Goal: Task Accomplishment & Management: Manage account settings

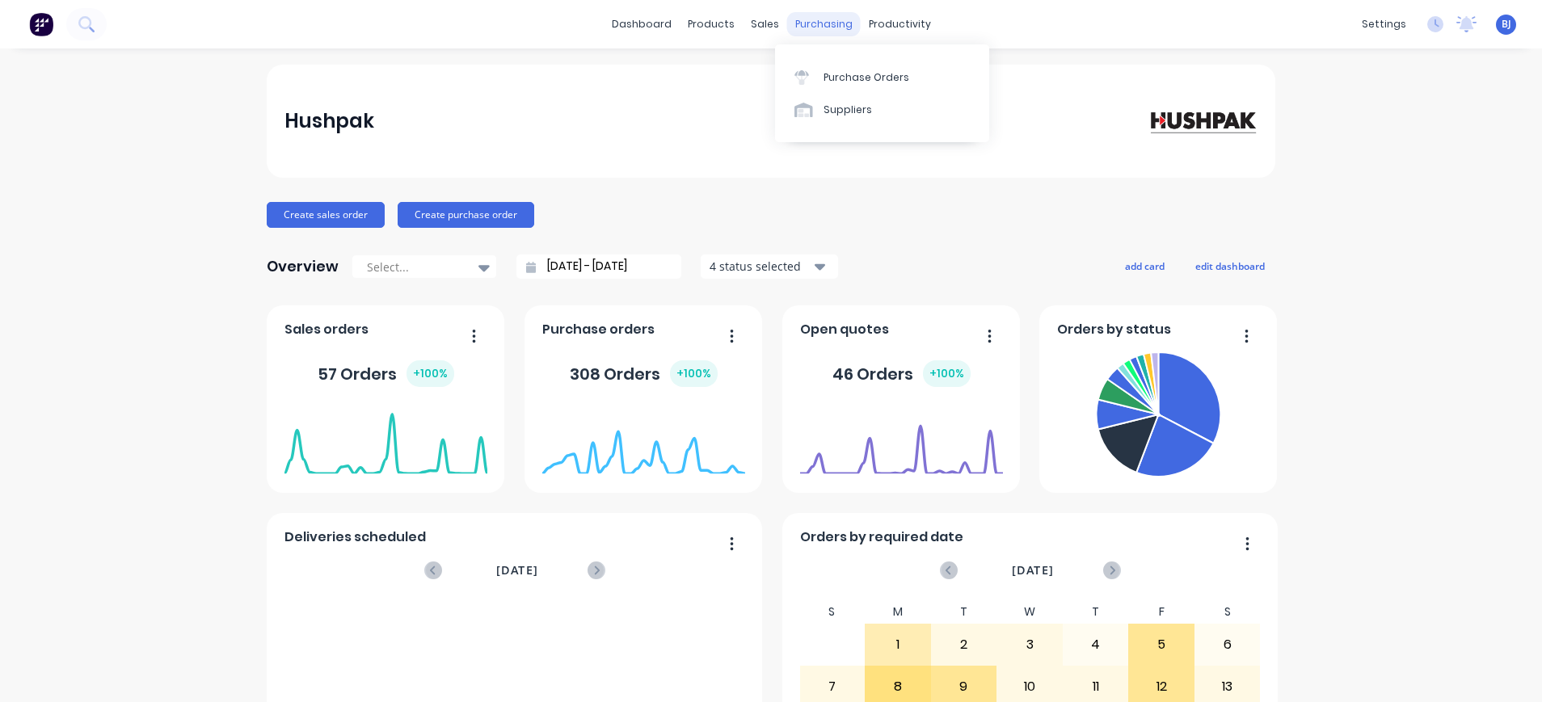
drag, startPoint x: 815, startPoint y: 23, endPoint x: 824, endPoint y: 44, distance: 22.8
click at [816, 23] on div "purchasing" at bounding box center [824, 24] width 74 height 24
click at [827, 73] on div "Purchase Orders" at bounding box center [866, 77] width 86 height 15
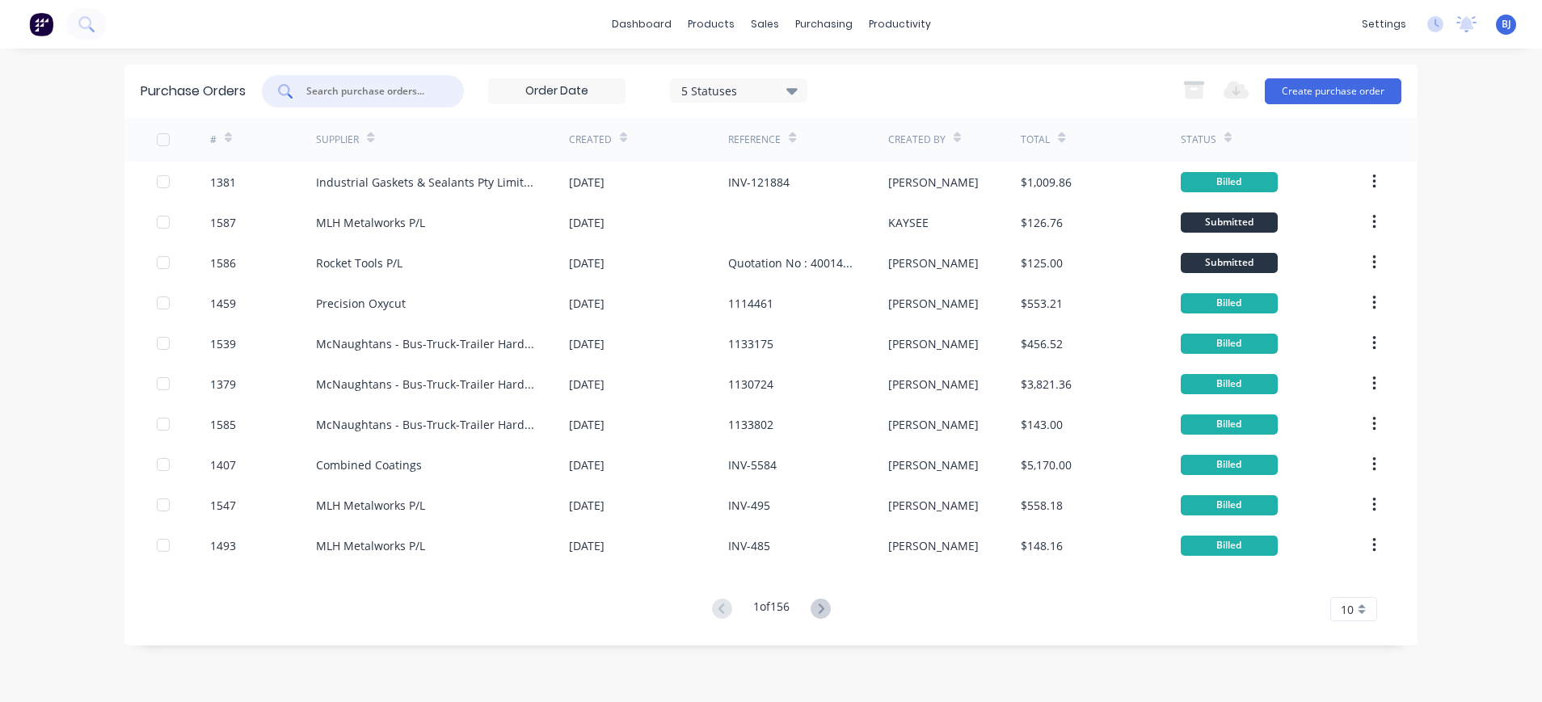
click at [430, 90] on input "text" at bounding box center [372, 91] width 134 height 16
type input "1450"
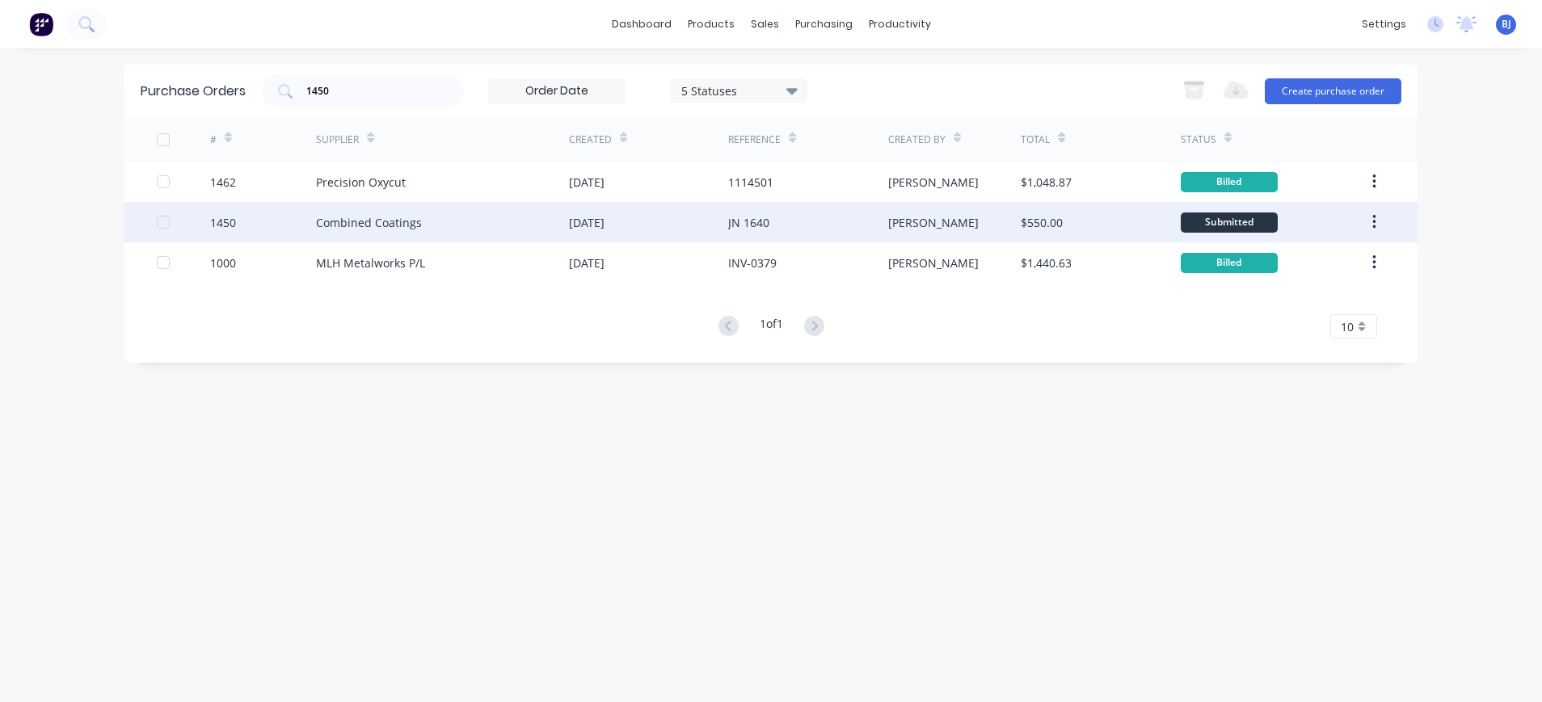
click at [406, 218] on div "Combined Coatings" at bounding box center [369, 222] width 106 height 17
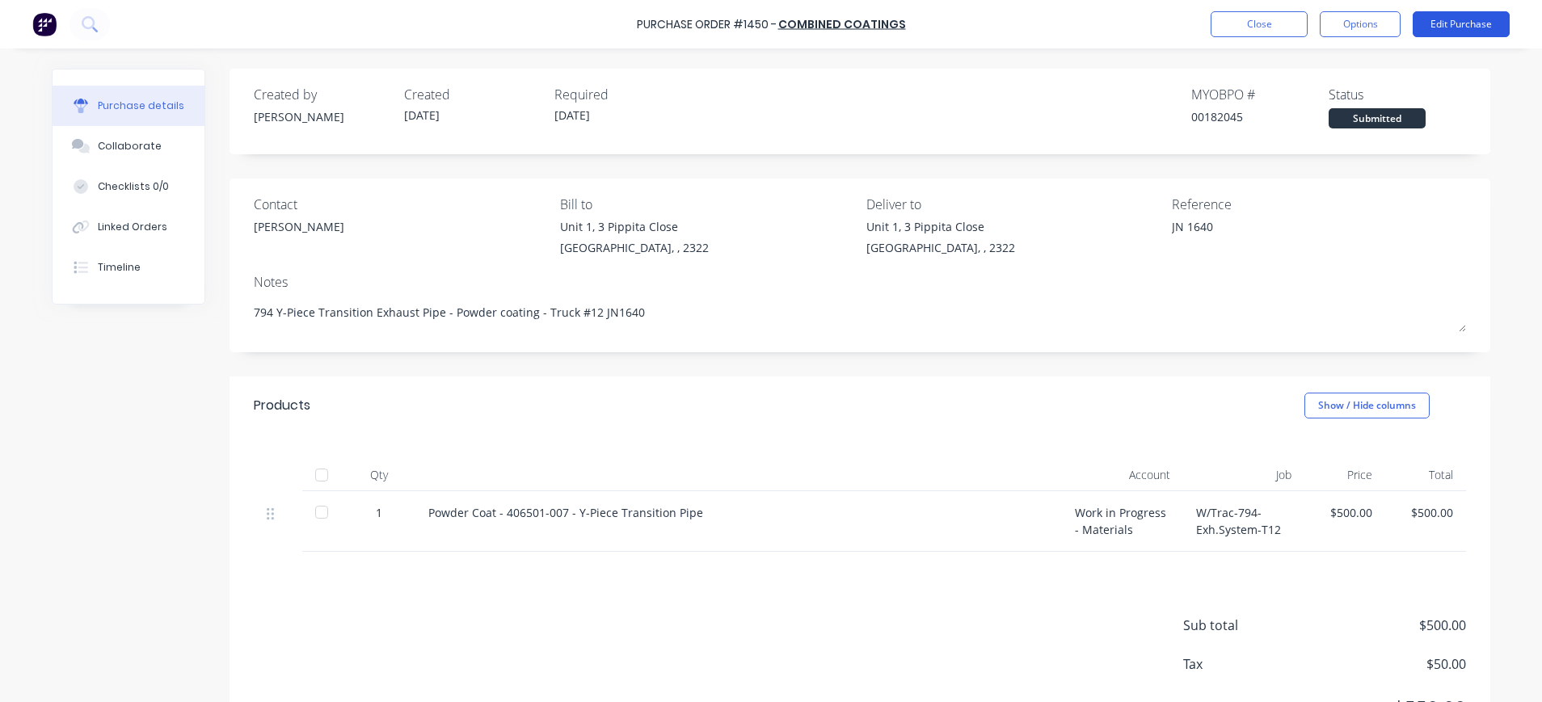
click at [1469, 23] on button "Edit Purchase" at bounding box center [1460, 24] width 97 height 26
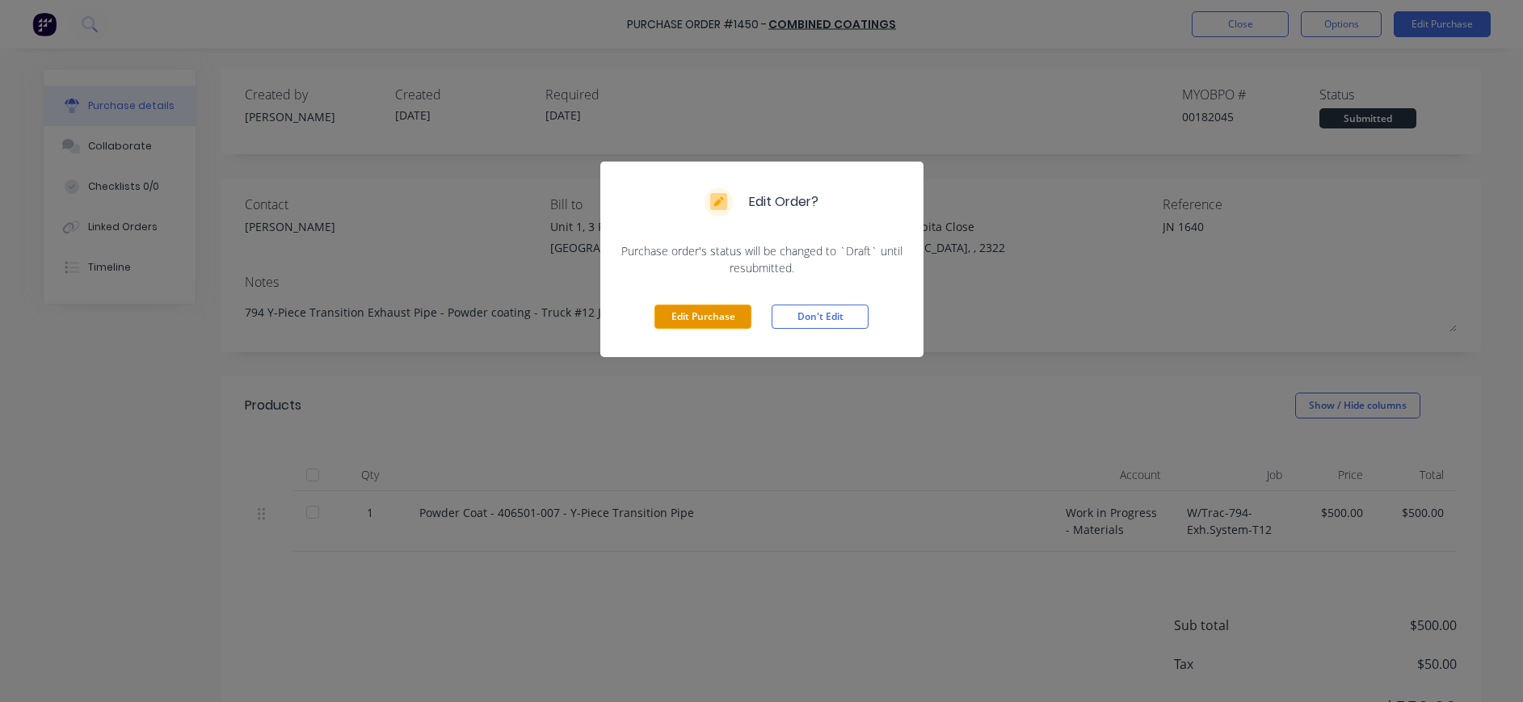
click at [667, 315] on button "Edit Purchase" at bounding box center [702, 317] width 97 height 24
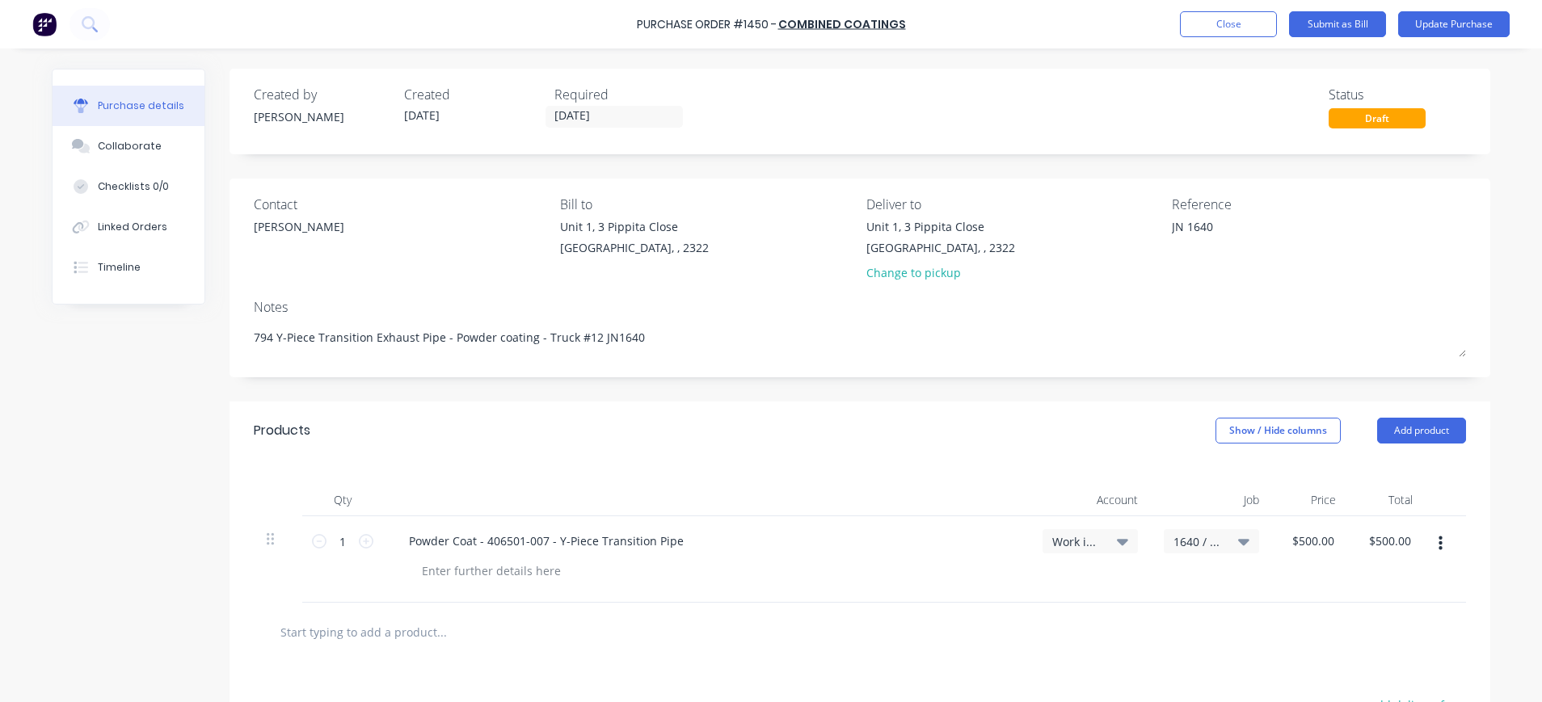
drag, startPoint x: 1214, startPoint y: 230, endPoint x: 1137, endPoint y: 229, distance: 76.8
click at [1137, 229] on div "Contact Simon Salerno Bill to Unit 1, 3 Pippita Close Beresfield, , 2322 Delive…" at bounding box center [860, 242] width 1212 height 95
type textarea "x"
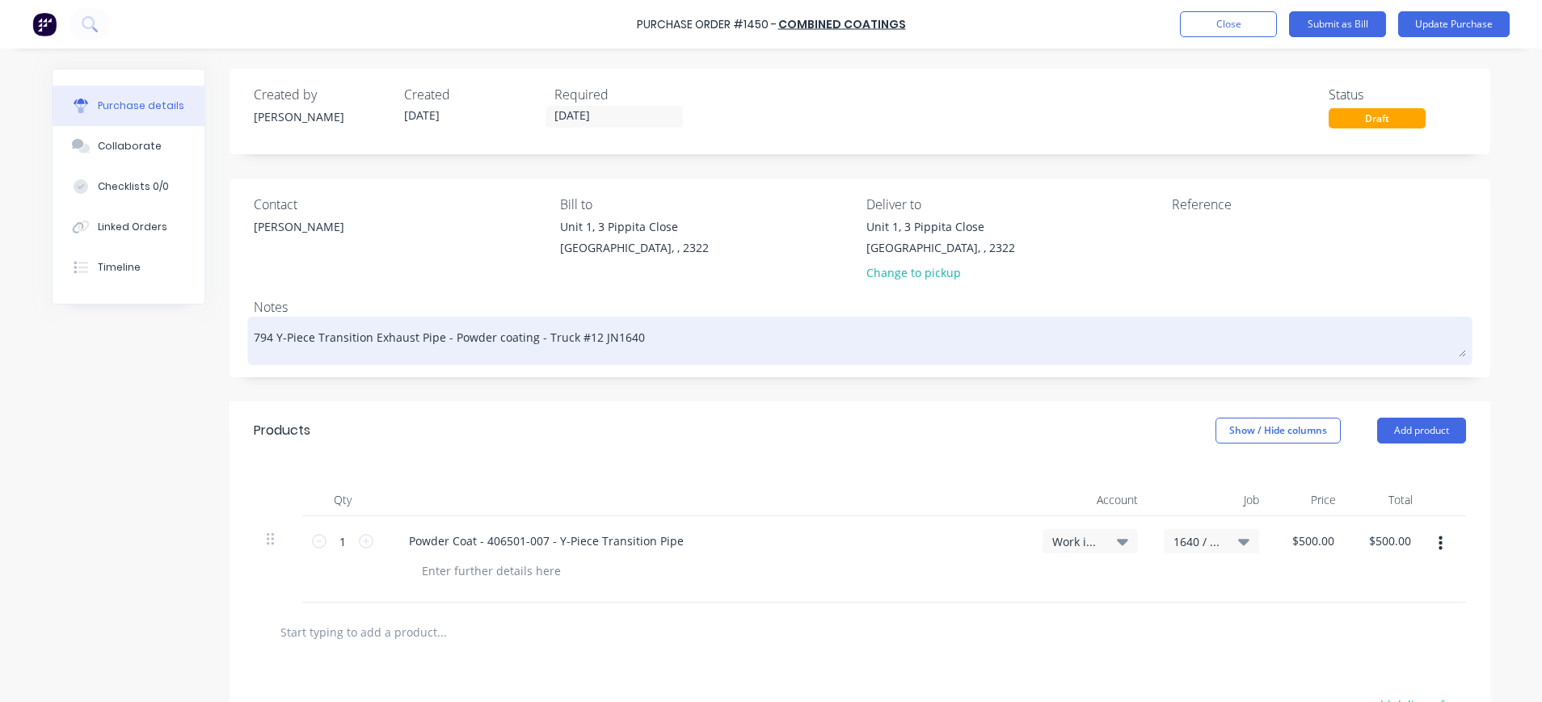
type textarea "x"
click at [254, 340] on div "794 Y-Piece Transition Exhaust Pipe - Powder coating - Truck #12 JN1640" at bounding box center [860, 341] width 1212 height 40
click at [254, 333] on div "794 Y-Piece Transition Exhaust Pipe - Powder coating - Truck #12 JN1640" at bounding box center [860, 341] width 1212 height 40
click at [254, 333] on textarea "794 Y-Piece Transition Exhaust Pipe - Powder coating - Truck #12 JN1640" at bounding box center [860, 339] width 1212 height 36
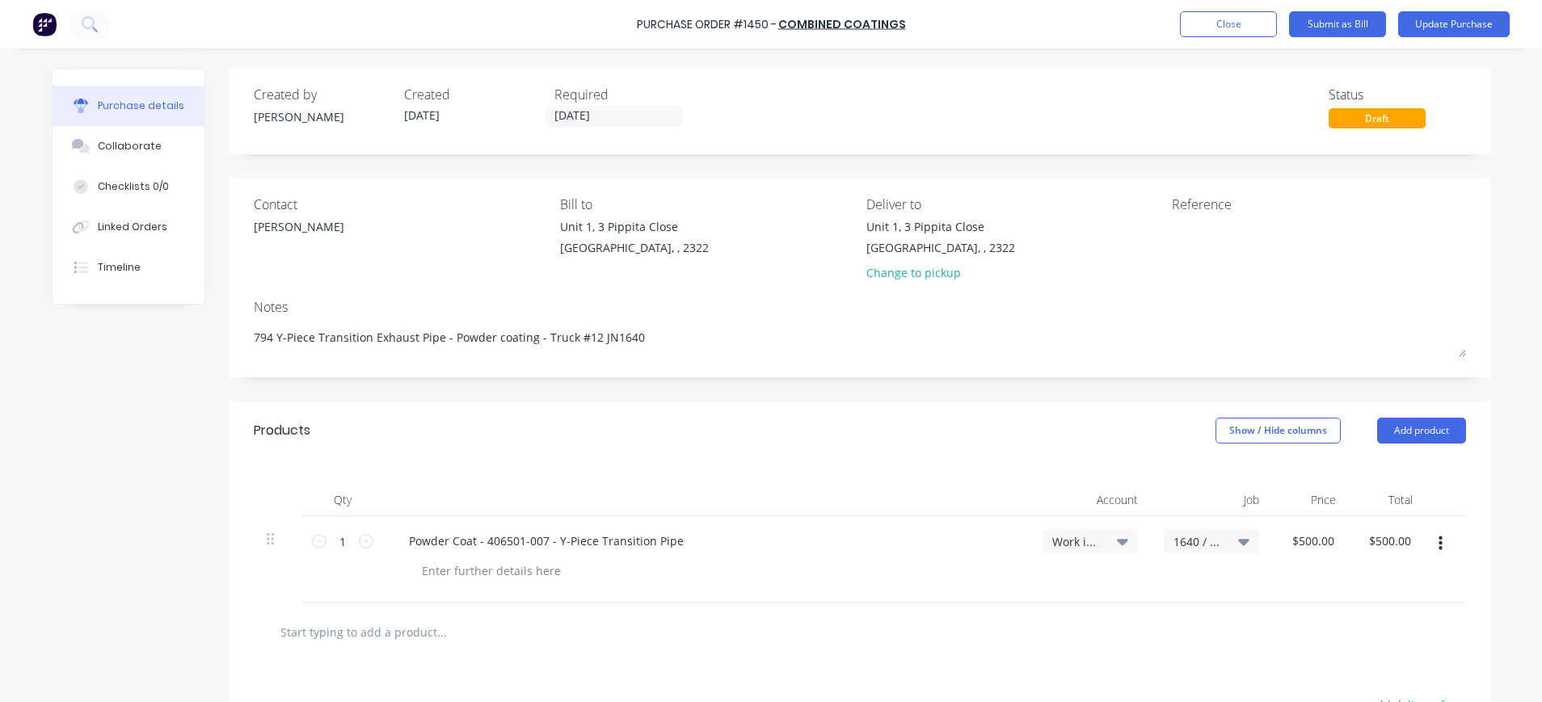
drag, startPoint x: 242, startPoint y: 333, endPoint x: 679, endPoint y: 435, distance: 449.8
click at [679, 435] on div "Products Show / Hide columns Add product" at bounding box center [859, 431] width 1260 height 58
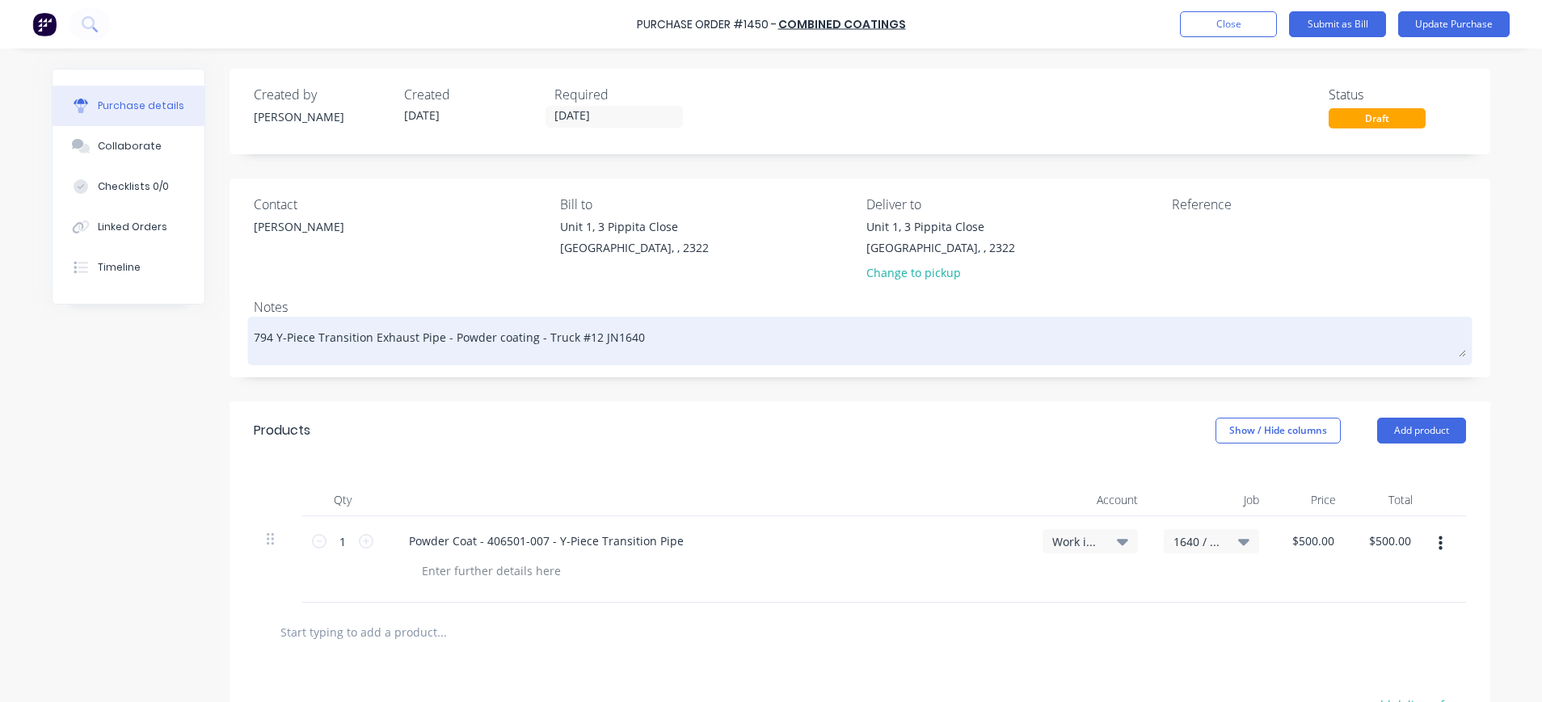
click at [254, 333] on textarea "794 Y-Piece Transition Exhaust Pipe - Powder coating - Truck #12 JN1640" at bounding box center [860, 339] width 1212 height 36
paste textarea "JN 1640"
type textarea "x"
type textarea "JN 1640794 Y-Piece Transition Exhaust Pipe - Powder coating - Truck #12 JN1640"
type textarea "x"
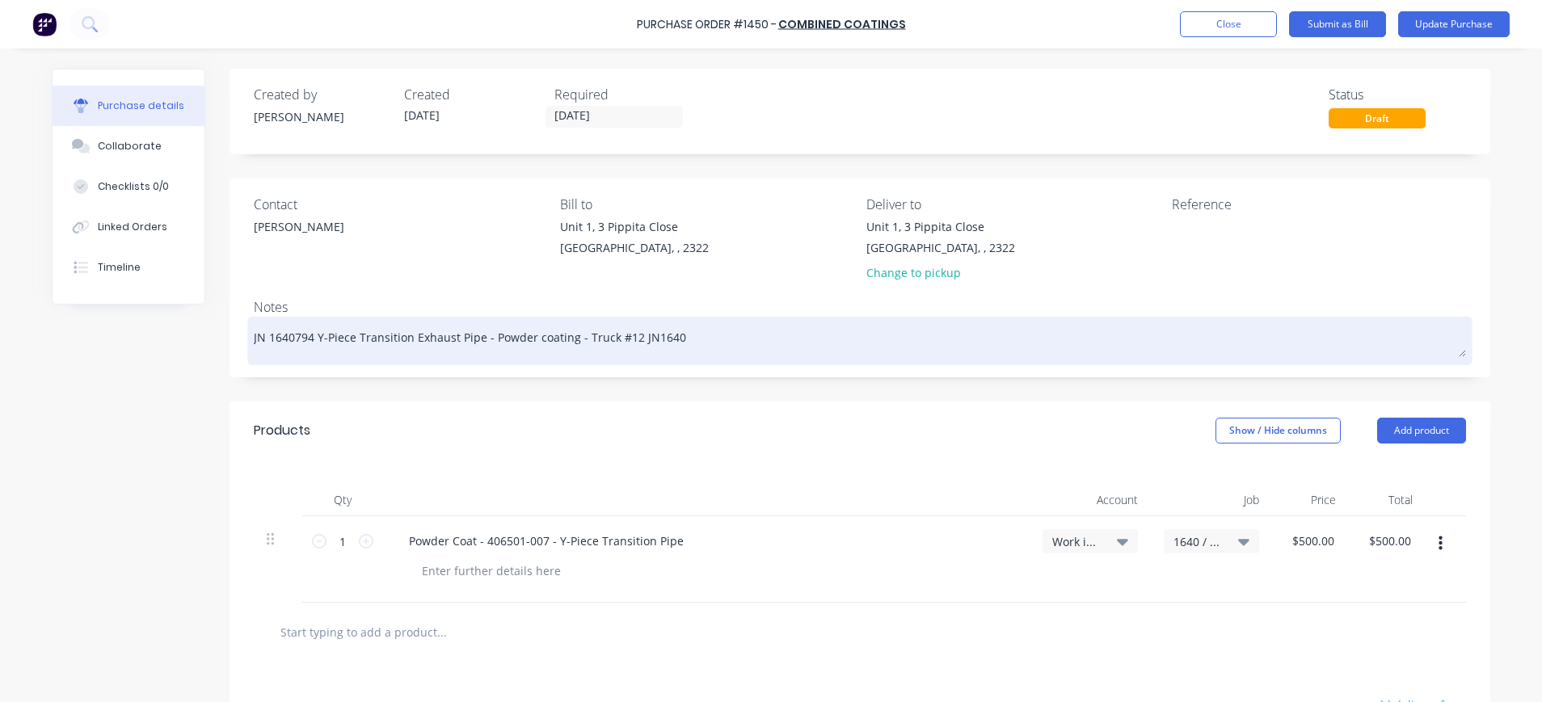
type textarea "JN 1640 794 Y-Piece Transition Exhaust Pipe - Powder coating - Truck #12 JN1640"
type textarea "x"
type textarea "JN 1640 -794 Y-Piece Transition Exhaust Pipe - Powder coating - Truck #12 JN1640"
type textarea "x"
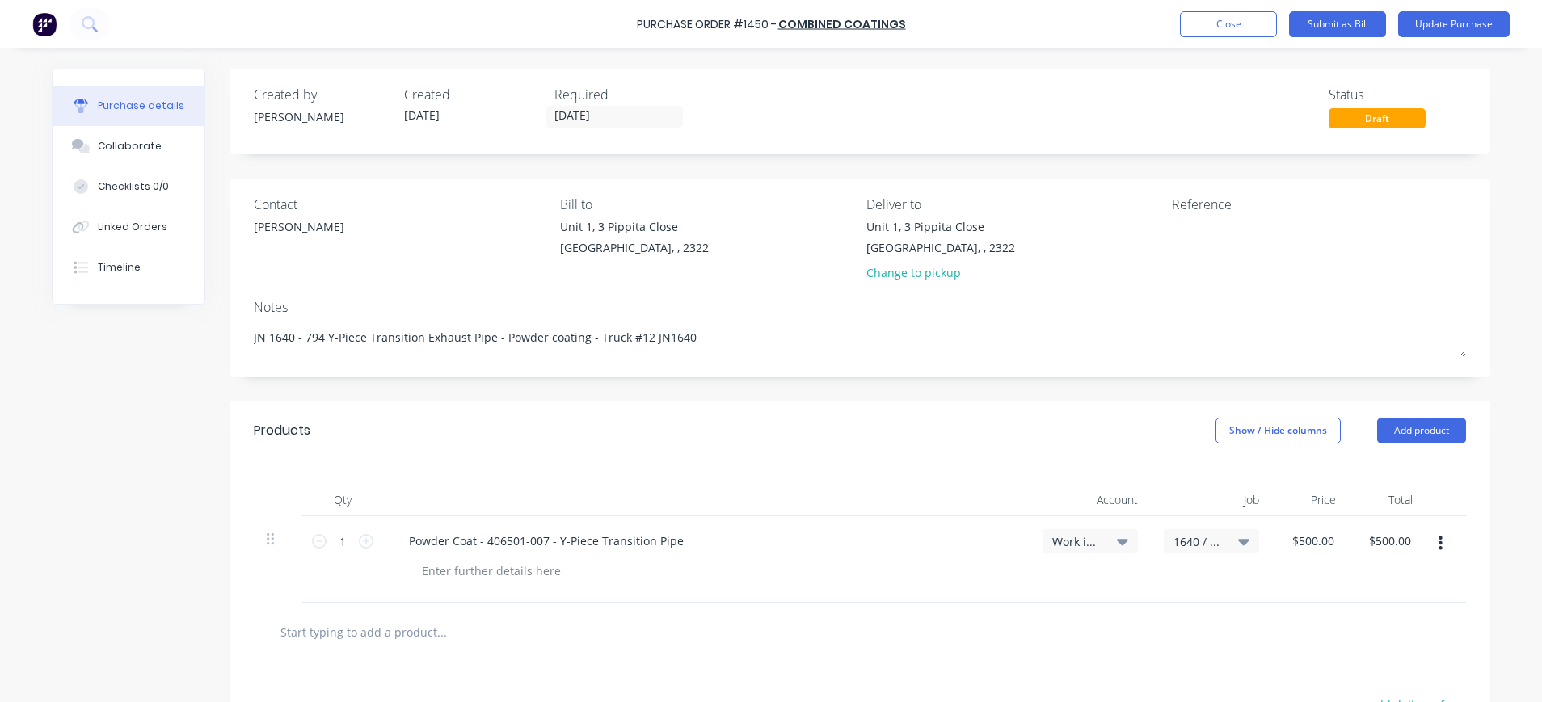
type textarea "JN 1640 - 794 Y-Piece Transition Exhaust Pipe - Powder coating - Truck #12 JN16…"
type textarea "x"
type textarea "JN 1640 - 794 Y-Piece Transition Exhaust Pipe - Powder coating - Truck #12 JN16…"
type textarea "x"
click at [1189, 226] on textarea at bounding box center [1273, 236] width 202 height 36
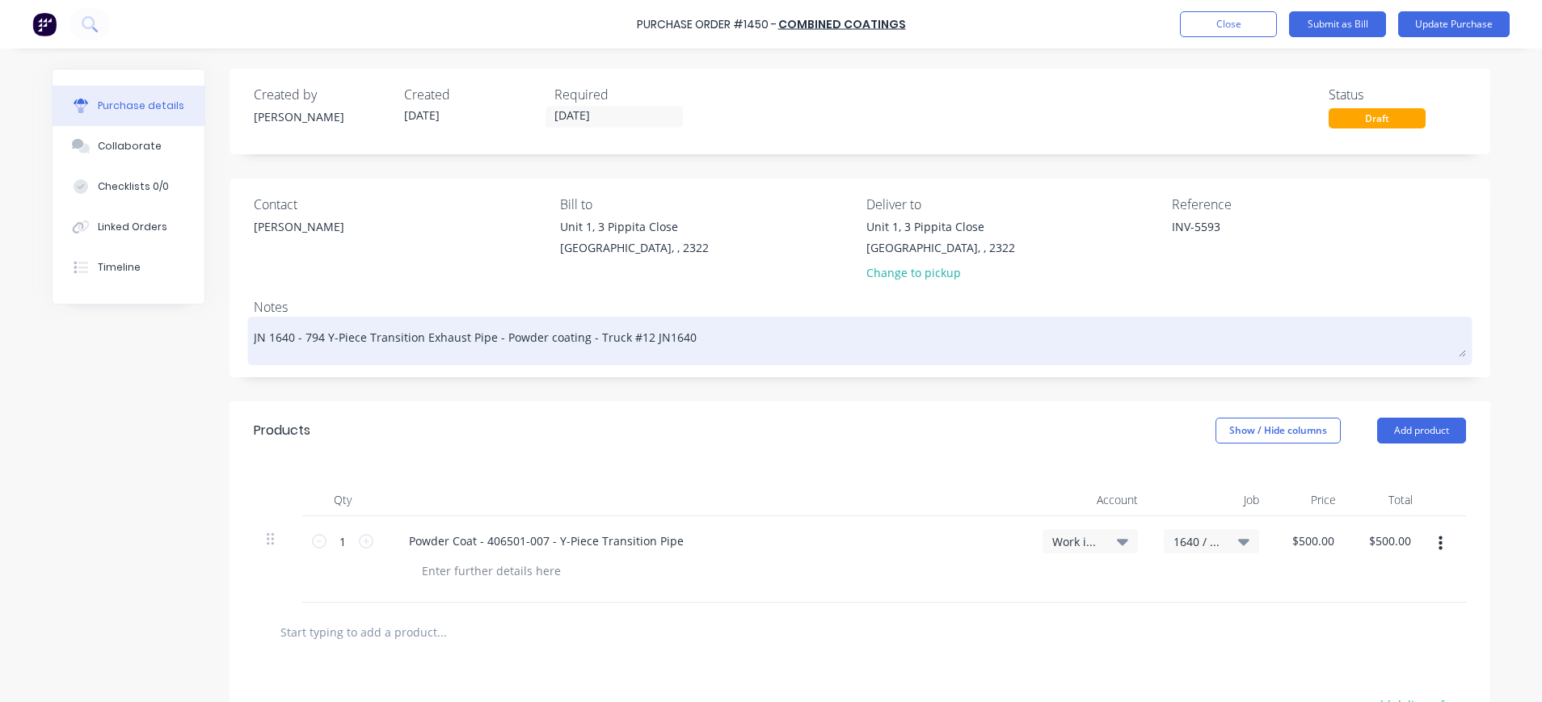
type textarea "INV-5593"
type textarea "x"
type textarea "INV-5593"
click at [1006, 361] on div "JN 1640 - 794 Y-Piece Transition Exhaust Pipe - Powder coating - Truck #12 JN16…" at bounding box center [860, 341] width 1212 height 40
drag, startPoint x: 292, startPoint y: 342, endPoint x: 243, endPoint y: 336, distance: 48.8
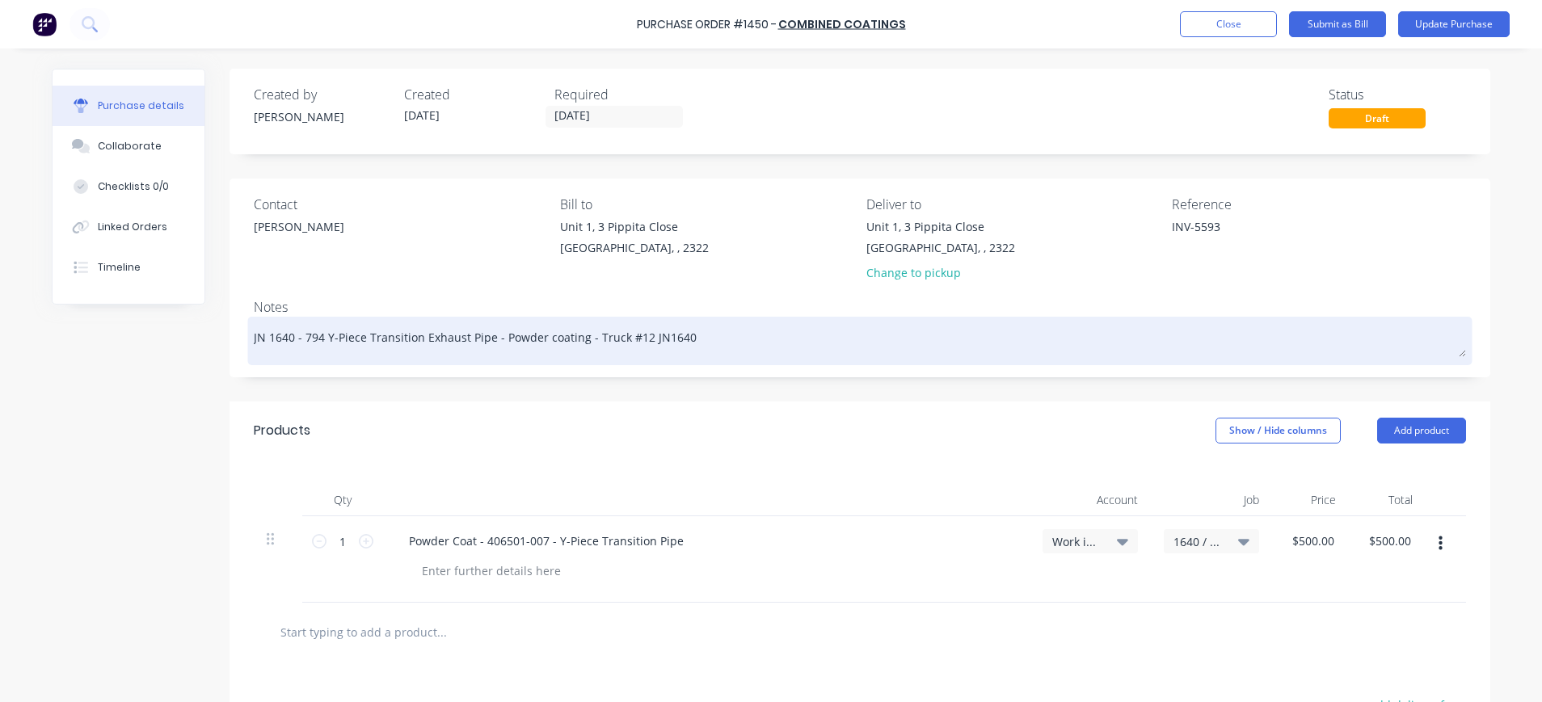
click at [234, 342] on div "Contact Simon Salerno Bill to Unit 1, 3 Pippita Close Beresfield, , 2322 Delive…" at bounding box center [859, 278] width 1260 height 199
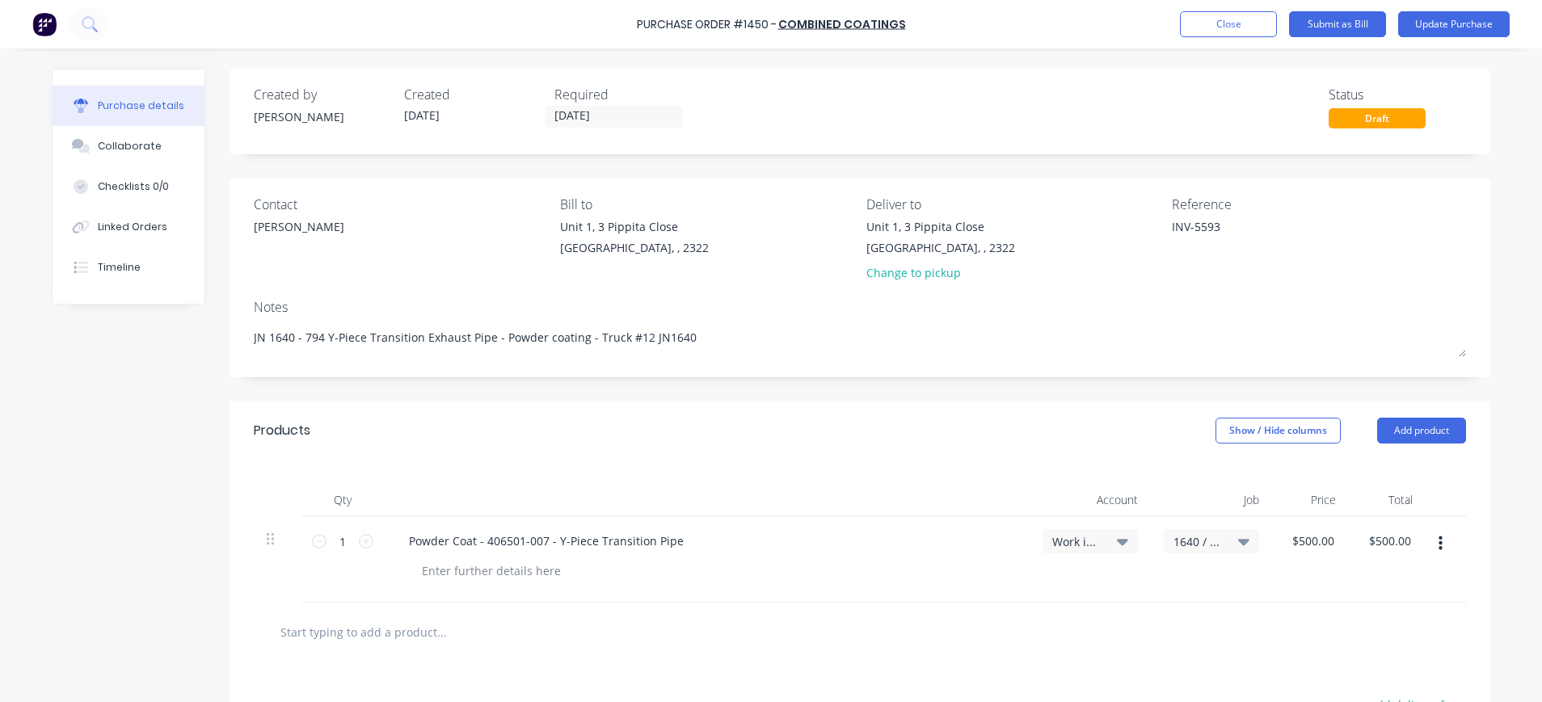
type textarea "x"
type textarea "794 Y-Piece Transition Exhaust Pipe - Powder coating - Truck #12 JN1640"
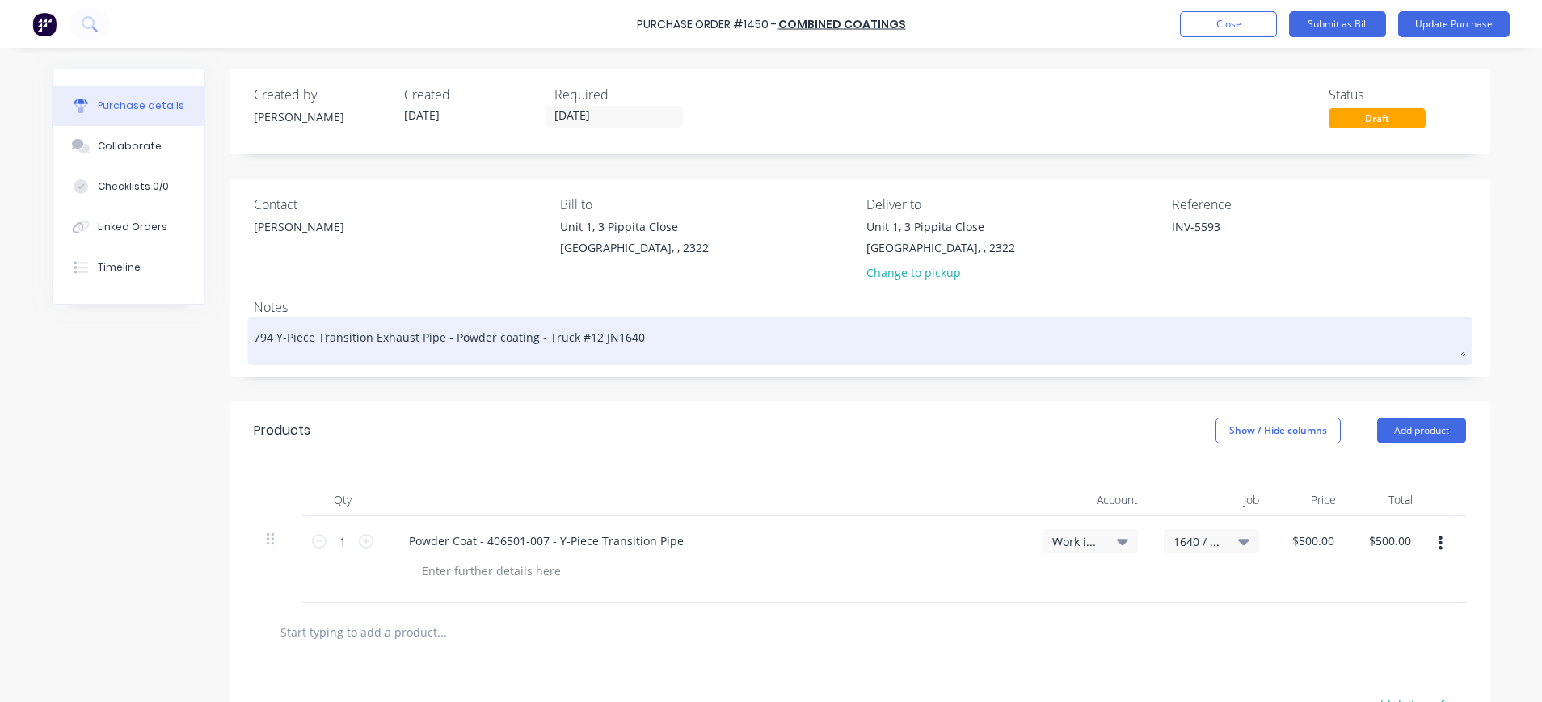
drag, startPoint x: 585, startPoint y: 337, endPoint x: 676, endPoint y: 333, distance: 91.4
click at [676, 333] on textarea "794 Y-Piece Transition Exhaust Pipe - Powder coating - Truck #12 JN1640" at bounding box center [860, 339] width 1212 height 36
type textarea "x"
type textarea "794 Y-Piece Transition Exhaust Pipe - Powder coating - Truck #12"
click at [254, 336] on textarea "794 Y-Piece Transition Exhaust Pipe - Powder coating - Truck #12" at bounding box center [860, 339] width 1212 height 36
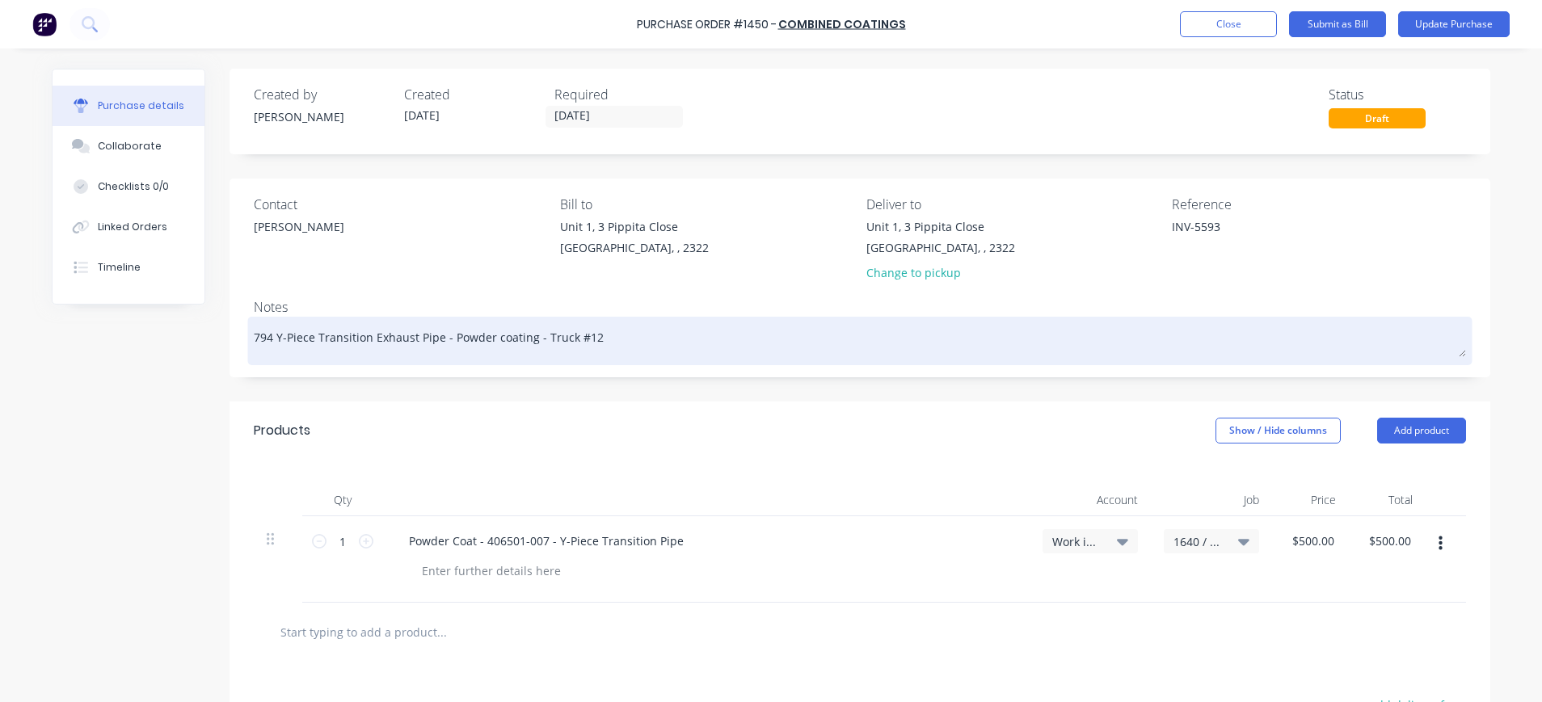
paste textarea "JN1640"
type textarea "x"
type textarea "JN1640794 Y-Piece Transition Exhaust Pipe - Powder coating - Truck #12"
type textarea "x"
type textarea "JN1640 794 Y-Piece Transition Exhaust Pipe - Powder coating - Truck #12"
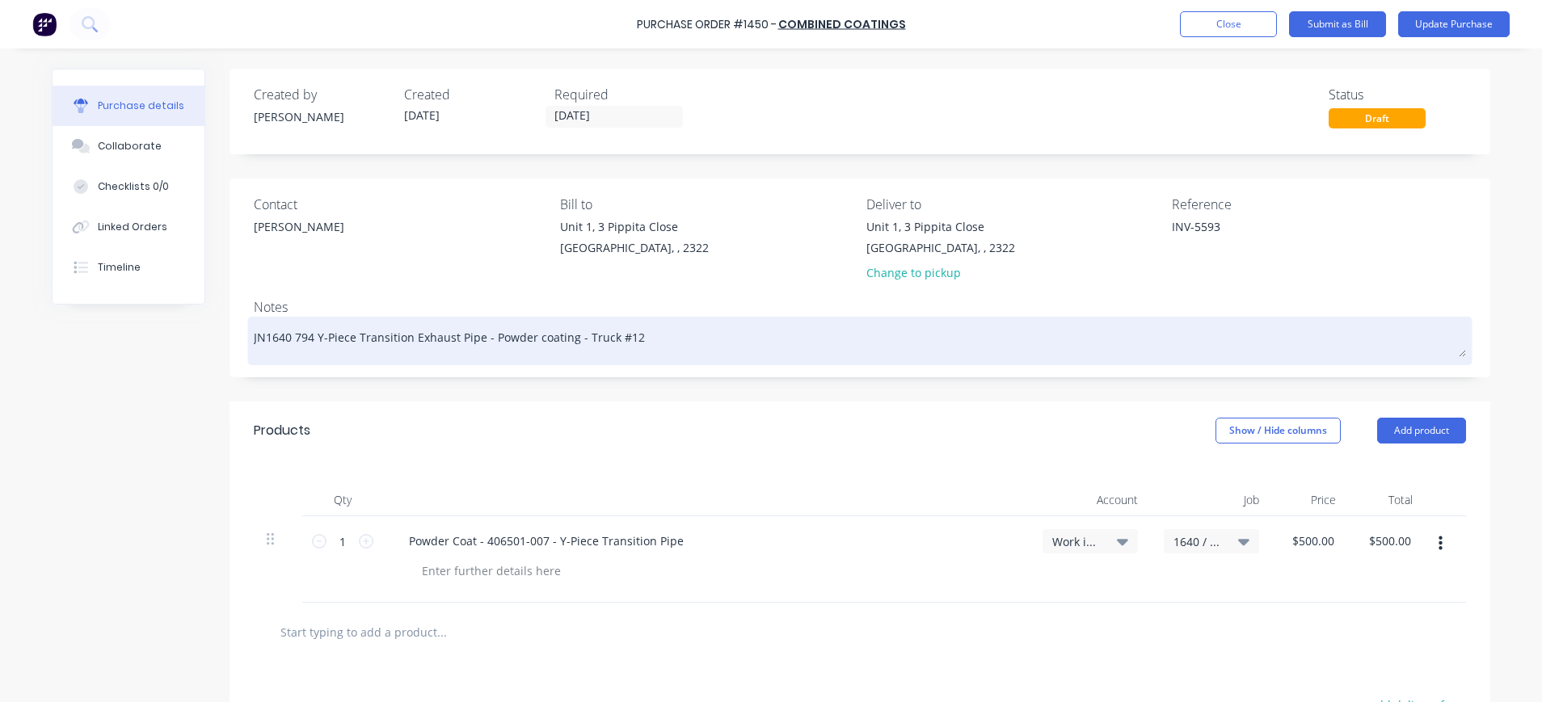
type textarea "x"
type textarea "JN1640 -794 Y-Piece Transition Exhaust Pipe - Powder coating - Truck #12"
type textarea "x"
click at [653, 339] on textarea "JN1640 -794 Y-Piece Transition Exhaust Pipe - Powder coating - Truck #12" at bounding box center [860, 339] width 1212 height 36
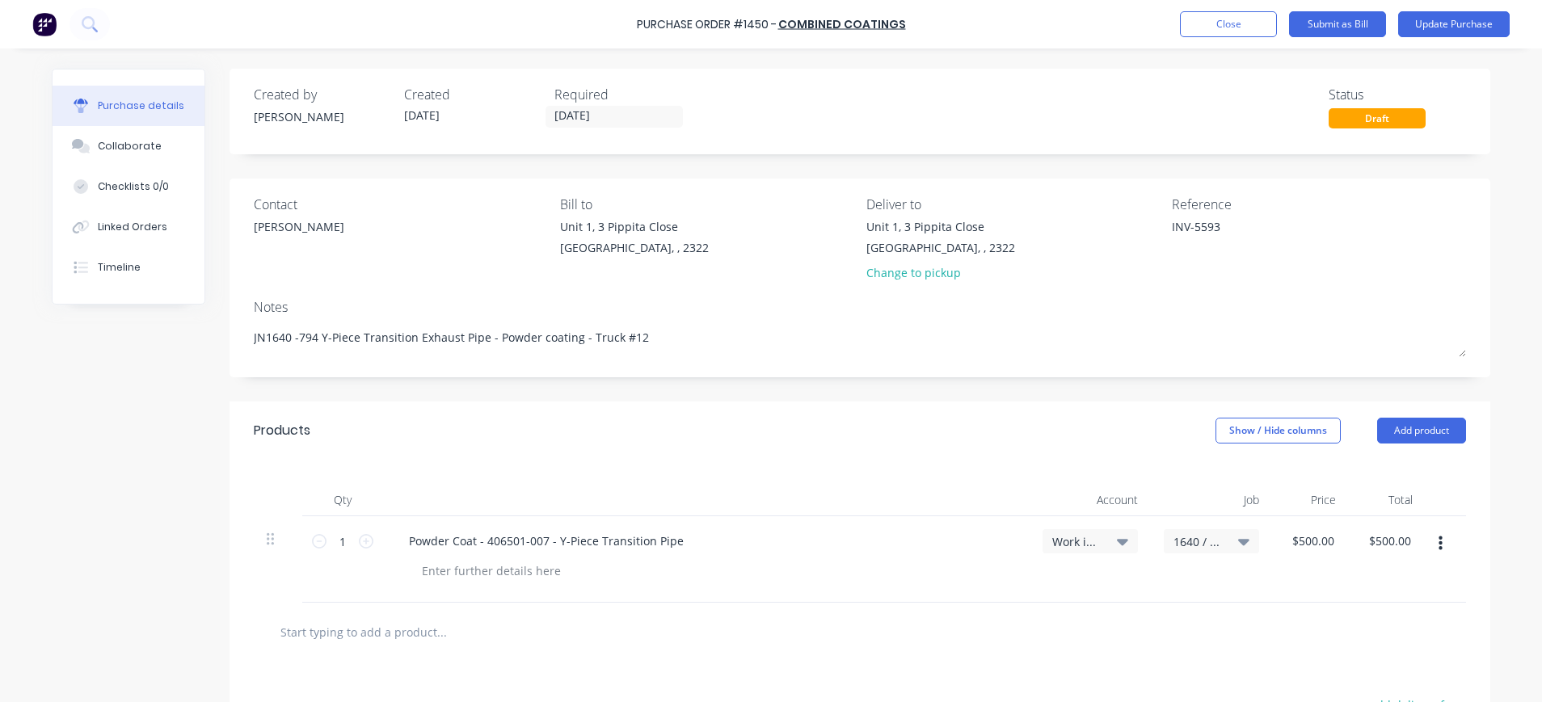
type textarea "JN1640 -794 Y-Piece Transition Exhaust Pipe - Powder coating - Truck #12"
type textarea "x"
type textarea "JN1640 -794 Y-Piece Transition Exhaust Pipe - Powder coating - Truck #12"
click at [1117, 536] on icon at bounding box center [1122, 541] width 11 height 18
type textarea "x"
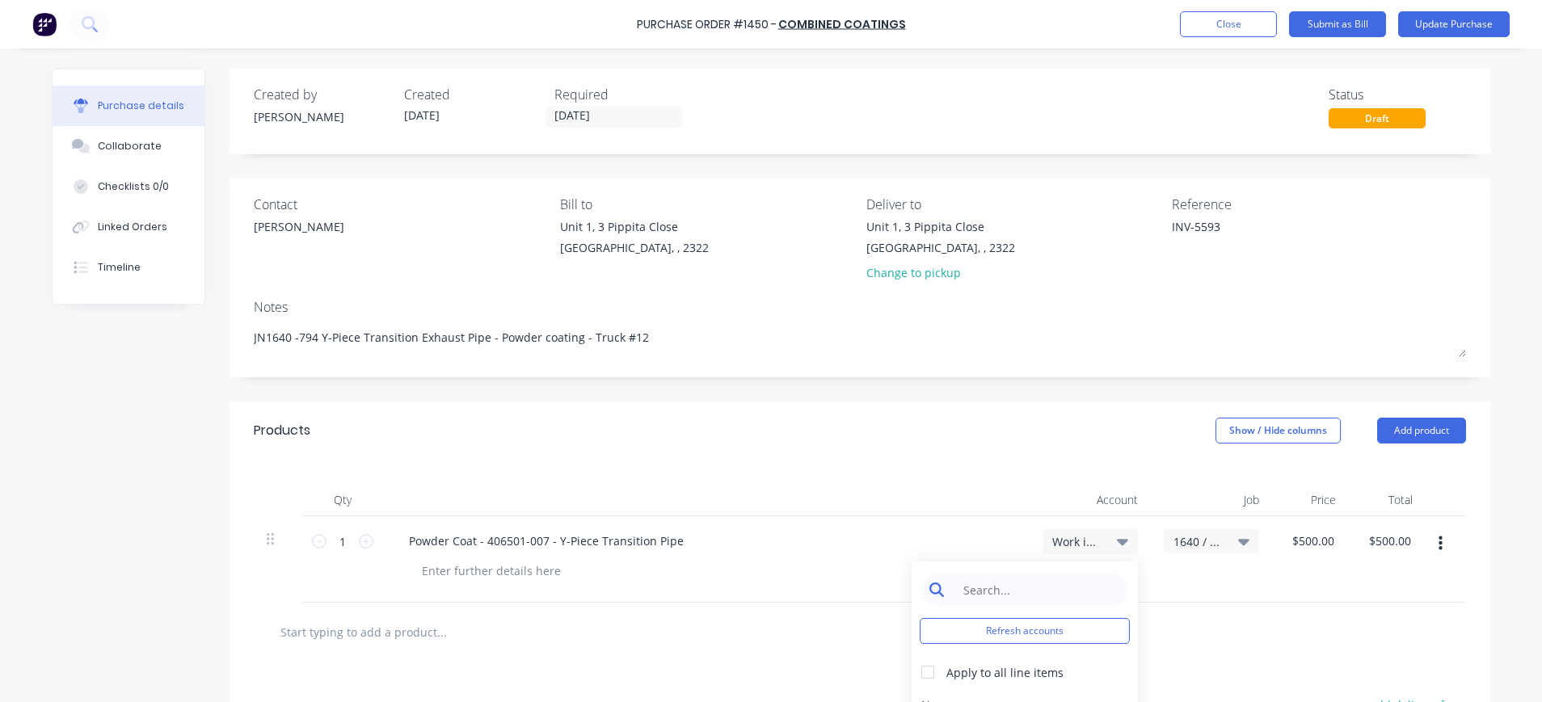
click at [1046, 585] on input at bounding box center [1037, 590] width 166 height 32
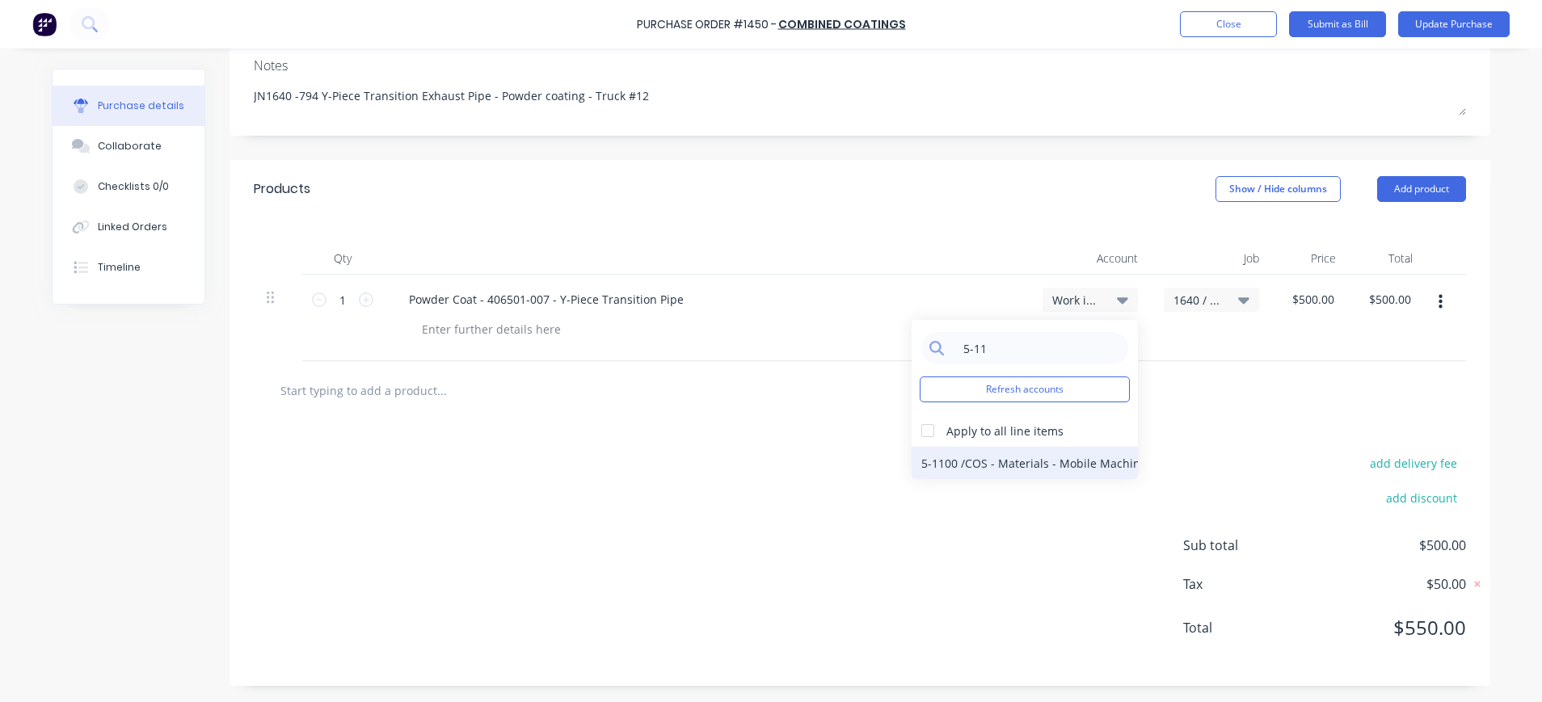
type input "5-11"
click at [1054, 460] on div "5-1100 / COS - Materials - Mobile Machines Sound" at bounding box center [1024, 463] width 226 height 32
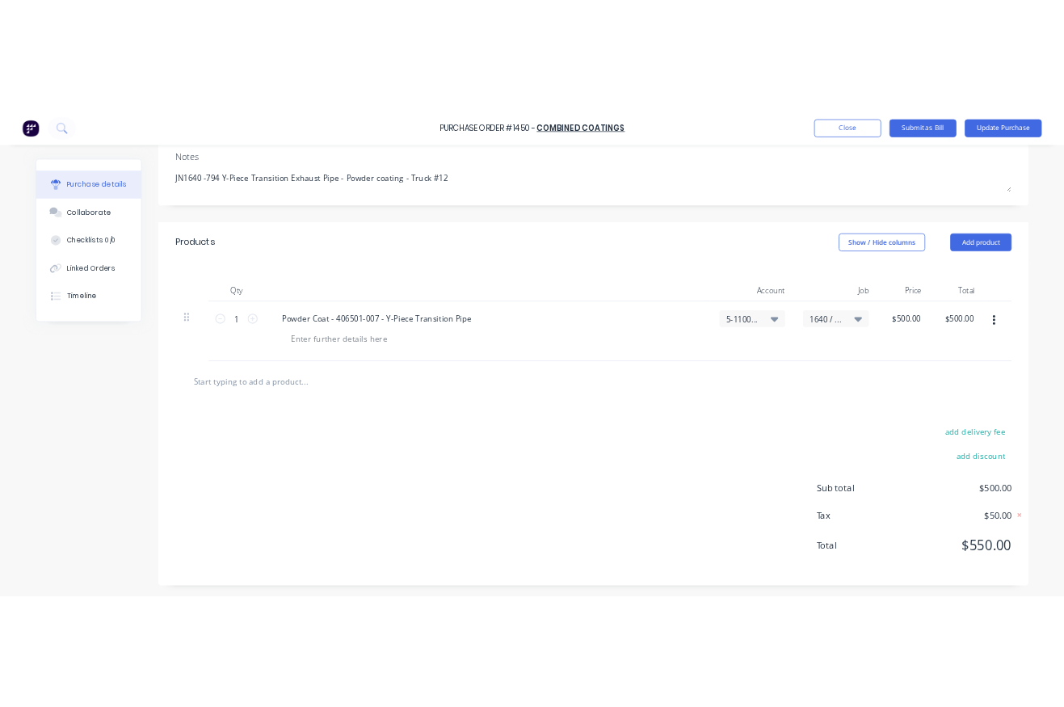
scroll to position [0, 0]
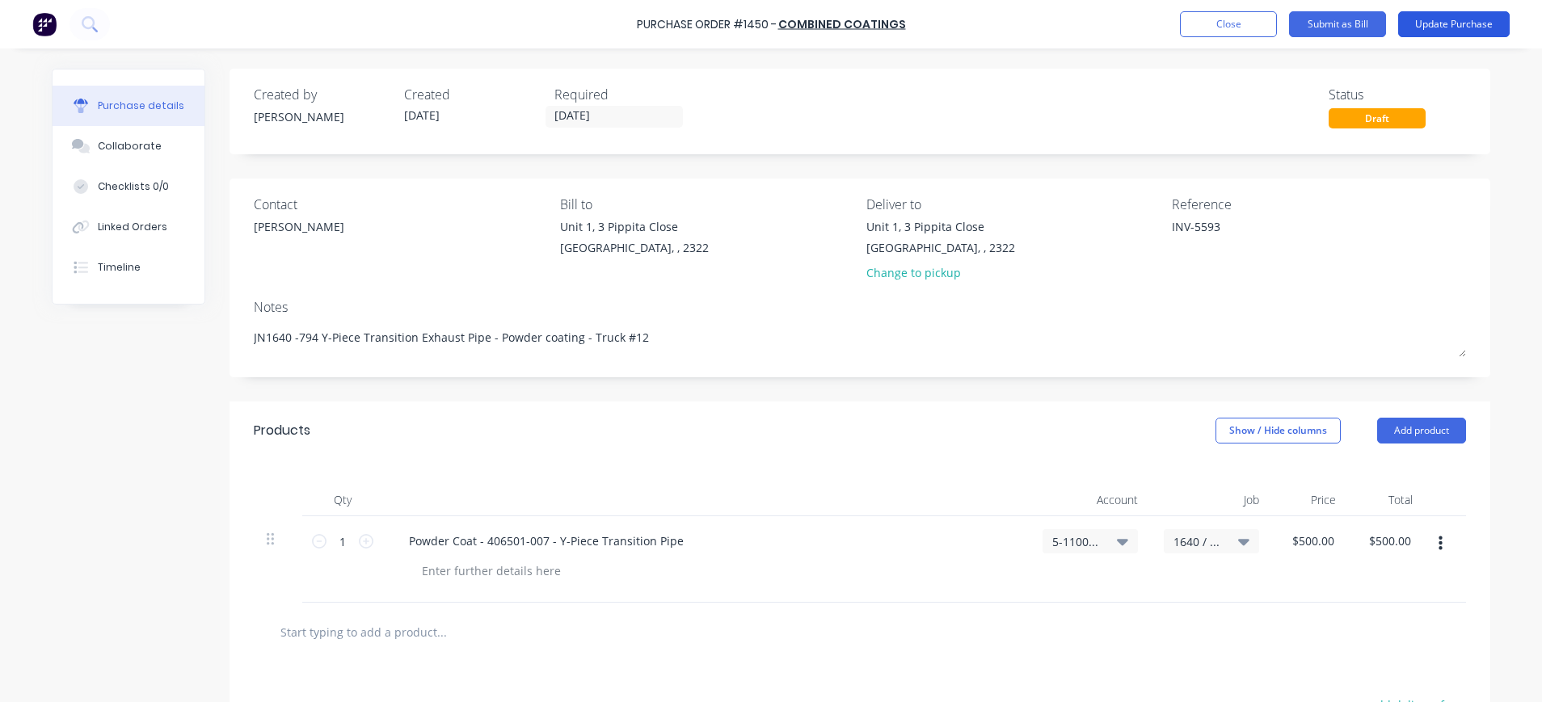
click at [1466, 20] on button "Update Purchase" at bounding box center [1453, 24] width 111 height 26
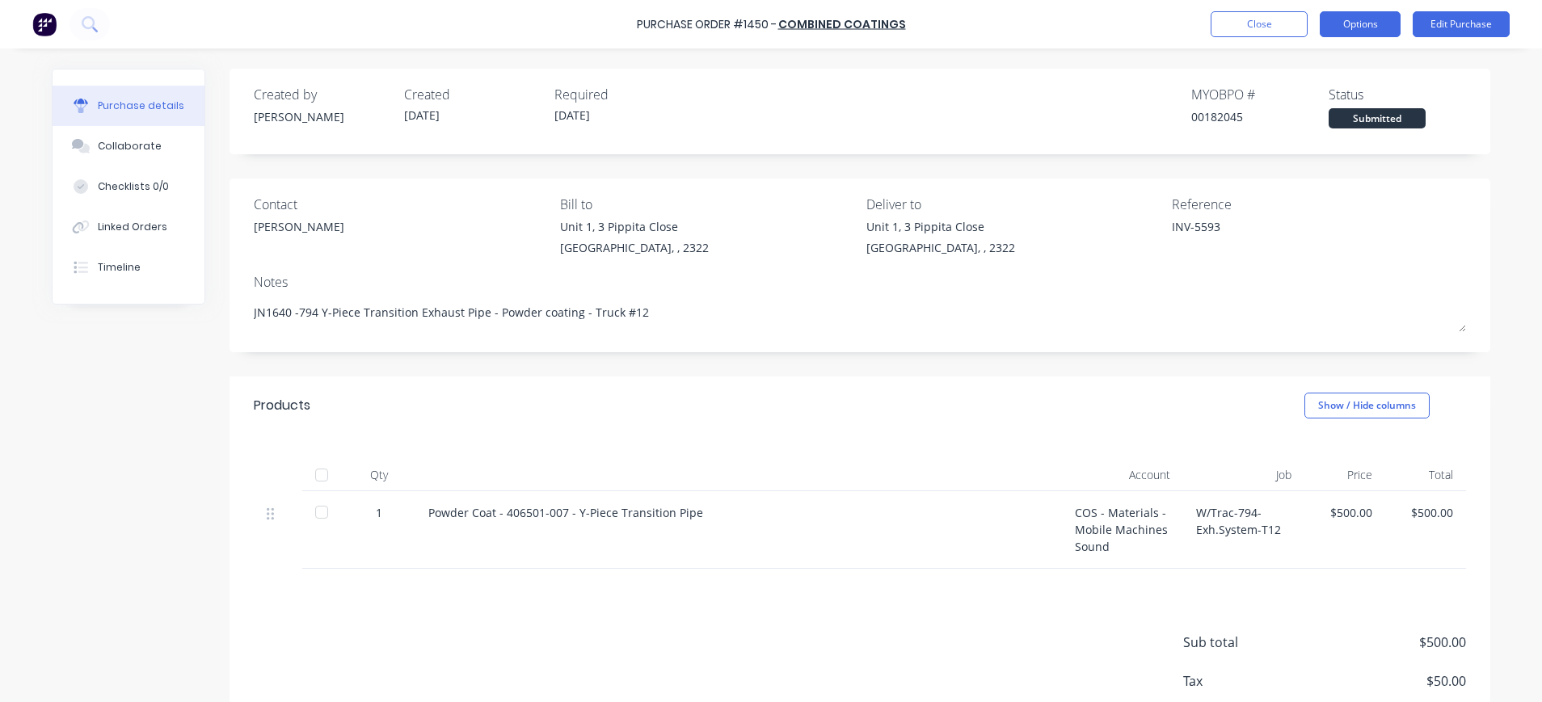
click at [1367, 26] on button "Options" at bounding box center [1359, 24] width 81 height 26
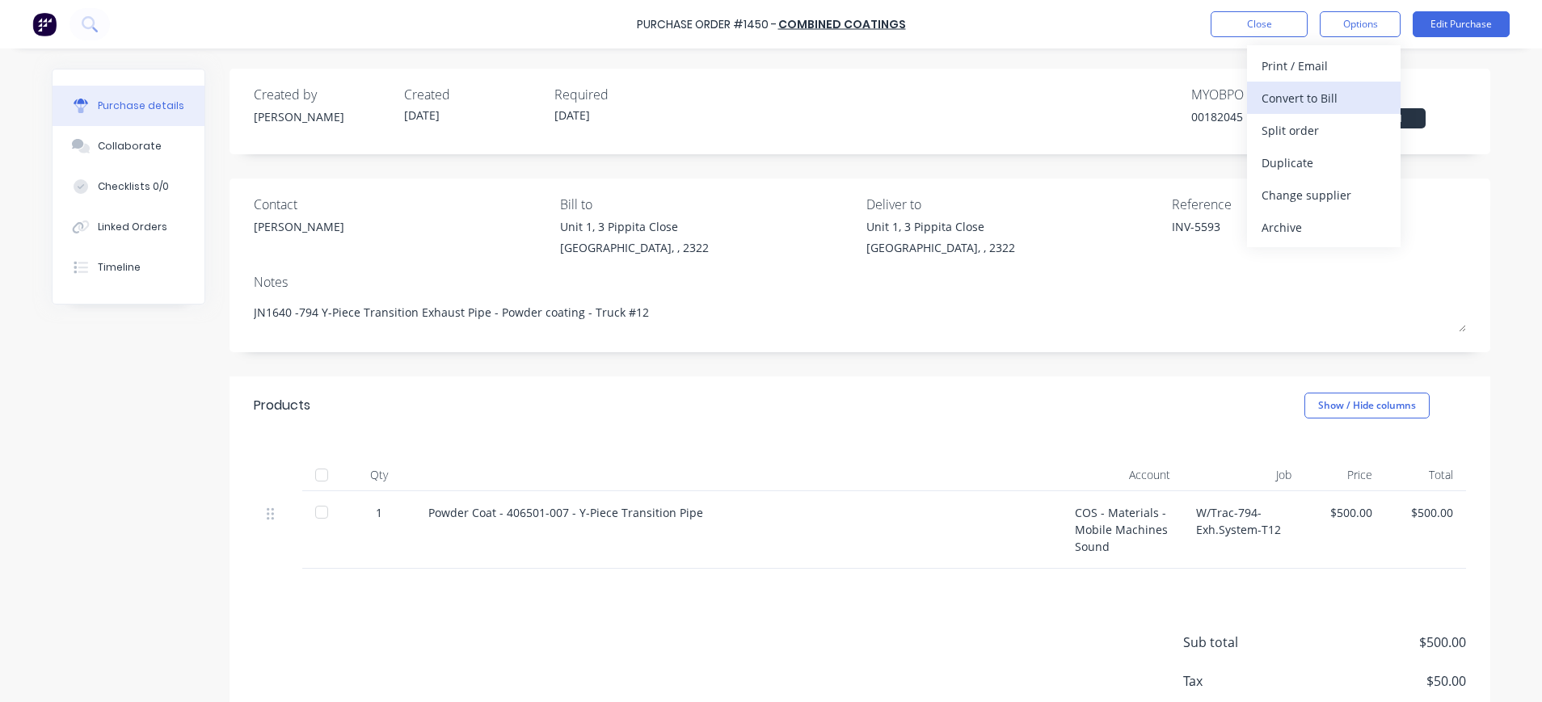
click at [1374, 95] on div "Convert to Bill" at bounding box center [1323, 97] width 124 height 23
type textarea "x"
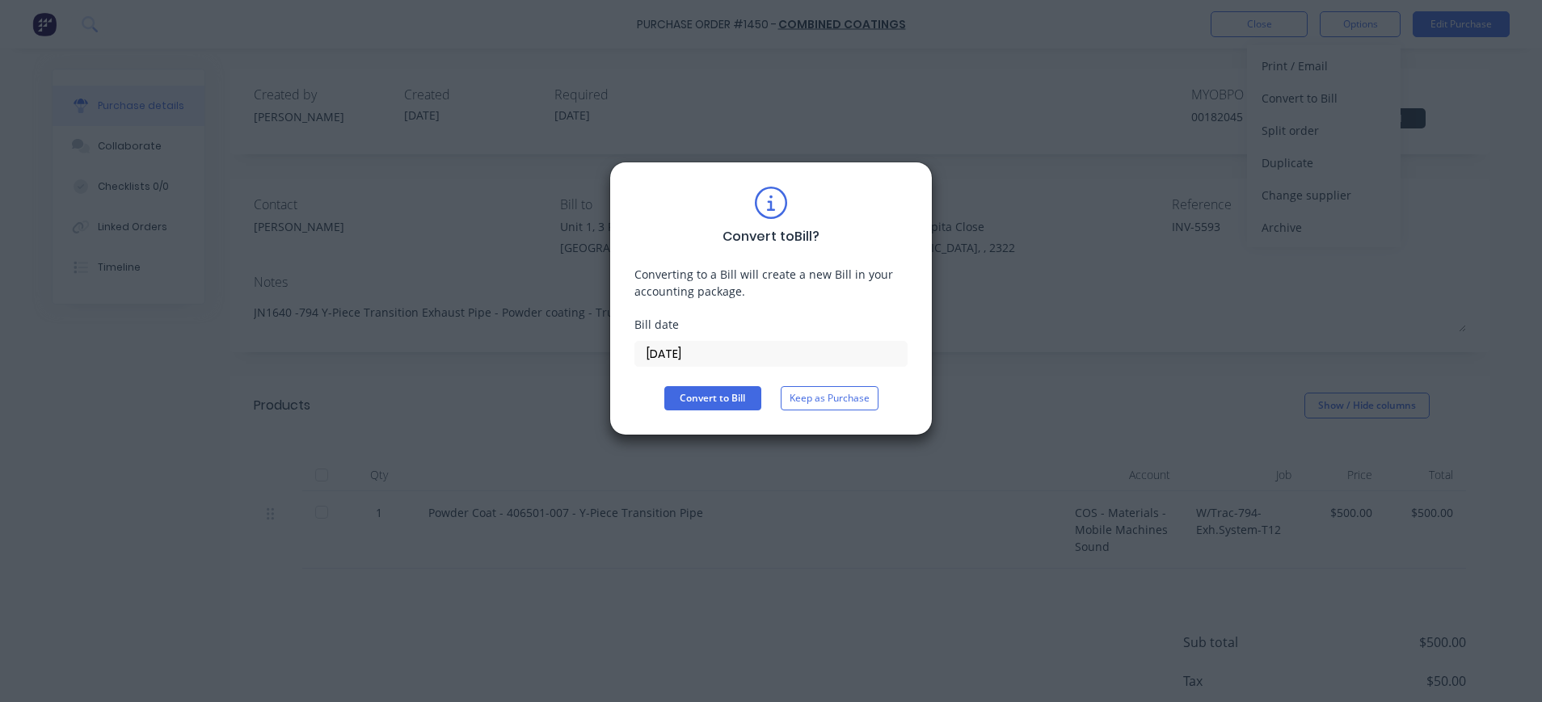
click at [660, 356] on input "24/09/25" at bounding box center [770, 354] width 271 height 24
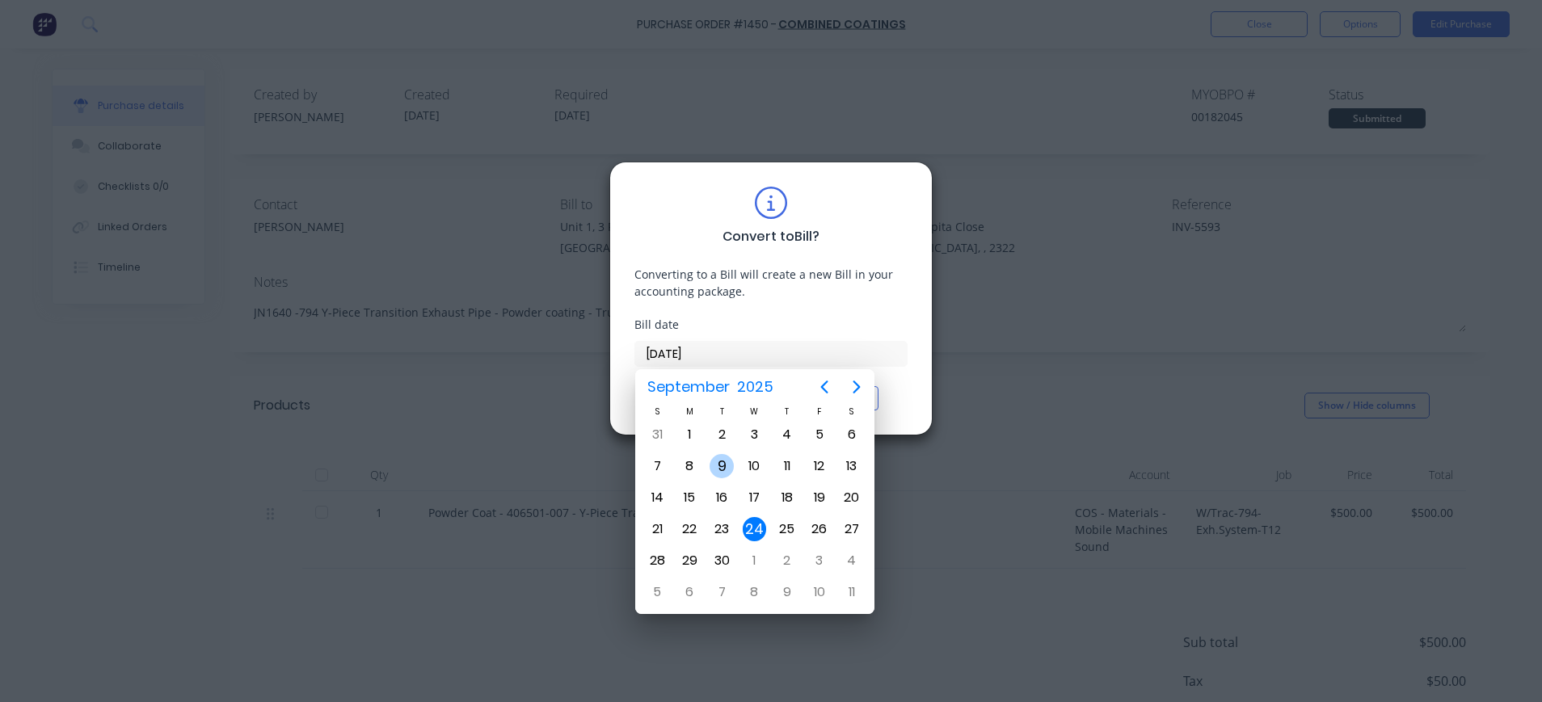
click at [732, 464] on div "9" at bounding box center [721, 466] width 24 height 24
type input "09/09/25"
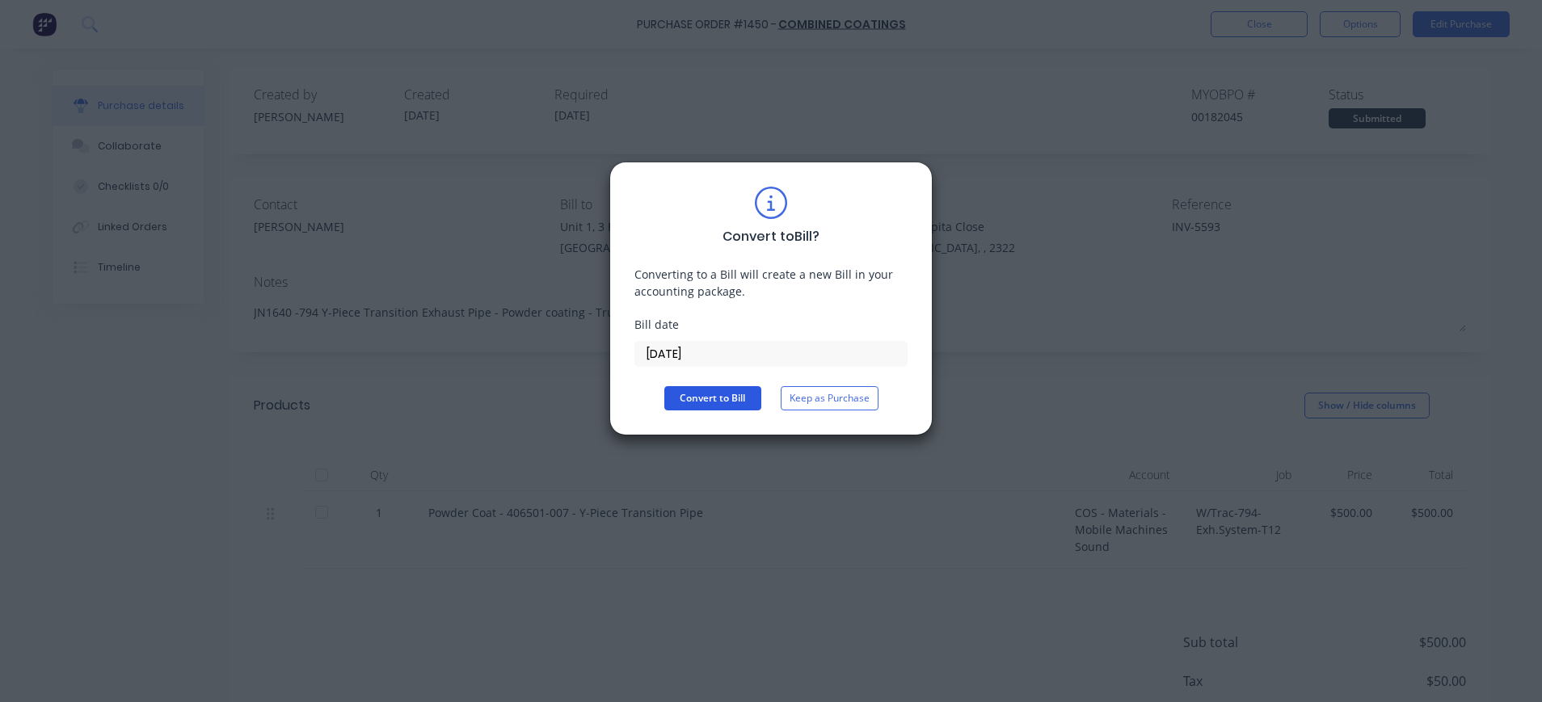
click at [711, 386] on button "Convert to Bill" at bounding box center [712, 398] width 97 height 24
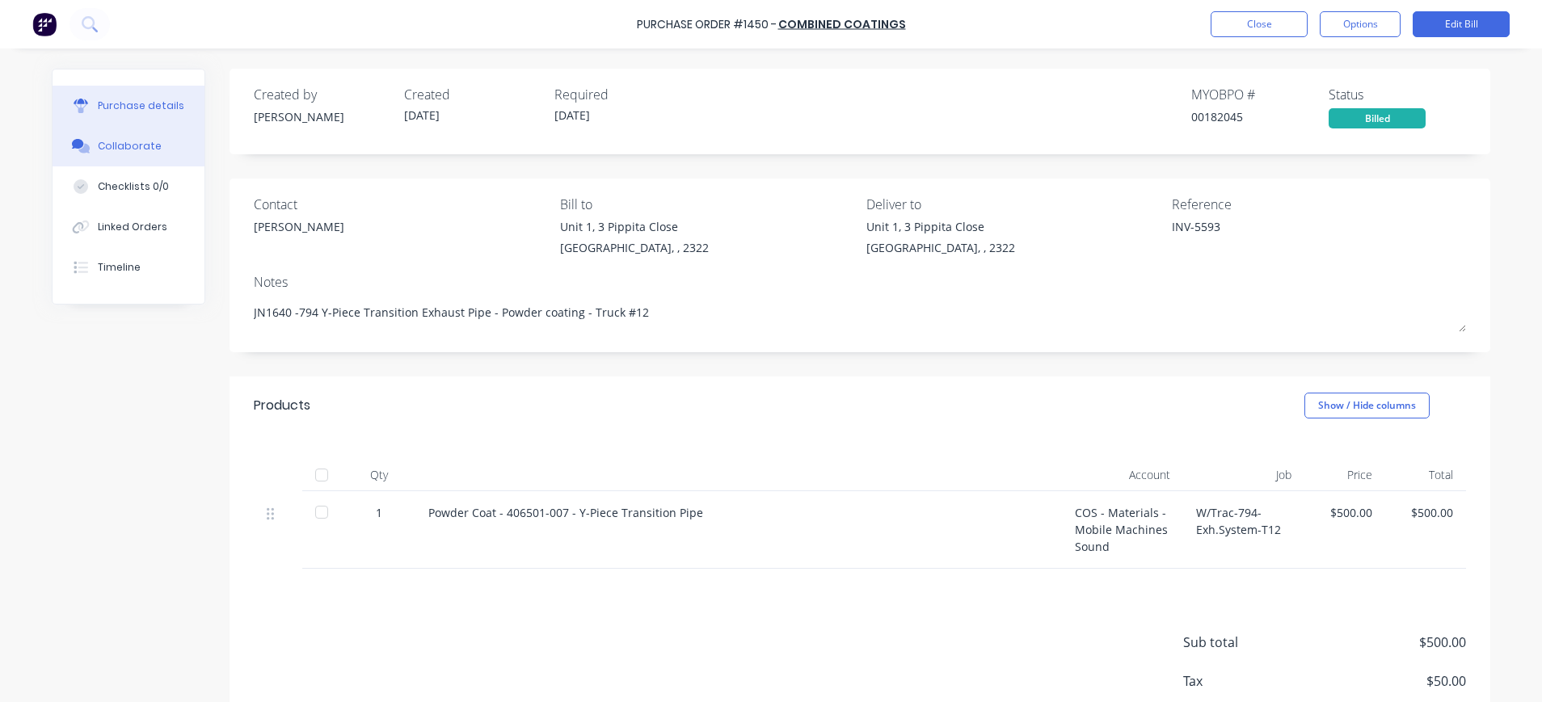
drag, startPoint x: 118, startPoint y: 138, endPoint x: 282, endPoint y: 168, distance: 166.7
click at [119, 138] on button "Collaborate" at bounding box center [129, 146] width 152 height 40
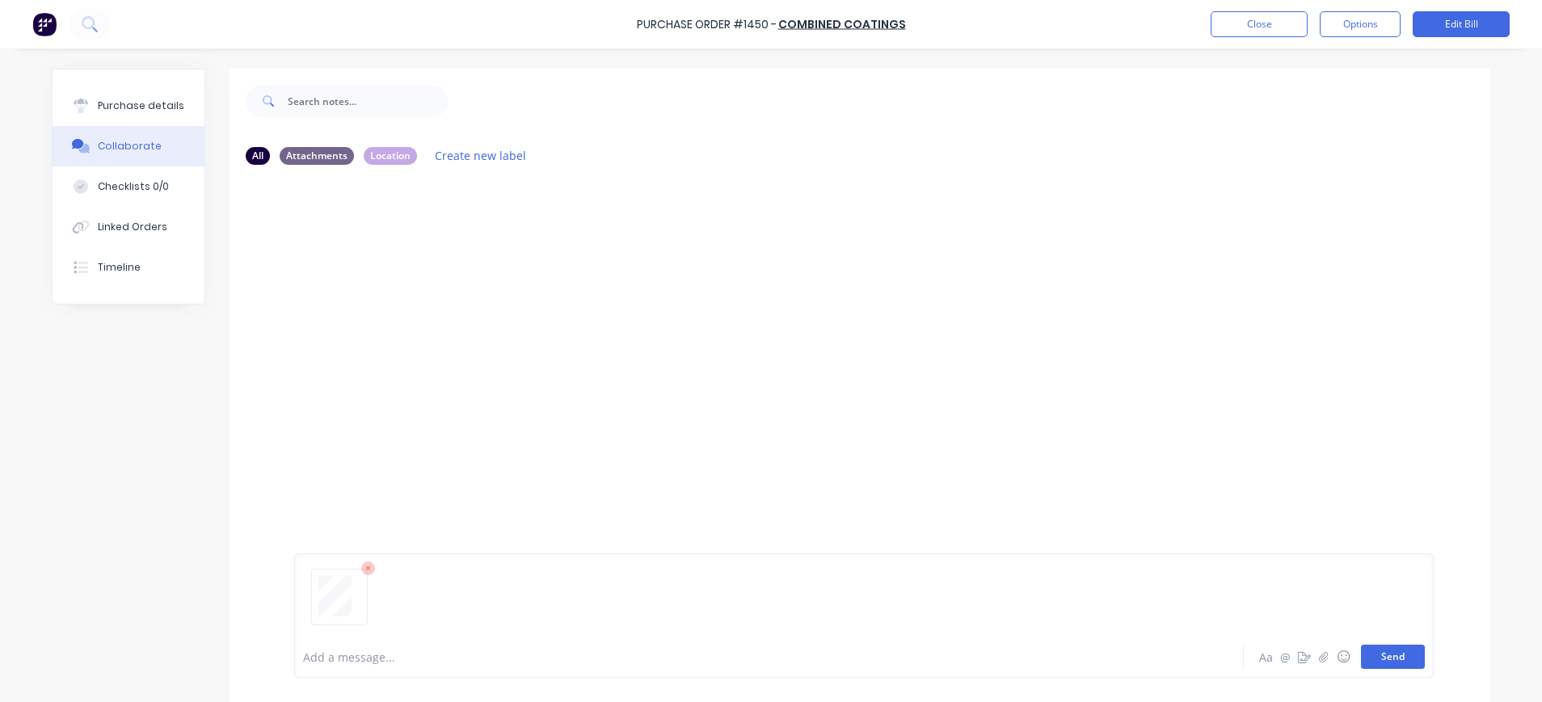
click at [1389, 658] on button "Send" at bounding box center [1393, 657] width 64 height 24
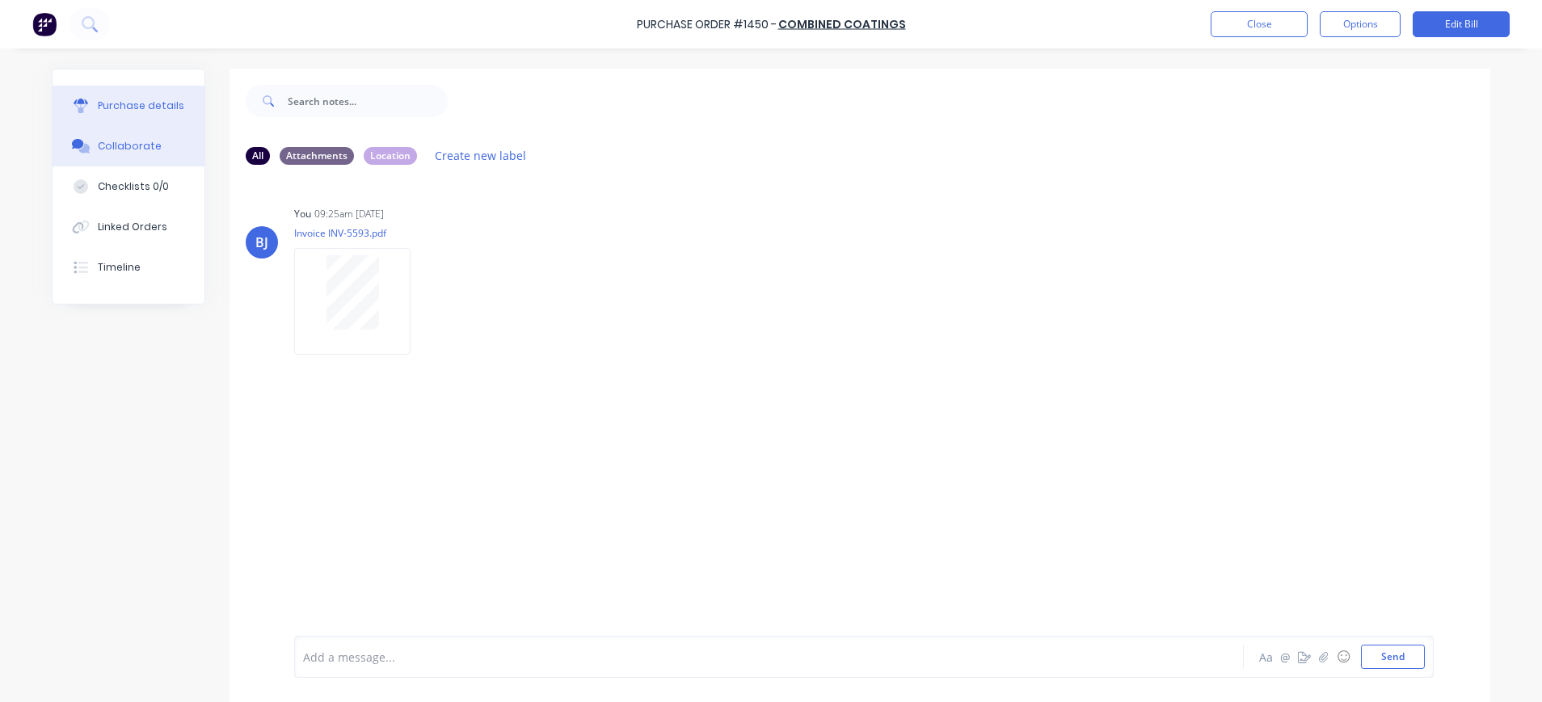
click at [141, 103] on div "Purchase details" at bounding box center [141, 106] width 86 height 15
type textarea "x"
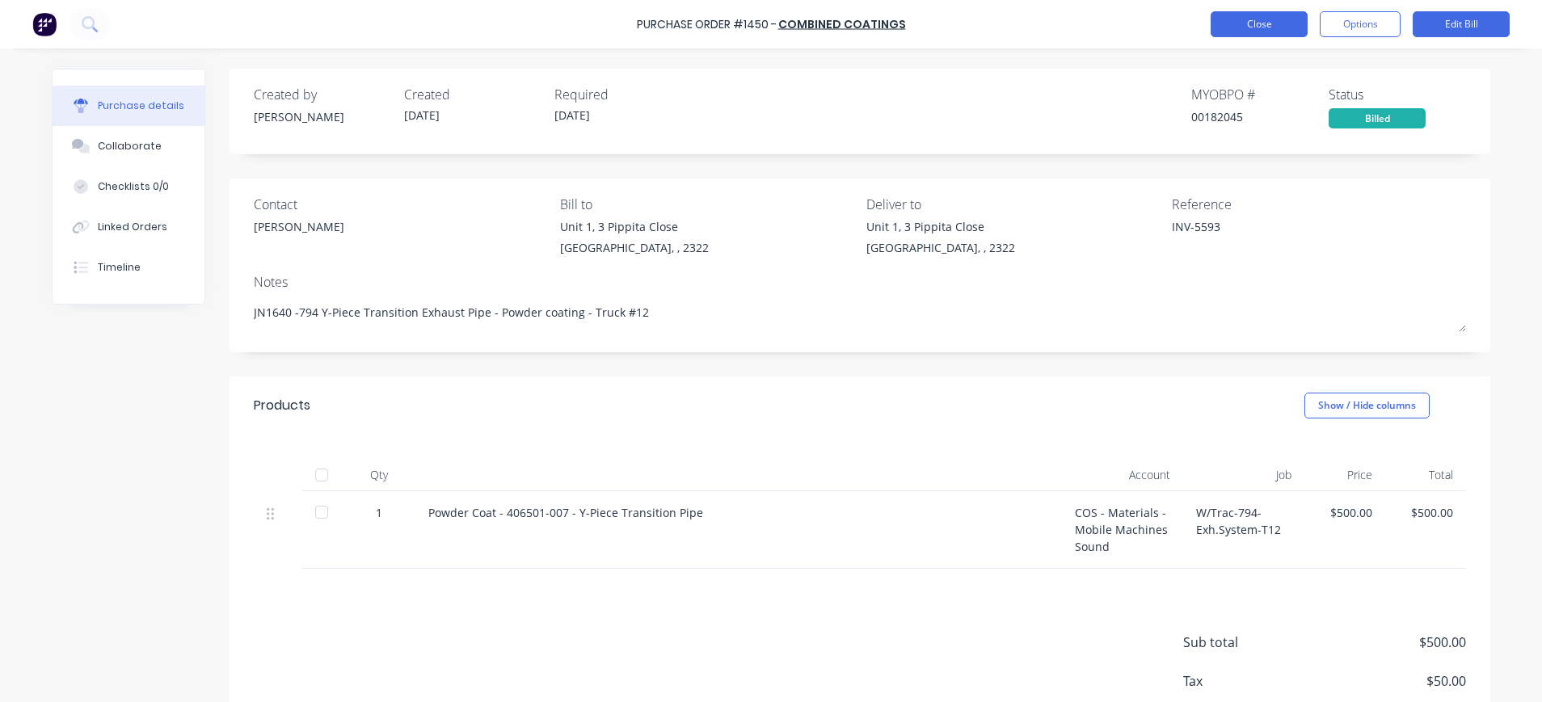
click at [1224, 27] on button "Close" at bounding box center [1258, 24] width 97 height 26
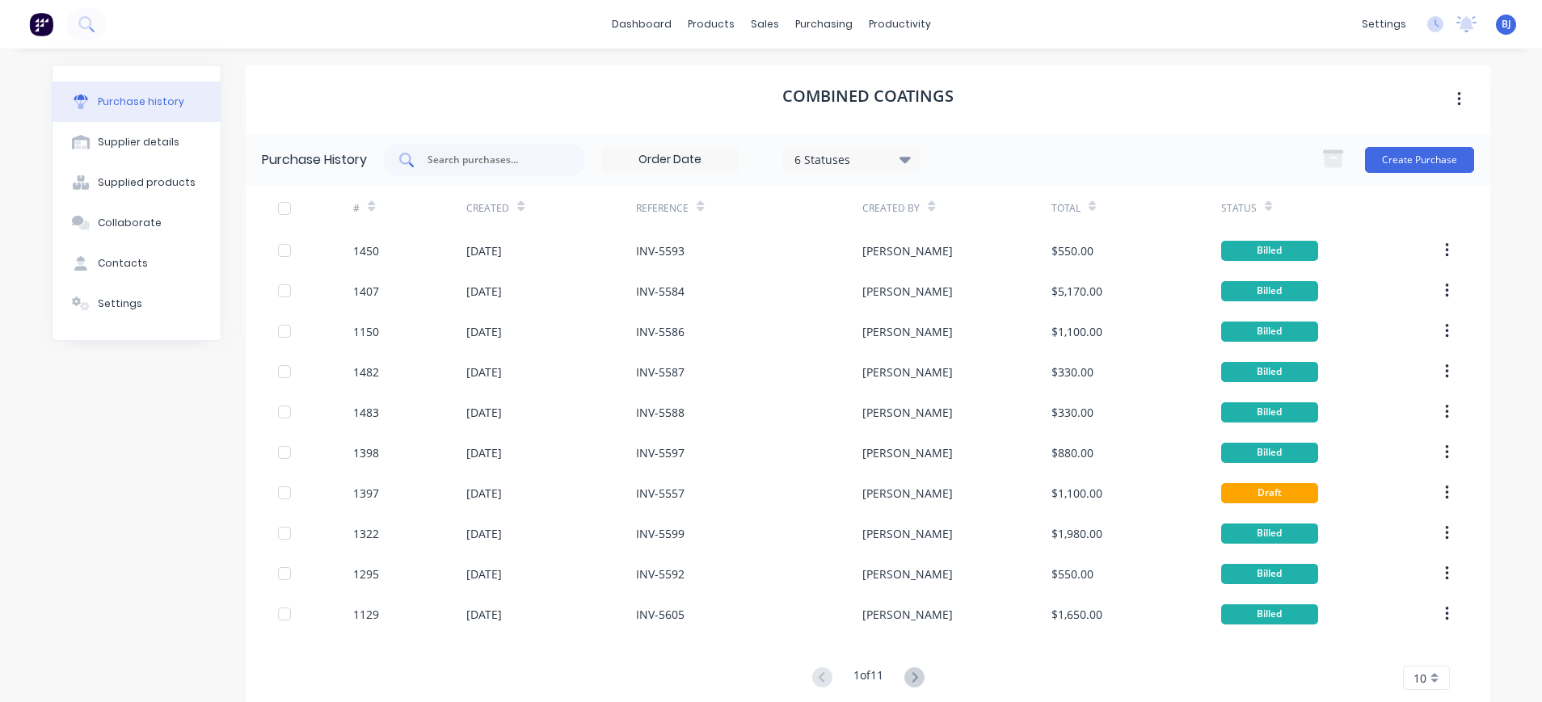
click at [457, 167] on input "text" at bounding box center [493, 160] width 134 height 16
type input "1397"
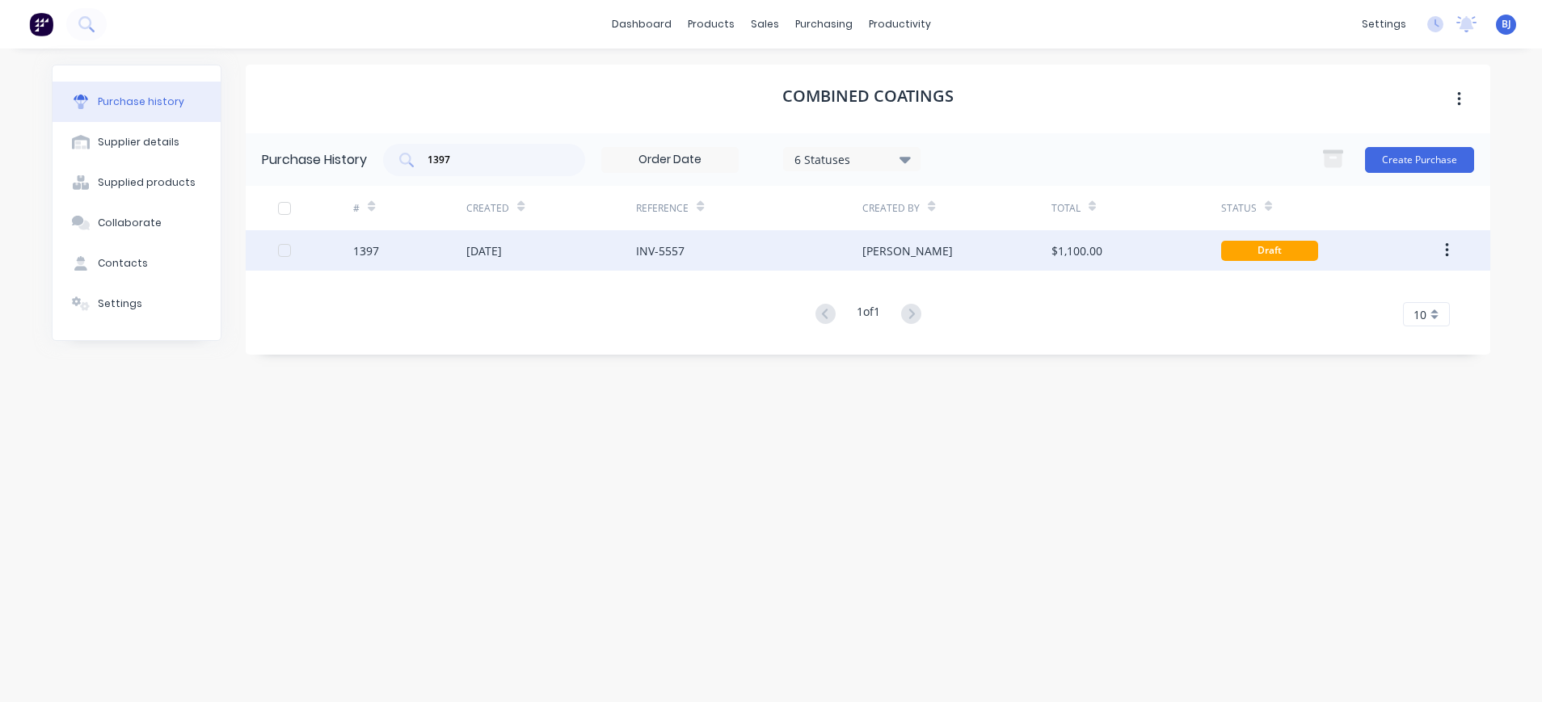
click at [672, 245] on div "INV-5557" at bounding box center [660, 250] width 48 height 17
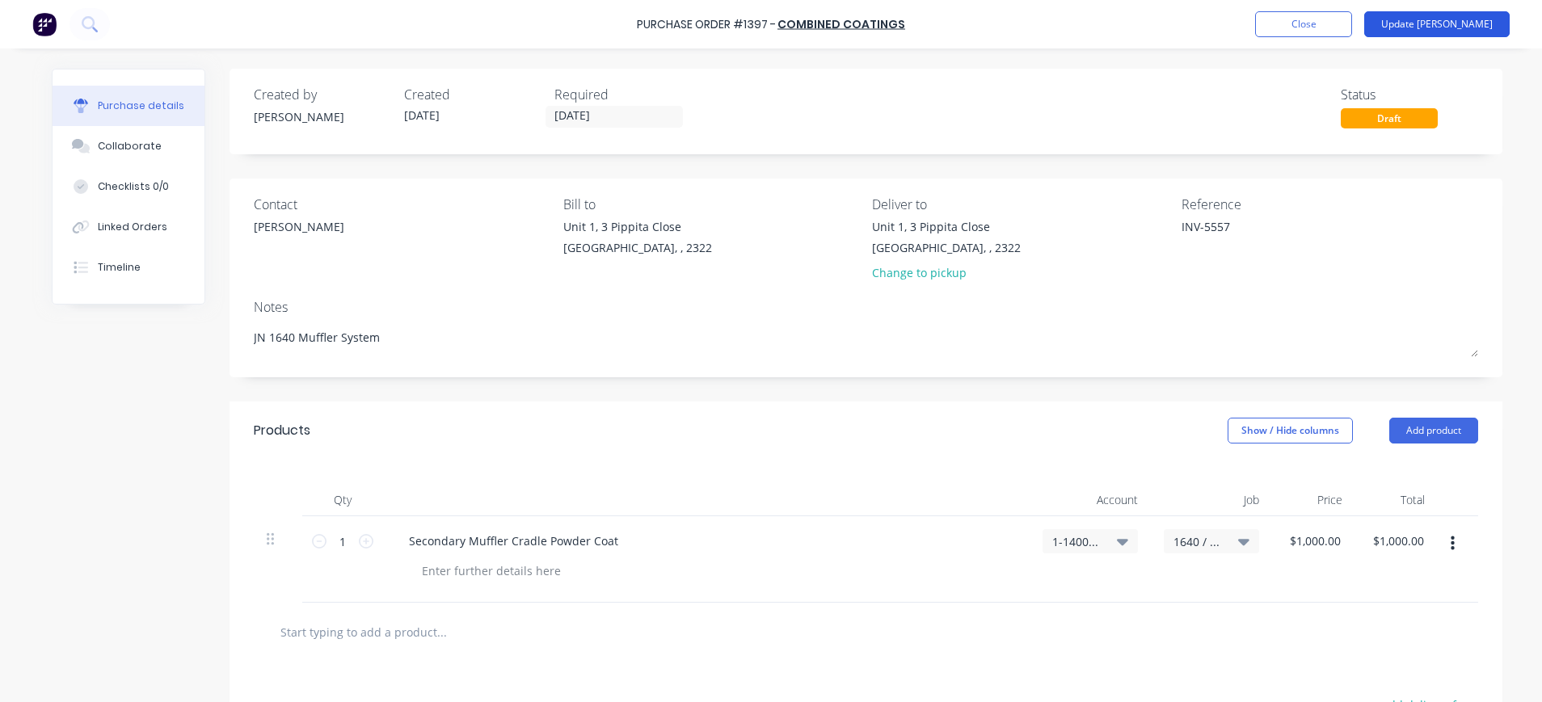
click at [1460, 20] on button "Update Bill" at bounding box center [1436, 24] width 145 height 26
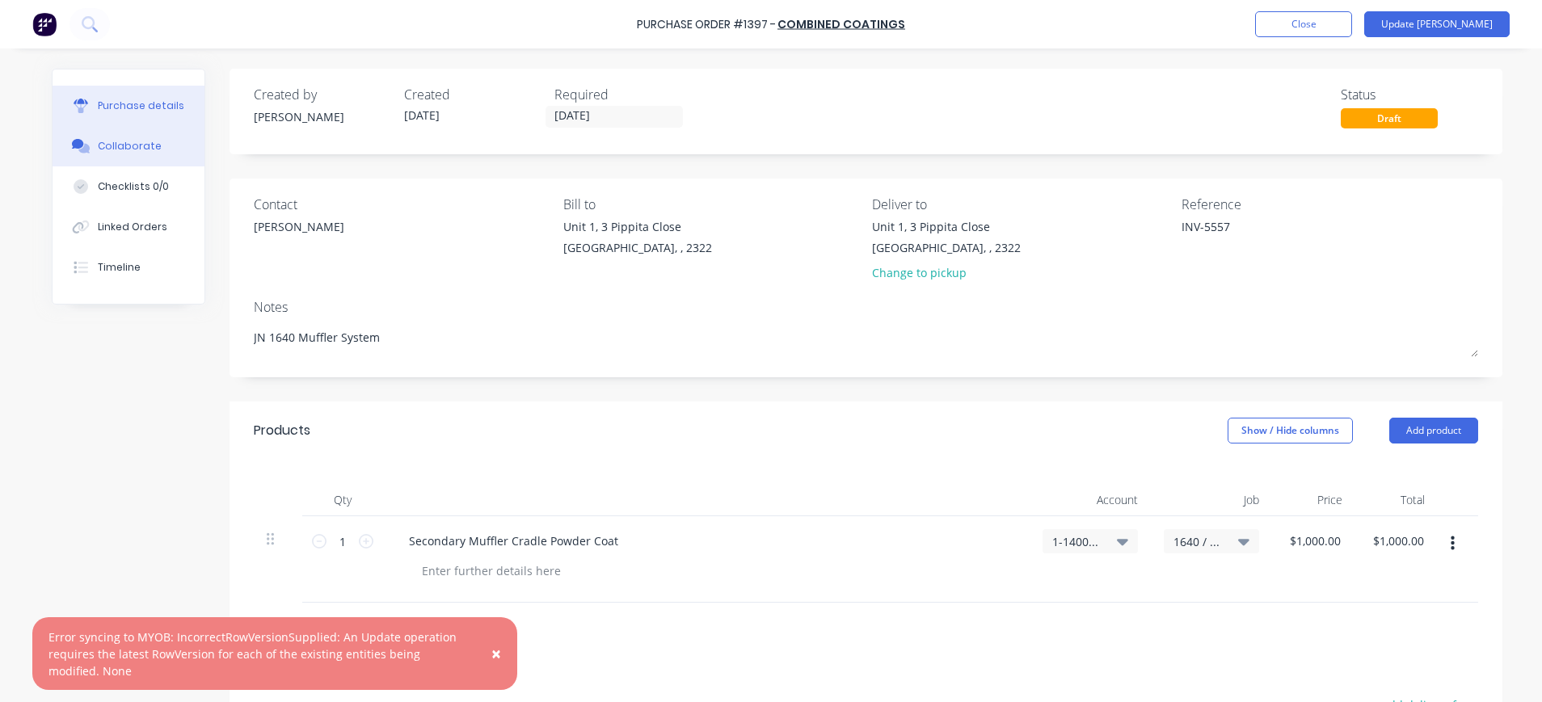
drag, startPoint x: 120, startPoint y: 151, endPoint x: 184, endPoint y: 163, distance: 65.0
click at [122, 150] on div "Collaborate" at bounding box center [130, 146] width 64 height 15
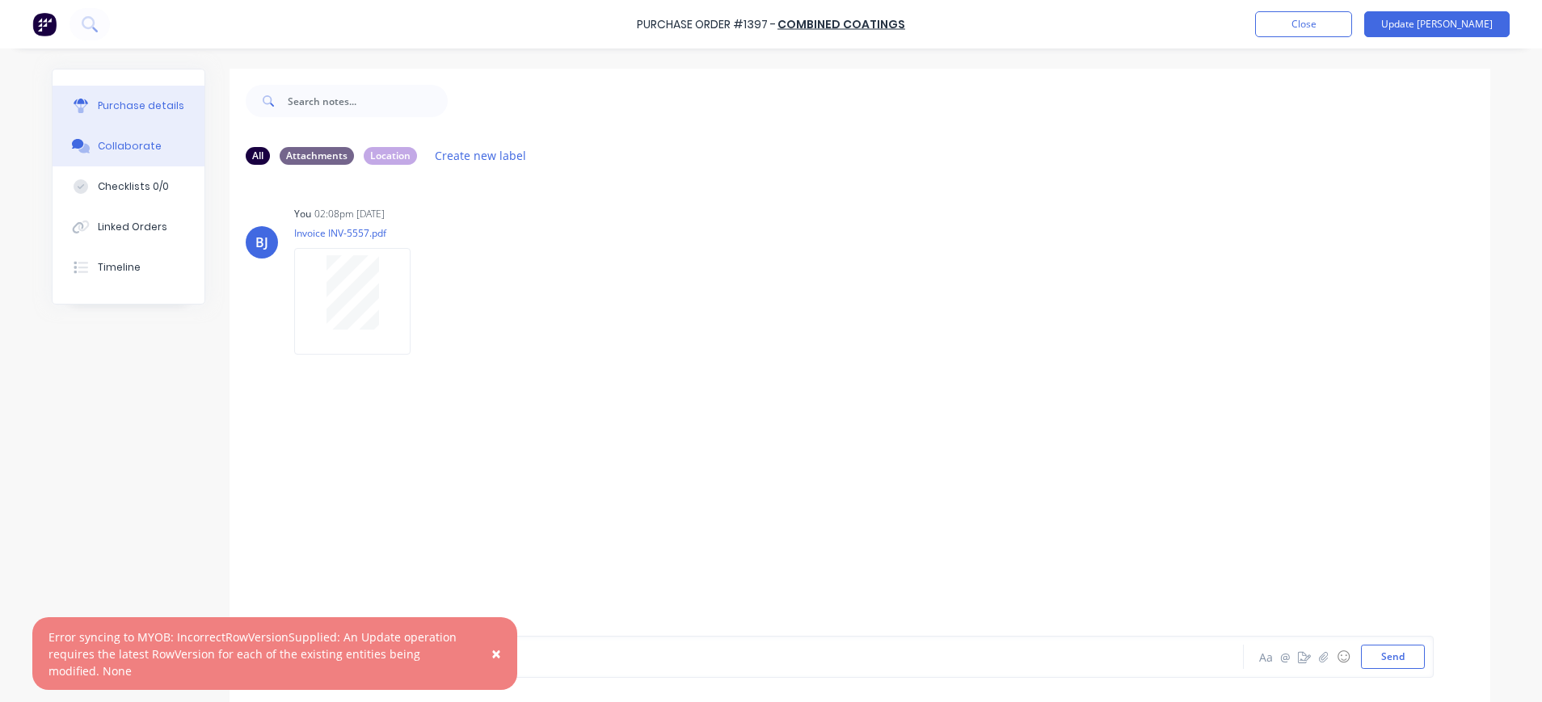
click at [164, 100] on div "Purchase details" at bounding box center [141, 106] width 86 height 15
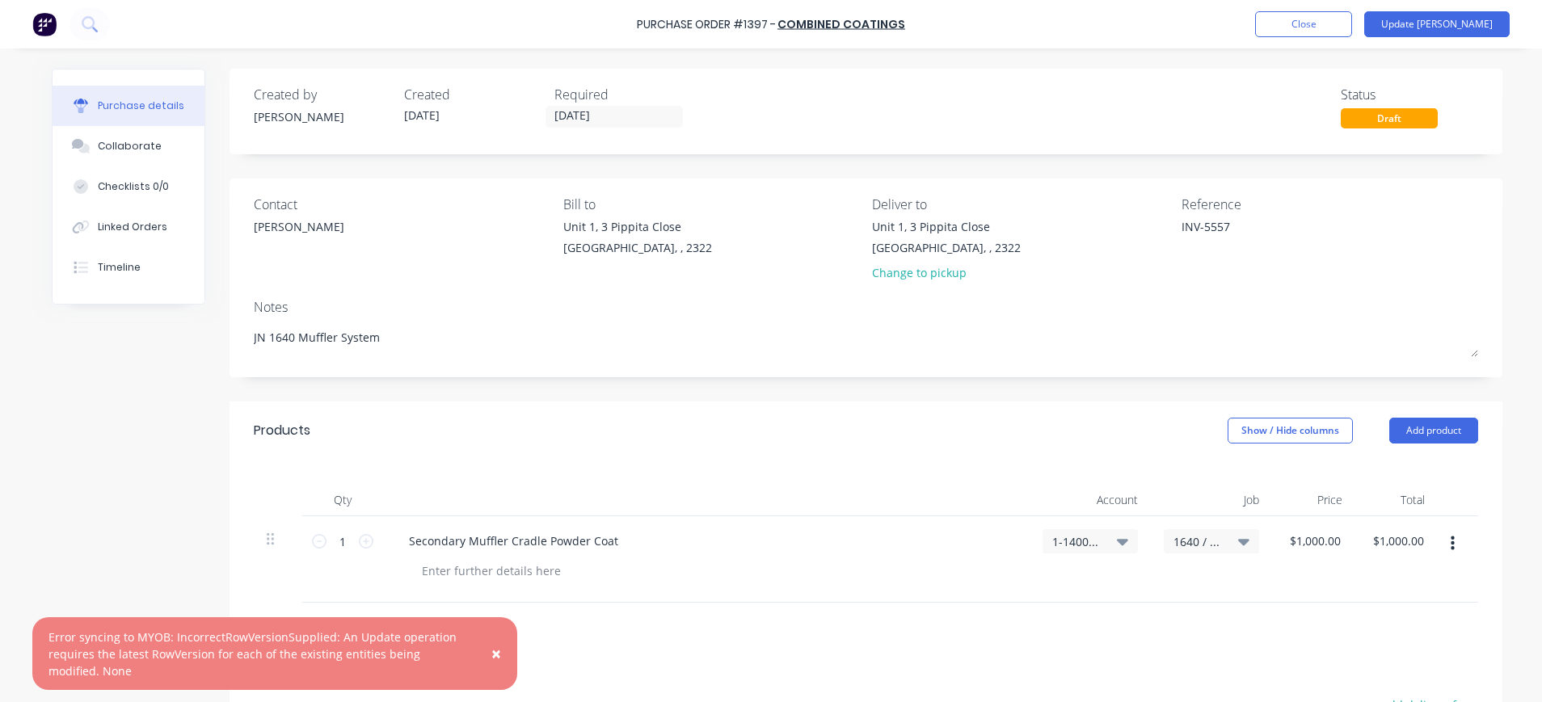
click at [1117, 544] on icon at bounding box center [1122, 542] width 11 height 6
click at [1483, 19] on button "Update Bill" at bounding box center [1436, 24] width 145 height 26
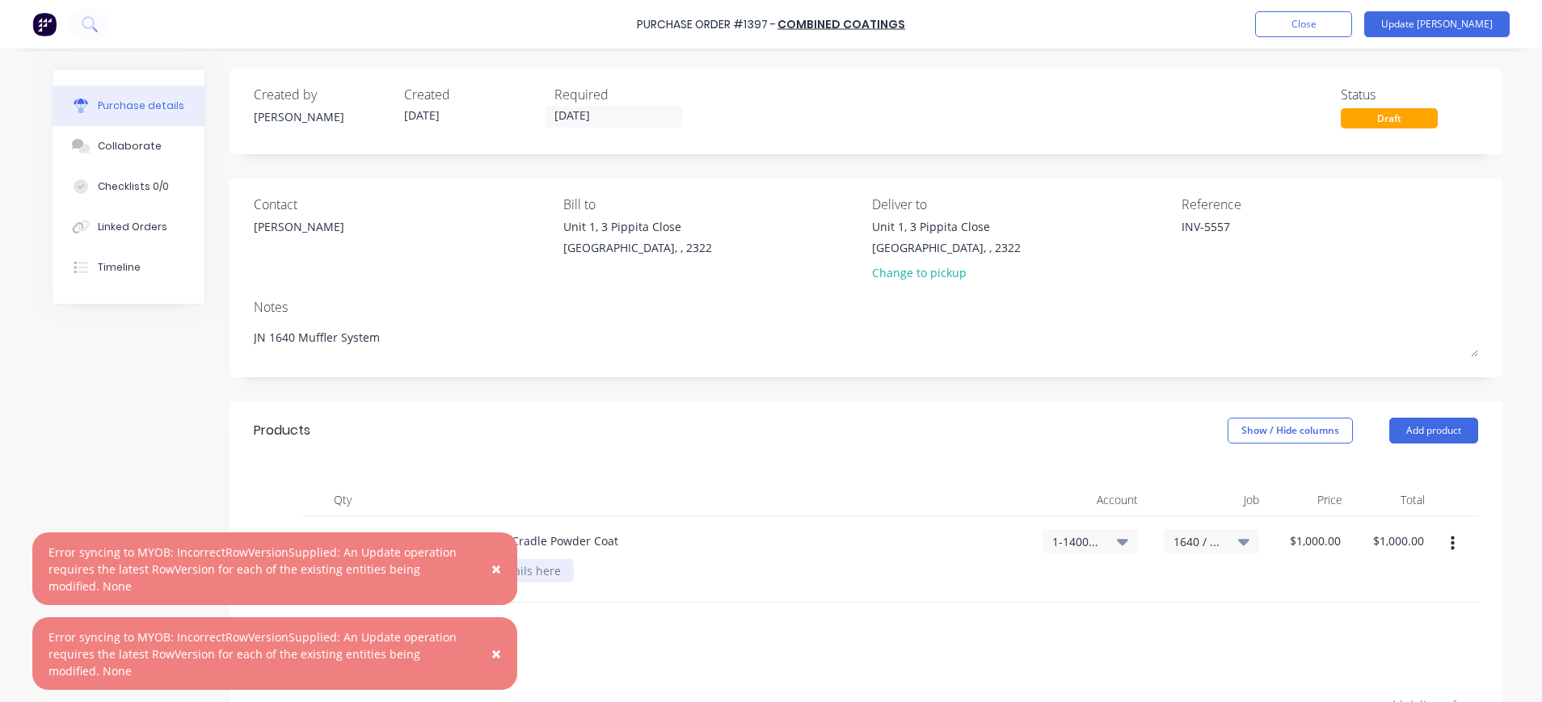
click at [494, 575] on span "×" at bounding box center [496, 568] width 10 height 23
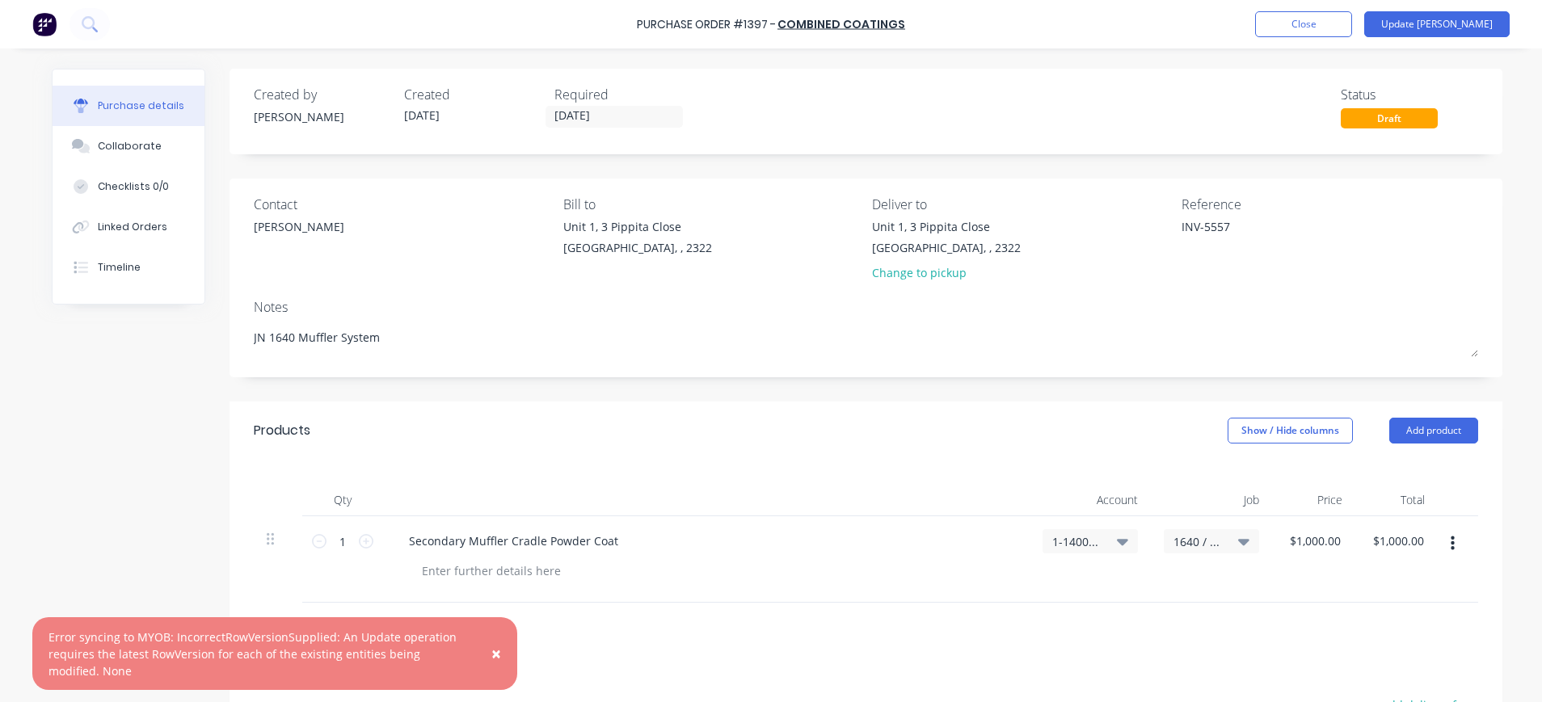
click at [500, 660] on span "×" at bounding box center [496, 653] width 10 height 23
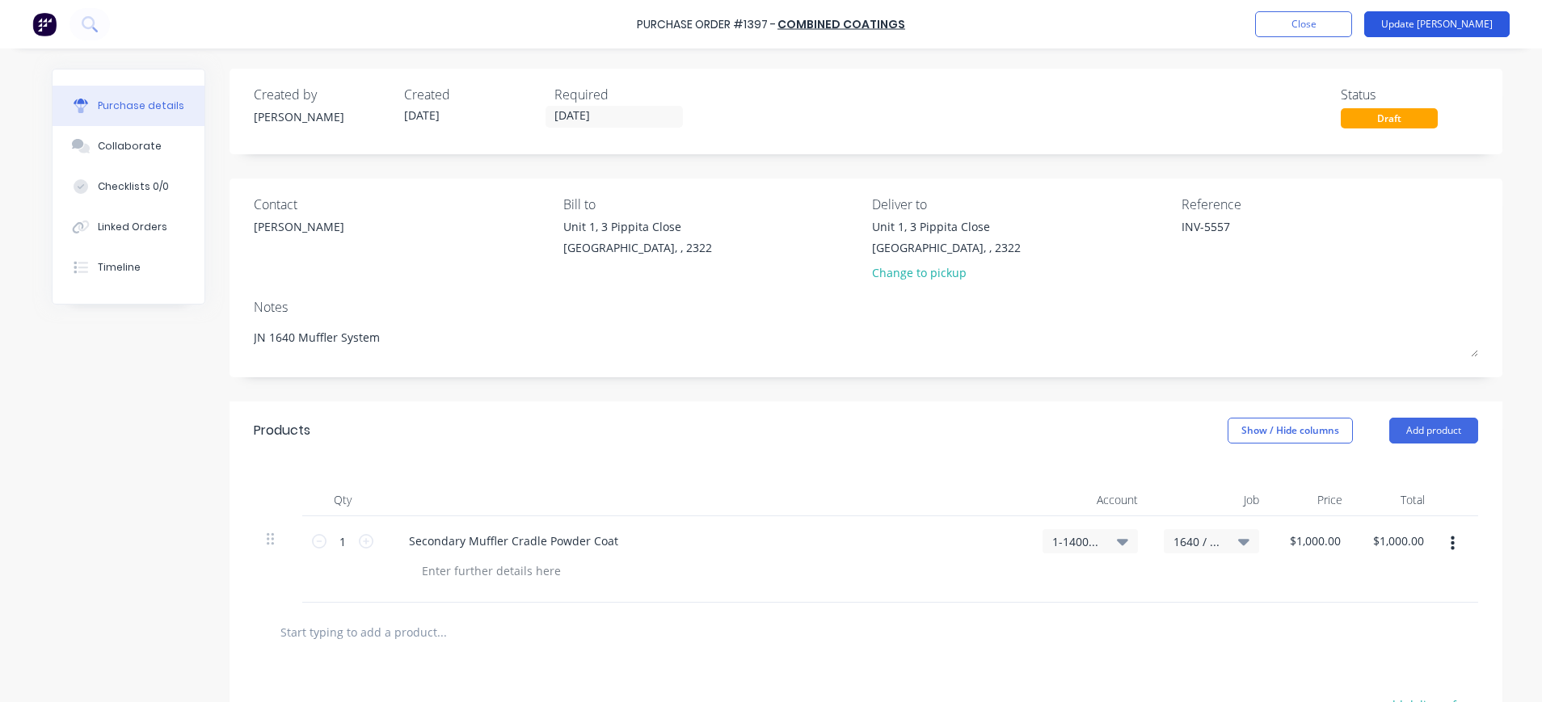
click at [1445, 23] on button "Update Bill" at bounding box center [1436, 24] width 145 height 26
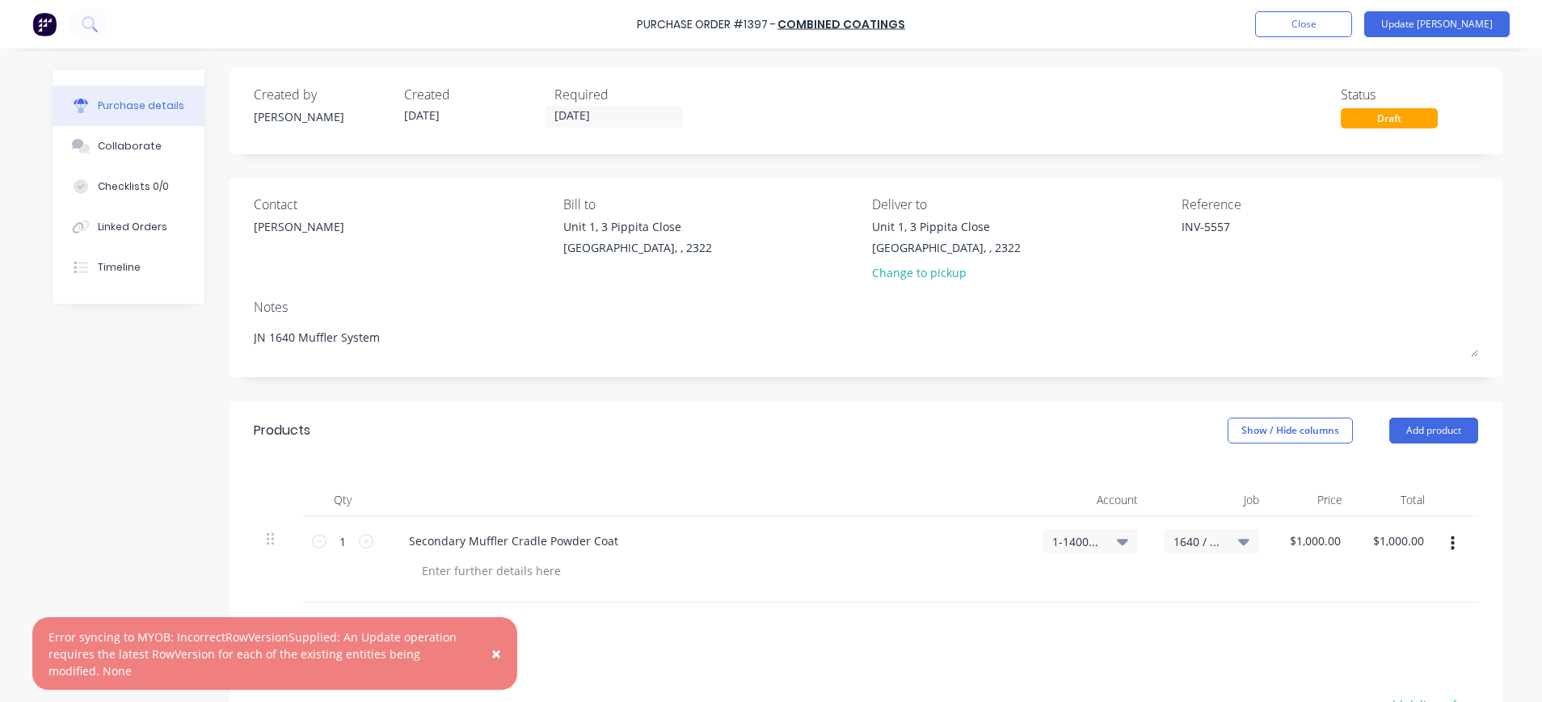
click at [497, 650] on span "×" at bounding box center [496, 653] width 10 height 23
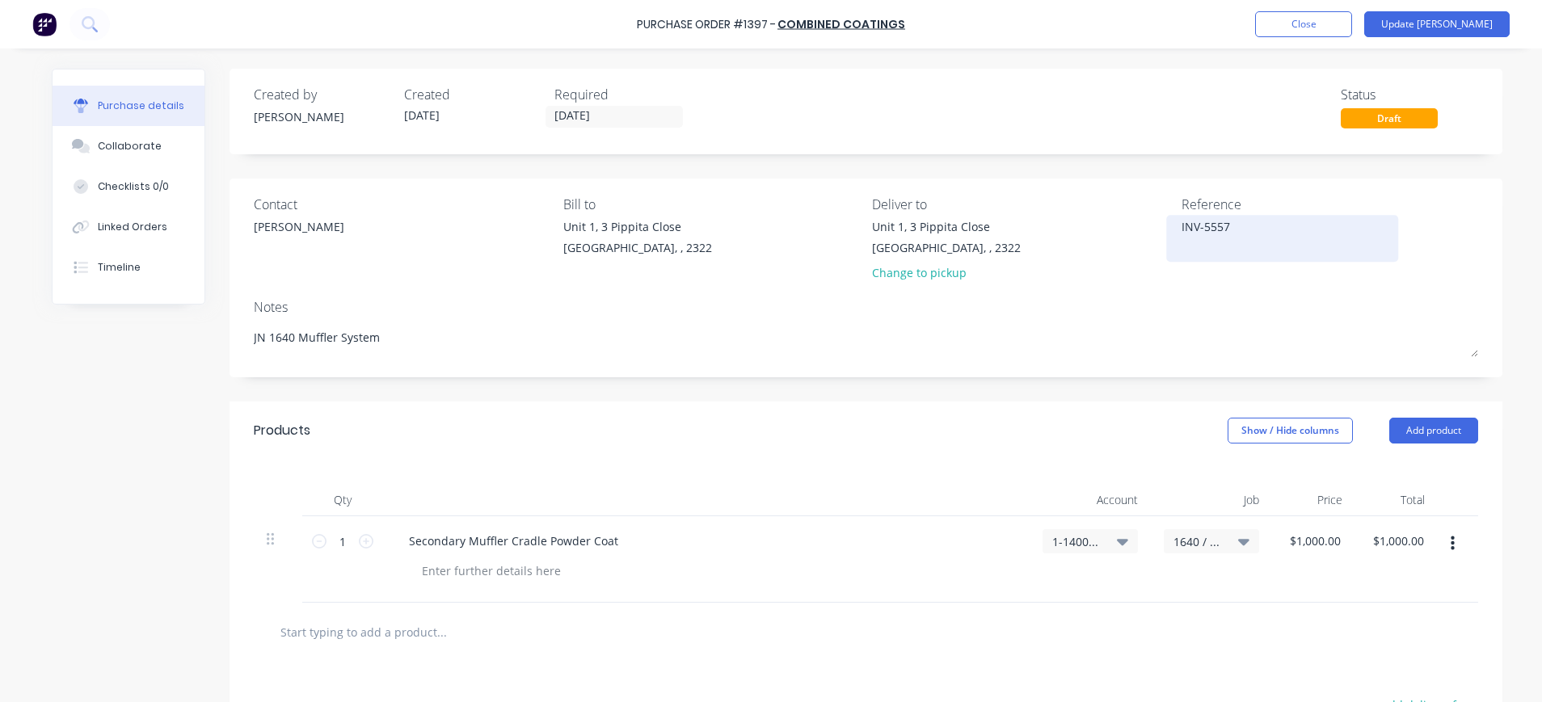
click at [1239, 230] on textarea "INV-5557" at bounding box center [1282, 236] width 202 height 36
click at [1364, 114] on div "Draft" at bounding box center [1388, 118] width 97 height 20
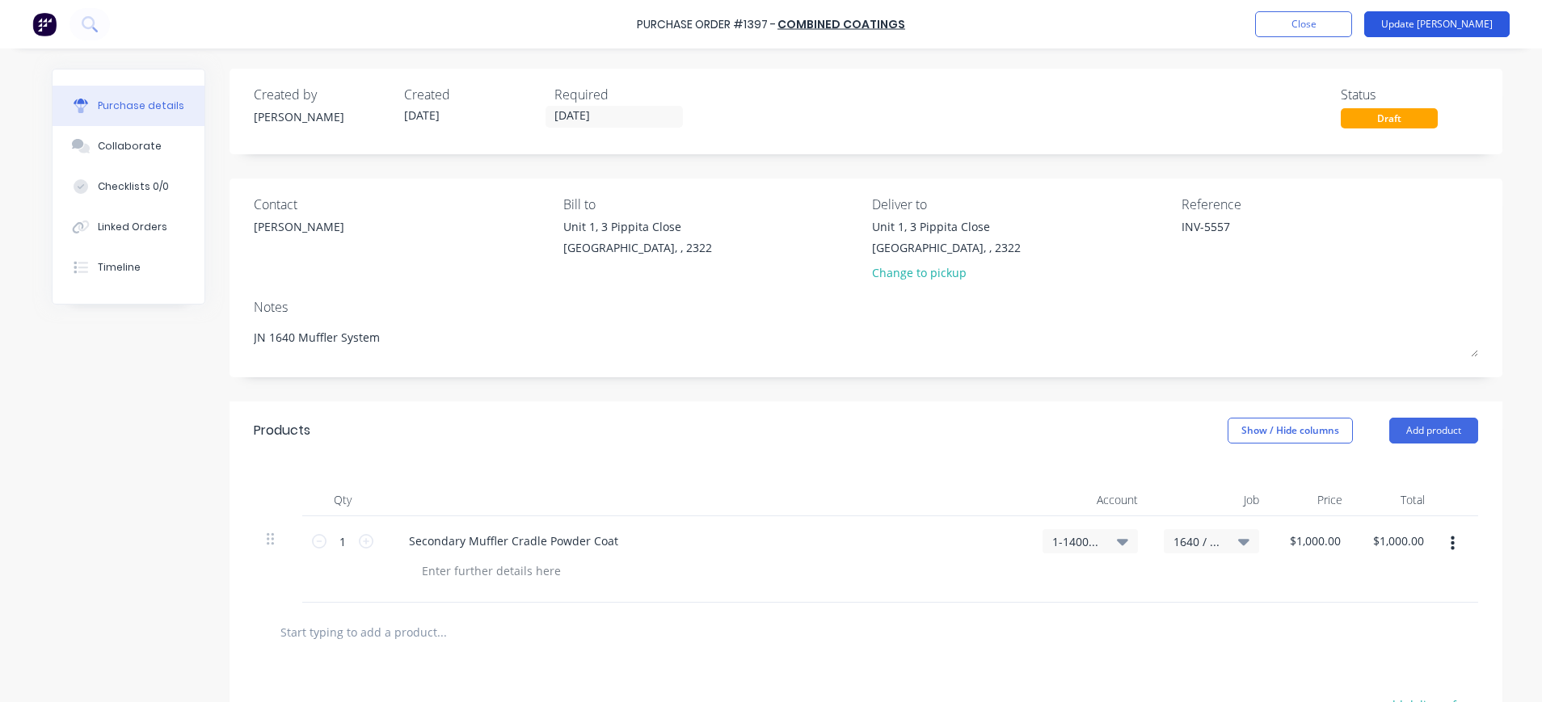
click at [1467, 23] on button "Update Bill" at bounding box center [1436, 24] width 145 height 26
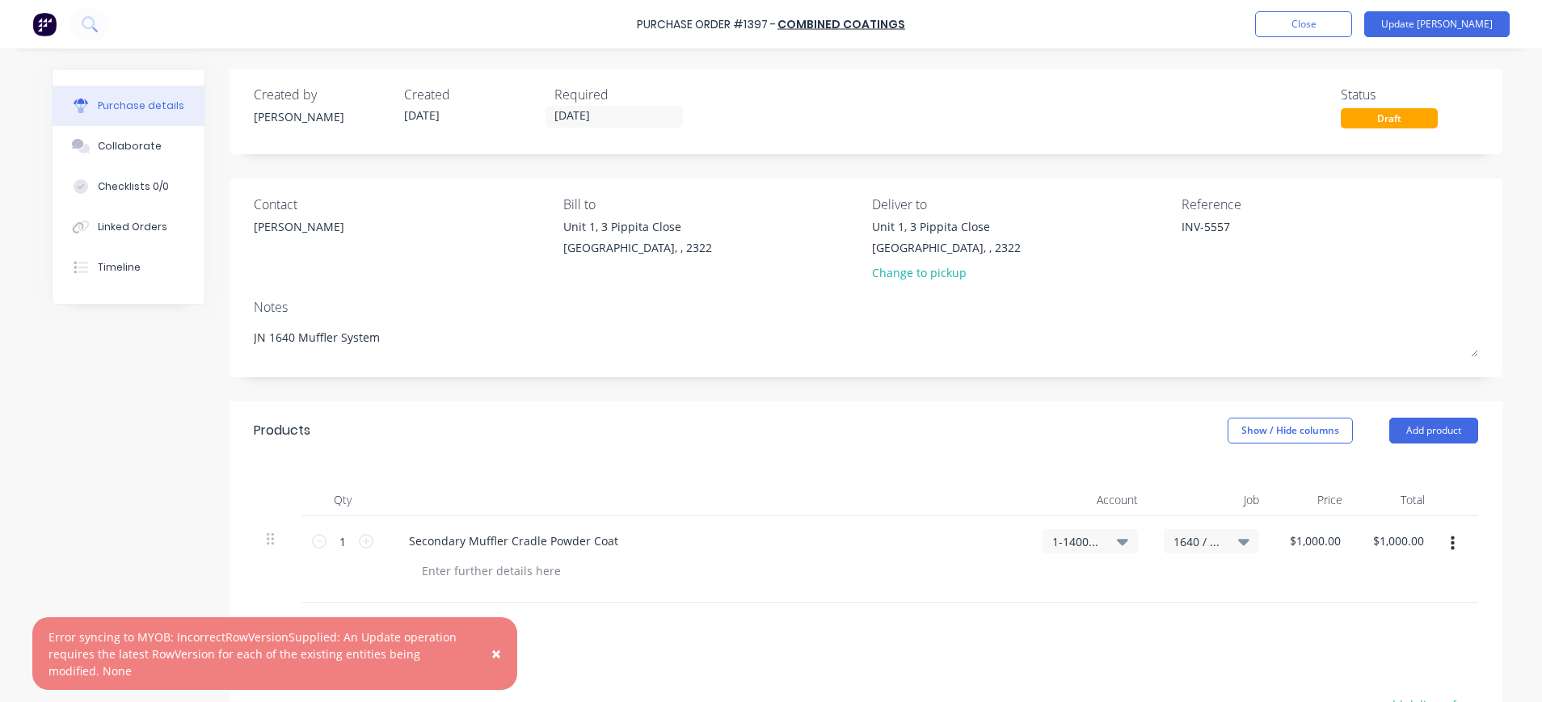
click at [495, 657] on span "×" at bounding box center [496, 653] width 10 height 23
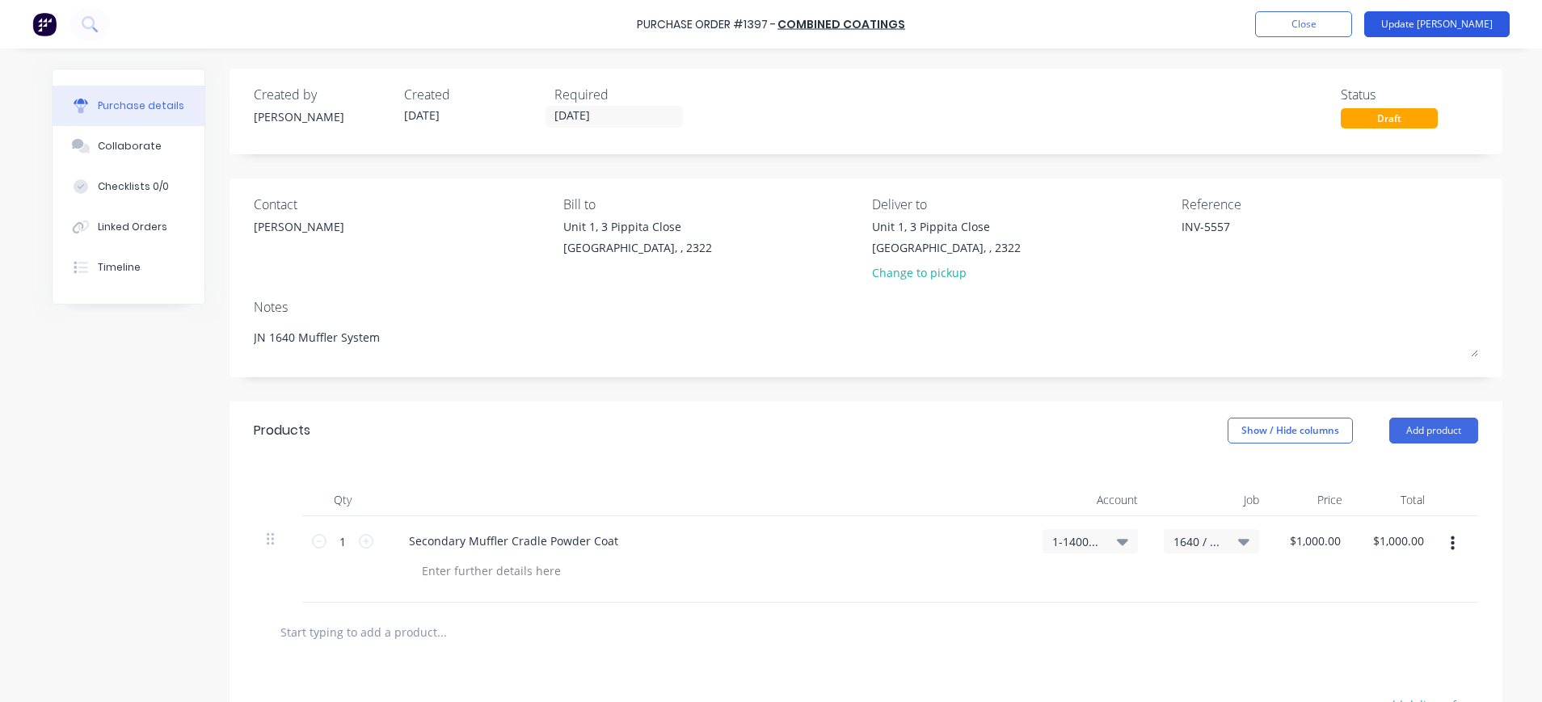
click at [1457, 19] on button "Update Bill" at bounding box center [1436, 24] width 145 height 26
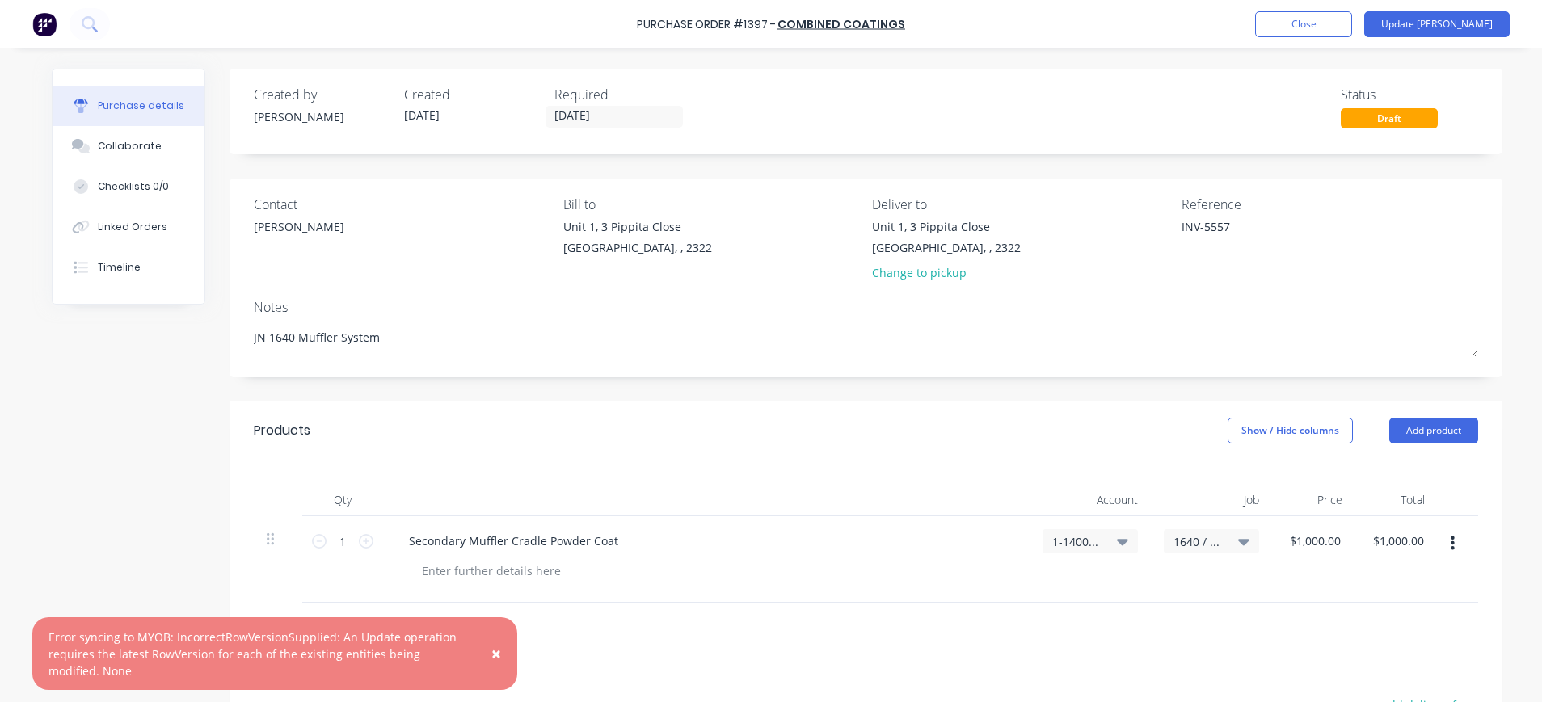
drag, startPoint x: 1441, startPoint y: 544, endPoint x: 1122, endPoint y: 388, distance: 354.5
click at [1120, 384] on div "Created by Aaron Created 04/09/25 Required 04/09/25 Status Draft Contact Simon …" at bounding box center [865, 498] width 1273 height 859
click at [1450, 545] on icon "button" at bounding box center [1452, 543] width 4 height 15
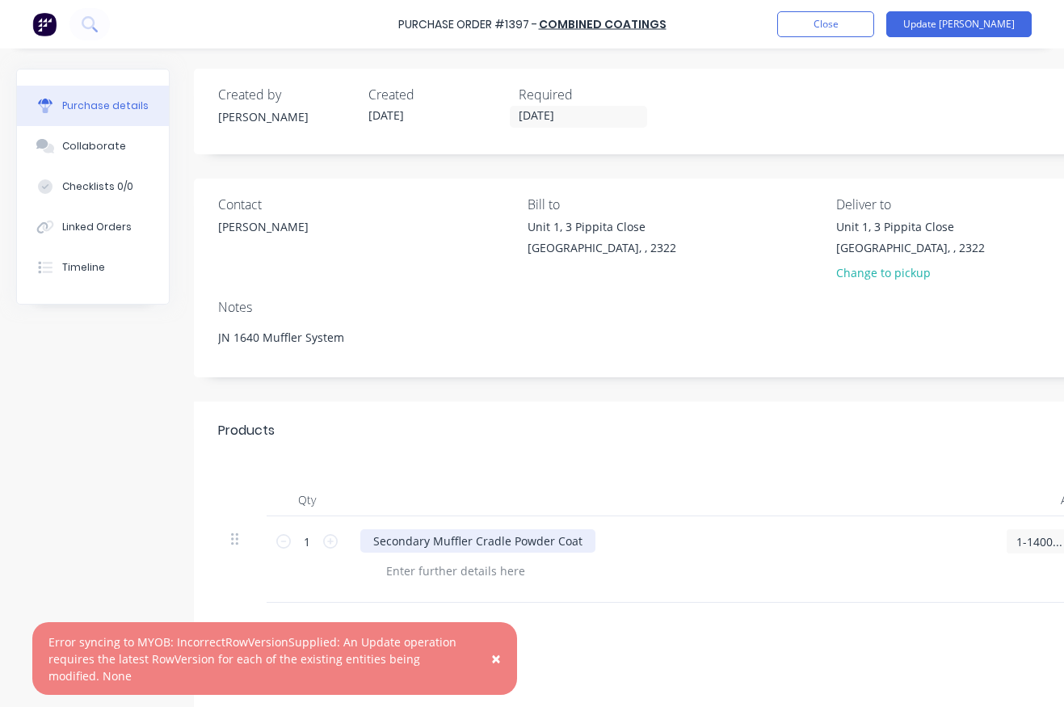
click at [427, 536] on div "Secondary Muffler Cradle Powder Coat" at bounding box center [477, 540] width 235 height 23
type textarea "x"
paste div
drag, startPoint x: 608, startPoint y: 549, endPoint x: 721, endPoint y: 578, distance: 117.8
click at [733, 587] on div "SecondaryJN1640 Muffler Cradle Powder Coat" at bounding box center [670, 559] width 646 height 86
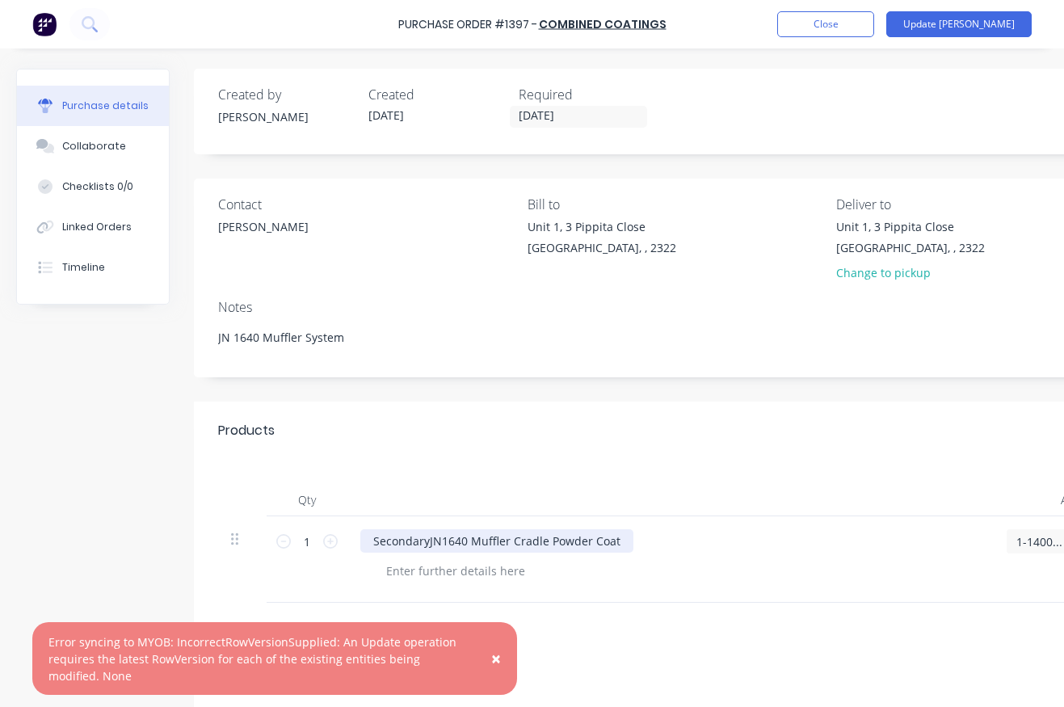
click at [621, 535] on div "SecondaryJN1640 Muffler Cradle Powder Coat" at bounding box center [496, 540] width 273 height 23
drag, startPoint x: 621, startPoint y: 535, endPoint x: 352, endPoint y: 536, distance: 268.2
click at [352, 536] on div "SecondaryJN1640 Muffler Cradle Powder Coat" at bounding box center [670, 559] width 646 height 86
copy div "SecondaryJN1640 Muffler Cradle Powder Coat"
drag, startPoint x: 342, startPoint y: 339, endPoint x: 206, endPoint y: 343, distance: 135.8
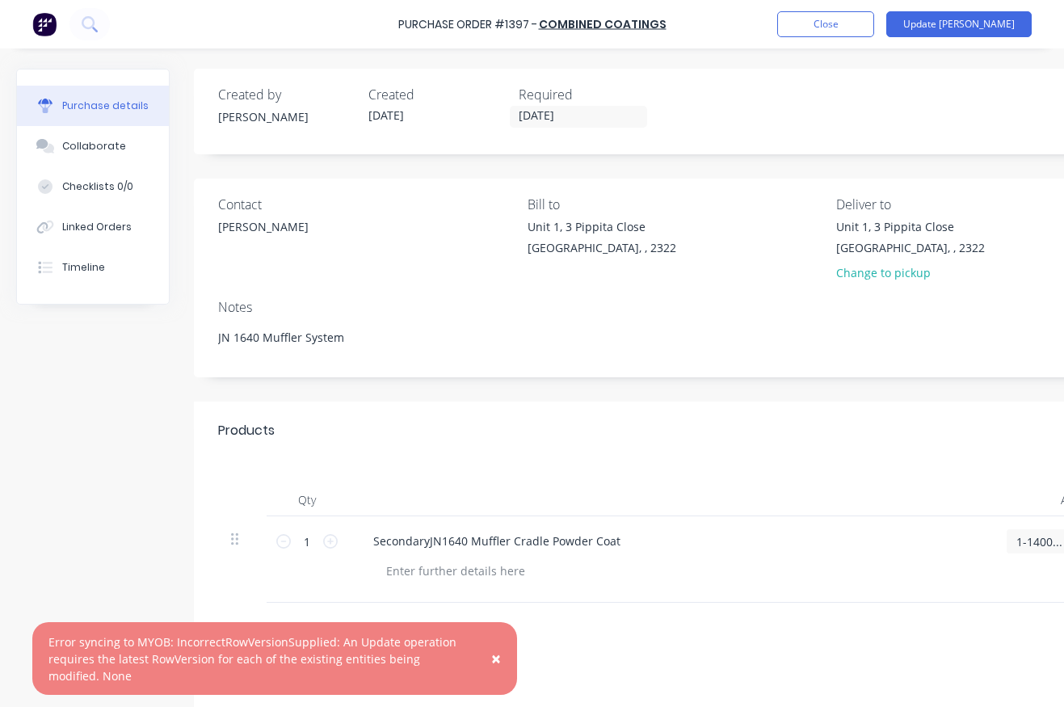
click at [206, 343] on div "Contact Simon Salerno Bill to Unit 1, 3 Pippita Close Beresfield, , 2322 Delive…" at bounding box center [830, 278] width 1273 height 199
type textarea "x"
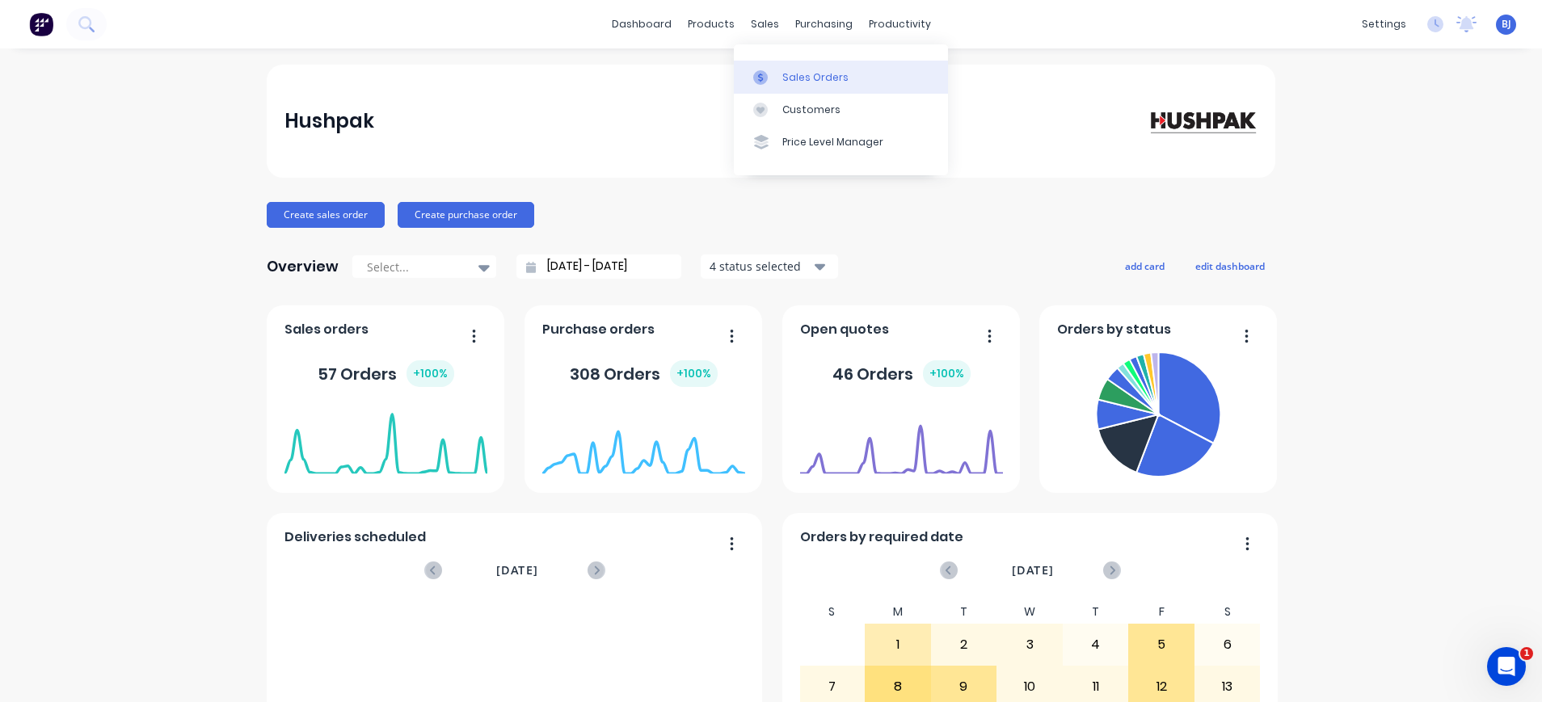
click at [771, 67] on link "Sales Orders" at bounding box center [841, 77] width 214 height 32
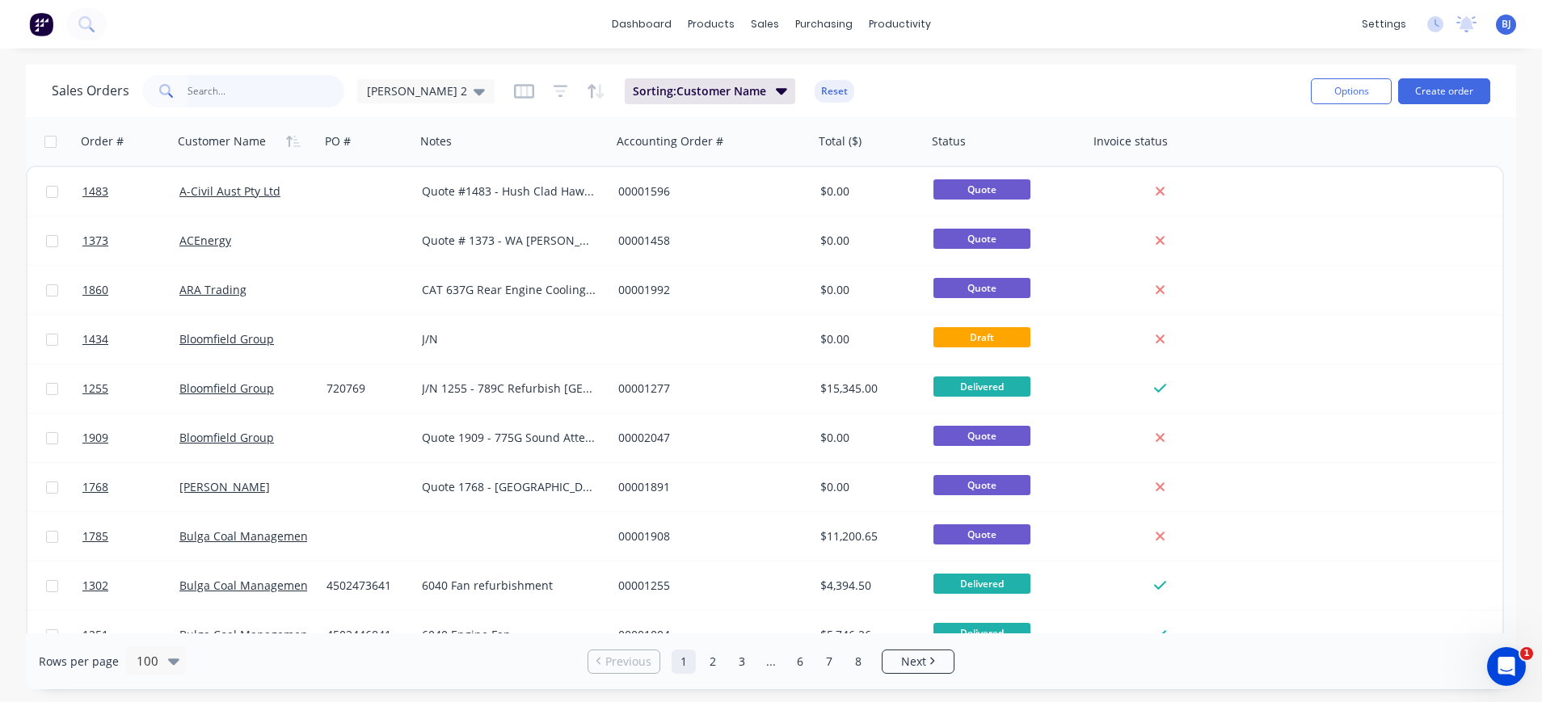
click at [246, 99] on input "text" at bounding box center [266, 91] width 158 height 32
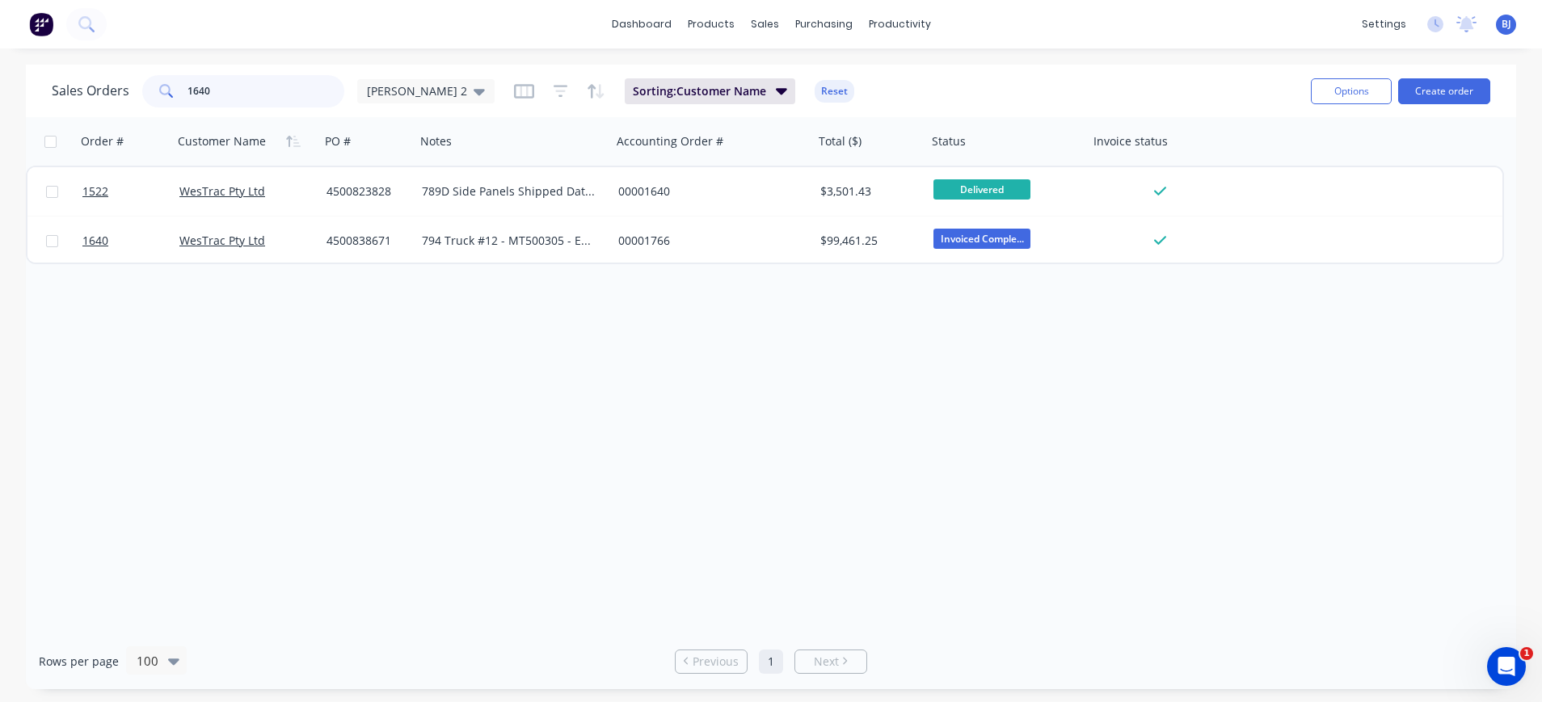
type input "1640"
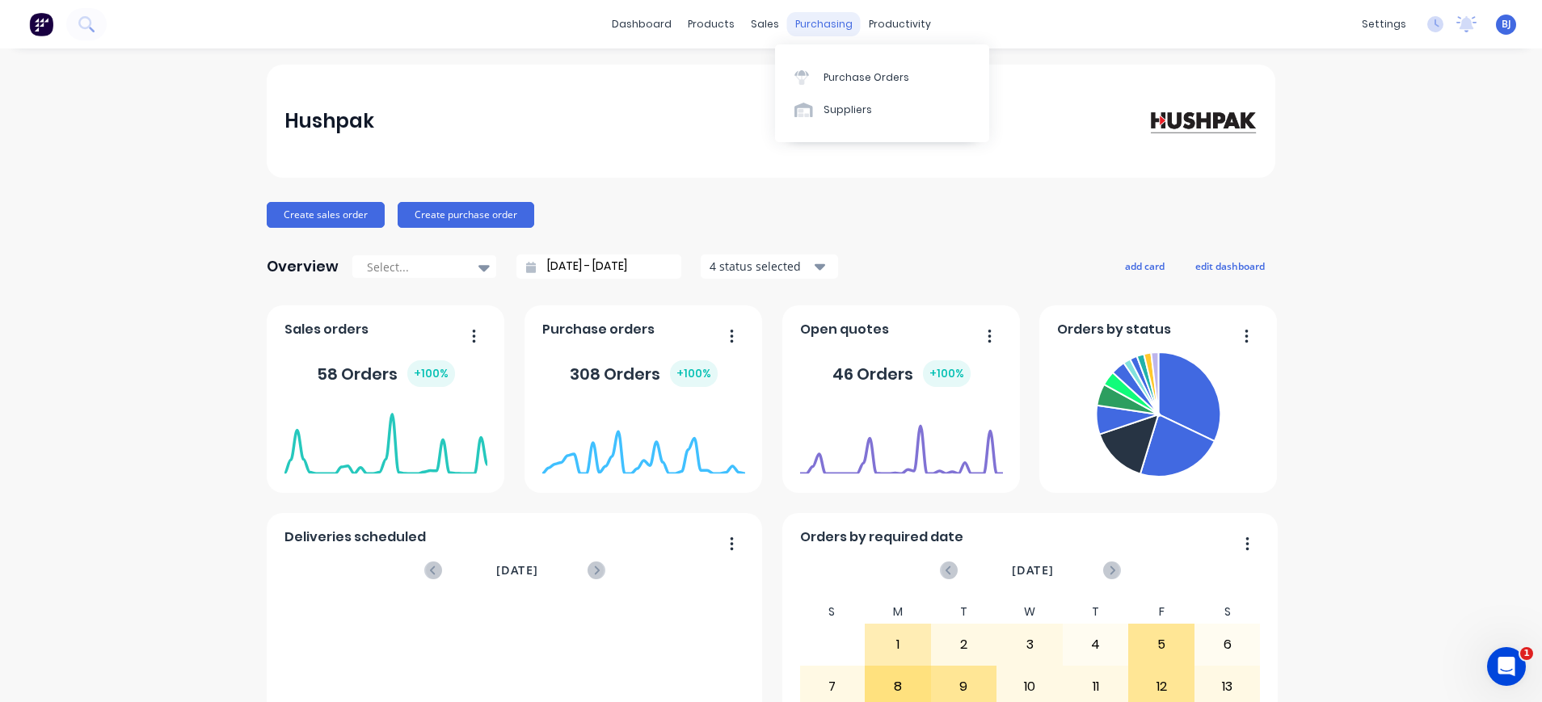
click at [818, 21] on div "purchasing" at bounding box center [824, 24] width 74 height 24
click at [843, 70] on div "Purchase Orders" at bounding box center [866, 77] width 86 height 15
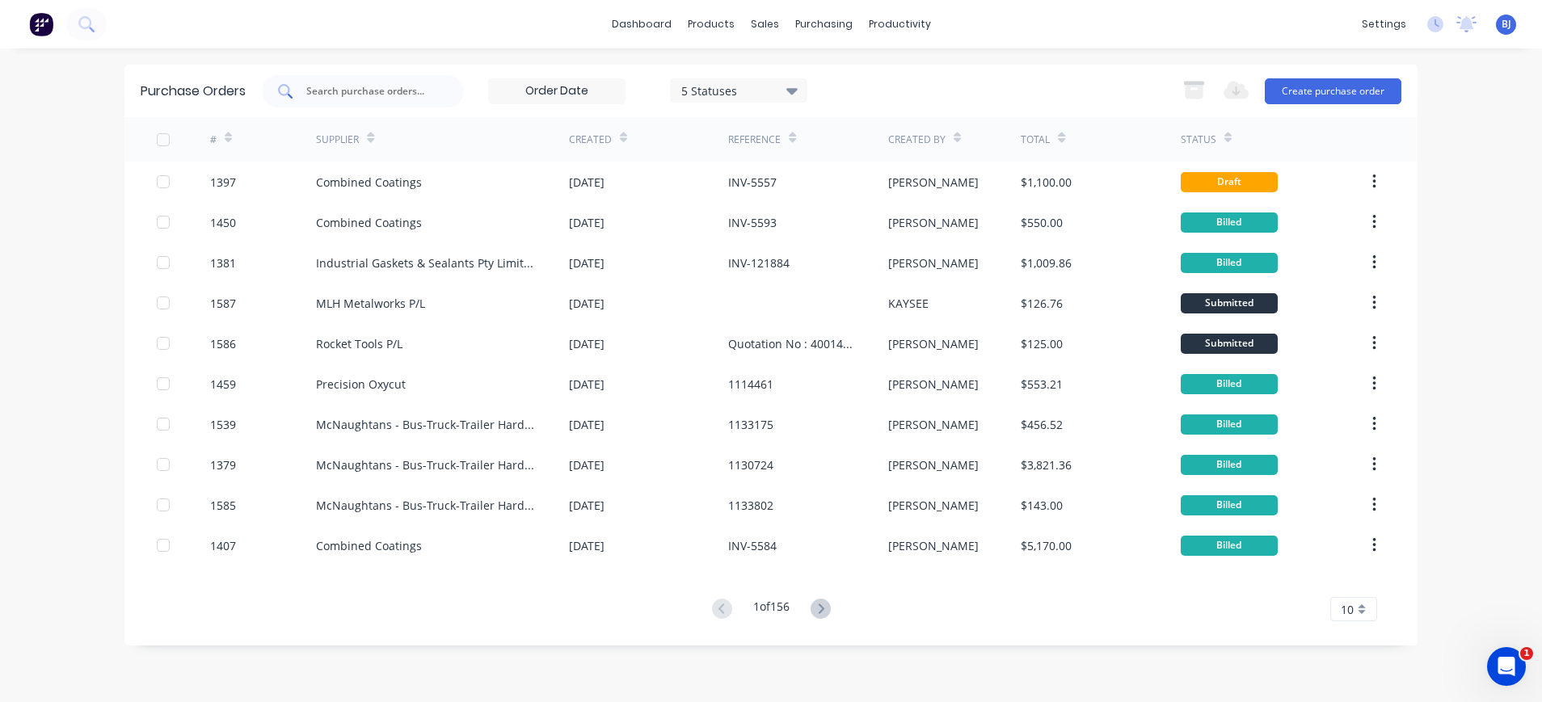
click at [396, 91] on input "text" at bounding box center [372, 91] width 134 height 16
type input "1295"
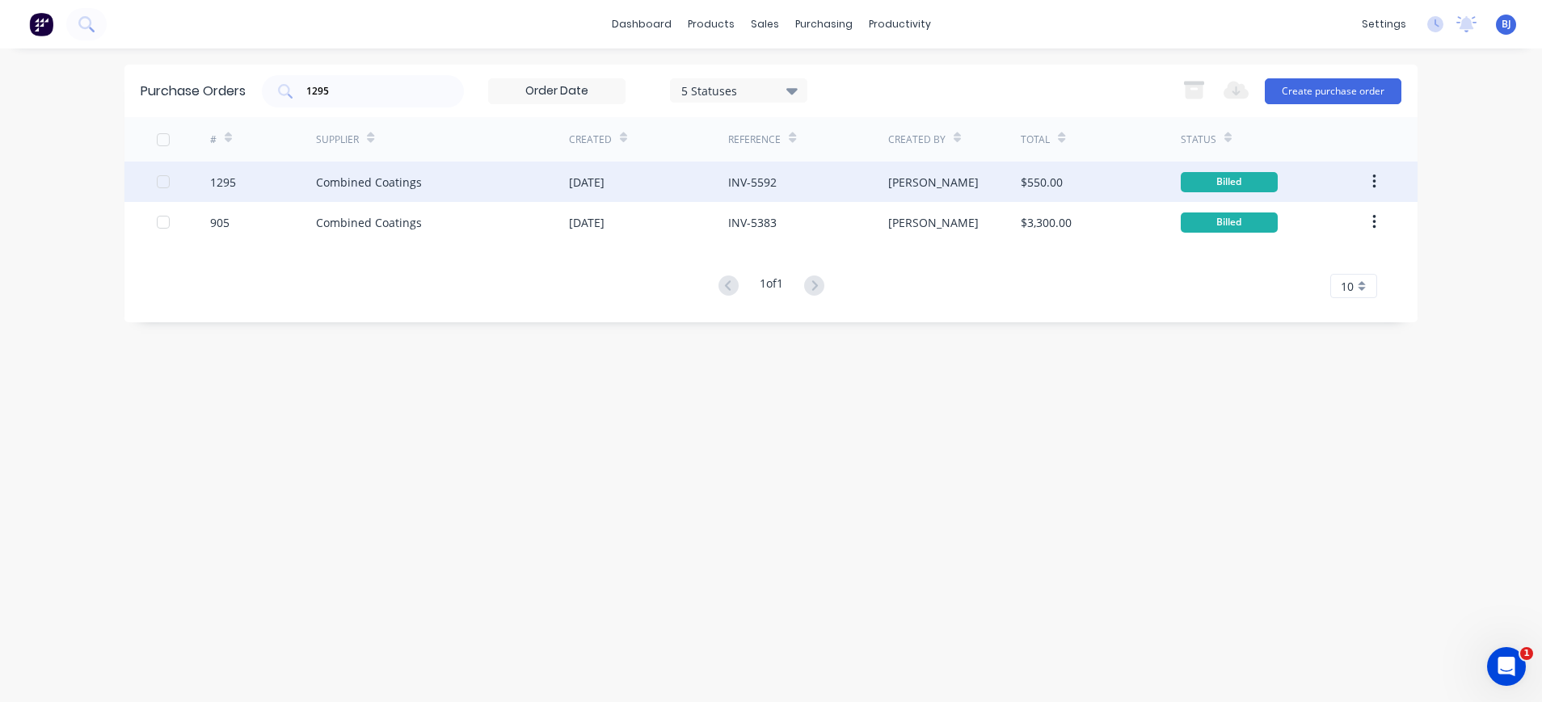
click at [413, 183] on div "Combined Coatings" at bounding box center [369, 182] width 106 height 17
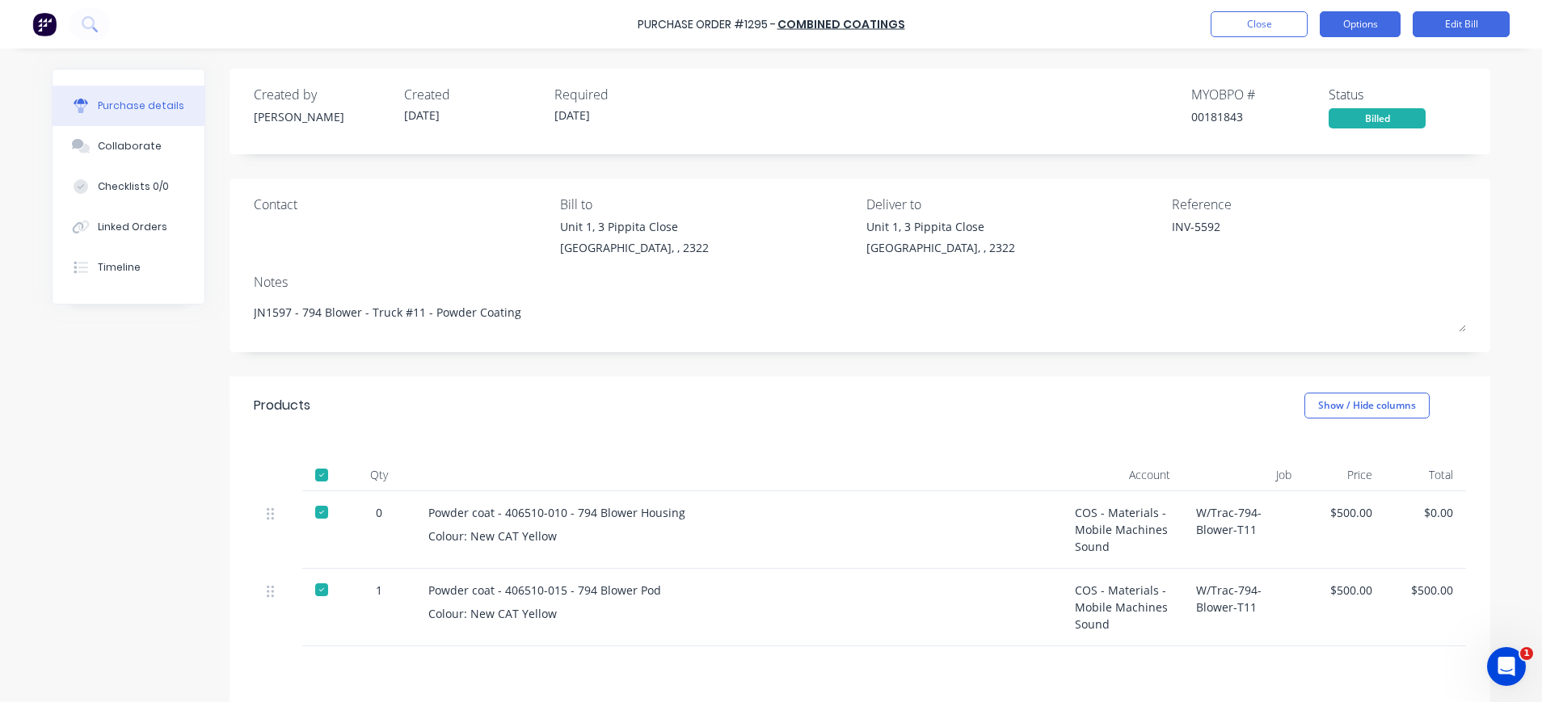
click at [1361, 26] on button "Options" at bounding box center [1359, 24] width 81 height 26
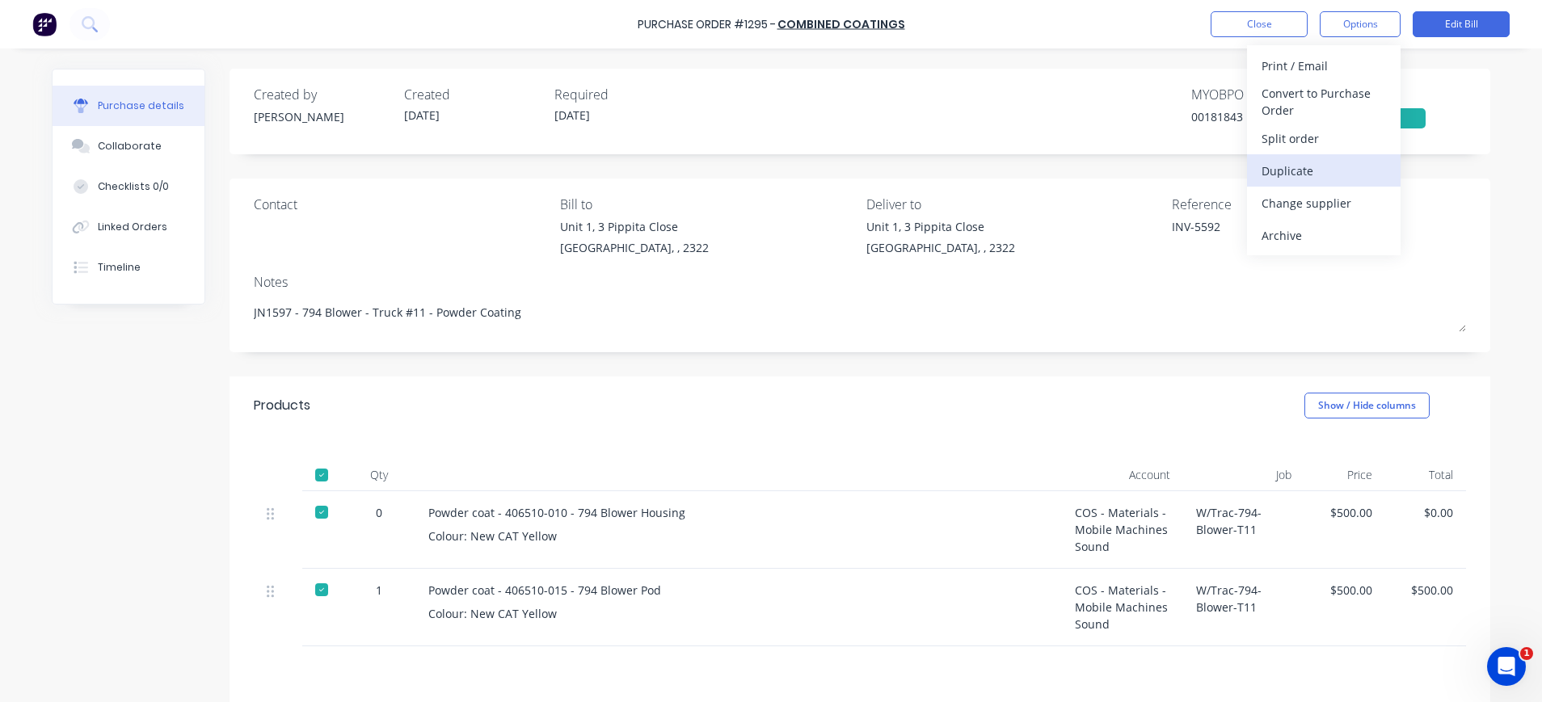
click at [1330, 166] on div "Duplicate" at bounding box center [1323, 170] width 124 height 23
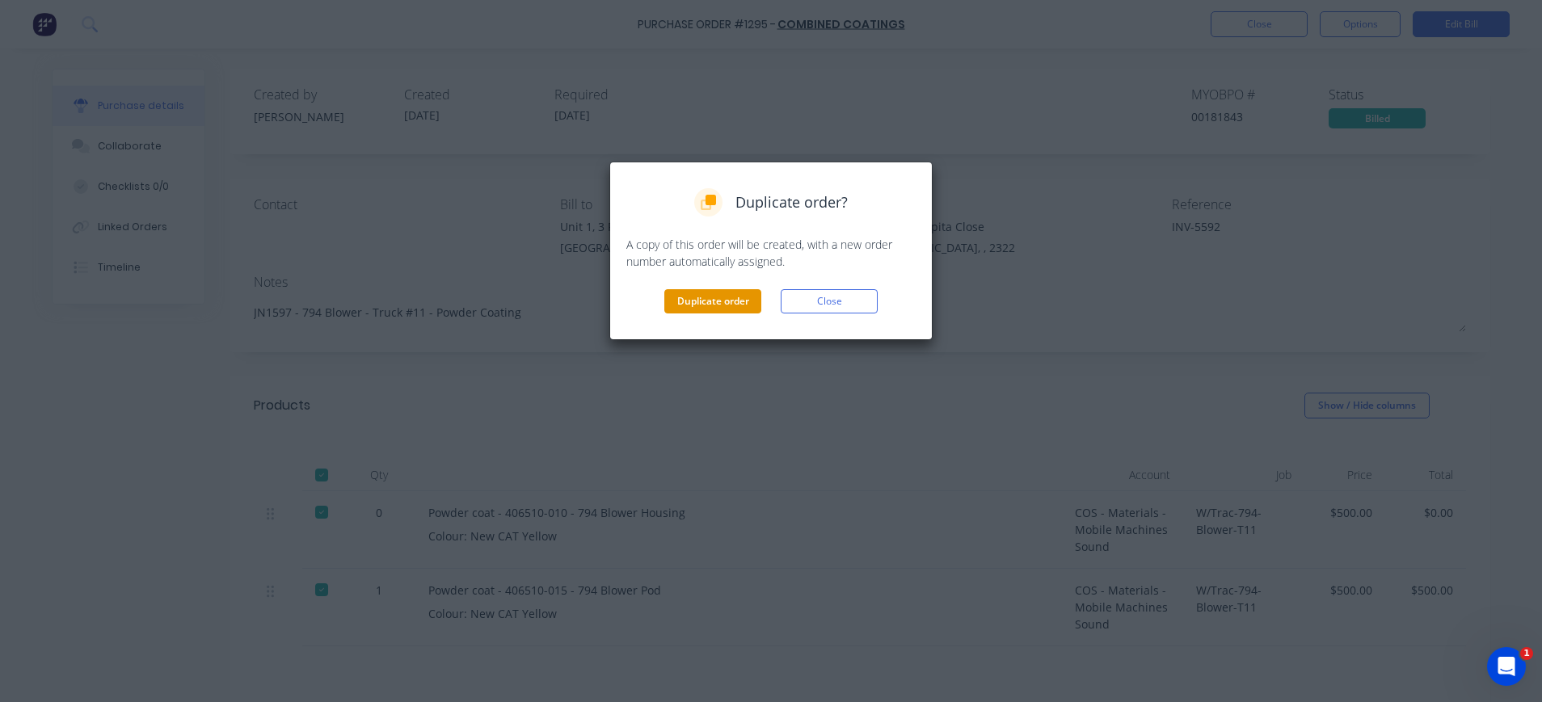
click at [714, 305] on button "Duplicate order" at bounding box center [712, 301] width 97 height 24
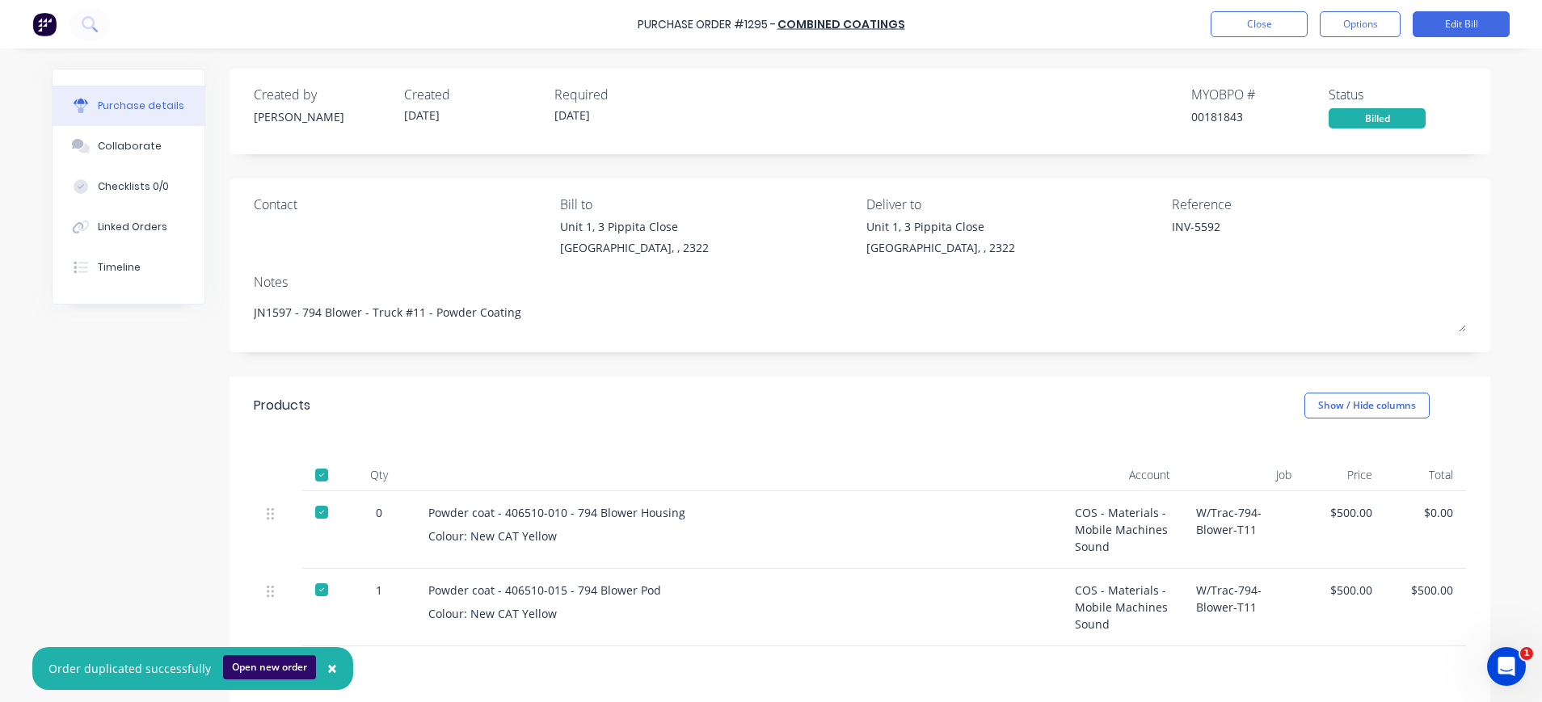
click at [282, 667] on button "Open new order" at bounding box center [269, 667] width 93 height 24
type textarea "x"
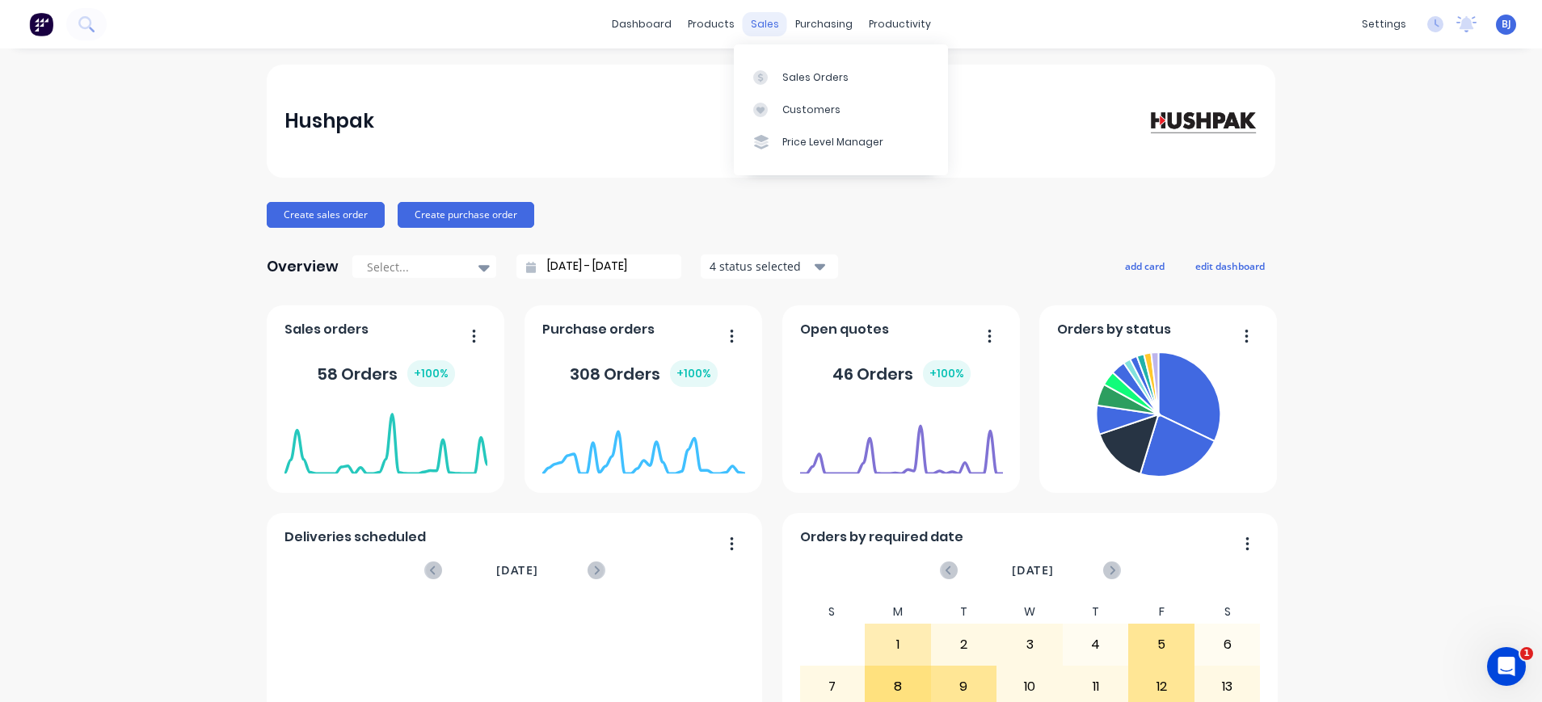
click at [748, 22] on div "sales" at bounding box center [765, 24] width 44 height 24
click at [757, 21] on div "sales" at bounding box center [765, 24] width 44 height 24
click at [762, 72] on icon at bounding box center [760, 77] width 15 height 15
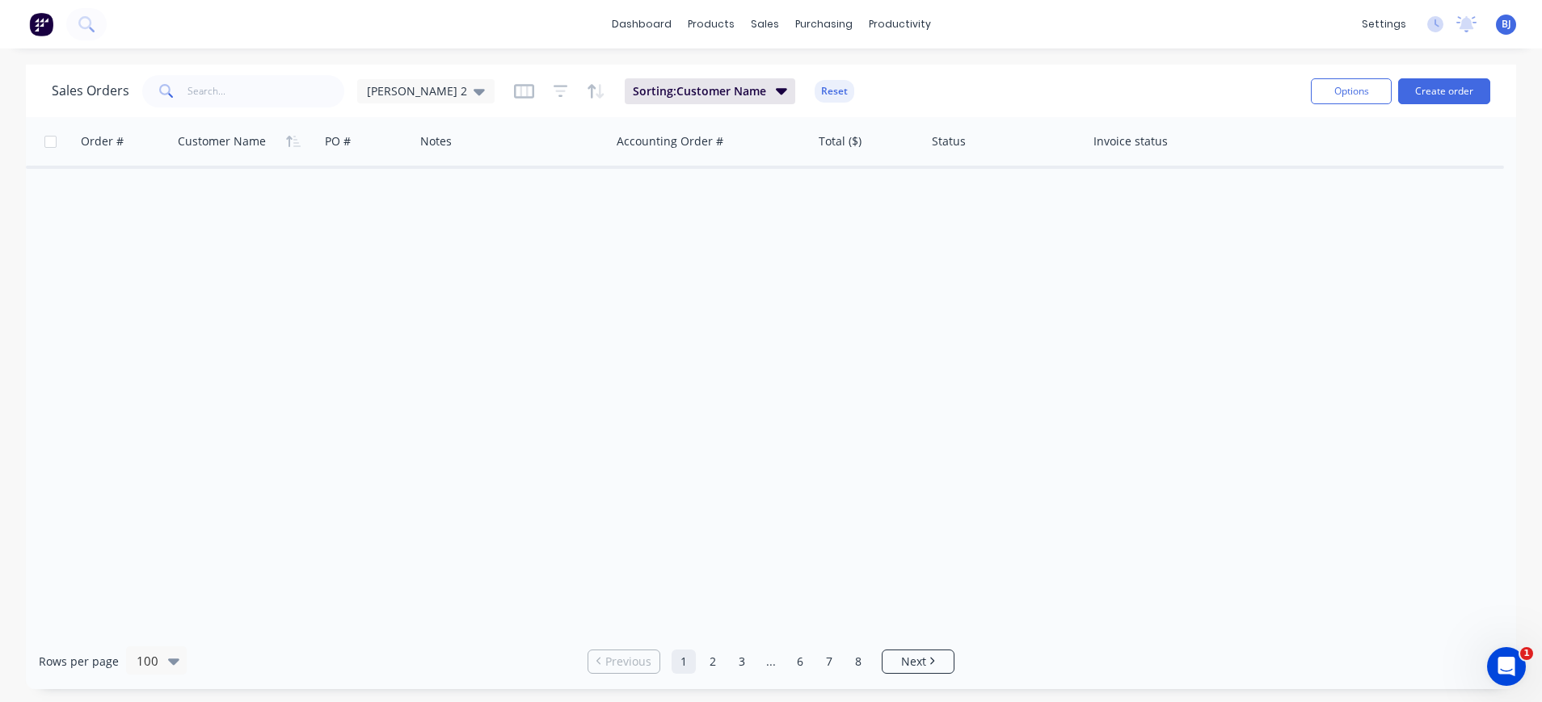
click at [278, 111] on div "Sales Orders beth 2 Sorting: Customer Name Reset Options Create order" at bounding box center [771, 91] width 1490 height 53
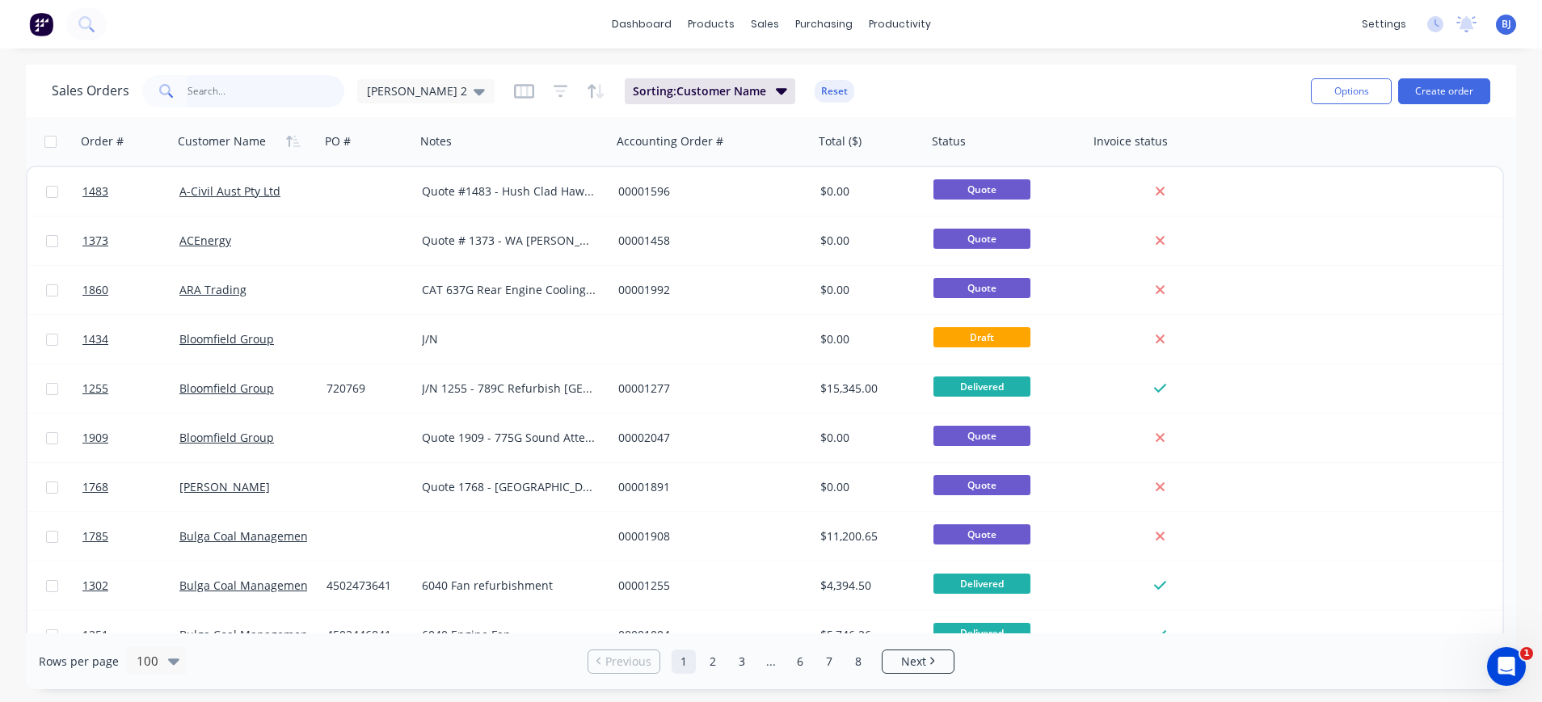
click at [271, 90] on input "text" at bounding box center [266, 91] width 158 height 32
type input "1597"
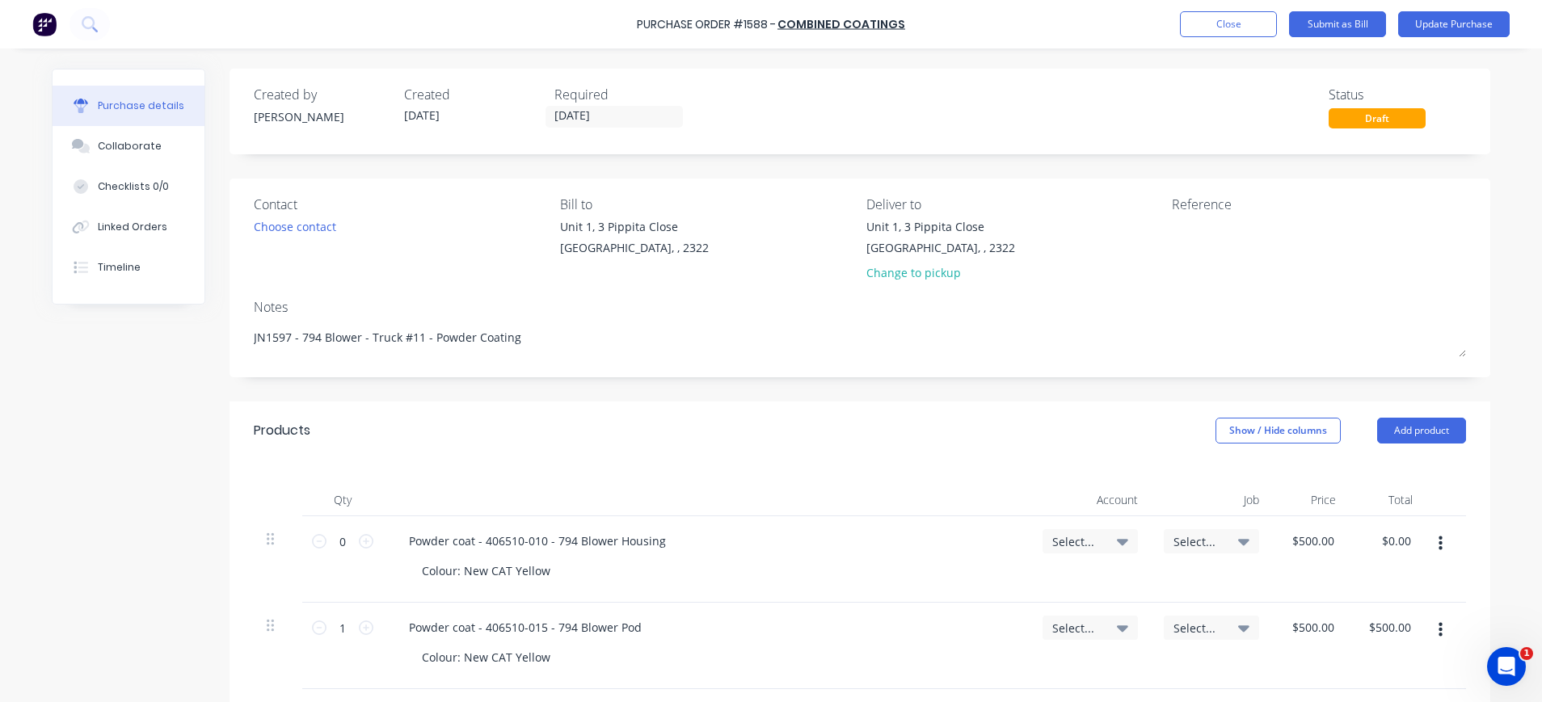
click at [1433, 628] on button "button" at bounding box center [1440, 630] width 38 height 29
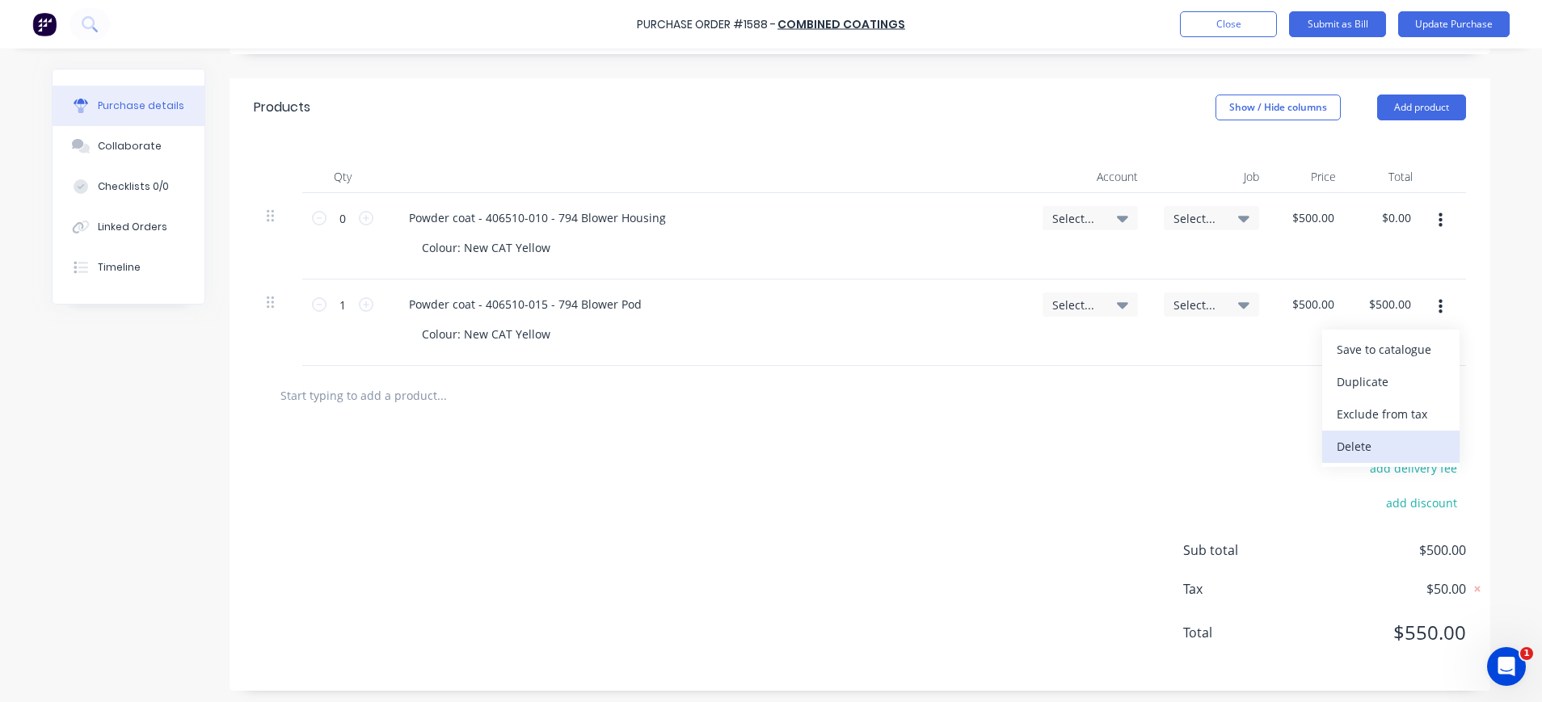
click at [1352, 445] on button "Delete" at bounding box center [1390, 447] width 137 height 32
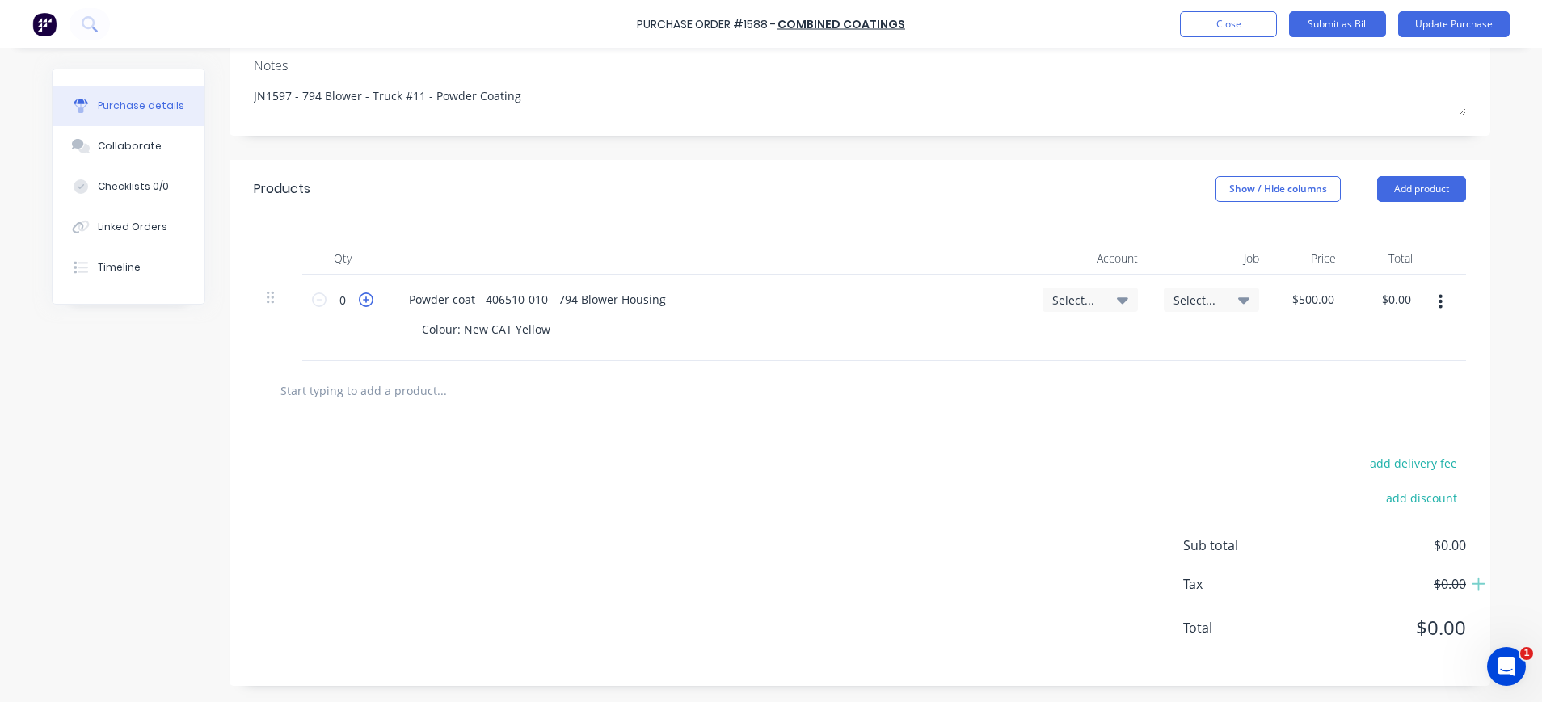
type textarea "x"
click at [359, 297] on icon at bounding box center [366, 299] width 15 height 15
type input "1"
type input "$500.00"
click at [1091, 299] on span "Select..." at bounding box center [1076, 300] width 48 height 17
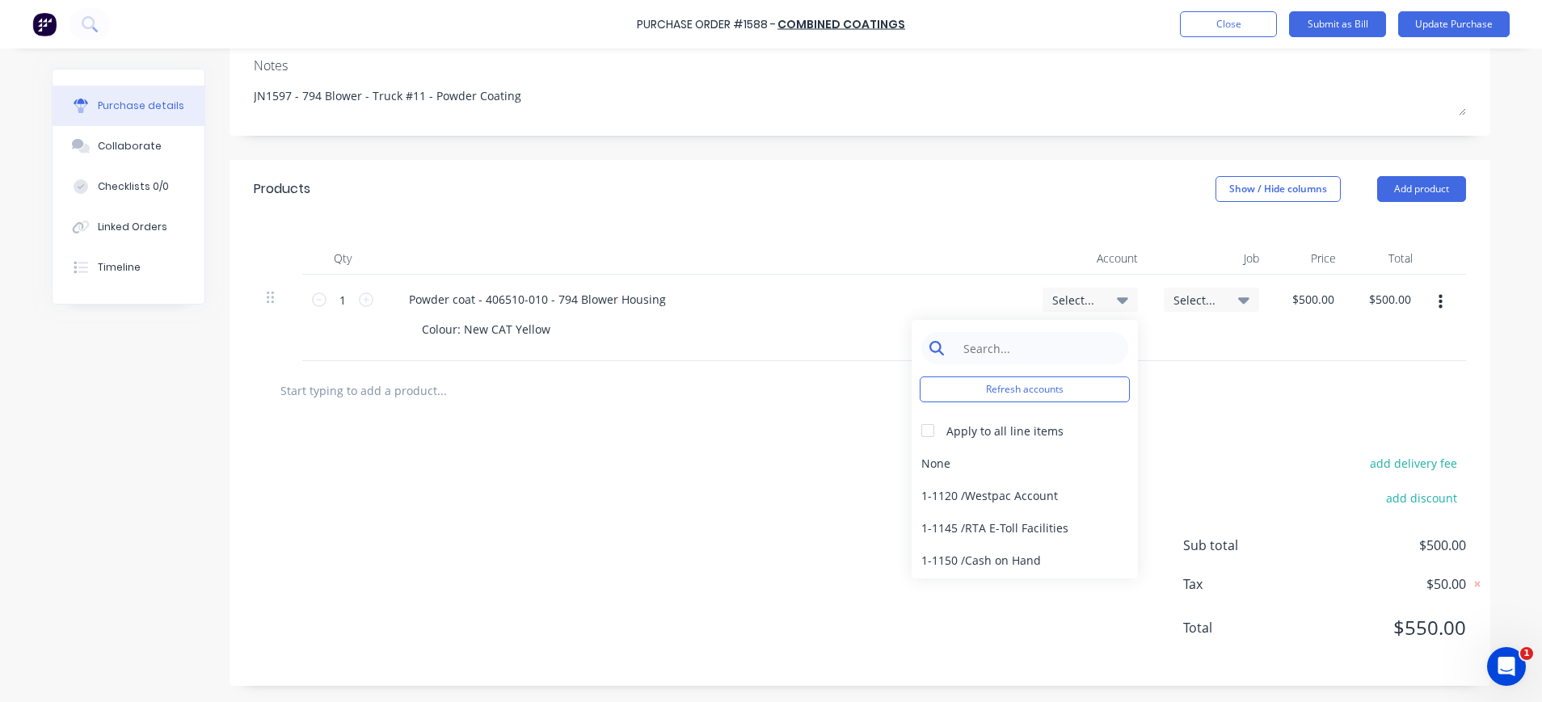
type textarea "x"
click at [1075, 342] on input at bounding box center [1037, 348] width 166 height 32
type input "5"
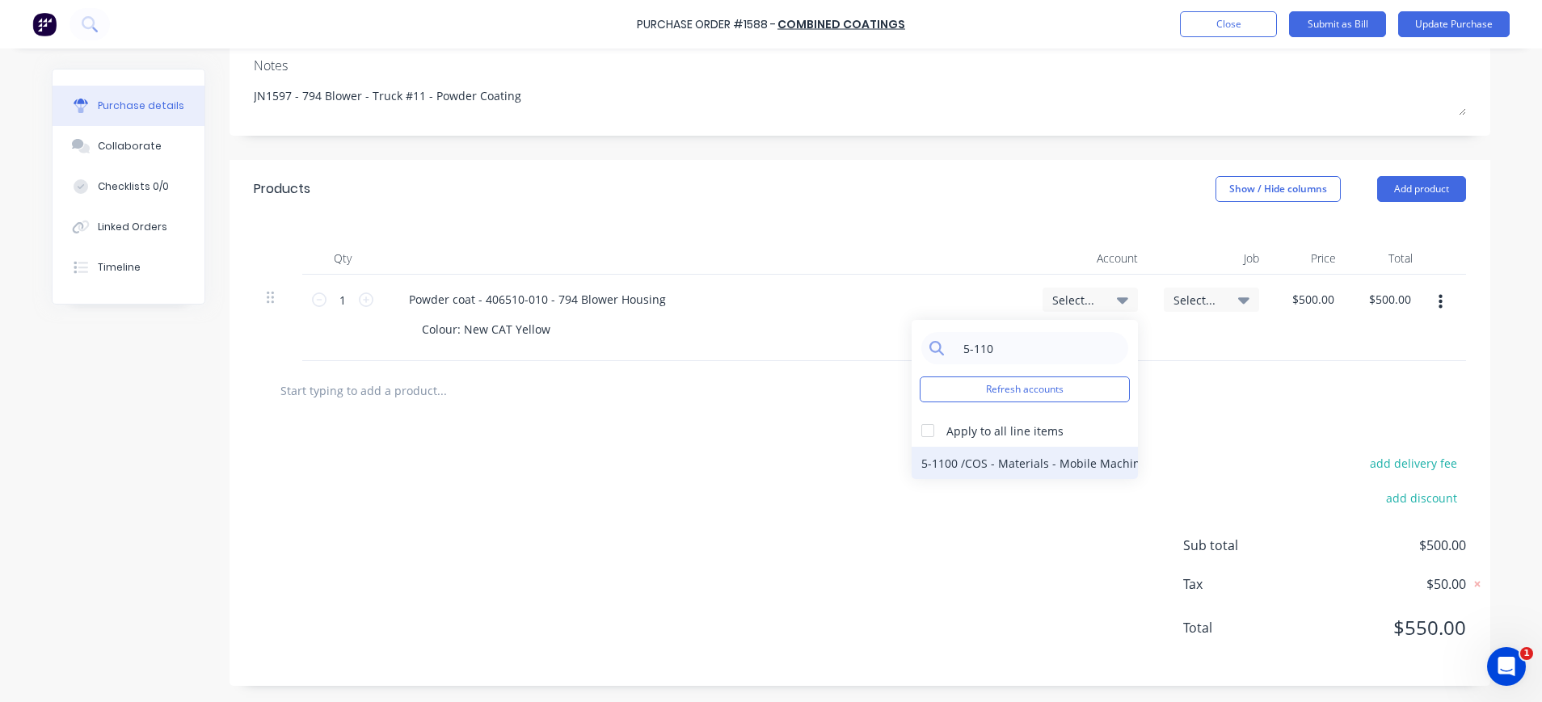
type input "5-110"
click at [1082, 460] on div "5-1100 / COS - Materials - Mobile Machines Sound" at bounding box center [1024, 463] width 226 height 32
type textarea "x"
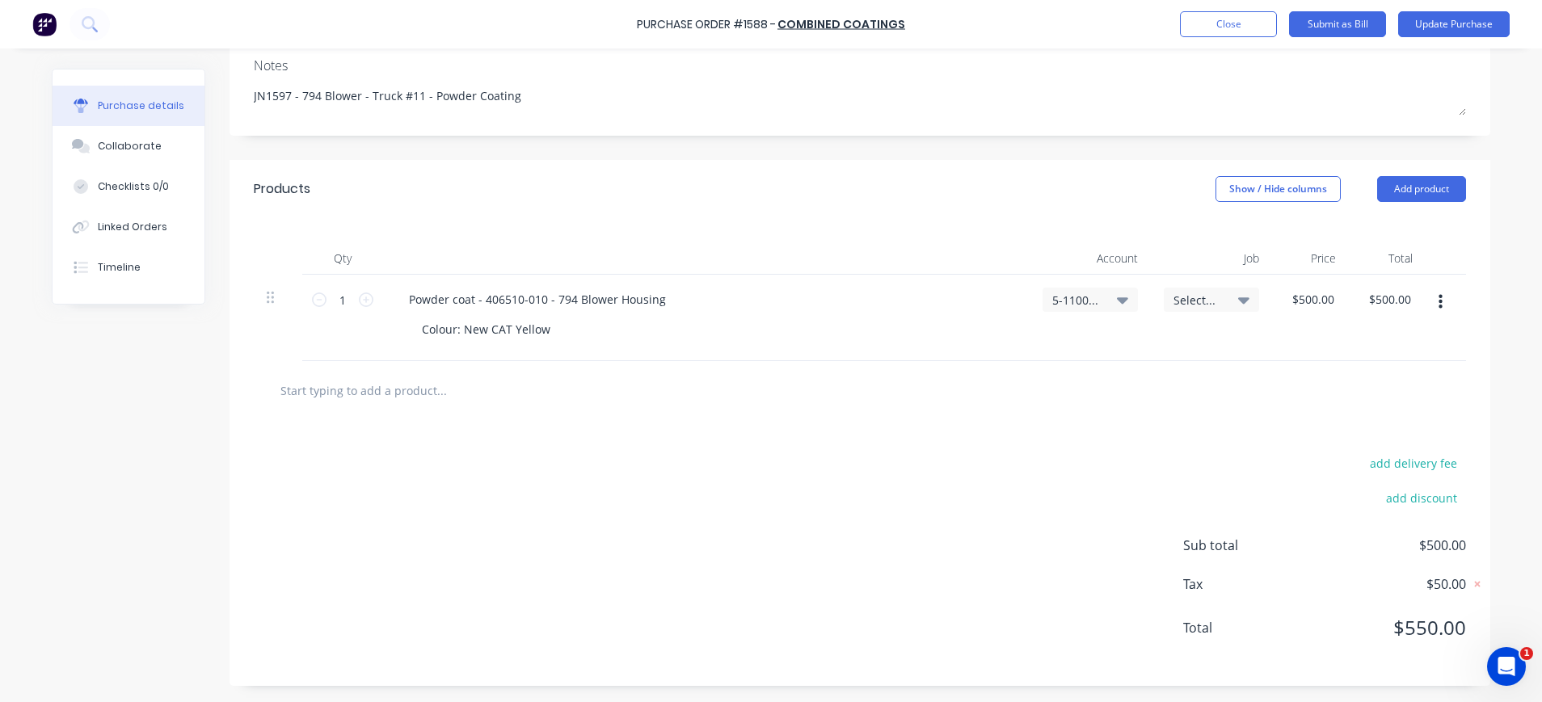
scroll to position [0, 0]
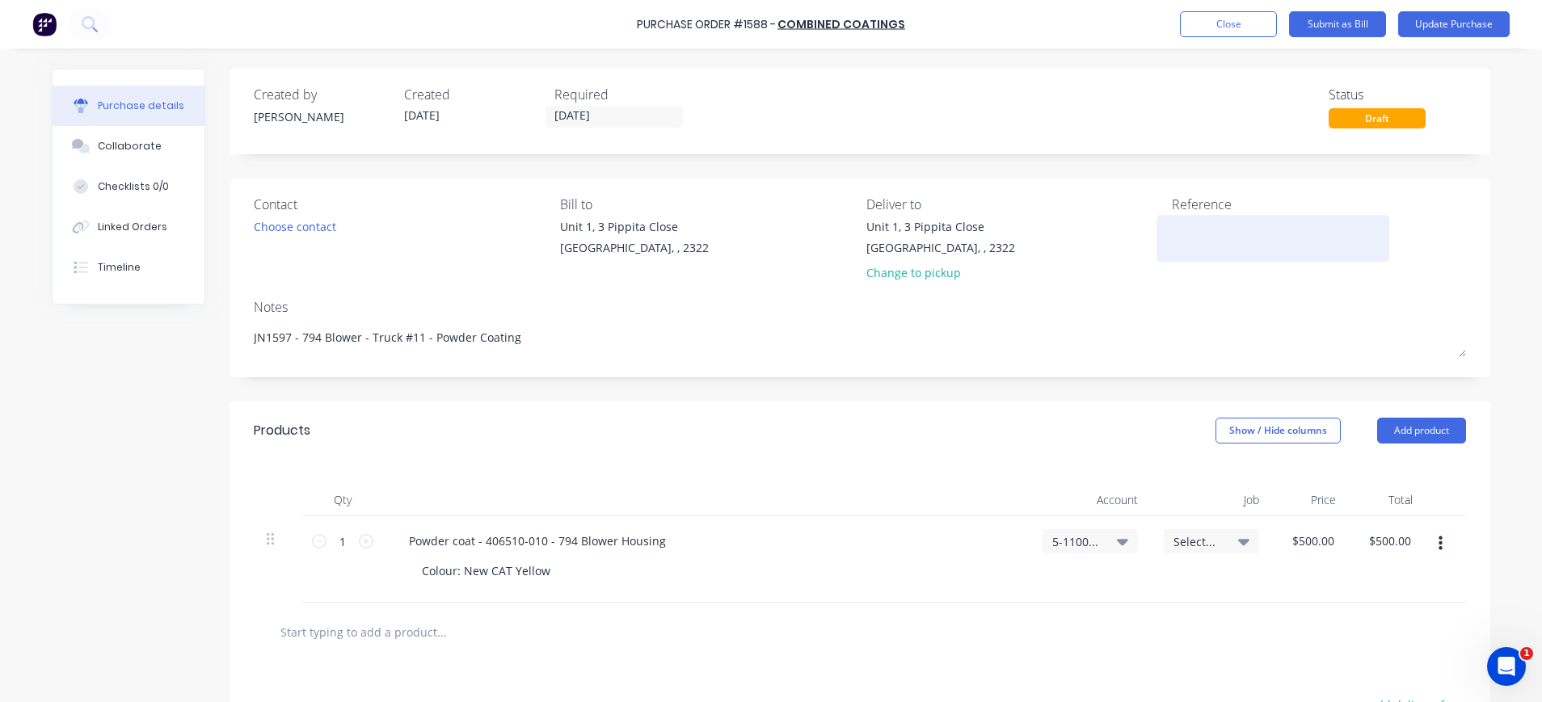
click at [1230, 237] on textarea at bounding box center [1273, 236] width 202 height 36
type textarea "INV-5604"
click at [1194, 541] on span "Select..." at bounding box center [1197, 541] width 48 height 17
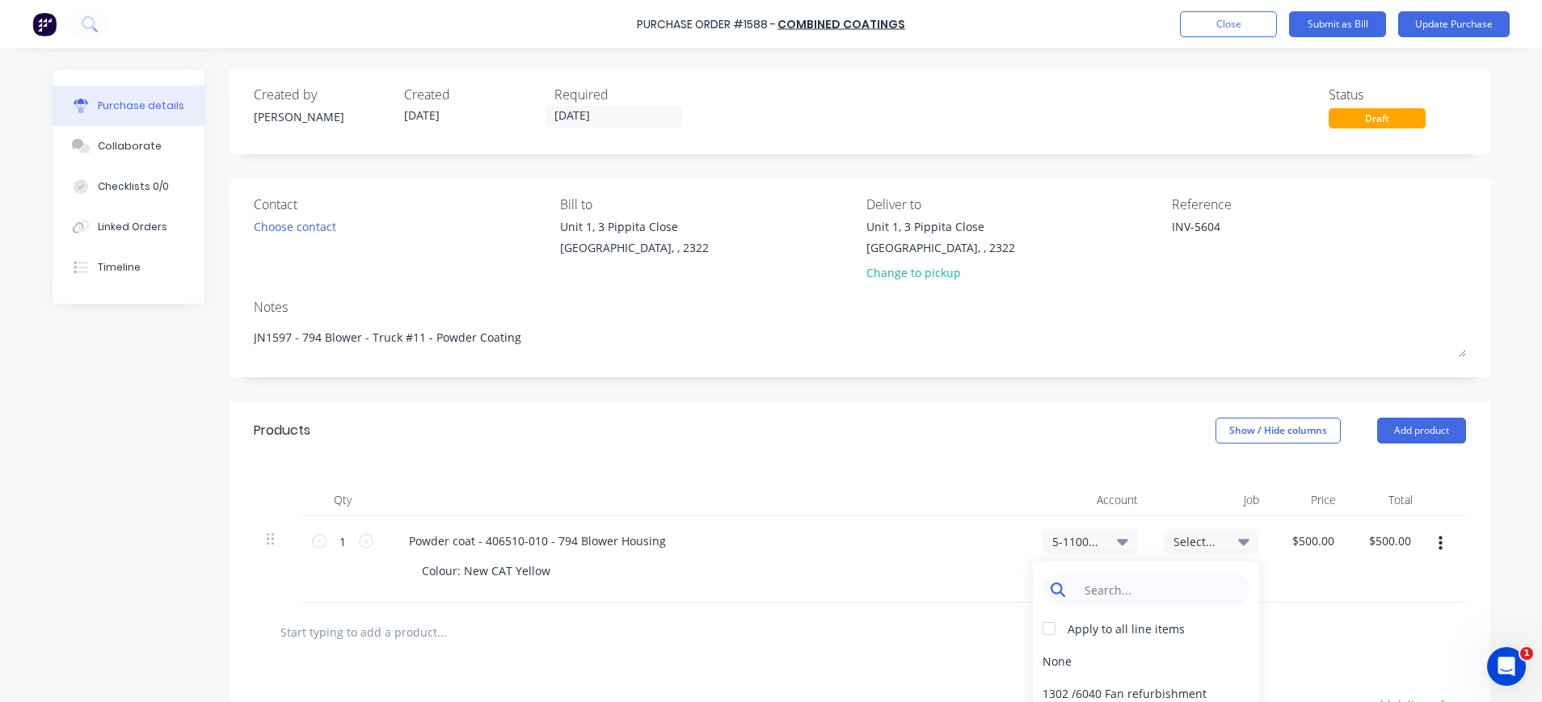
type textarea "x"
click at [1159, 596] on input at bounding box center [1158, 590] width 166 height 32
type input "1597"
click at [1191, 543] on span "Select..." at bounding box center [1197, 541] width 48 height 17
click at [1122, 663] on div "1597 / W/Trac-794-Blower-T11" at bounding box center [1146, 661] width 226 height 32
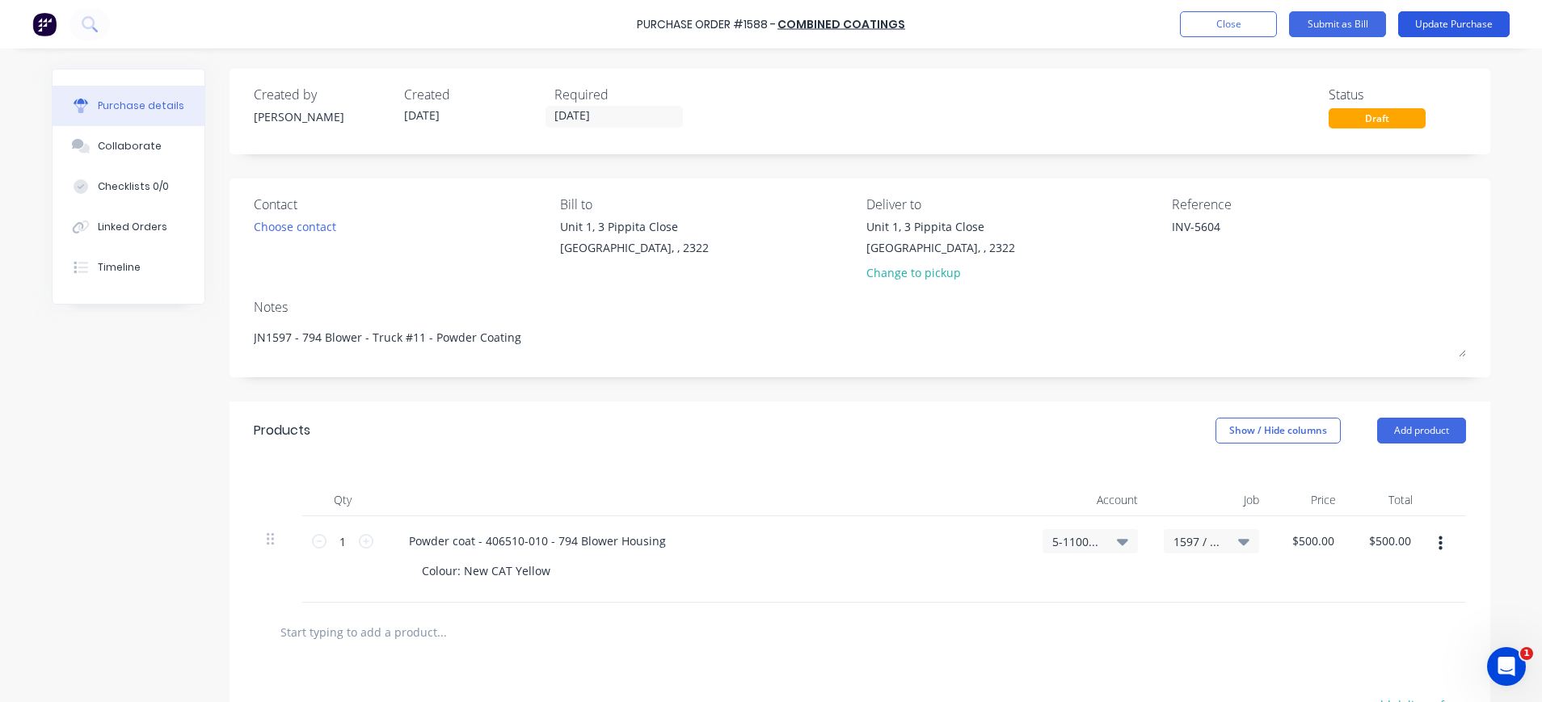
click at [1456, 21] on button "Update Purchase" at bounding box center [1453, 24] width 111 height 26
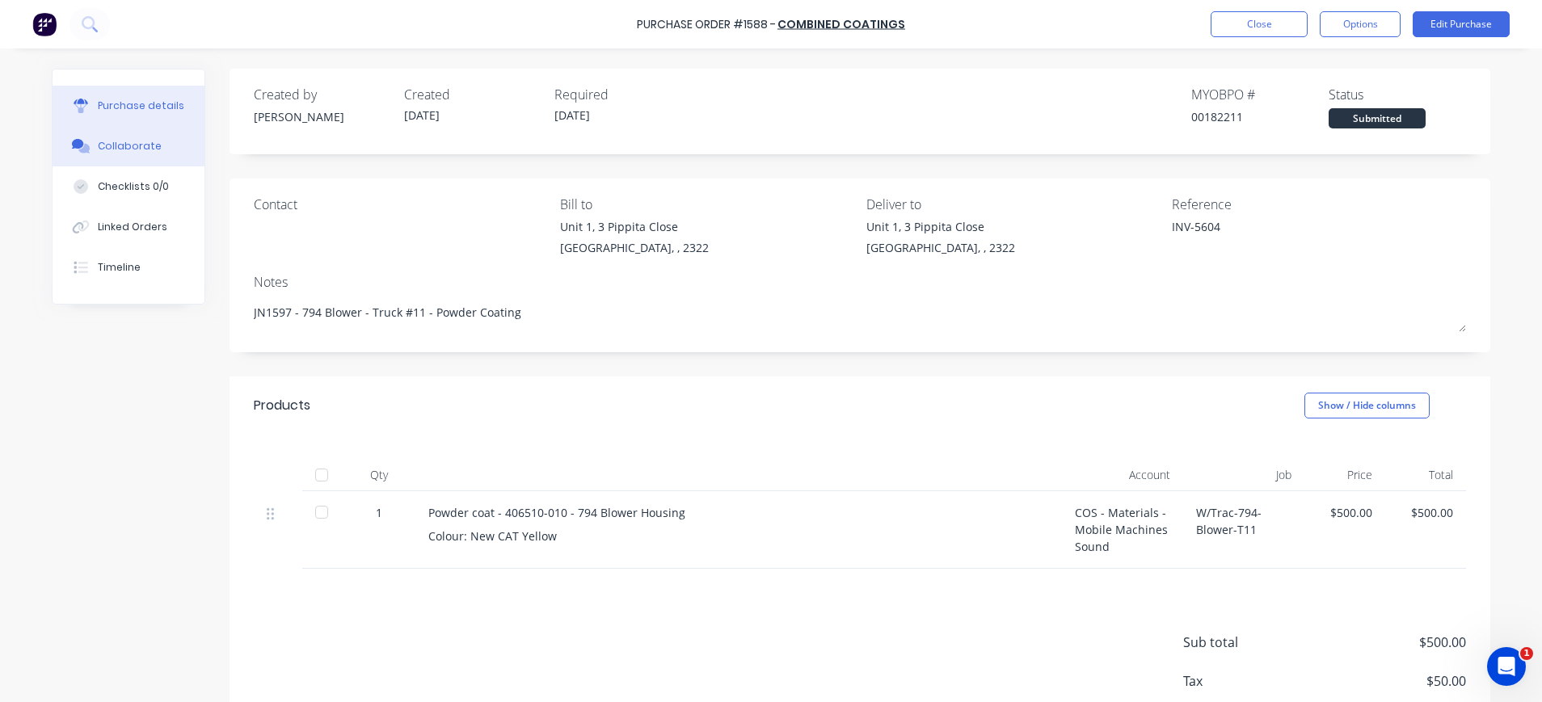
click at [98, 146] on div "Collaborate" at bounding box center [130, 146] width 64 height 15
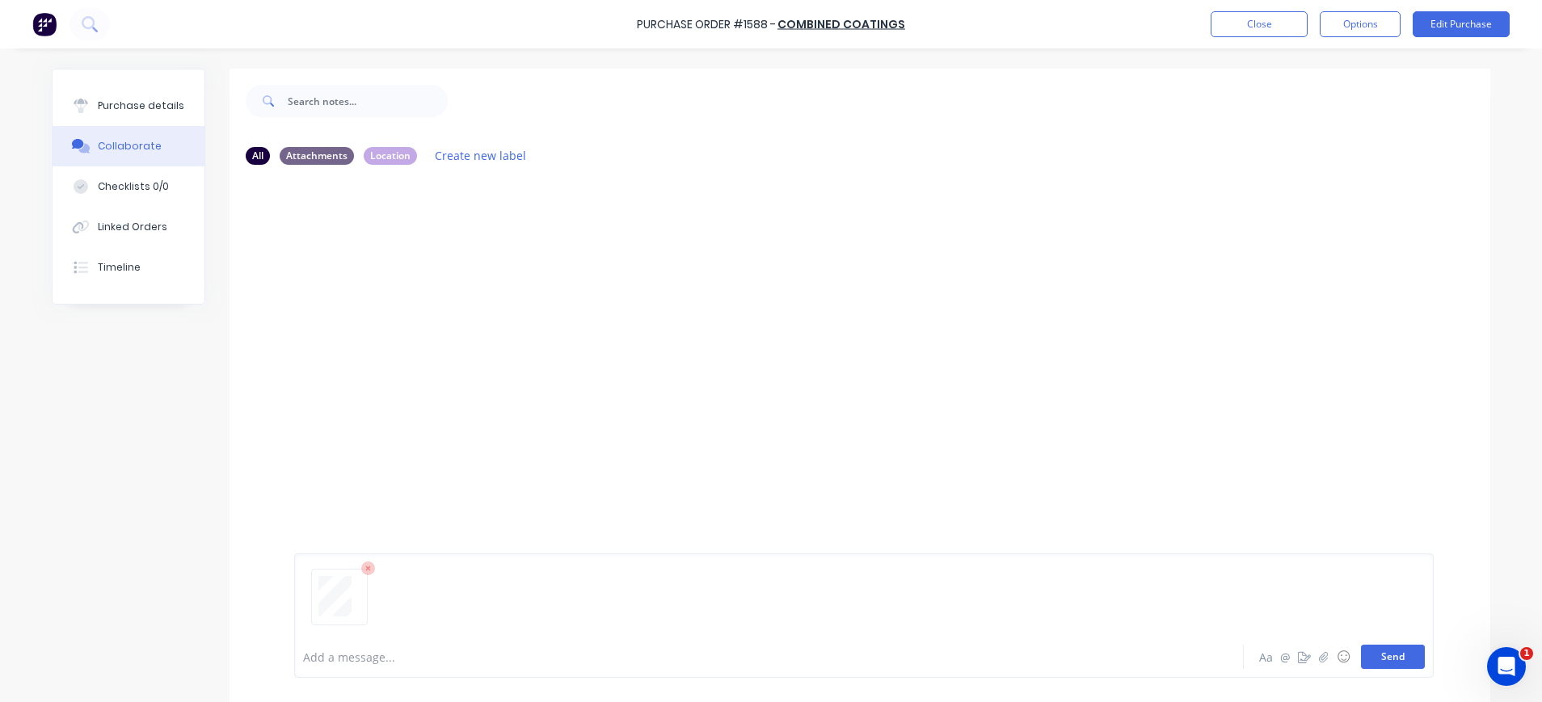
click at [1376, 660] on button "Send" at bounding box center [1393, 657] width 64 height 24
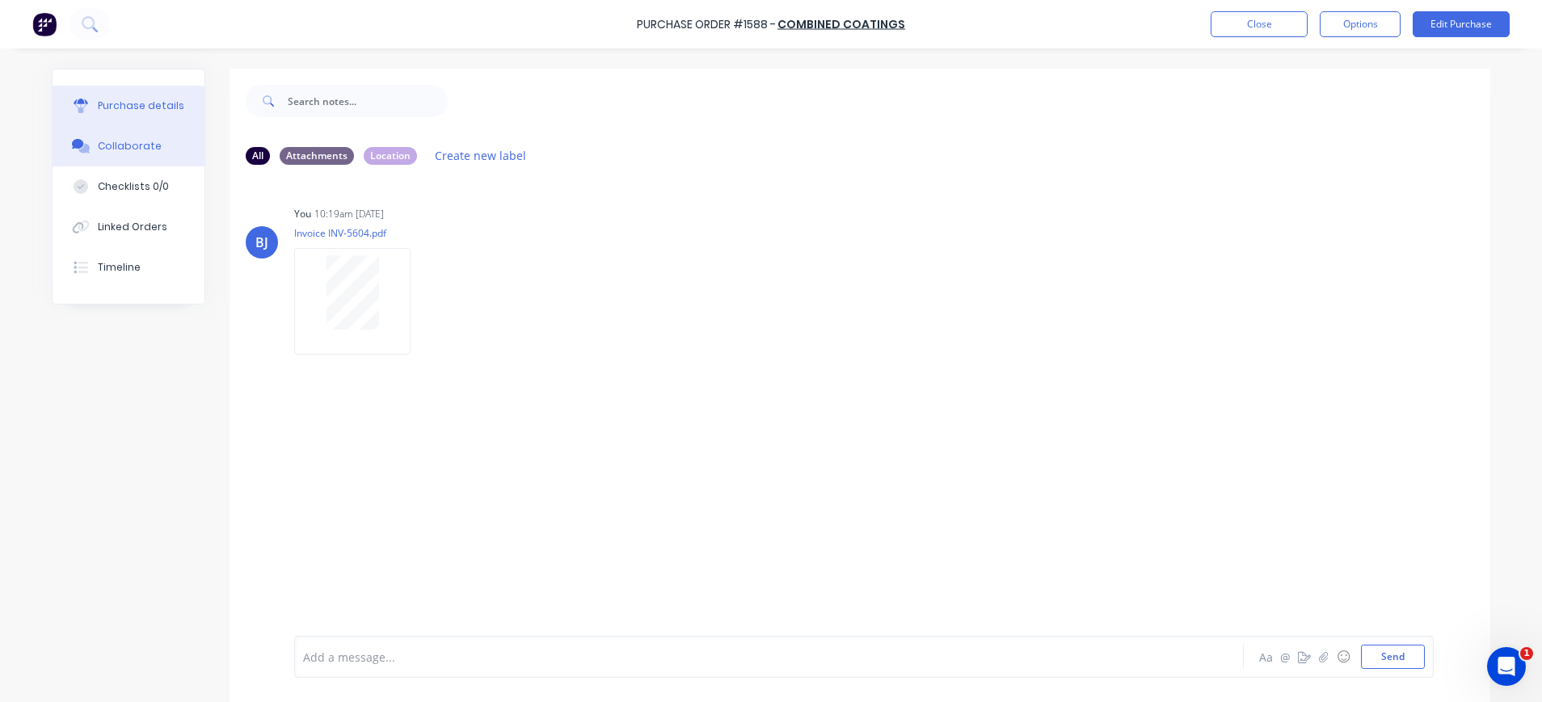
click at [115, 101] on div "Purchase details" at bounding box center [141, 106] width 86 height 15
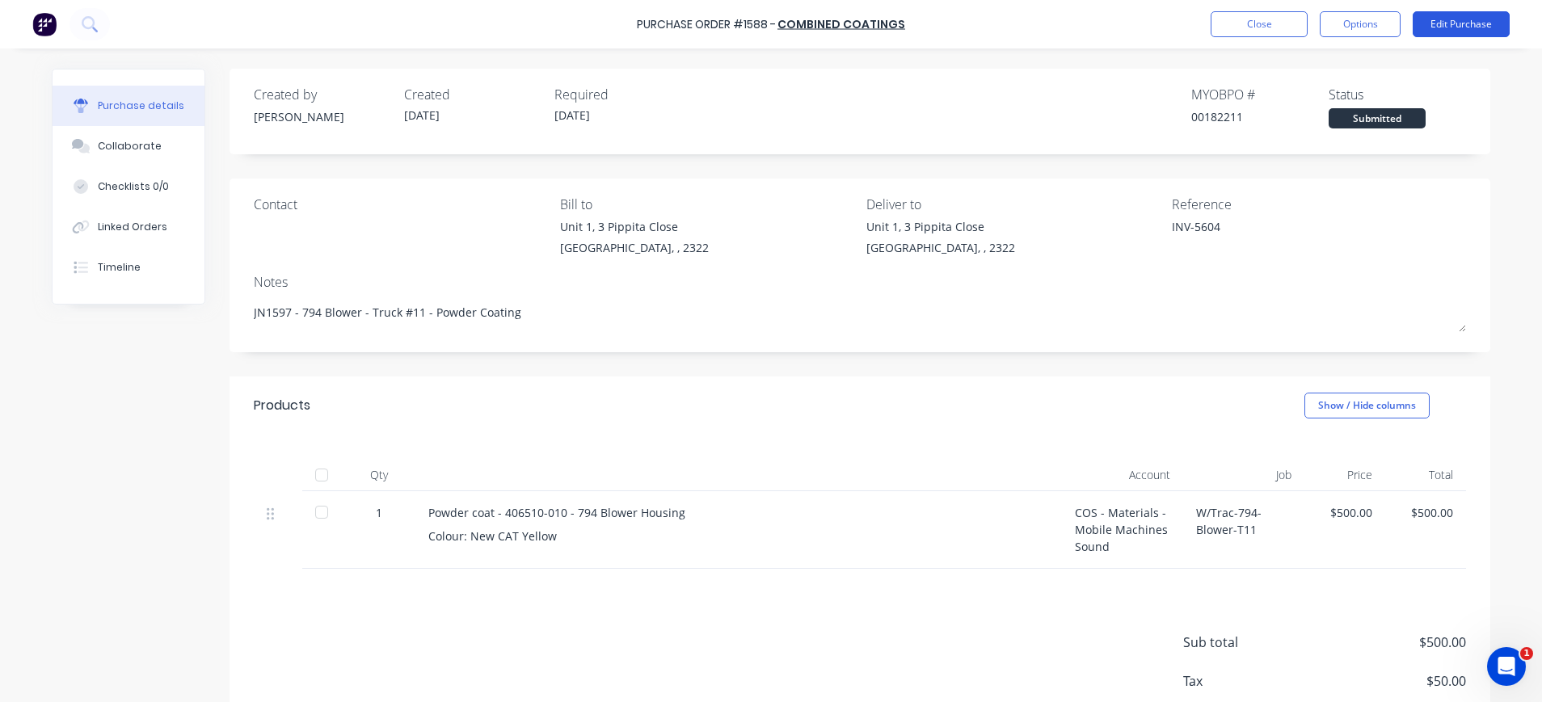
click at [1446, 22] on button "Edit Purchase" at bounding box center [1460, 24] width 97 height 26
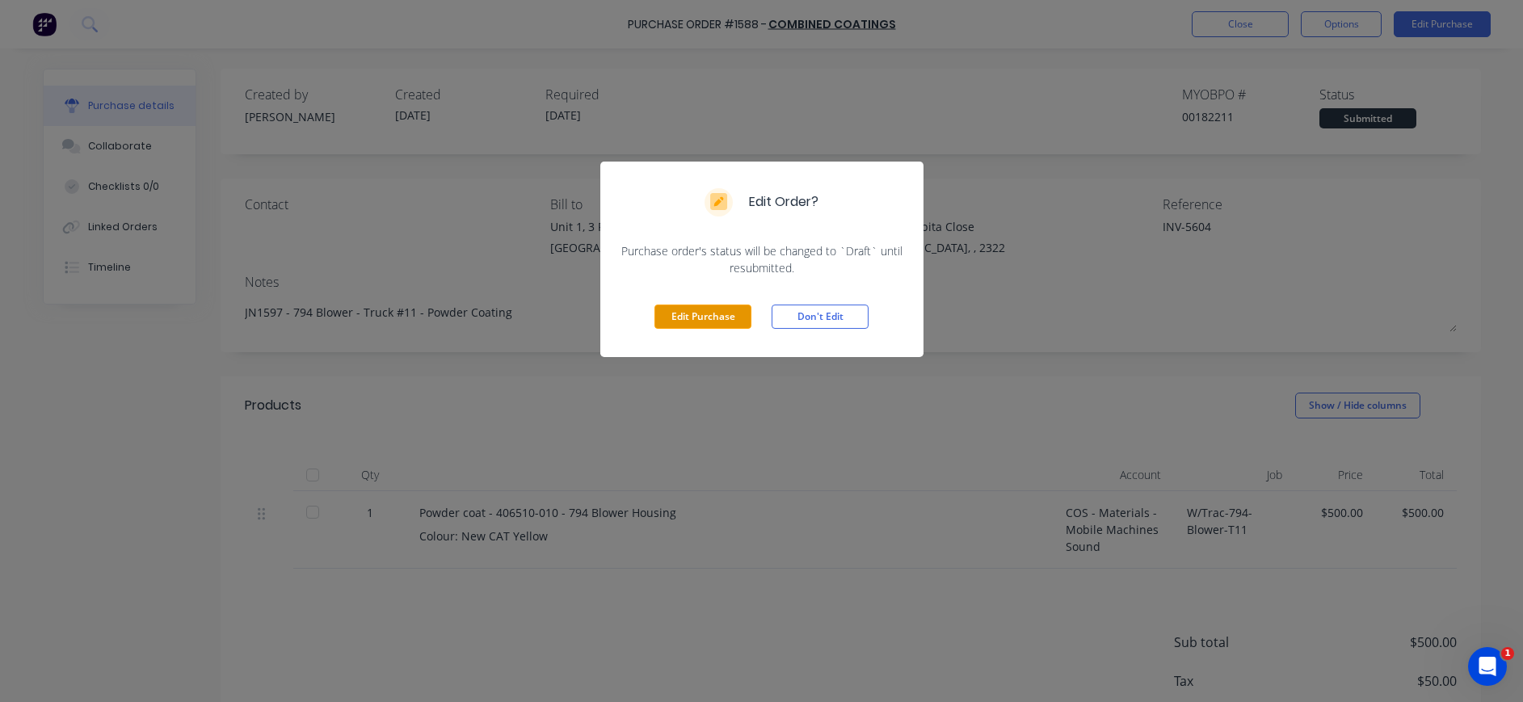
click at [675, 318] on button "Edit Purchase" at bounding box center [702, 317] width 97 height 24
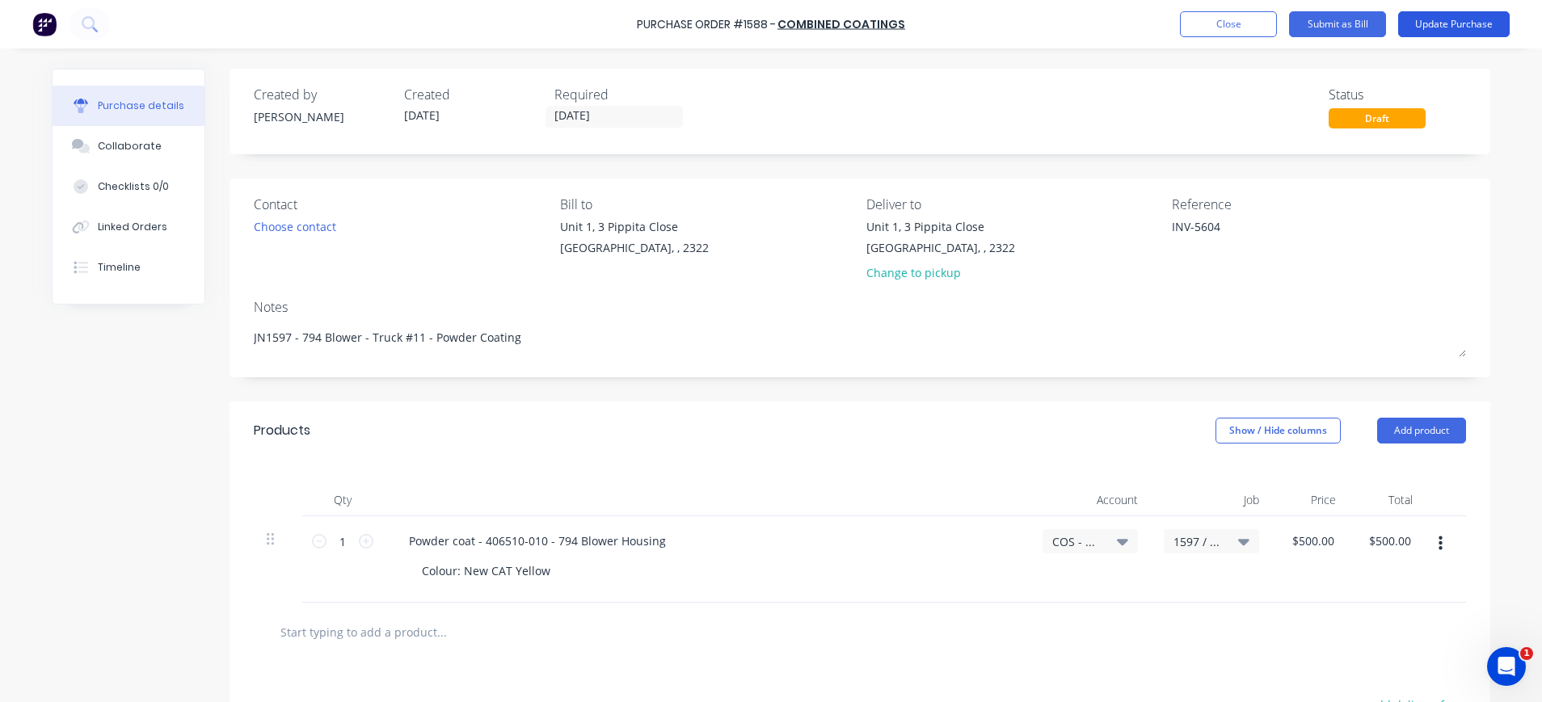
click at [1425, 22] on button "Update Purchase" at bounding box center [1453, 24] width 111 height 26
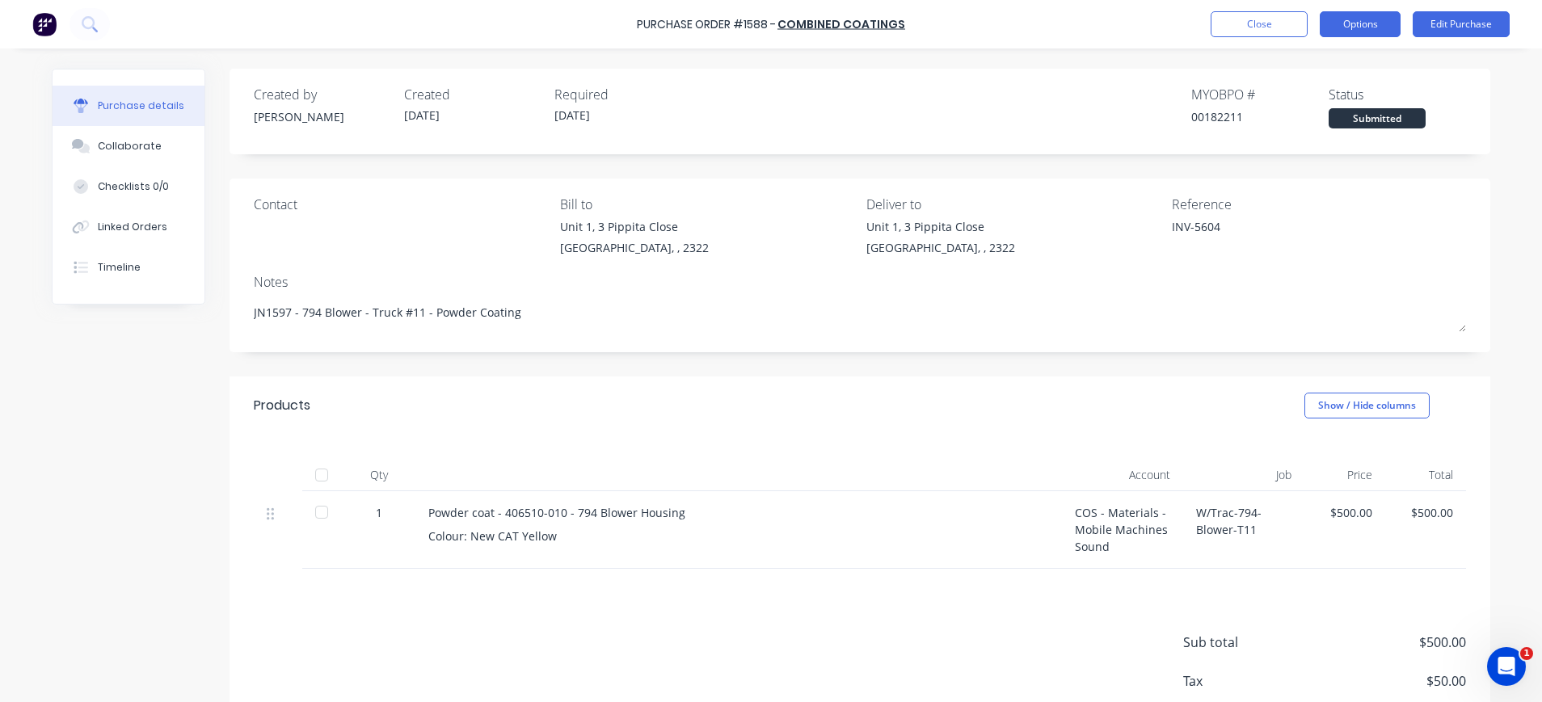
click at [1365, 25] on button "Options" at bounding box center [1359, 24] width 81 height 26
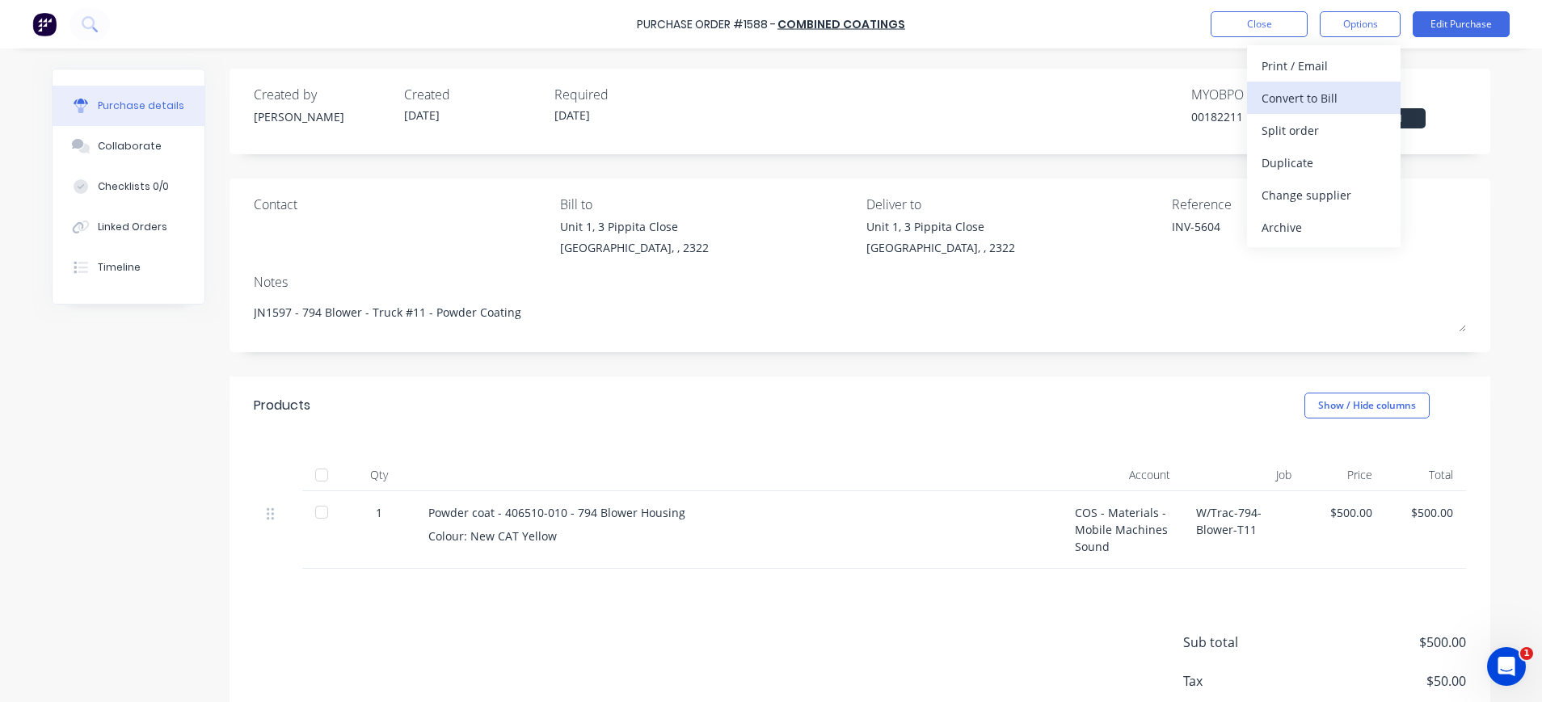
click at [1342, 94] on div "Convert to Bill" at bounding box center [1323, 97] width 124 height 23
type textarea "x"
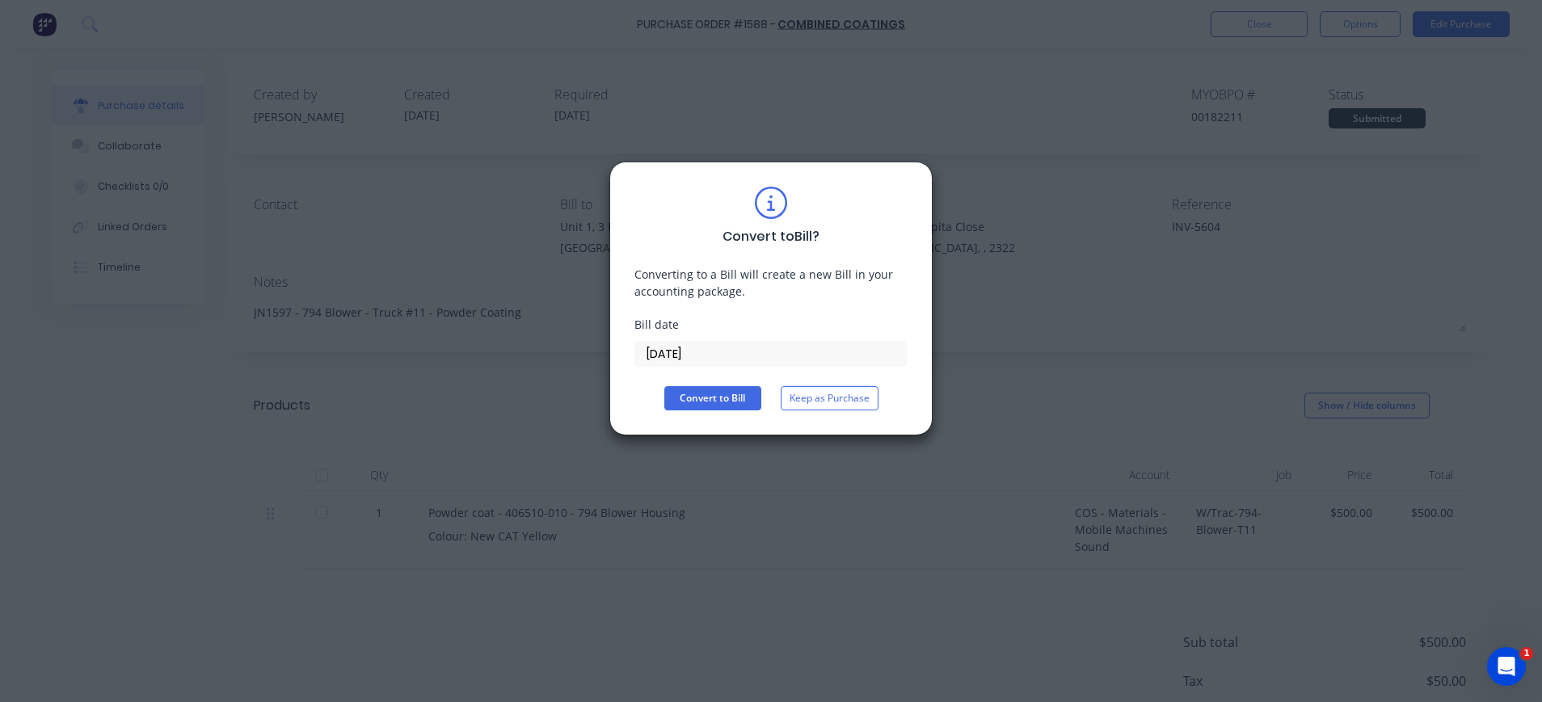
click at [681, 355] on input "24/09/25" at bounding box center [770, 354] width 271 height 24
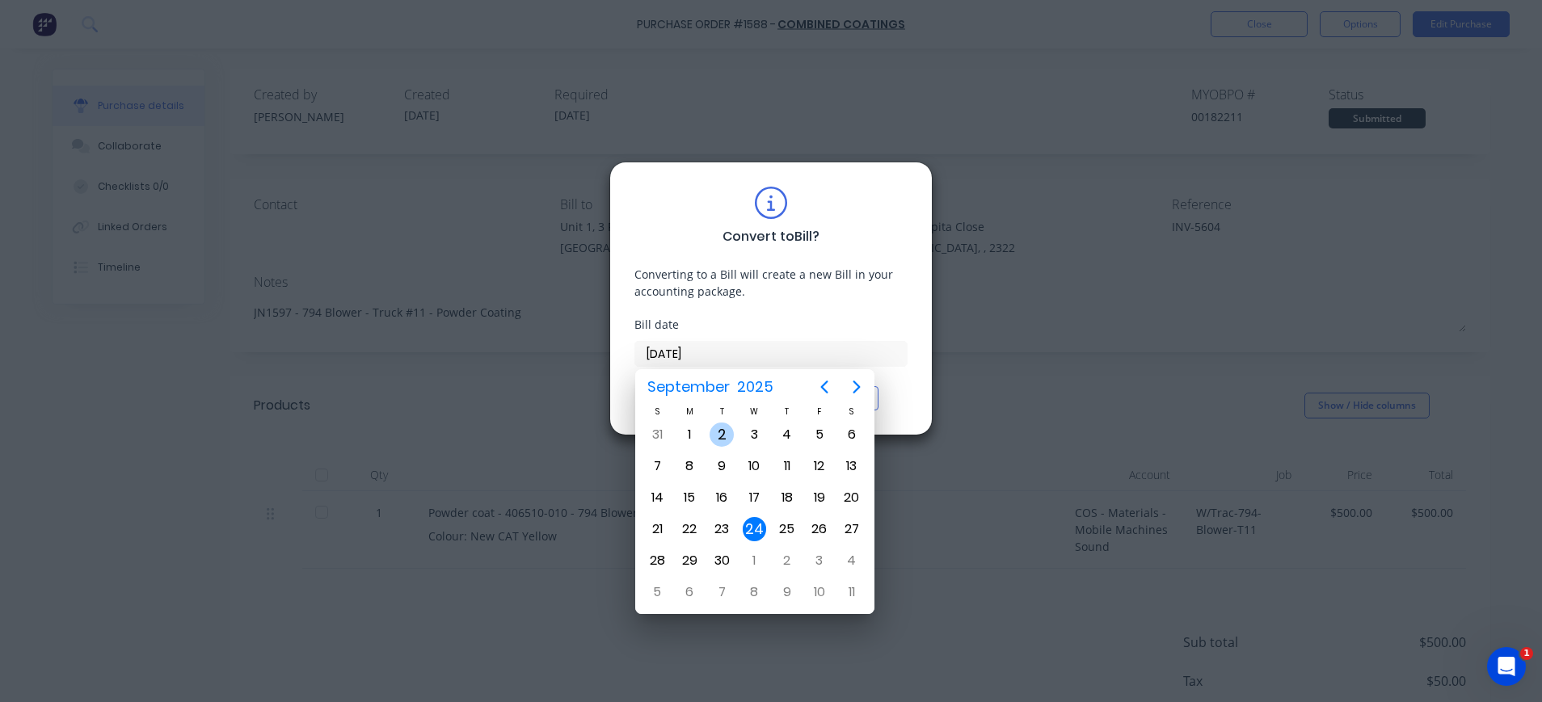
click at [723, 431] on div "2" at bounding box center [721, 435] width 24 height 24
type input "02/09/25"
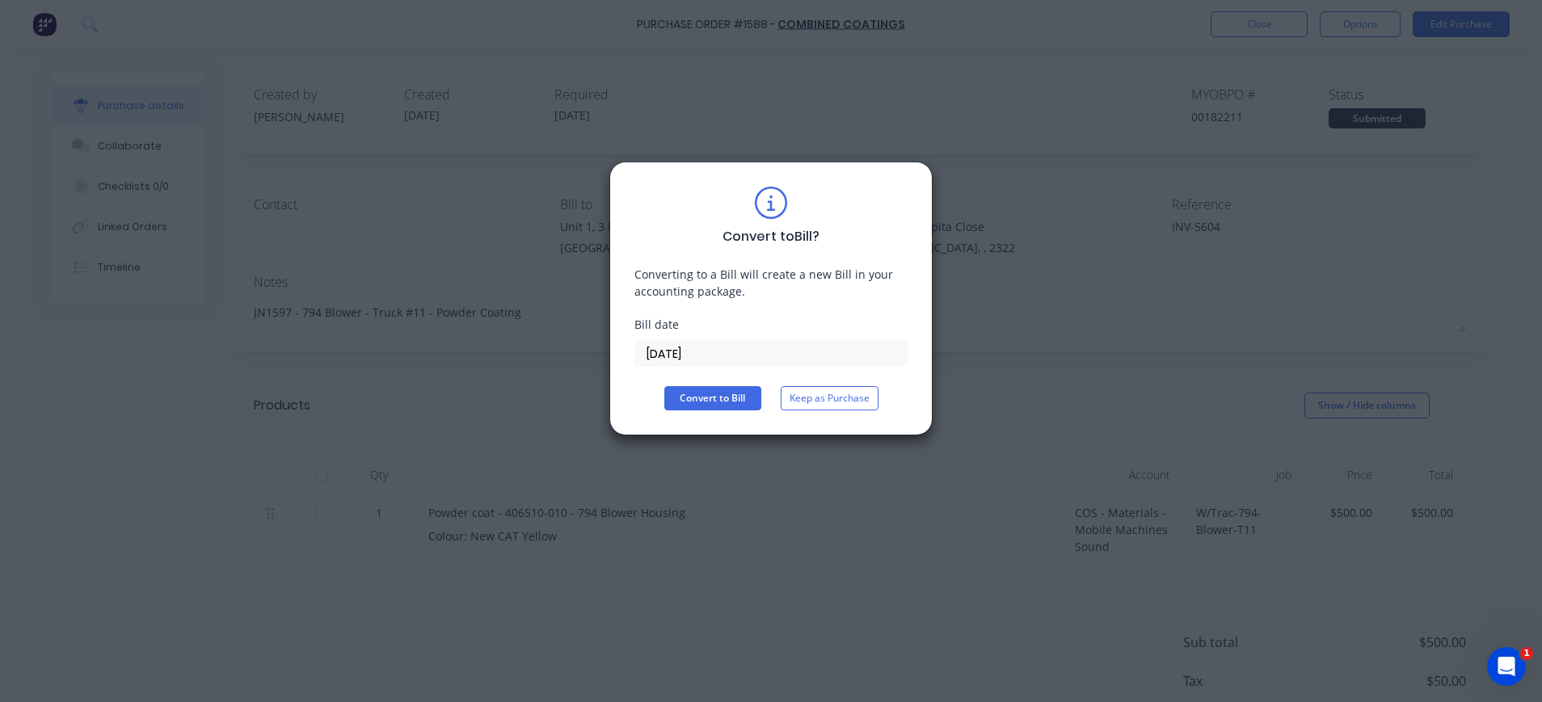
drag, startPoint x: 724, startPoint y: 397, endPoint x: 848, endPoint y: 368, distance: 127.8
click at [726, 397] on button "Convert to Bill" at bounding box center [712, 398] width 97 height 24
type textarea "x"
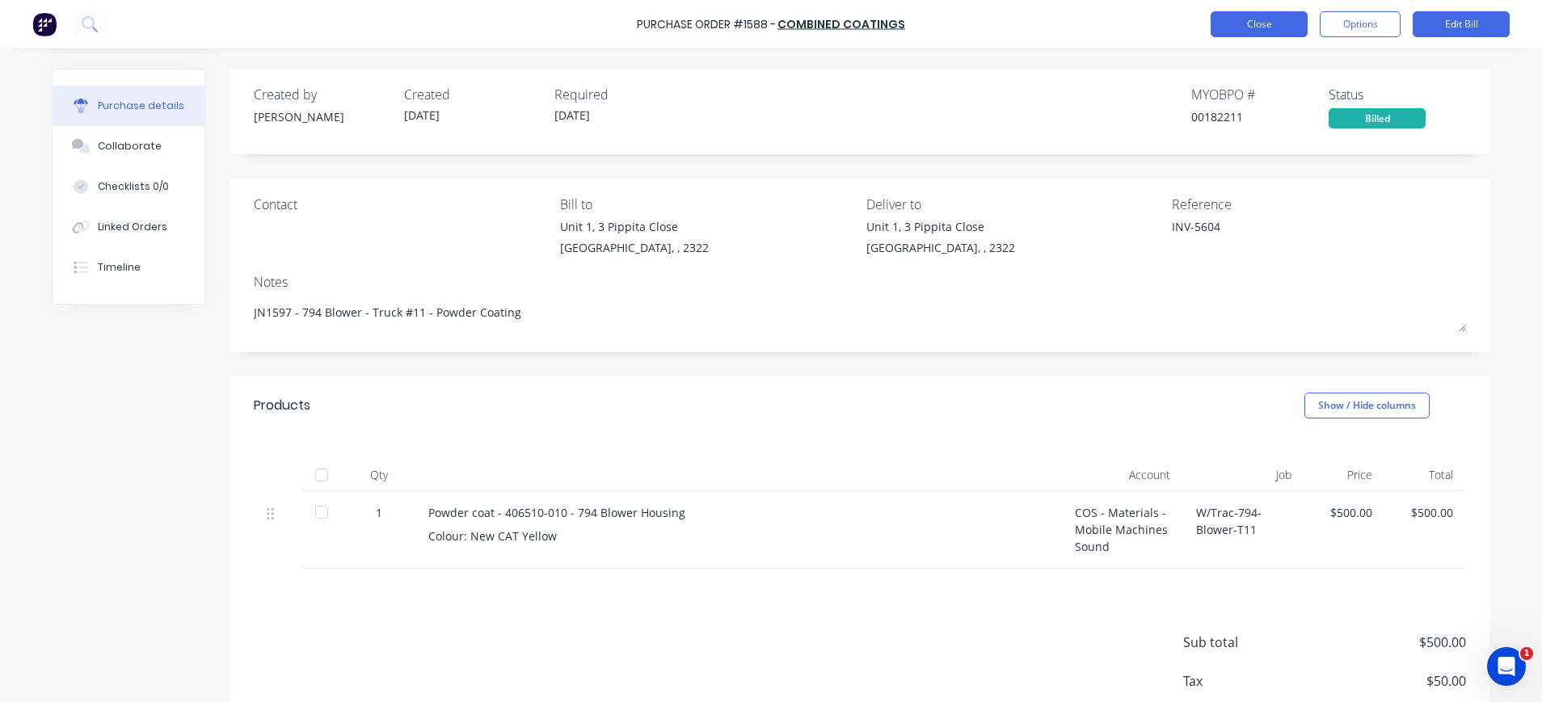
click at [1230, 23] on button "Close" at bounding box center [1258, 24] width 97 height 26
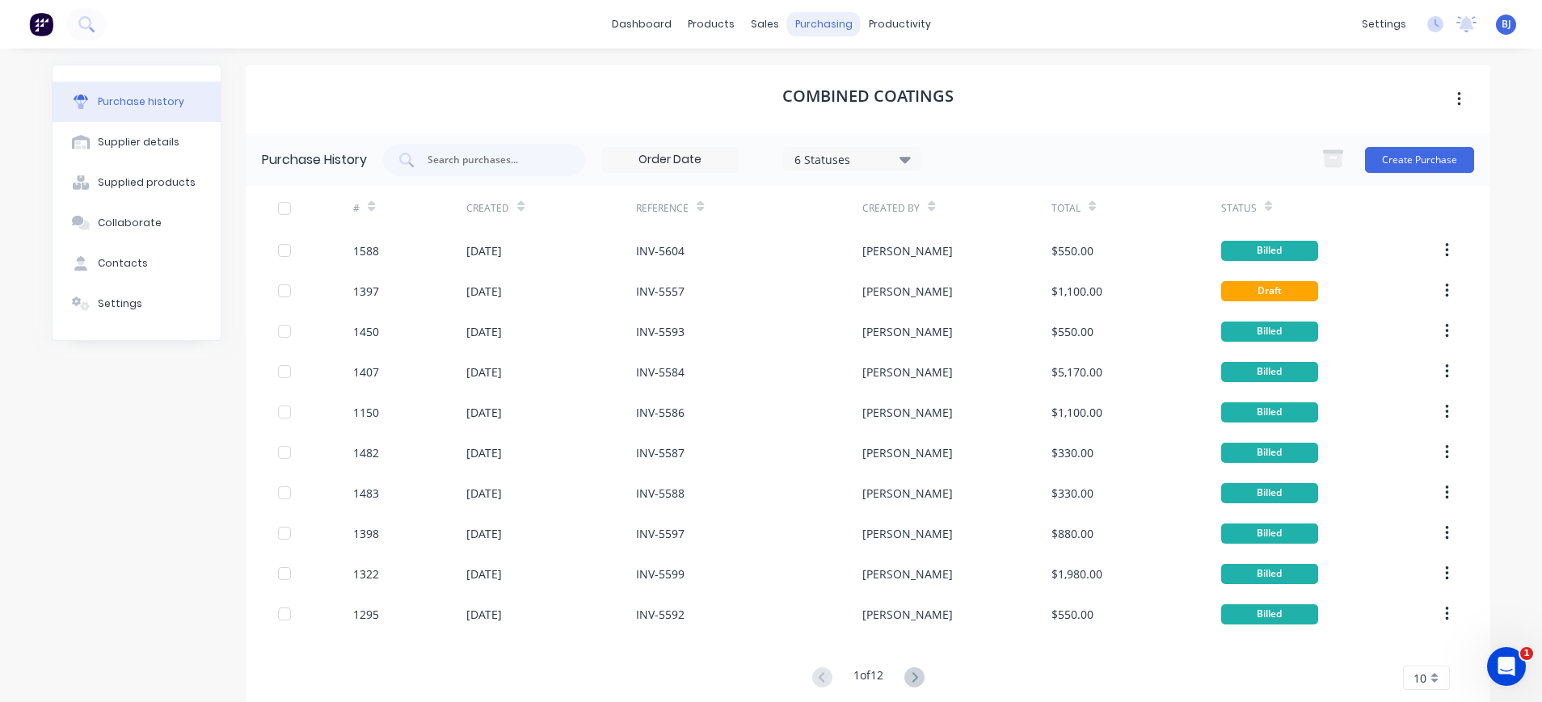
click at [806, 22] on div "purchasing" at bounding box center [824, 24] width 74 height 24
click at [452, 161] on input "text" at bounding box center [493, 160] width 134 height 16
type input "1476"
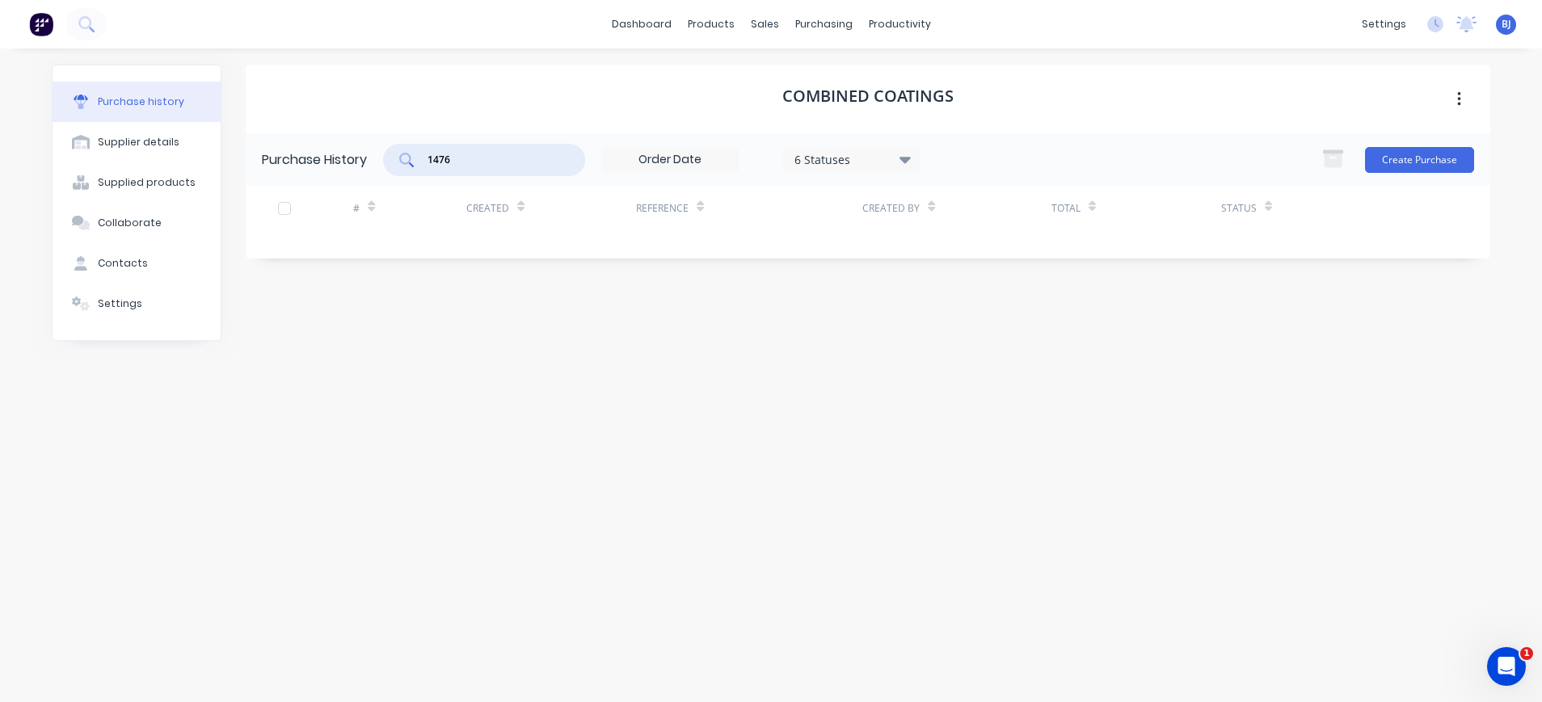
drag, startPoint x: 458, startPoint y: 166, endPoint x: 425, endPoint y: 159, distance: 33.8
click at [425, 159] on div "1476" at bounding box center [484, 160] width 202 height 32
click at [828, 32] on div "purchasing" at bounding box center [824, 24] width 74 height 24
click at [844, 59] on div "Purchase Orders Suppliers" at bounding box center [892, 93] width 214 height 98
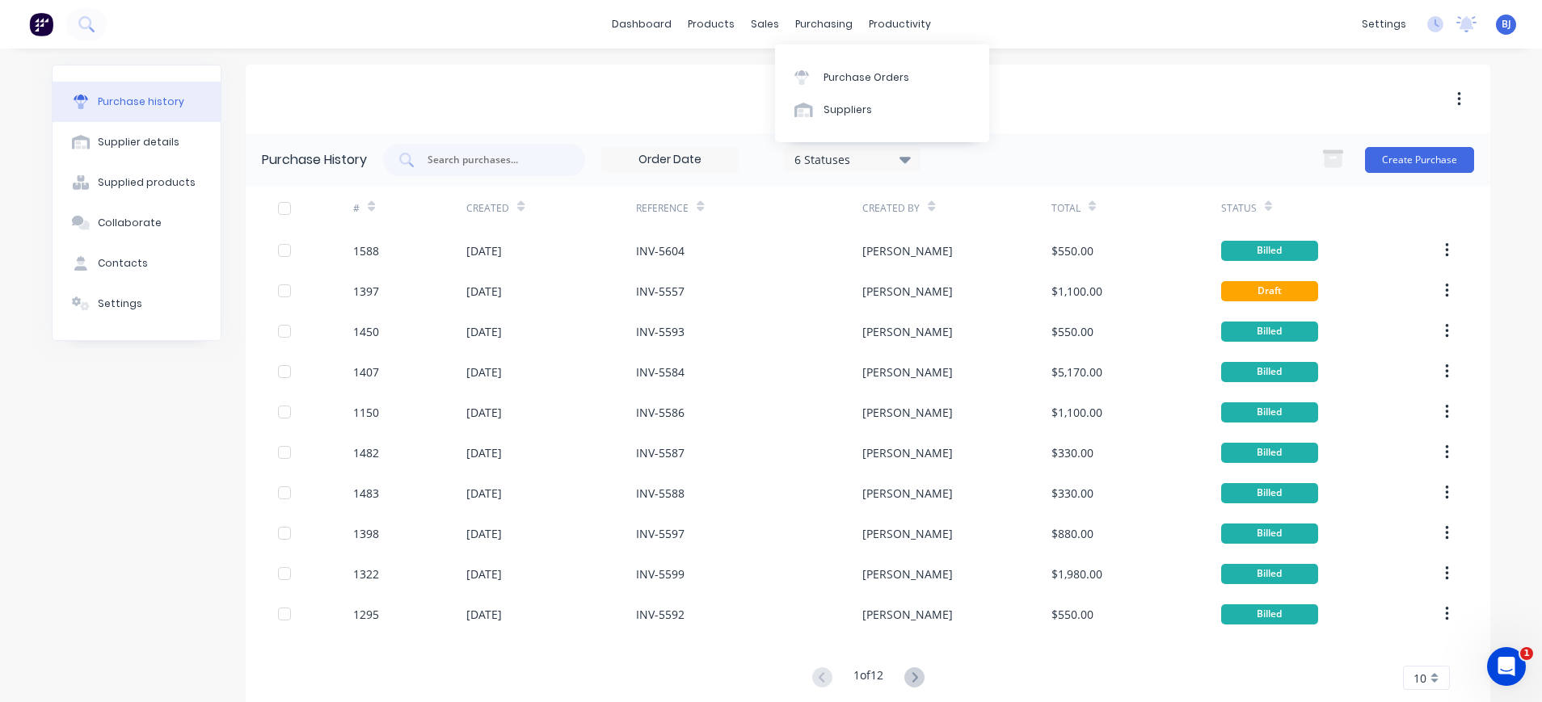
drag, startPoint x: 794, startPoint y: 23, endPoint x: 809, endPoint y: 42, distance: 23.6
click at [809, 42] on body "dashboard products sales purchasing productivity dashboard products Product Cat…" at bounding box center [771, 351] width 1542 height 702
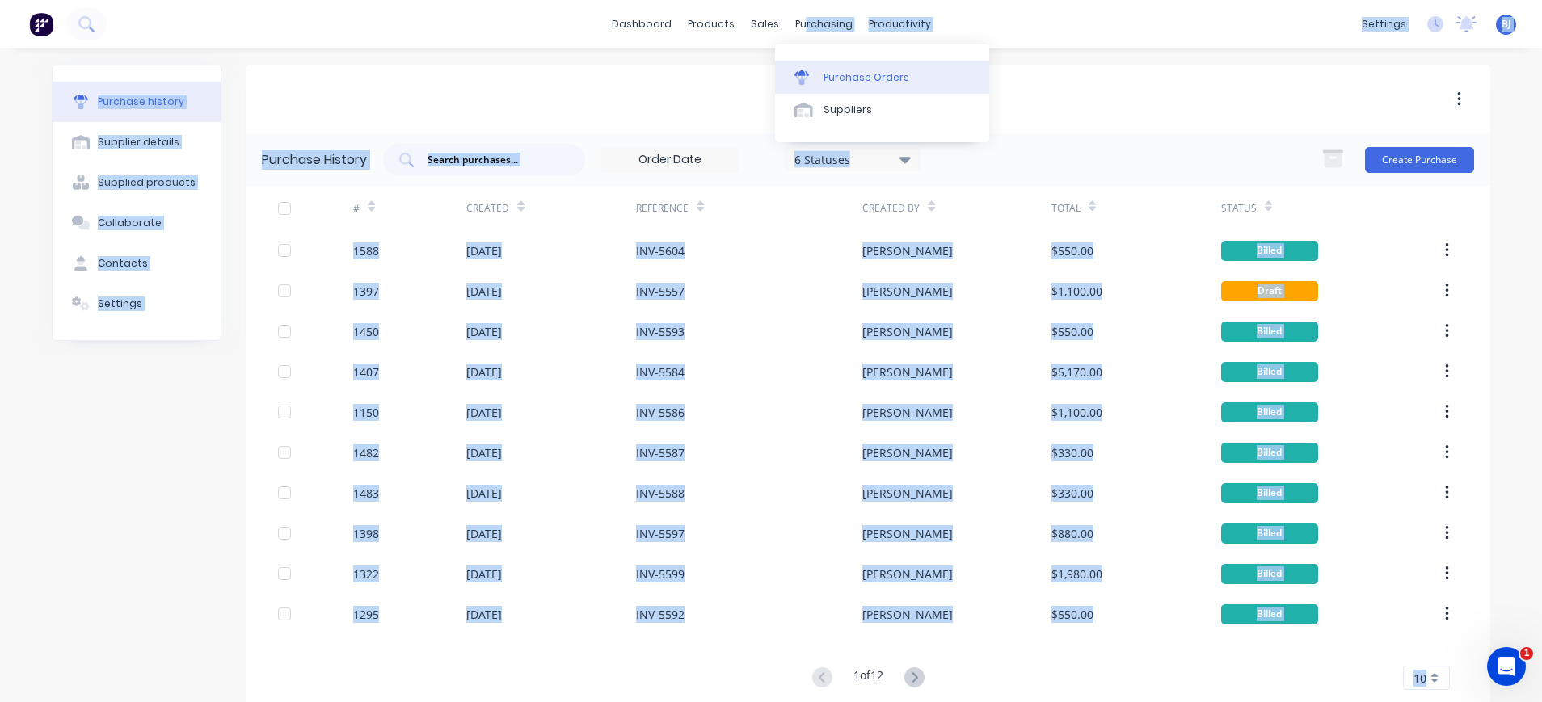
drag, startPoint x: 809, startPoint y: 42, endPoint x: 822, endPoint y: 69, distance: 30.7
click at [822, 69] on link "Purchase Orders" at bounding box center [882, 77] width 214 height 32
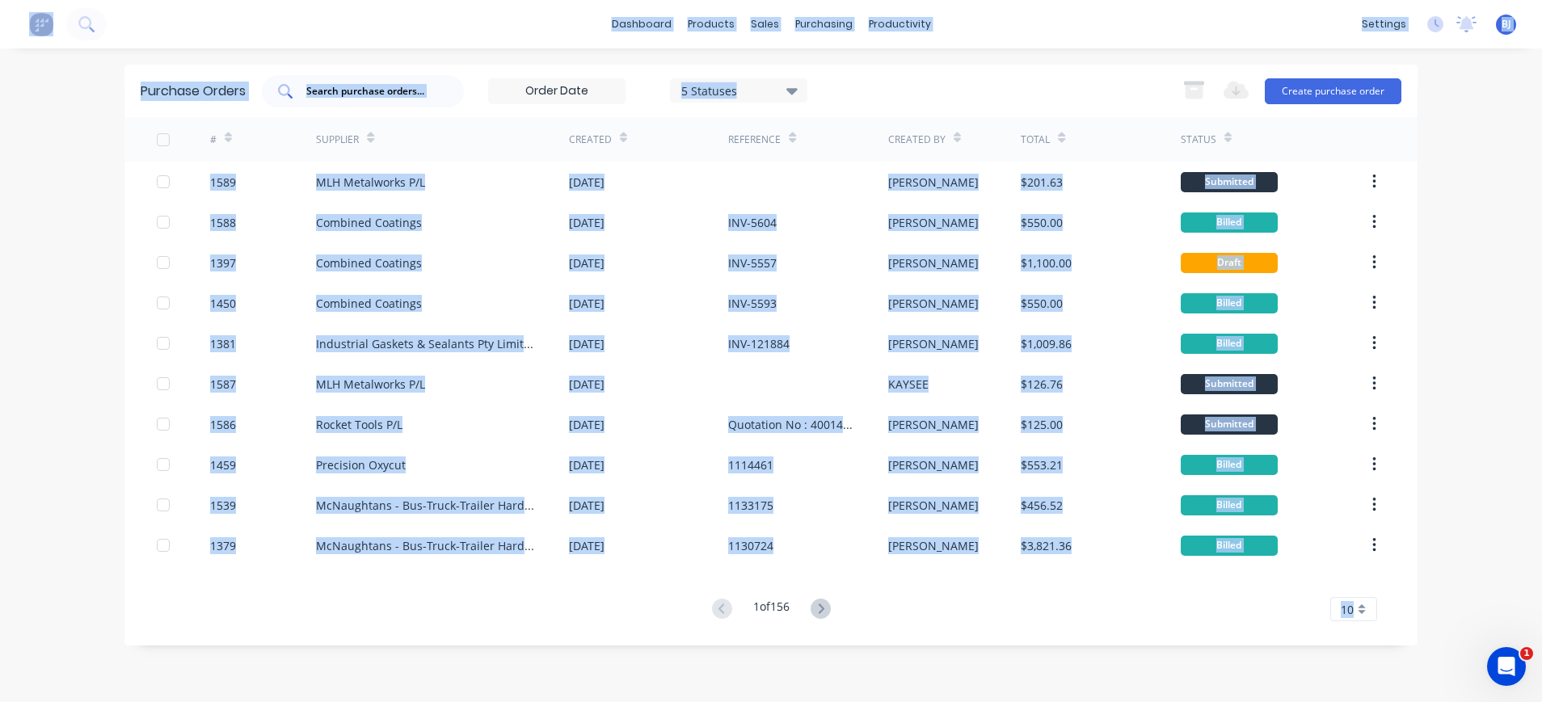
click at [422, 90] on input "text" at bounding box center [372, 91] width 134 height 16
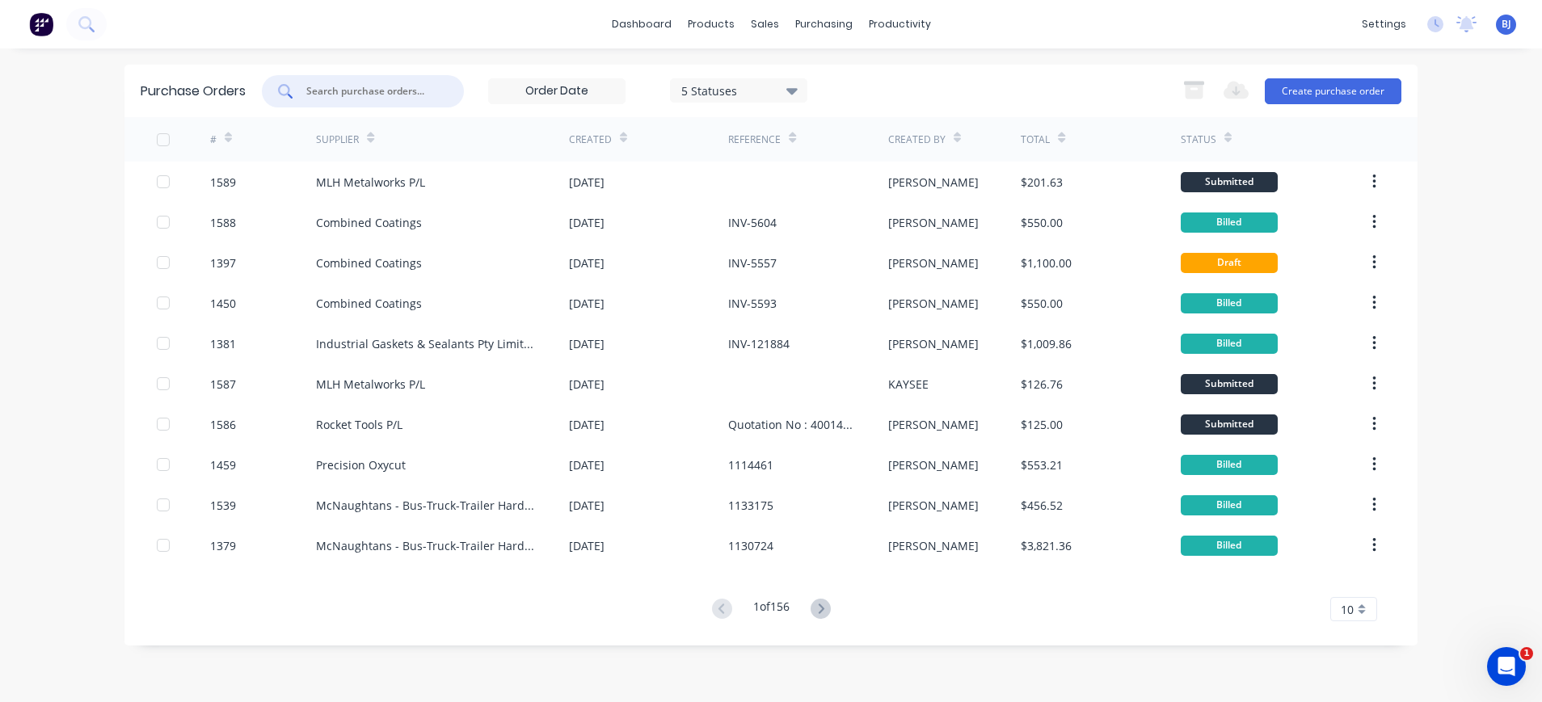
paste input "1476"
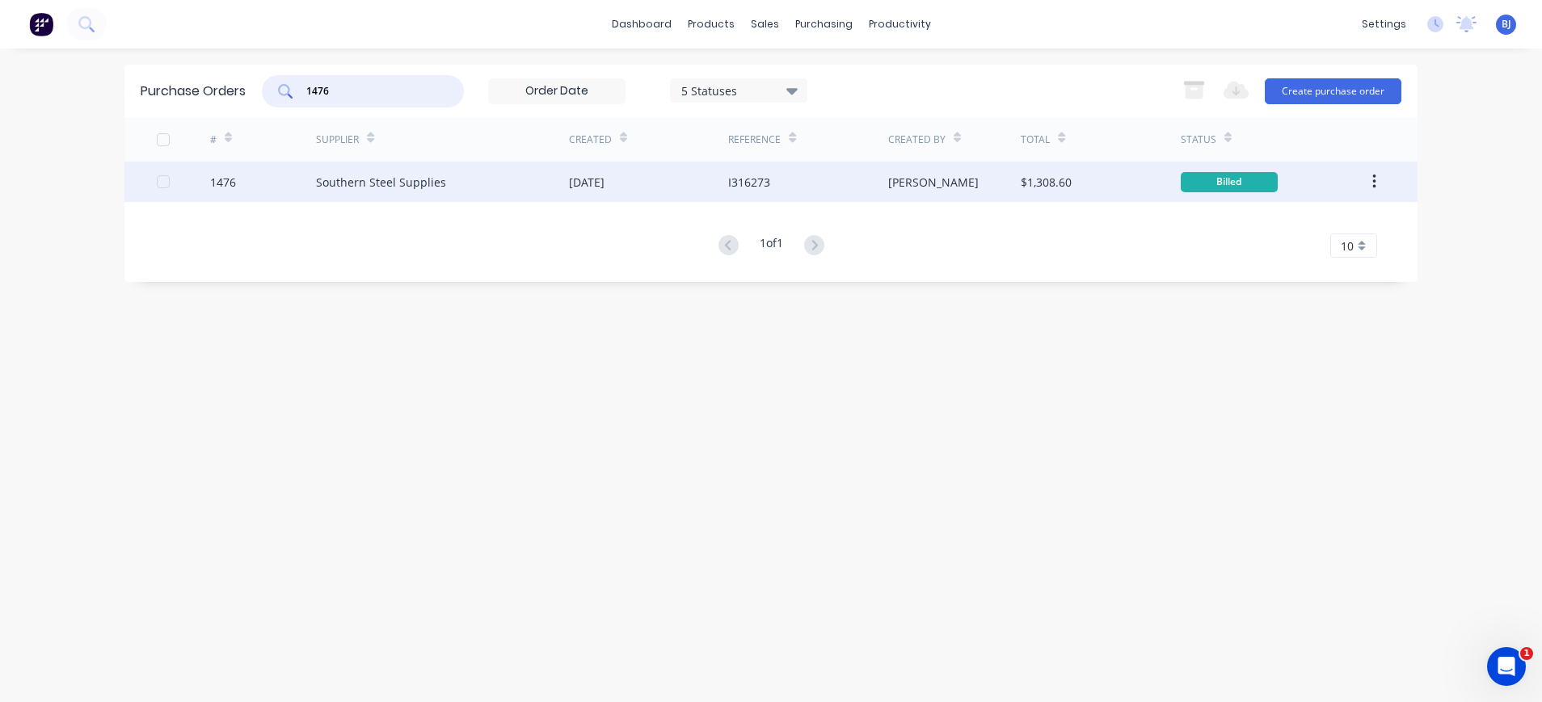
type input "1476"
click at [380, 191] on div "Southern Steel Supplies" at bounding box center [442, 182] width 253 height 40
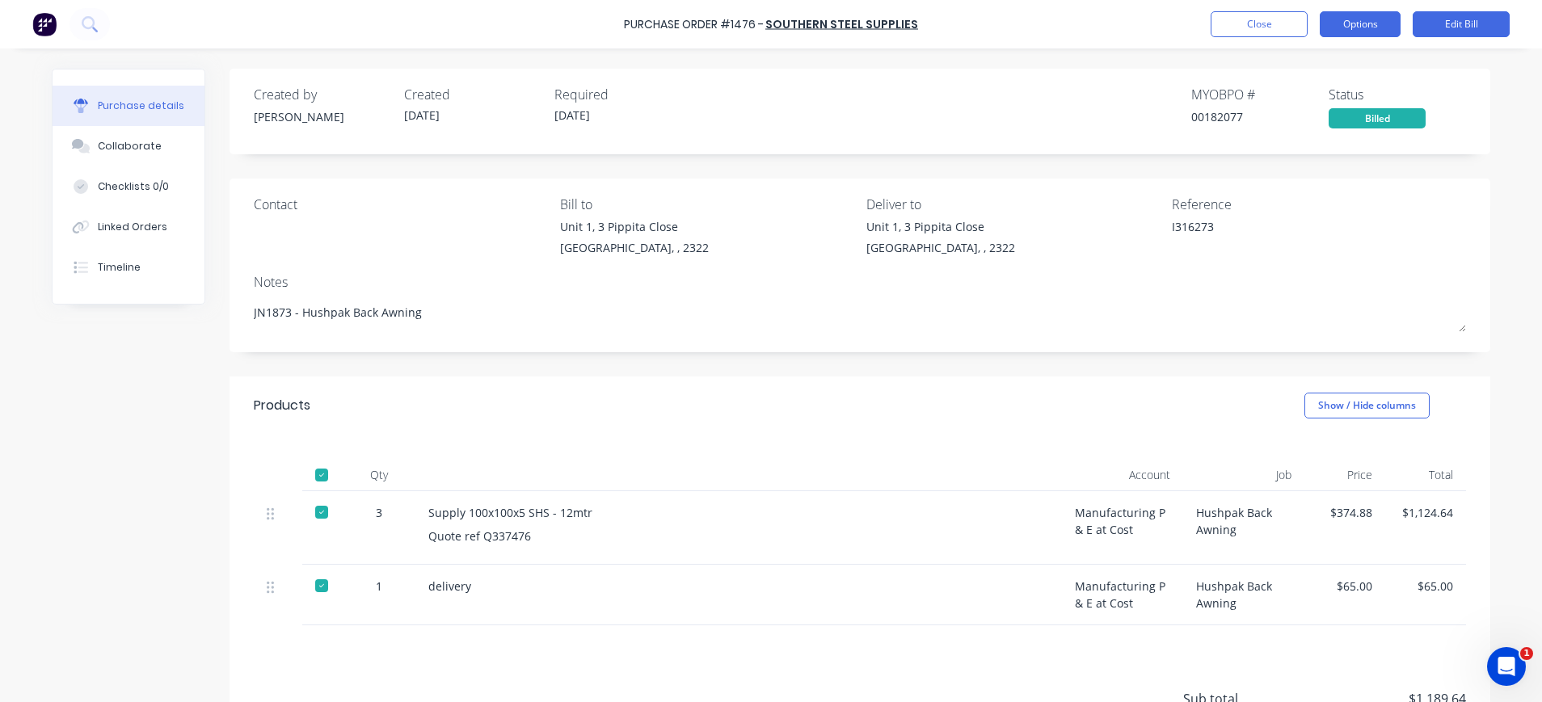
click at [1385, 20] on button "Options" at bounding box center [1359, 24] width 81 height 26
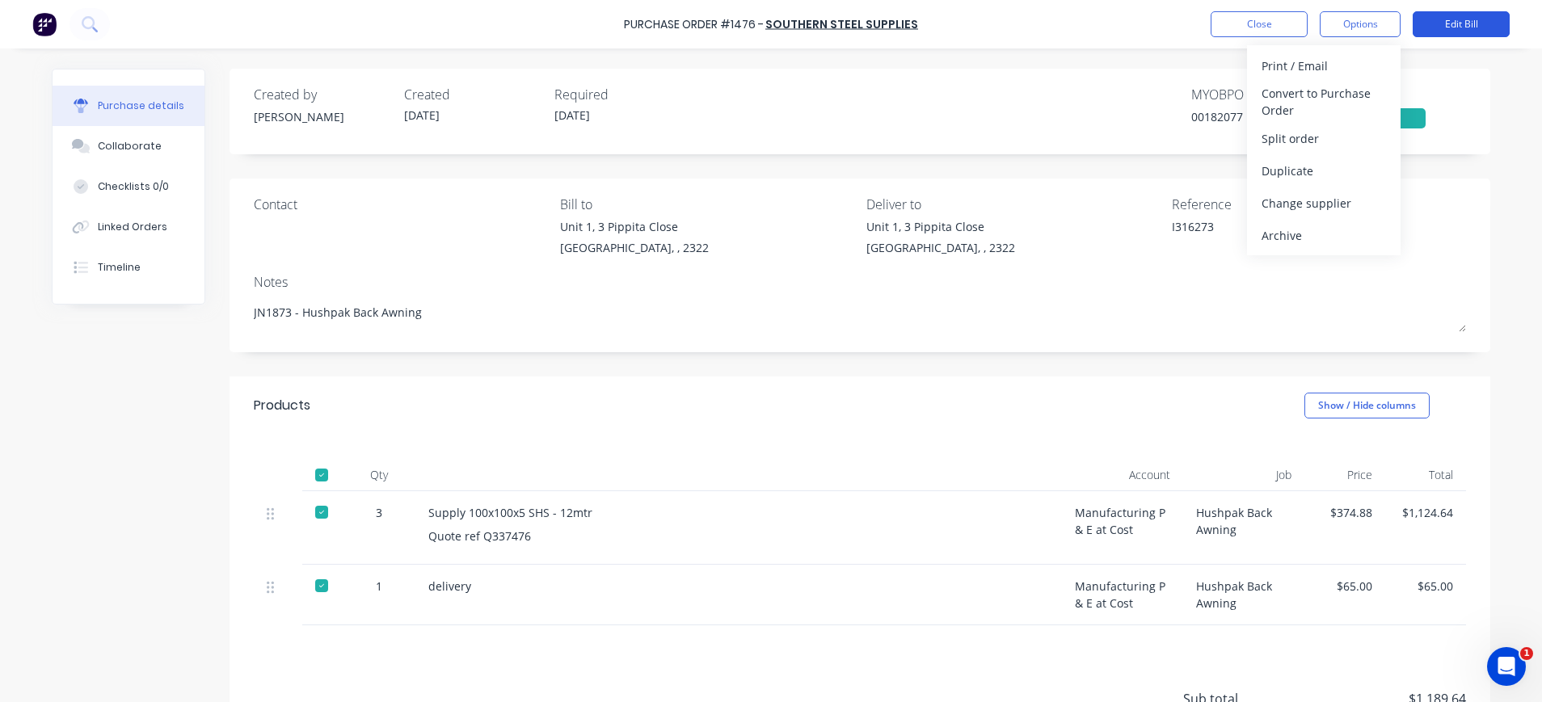
click at [1440, 26] on button "Edit Bill" at bounding box center [1460, 24] width 97 height 26
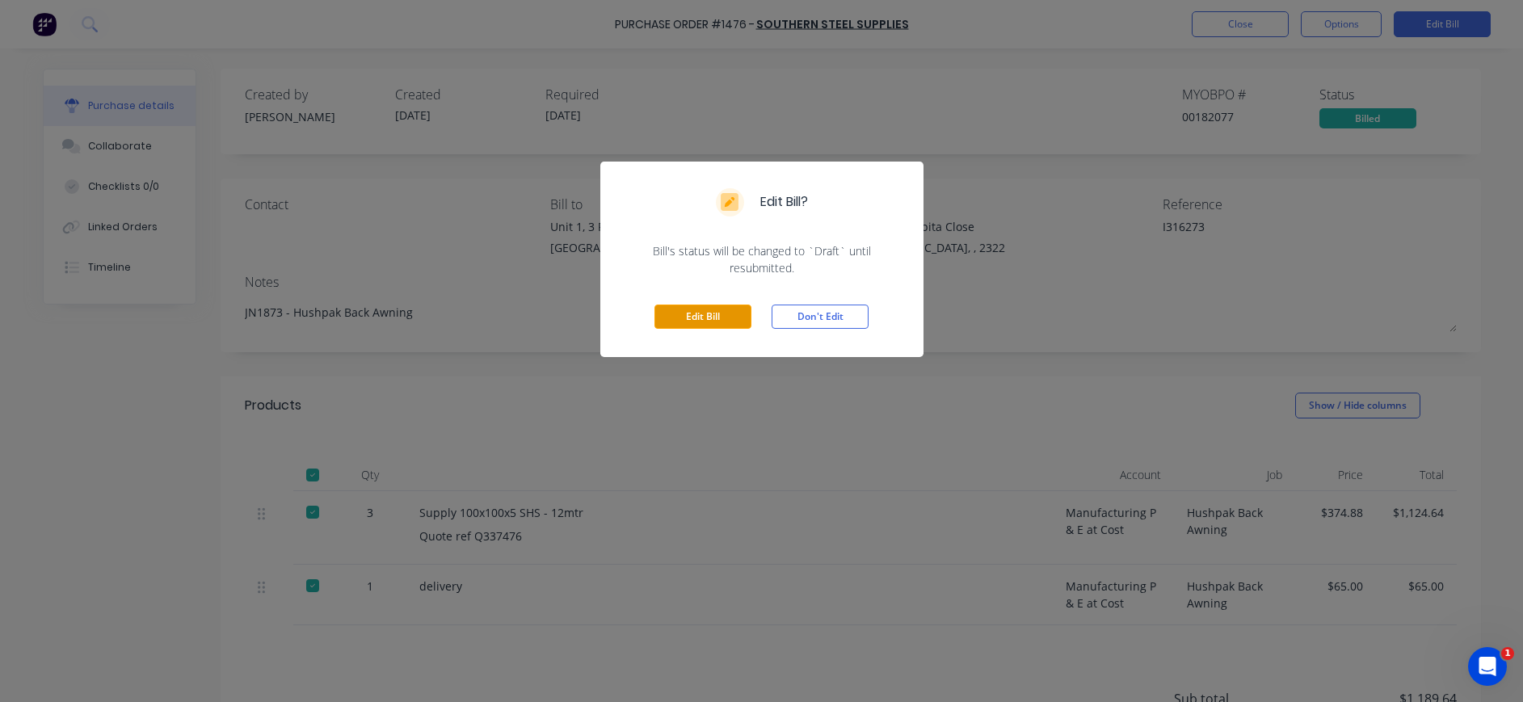
click at [676, 320] on button "Edit Bill" at bounding box center [702, 317] width 97 height 24
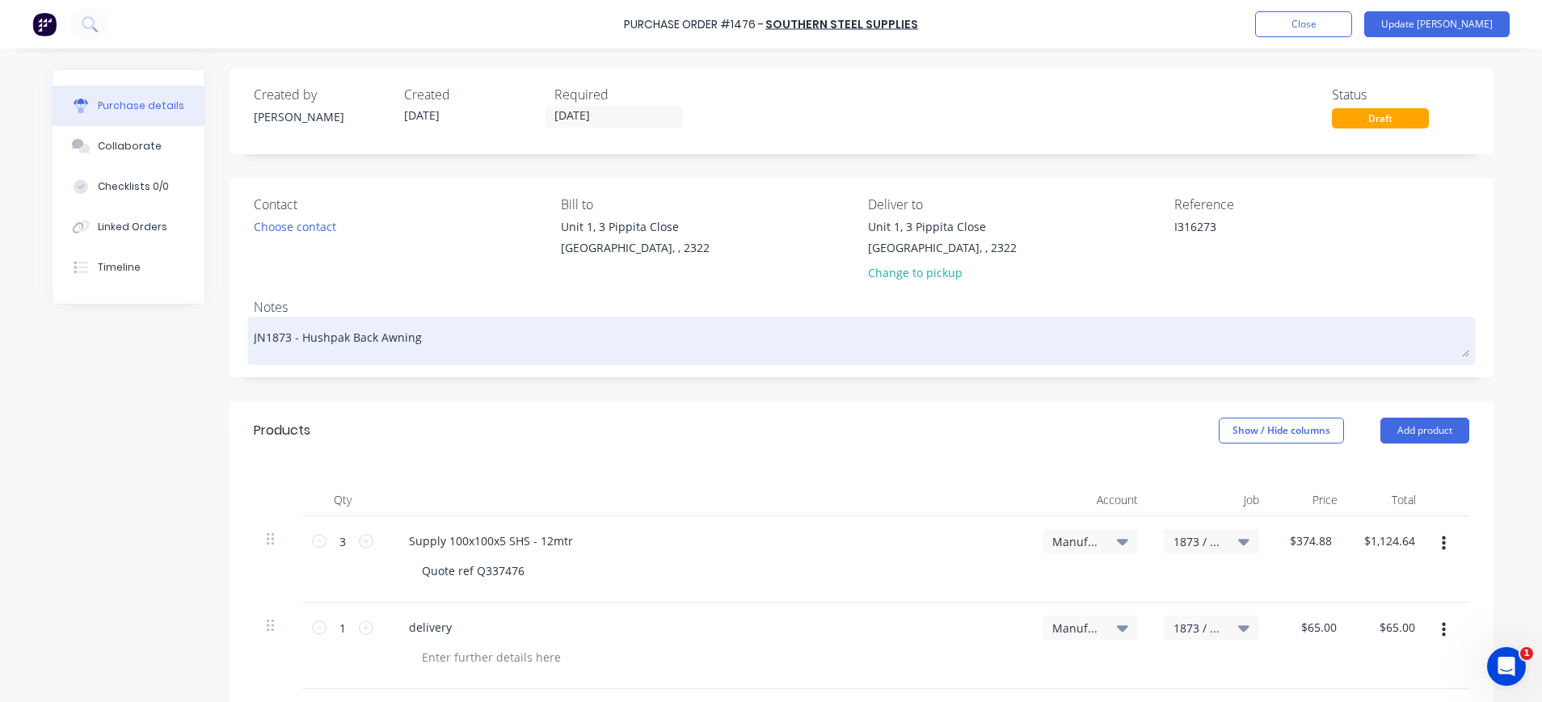
click at [439, 344] on textarea "JN1873 - Hushpak Back Awning" at bounding box center [861, 339] width 1215 height 36
type textarea "x"
type textarea "JN1873 - Hushpak Back Awning"
type textarea "x"
type textarea "JN1873 - Hushpak Back Awning -"
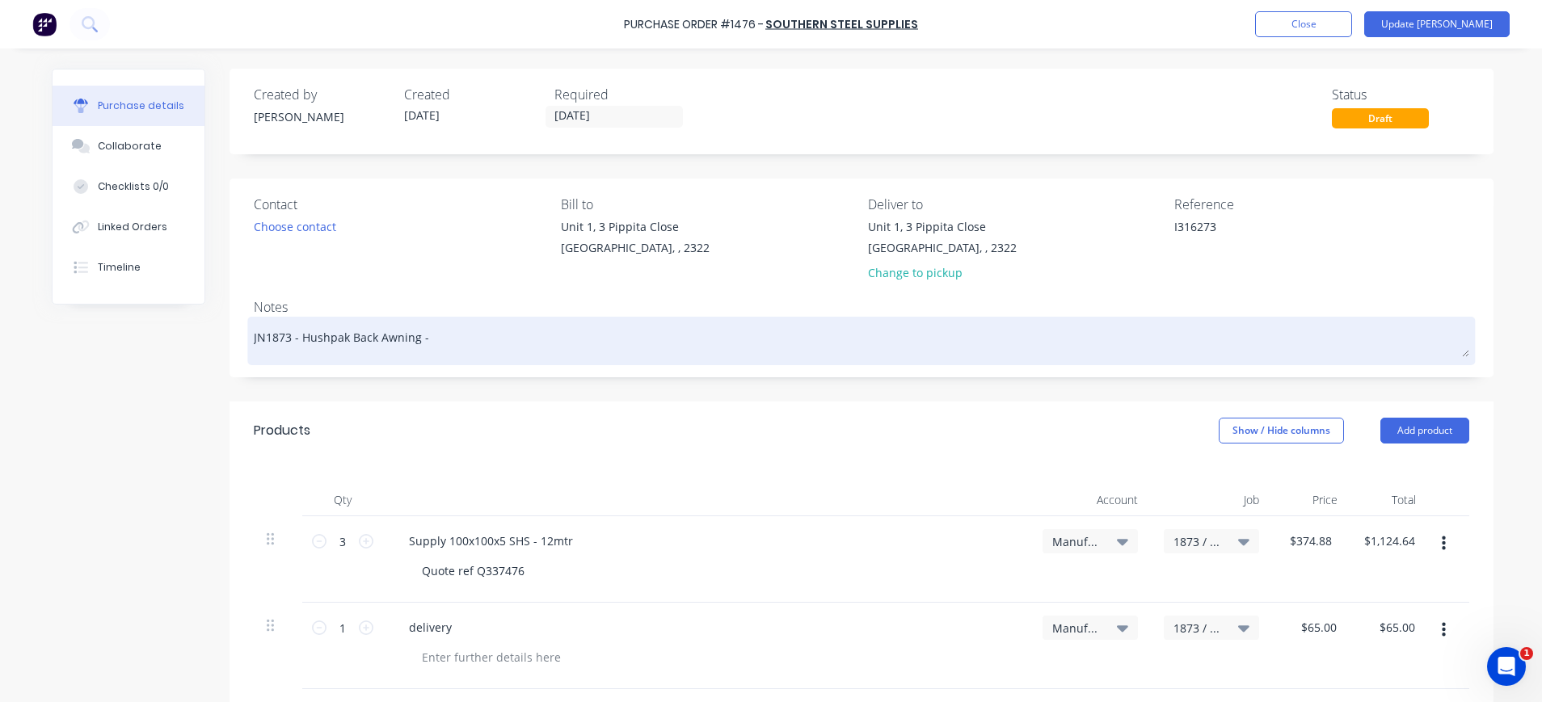
type textarea "x"
type textarea "JN1873 - Hushpak Back Awning -"
type textarea "x"
type textarea "JN1873 - Hushpak Back Awning - O"
type textarea "x"
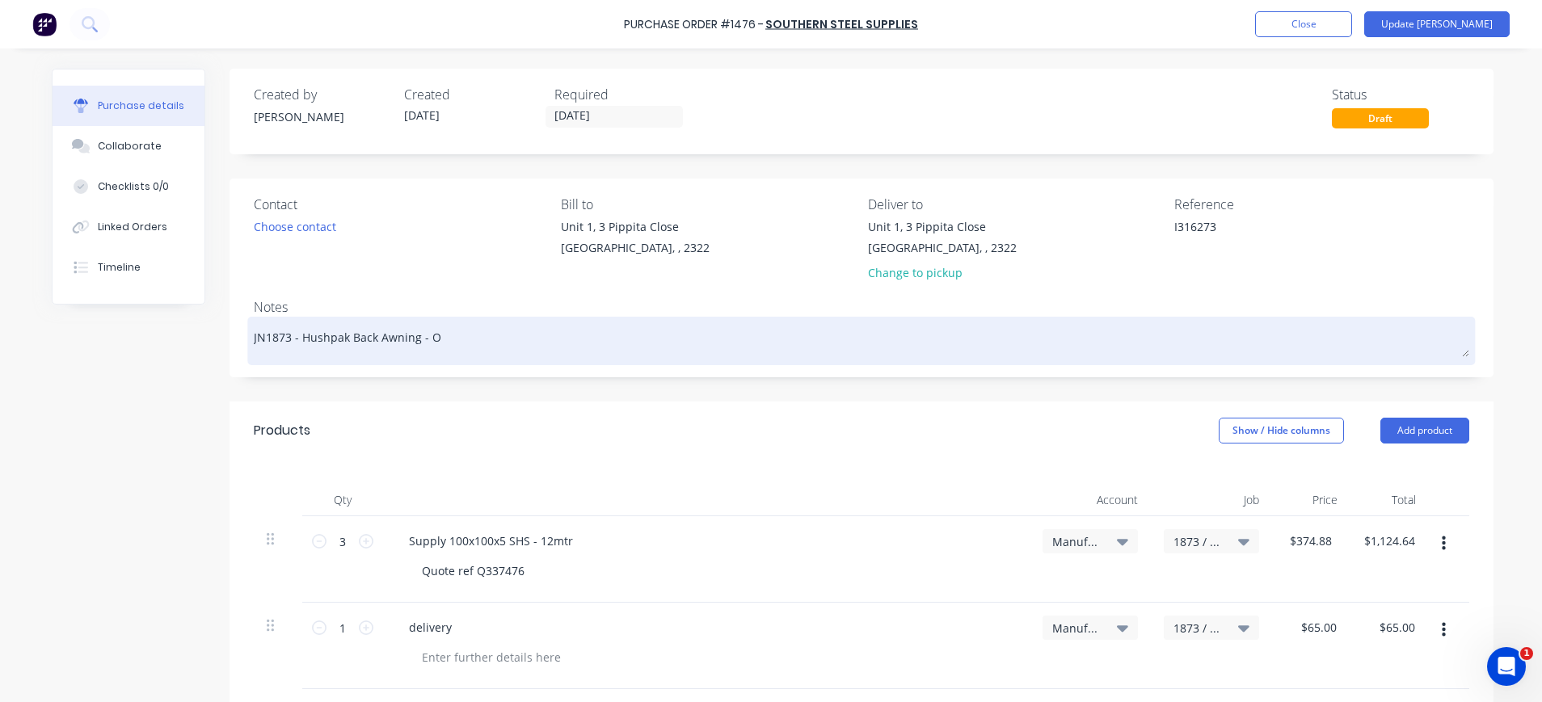
type textarea "JN1873 - Hushpak Back Awning - Or"
type textarea "x"
type textarea "JN1873 - Hushpak Back Awning - Ord"
type textarea "x"
type textarea "JN1873 - Hushpak Back Awning - Orde"
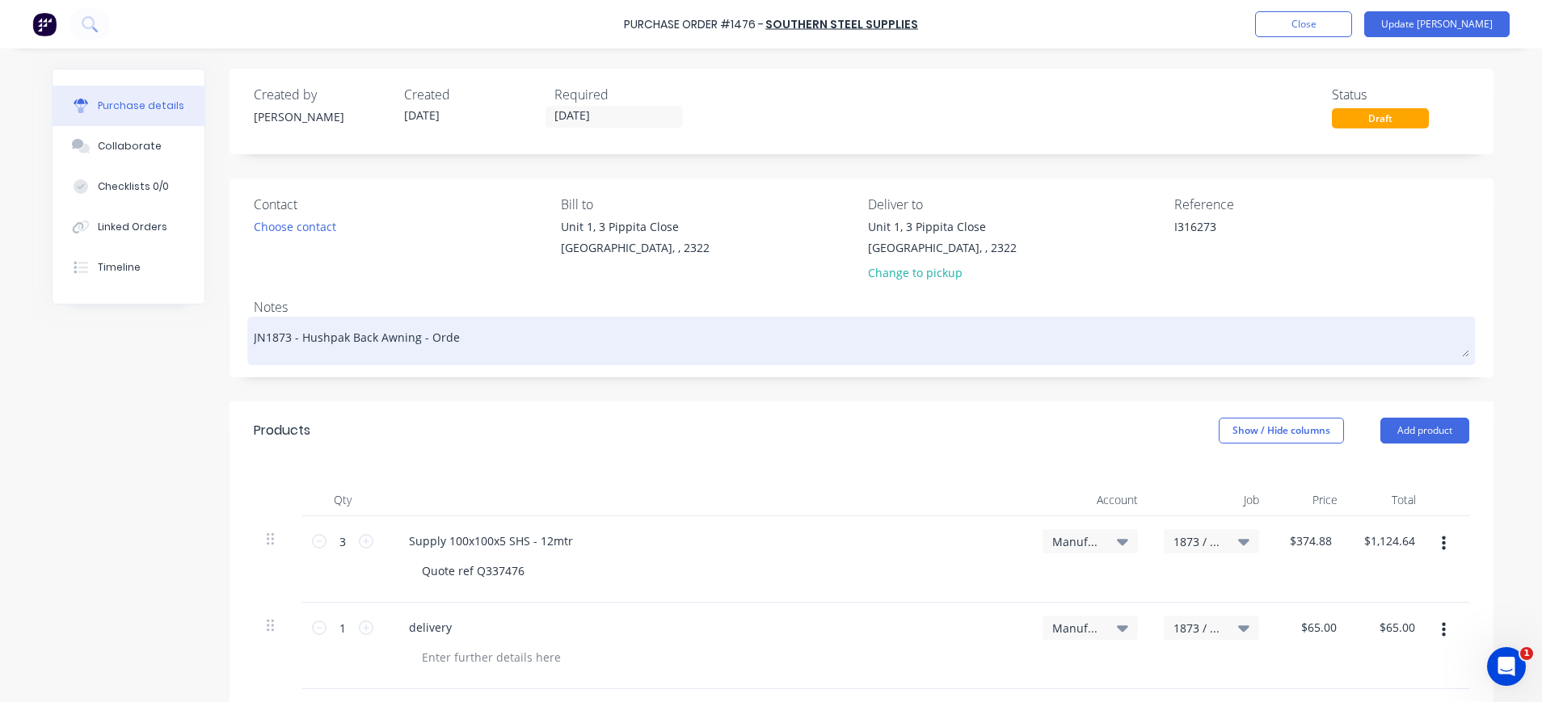
type textarea "x"
type textarea "JN1873 - Hushpak Back Awning - Order"
type textarea "x"
type textarea "JN1873 - Hushpak Back Awning - Order"
type textarea "x"
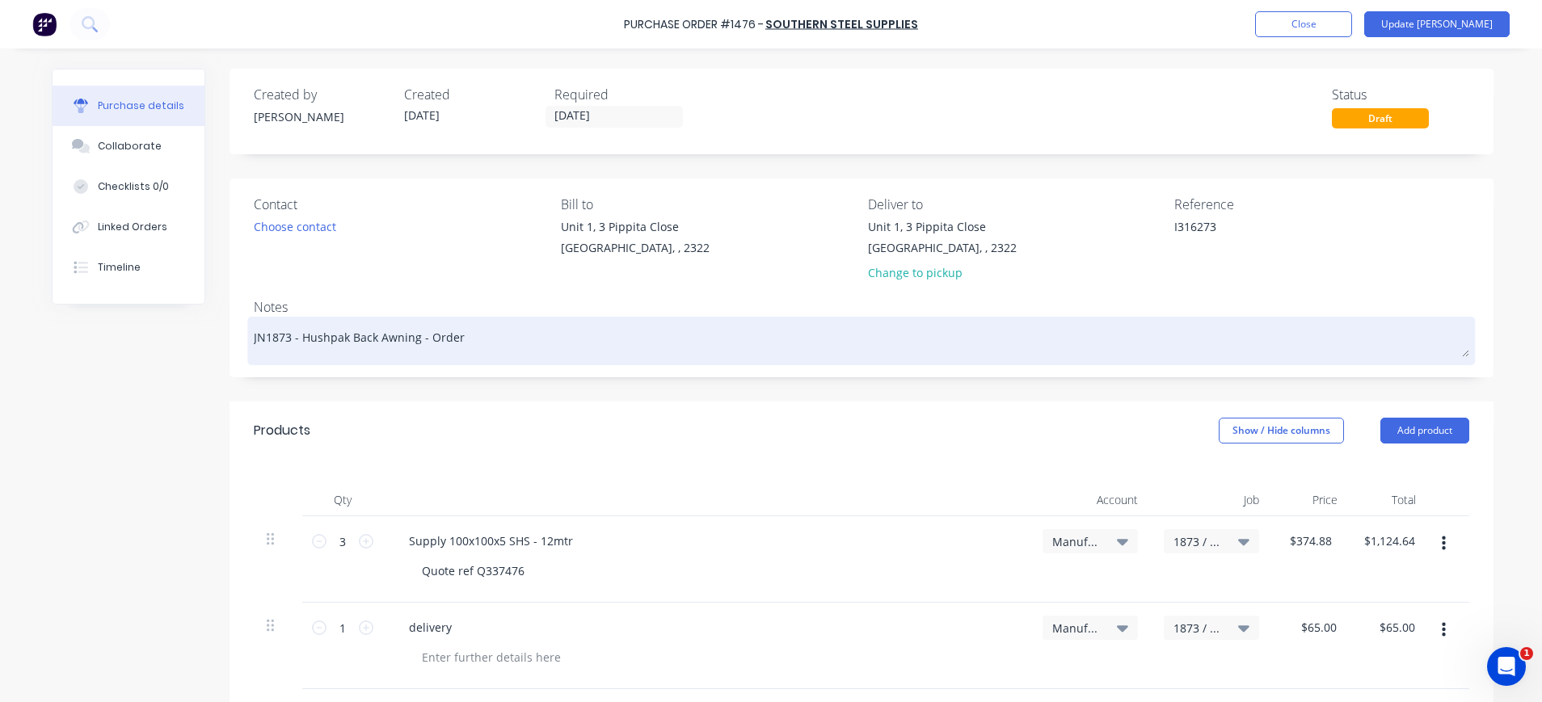
type textarea "JN1873 - Hushpak Back Awning - Order w"
type textarea "x"
type textarea "JN1873 - Hushpak Back Awning - Order wa"
type textarea "x"
type textarea "JN1873 - Hushpak Back Awning - Order was"
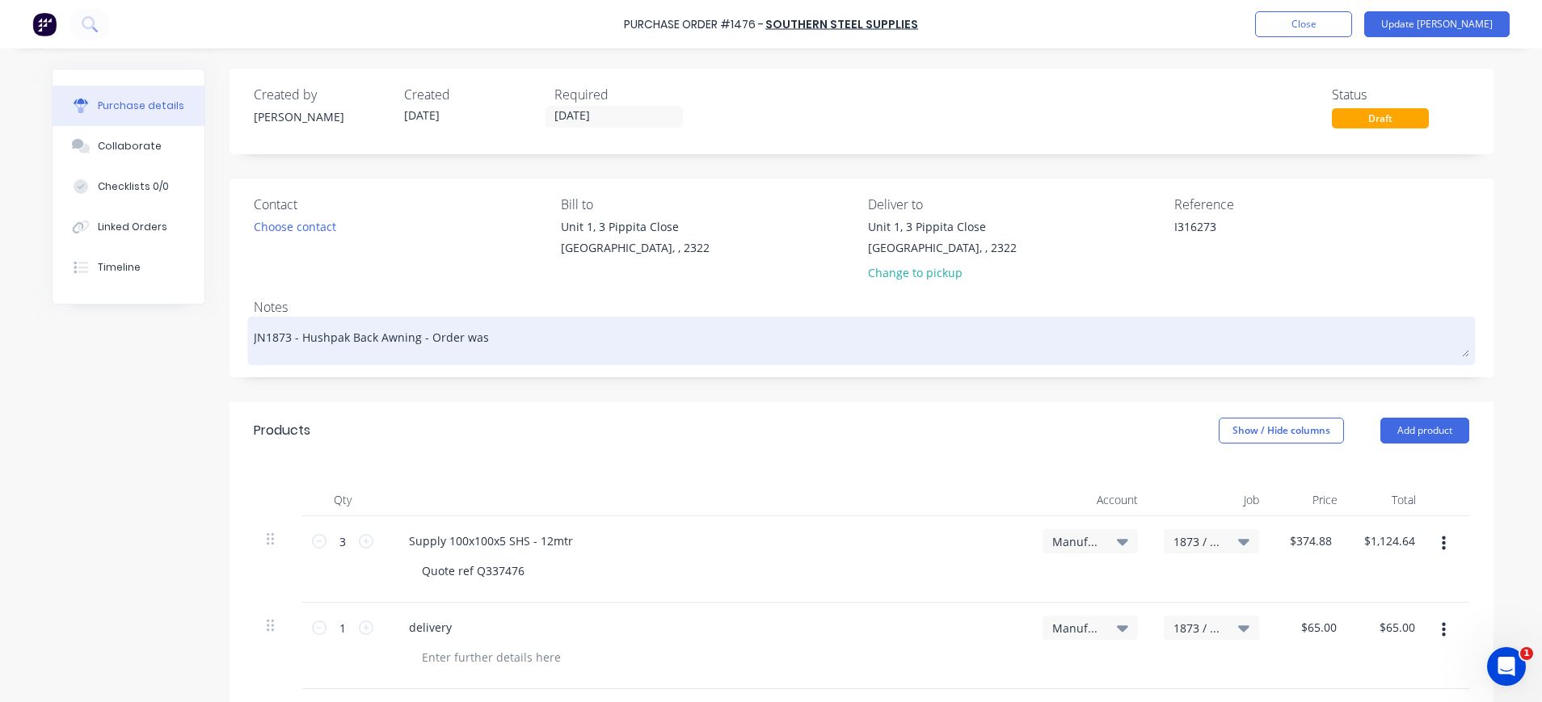
type textarea "x"
type textarea "JN1873 - Hushpak Back Awning - Order was"
type textarea "x"
type textarea "JN1873 - Hushpak Back Awning - Order was c"
type textarea "x"
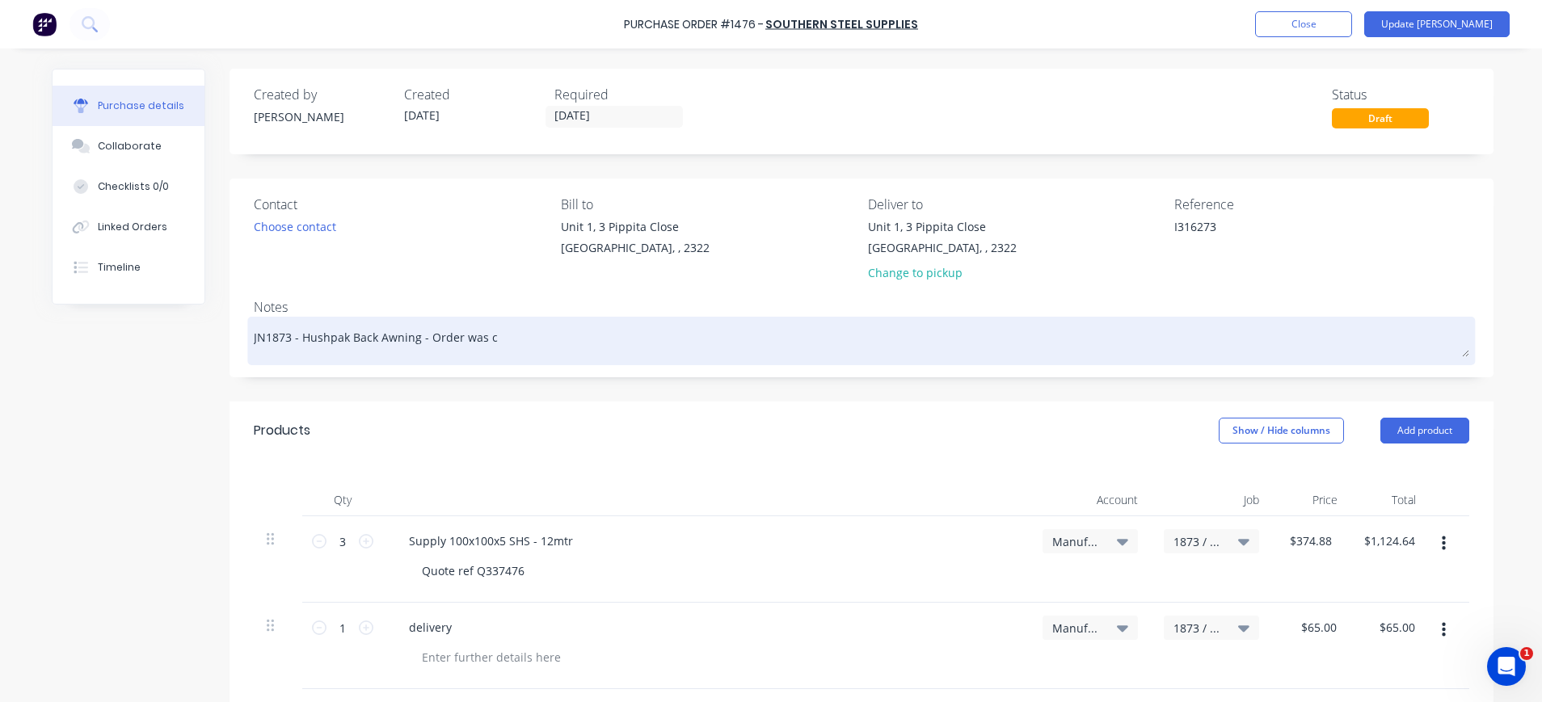
type textarea "JN1873 - Hushpak Back Awning - Order was ca"
type textarea "x"
type textarea "JN1873 - Hushpak Back Awning - Order was can"
type textarea "x"
type textarea "JN1873 - Hushpak Back Awning - Order was canc"
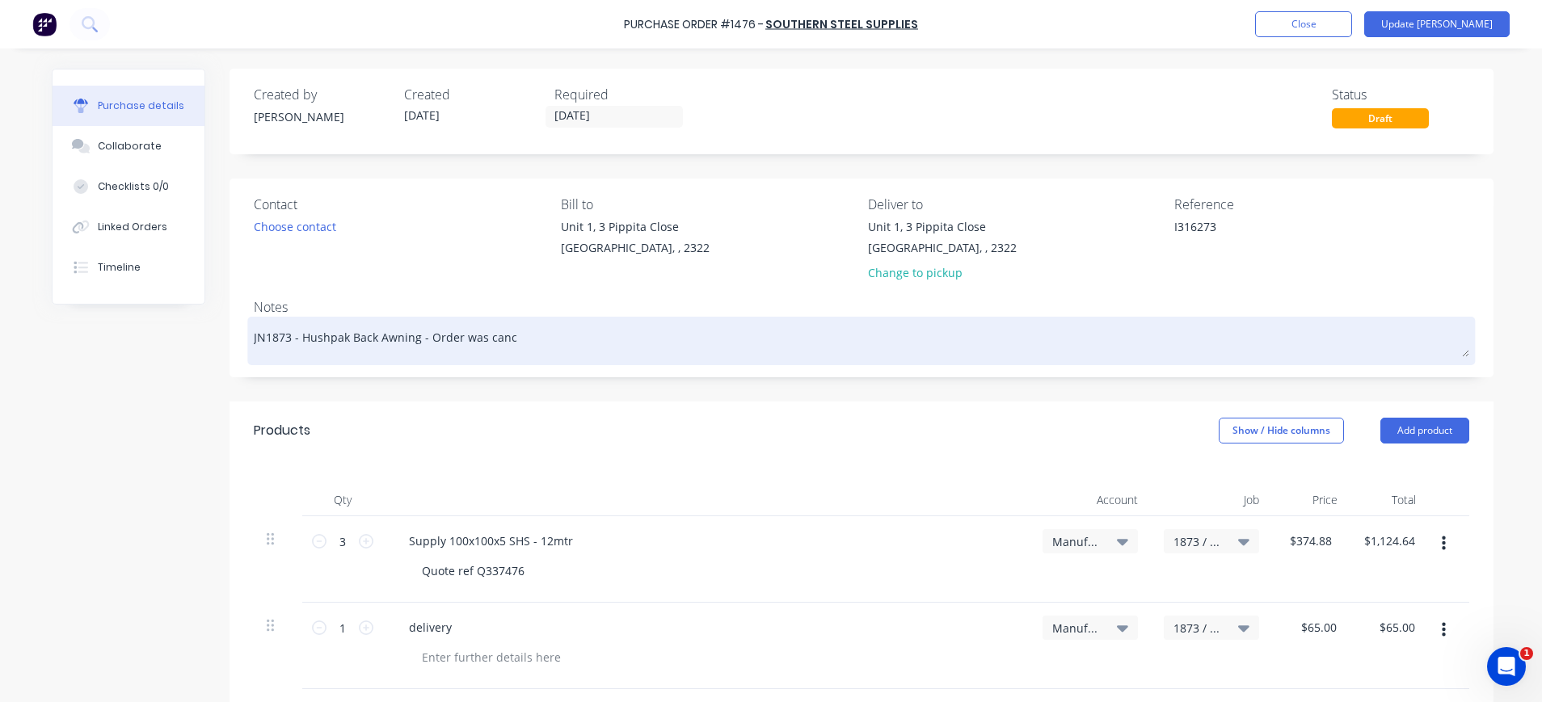
type textarea "x"
type textarea "JN1873 - Hushpak Back Awning - Order was cance"
type textarea "x"
type textarea "JN1873 - Hushpak Back Awning - Order was cancel"
type textarea "x"
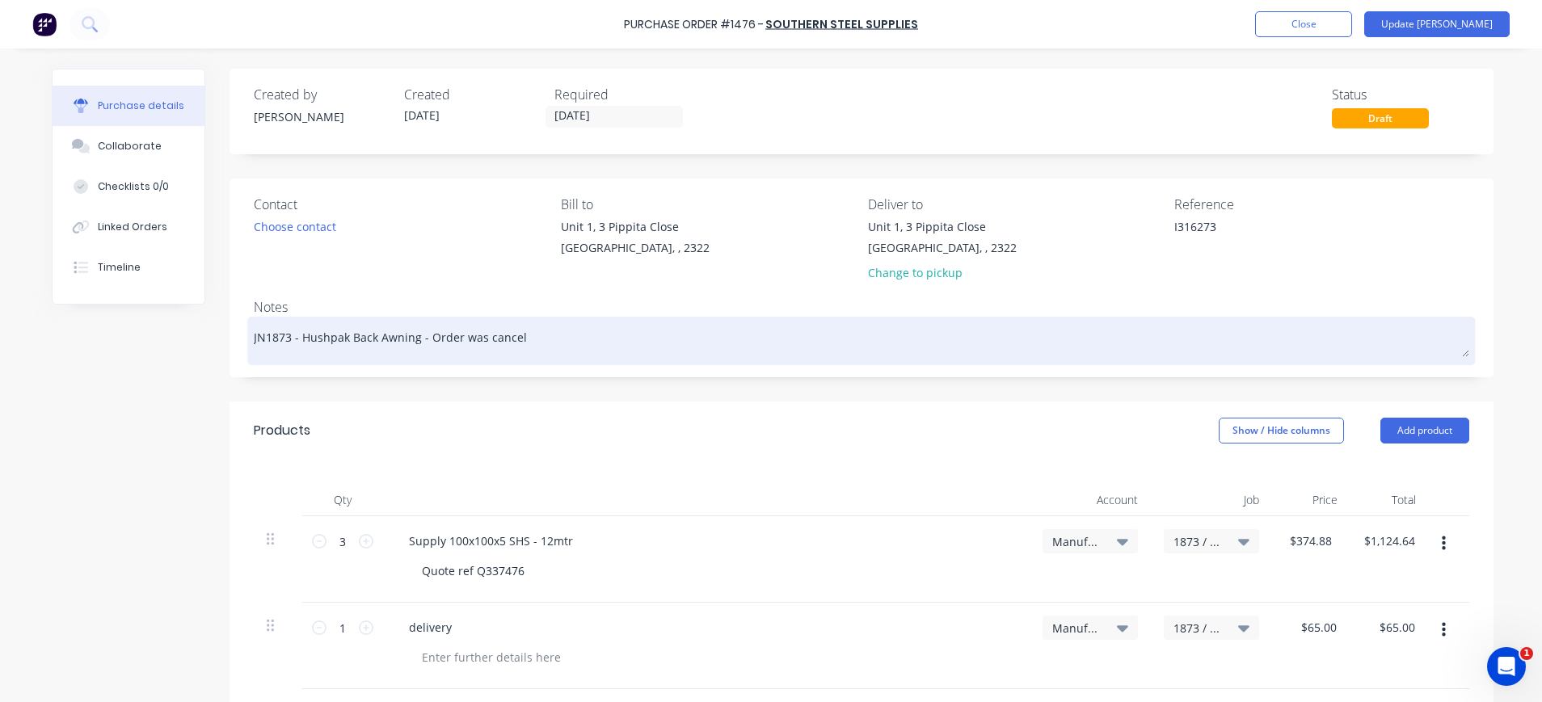
type textarea "JN1873 - Hushpak Back Awning - Order was cancell"
type textarea "x"
type textarea "JN1873 - Hushpak Back Awning - Order was cancelle"
type textarea "x"
type textarea "JN1873 - Hushpak Back Awning - Order was cancelled"
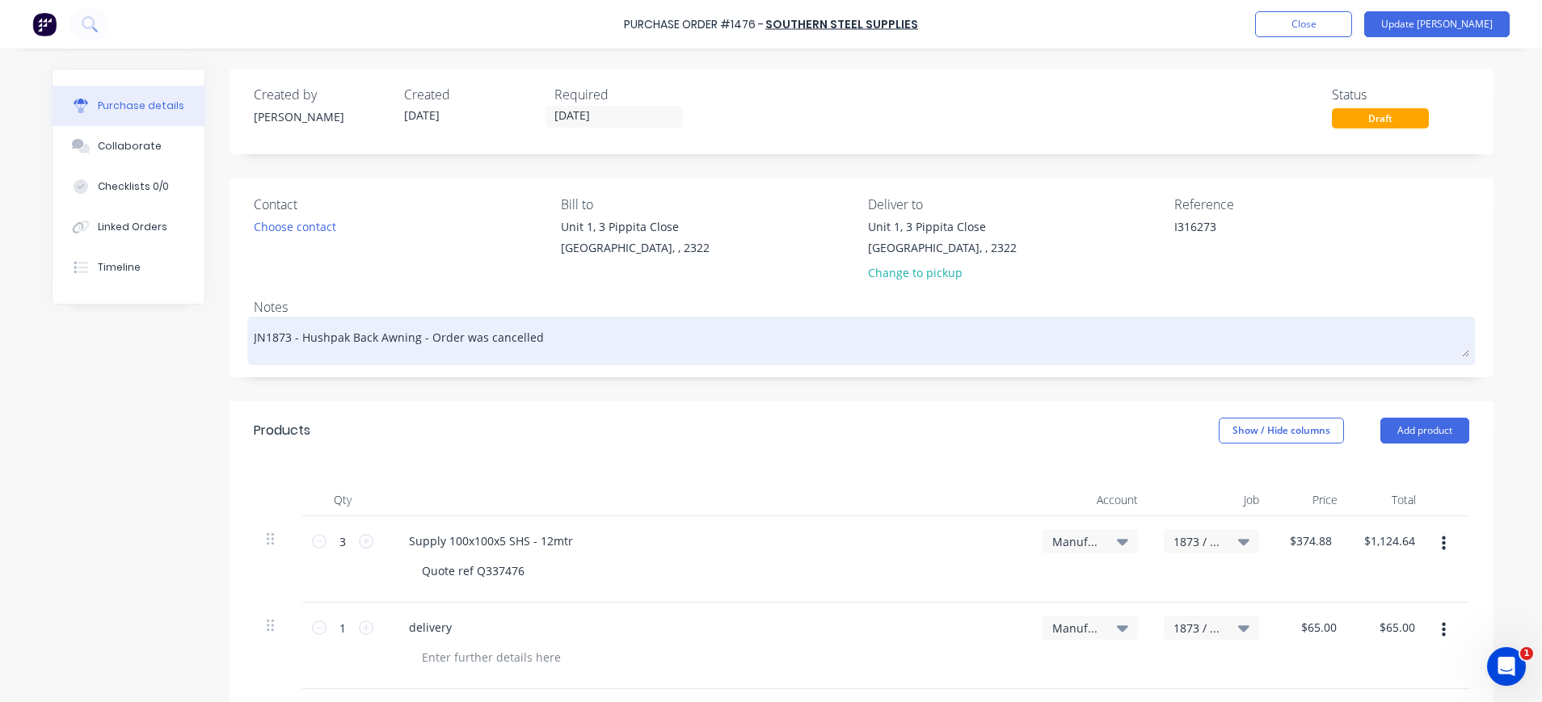
type textarea "x"
type textarea "JN1873 - Hushpak Back Awning - Order was cancelled"
type textarea "x"
type textarea "JN1873 - Hushpak Back Awning - Order was cancelled a"
type textarea "x"
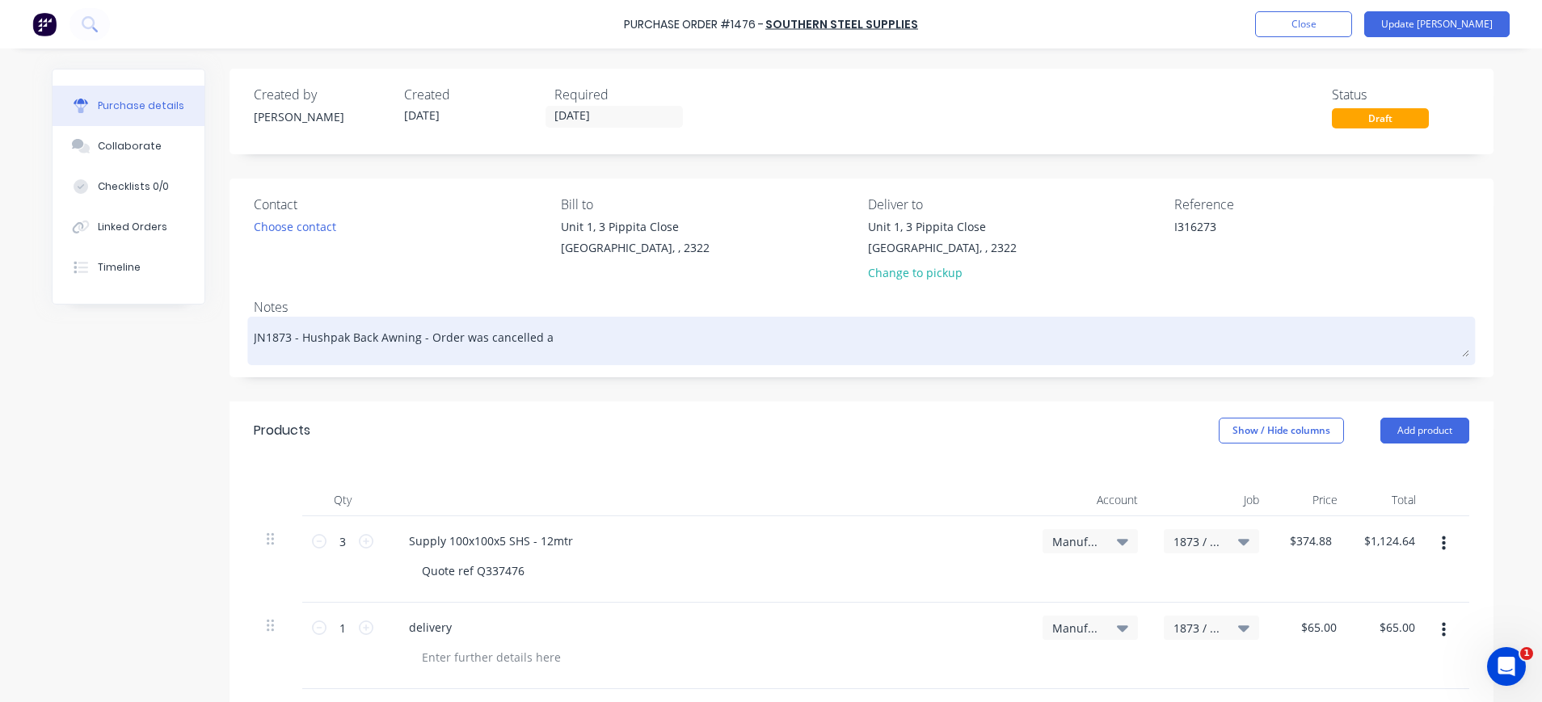
type textarea "JN1873 - Hushpak Back Awning - Order was cancelled an"
type textarea "x"
type textarea "JN1873 - Hushpak Back Awning - Order was cancelled and"
type textarea "x"
type textarea "JN1873 - Hushpak Back Awning - Order was cancelled and"
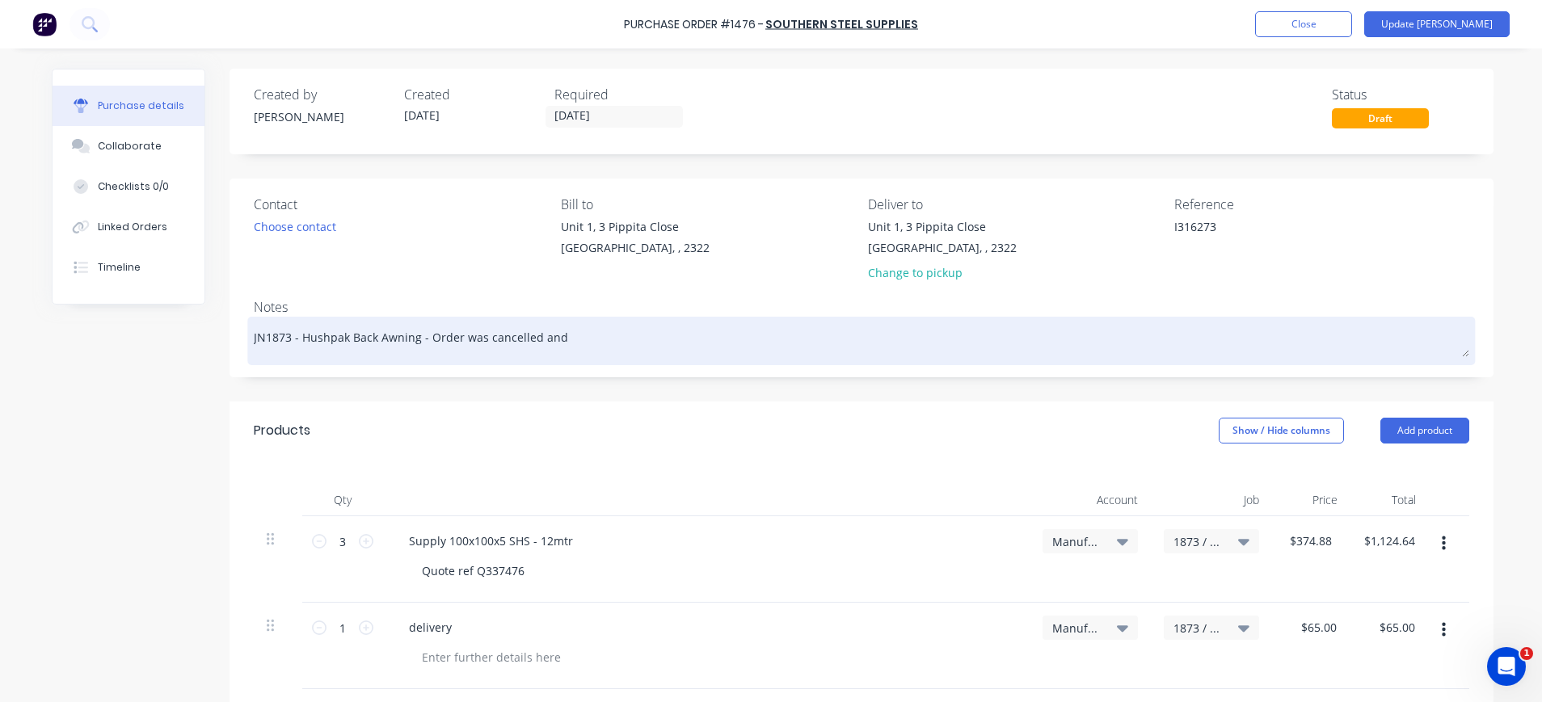
type textarea "x"
type textarea "JN1873 - Hushpak Back Awning - Order was cancelled and r"
type textarea "x"
type textarea "JN1873 - Hushpak Back Awning - Order was cancelled and re"
type textarea "x"
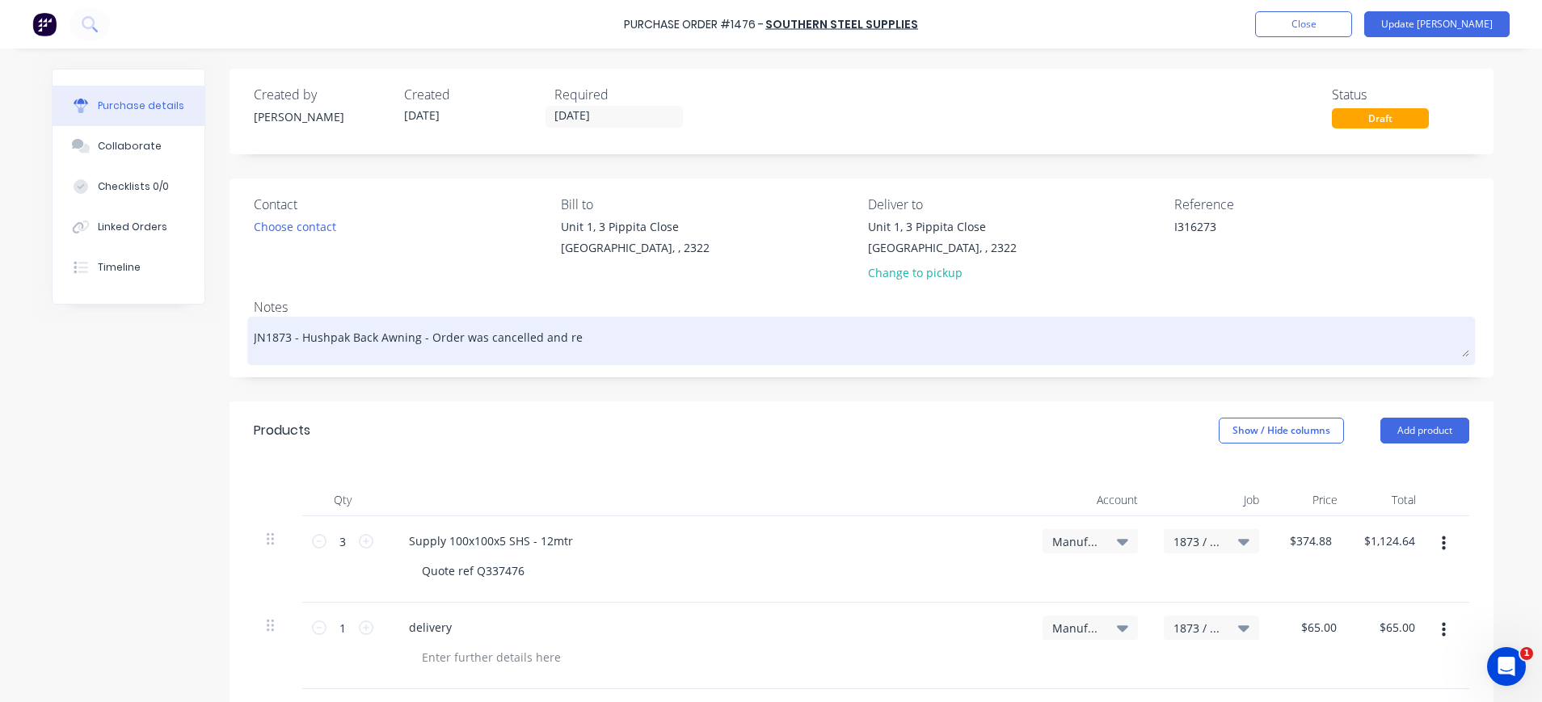
type textarea "JN1873 - Hushpak Back Awning - Order was cancelled and ret"
type textarea "x"
type textarea "JN1873 - Hushpak Back Awning - Order was cancelled and retu"
type textarea "x"
type textarea "JN1873 - Hushpak Back Awning - Order was cancelled and retur"
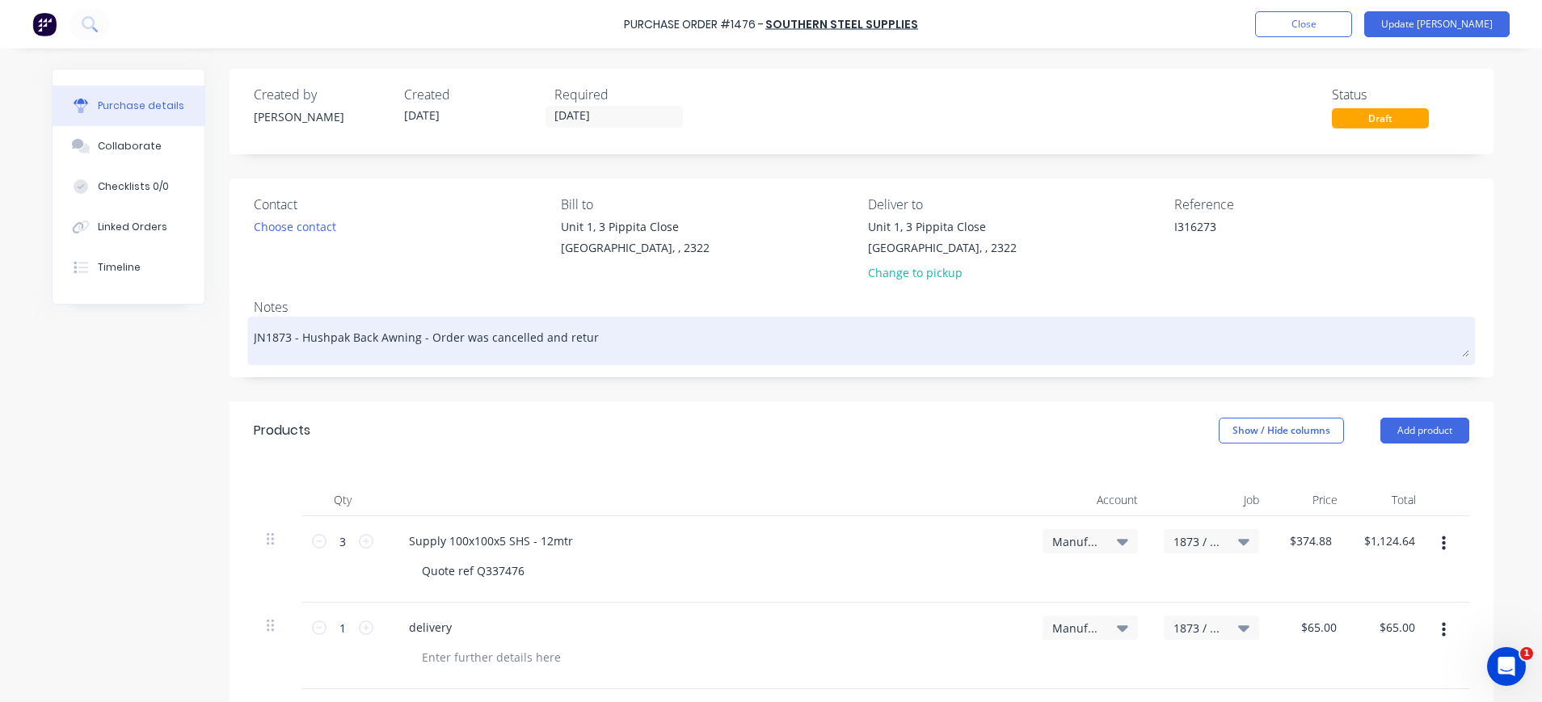
type textarea "x"
type textarea "JN1873 - Hushpak Back Awning - Order was cancelled and return"
type textarea "x"
type textarea "JN1873 - Hushpak Back Awning - Order was cancelled and returne"
type textarea "x"
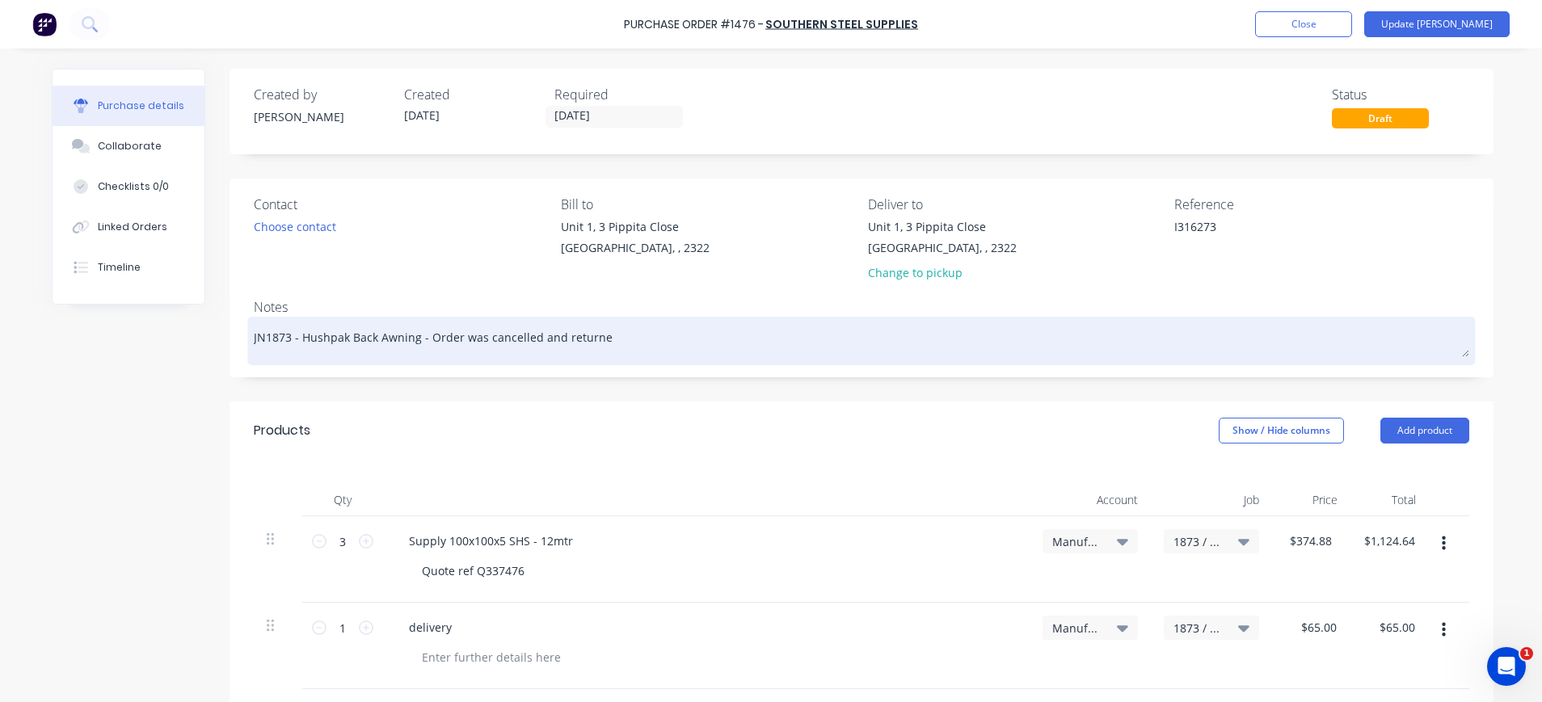
type textarea "JN1873 - Hushpak Back Awning - Order was cancelled and returned"
type textarea "x"
type textarea "JN1873 - Hushpak Back Awning - Order was cancelled and returne"
type textarea "x"
type textarea "JN1873 - Hushpak Back Awning - Order was cancelled and return"
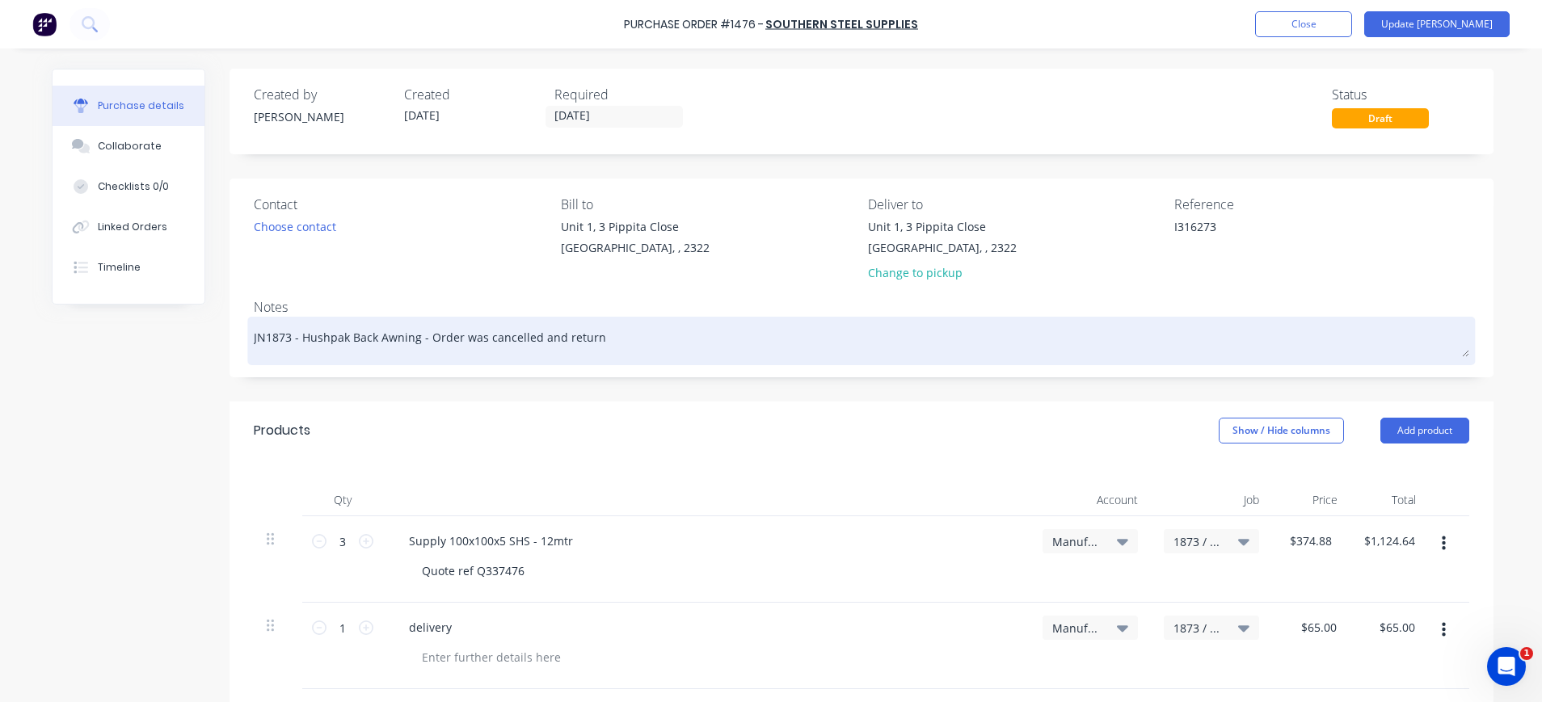
type textarea "x"
type textarea "JN1873 - Hushpak Back Awning - Order was cancelled and retur"
type textarea "x"
type textarea "JN1873 - Hushpak Back Awning - Order was cancelled and retu"
type textarea "x"
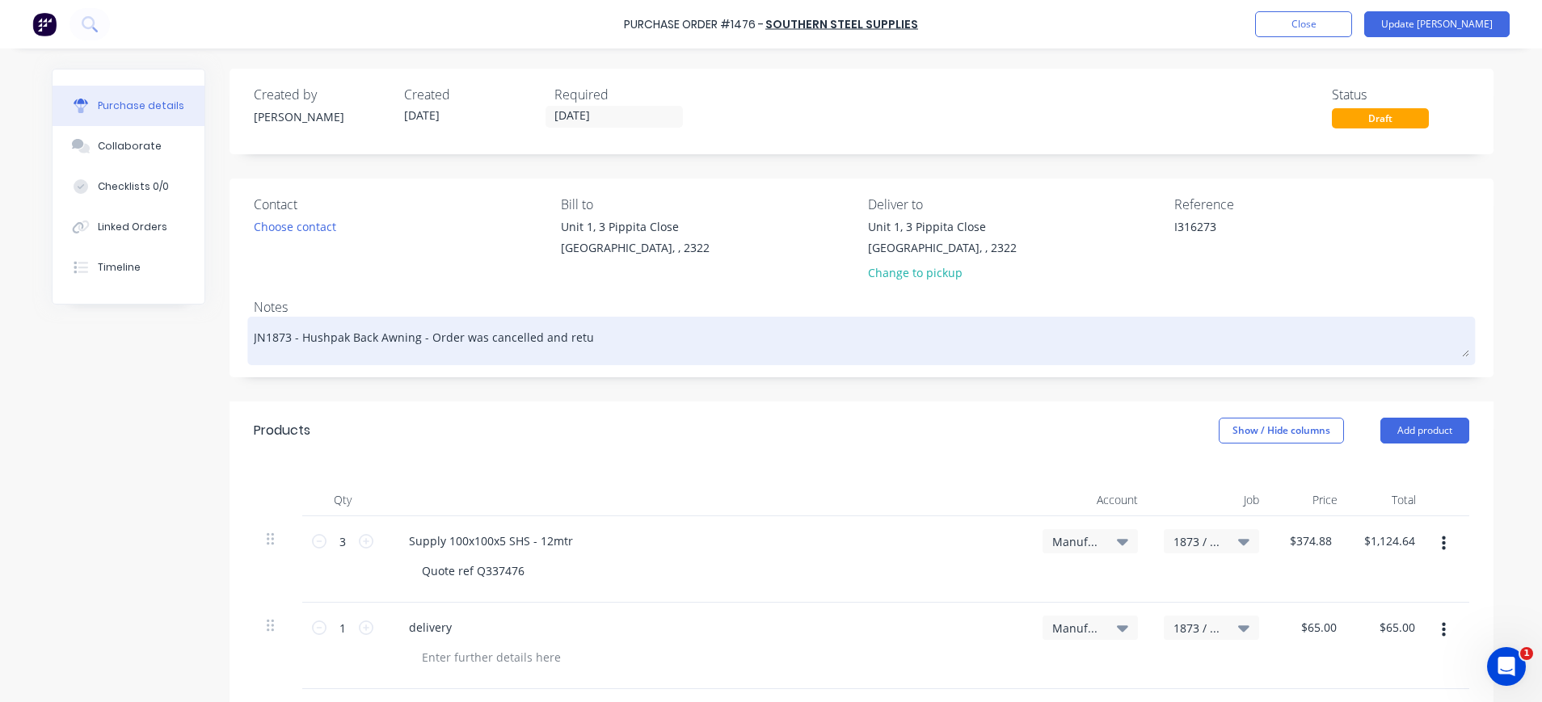
type textarea "JN1873 - Hushpak Back Awning - Order was cancelled and ret"
type textarea "x"
type textarea "JN1873 - Hushpak Back Awning - Order was cancelled and re"
type textarea "x"
type textarea "JN1873 - Hushpak Back Awning - Order was cancelled and r"
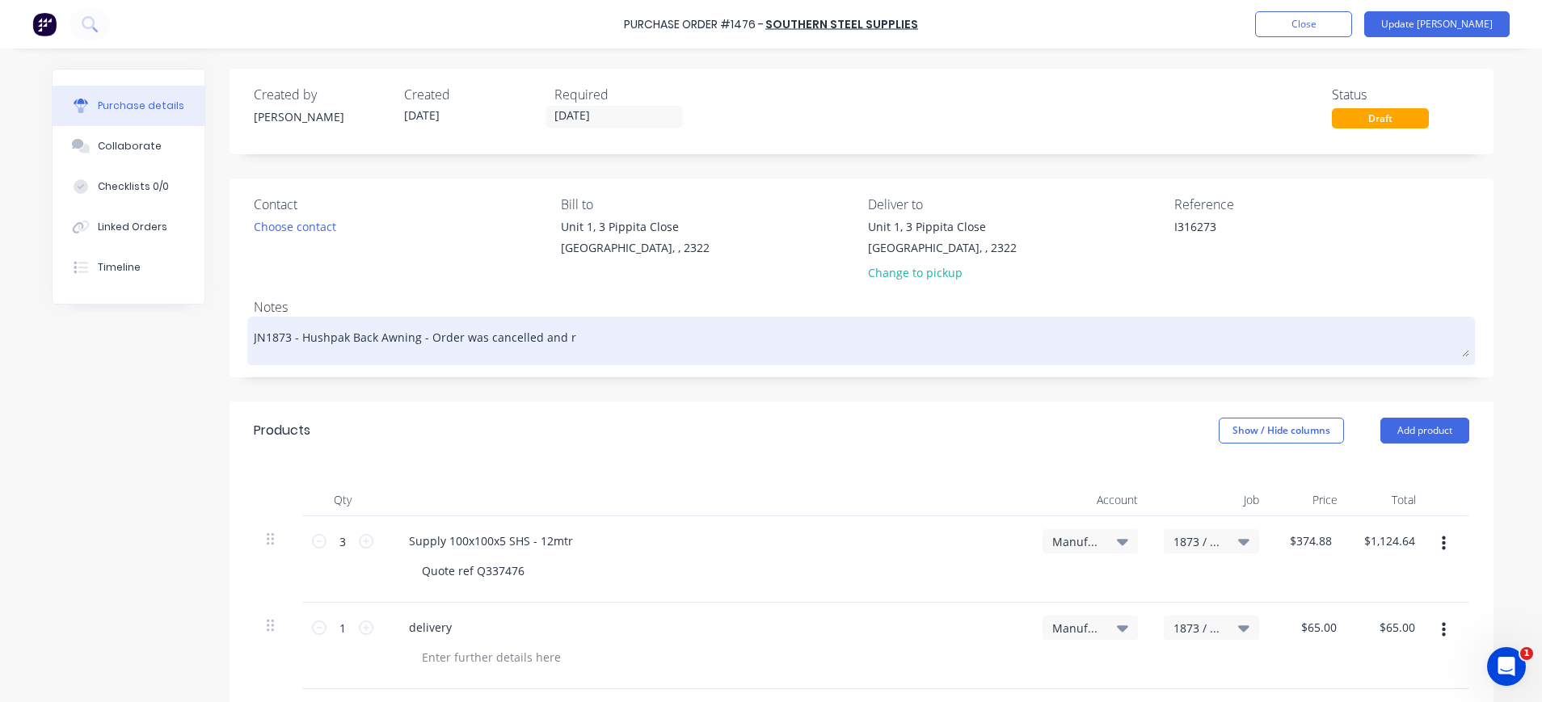
type textarea "x"
type textarea "JN1873 - Hushpak Back Awning - Order was cancelled and"
type textarea "x"
type textarea "JN1873 - Hushpak Back Awning - Order was cancelled and s"
type textarea "x"
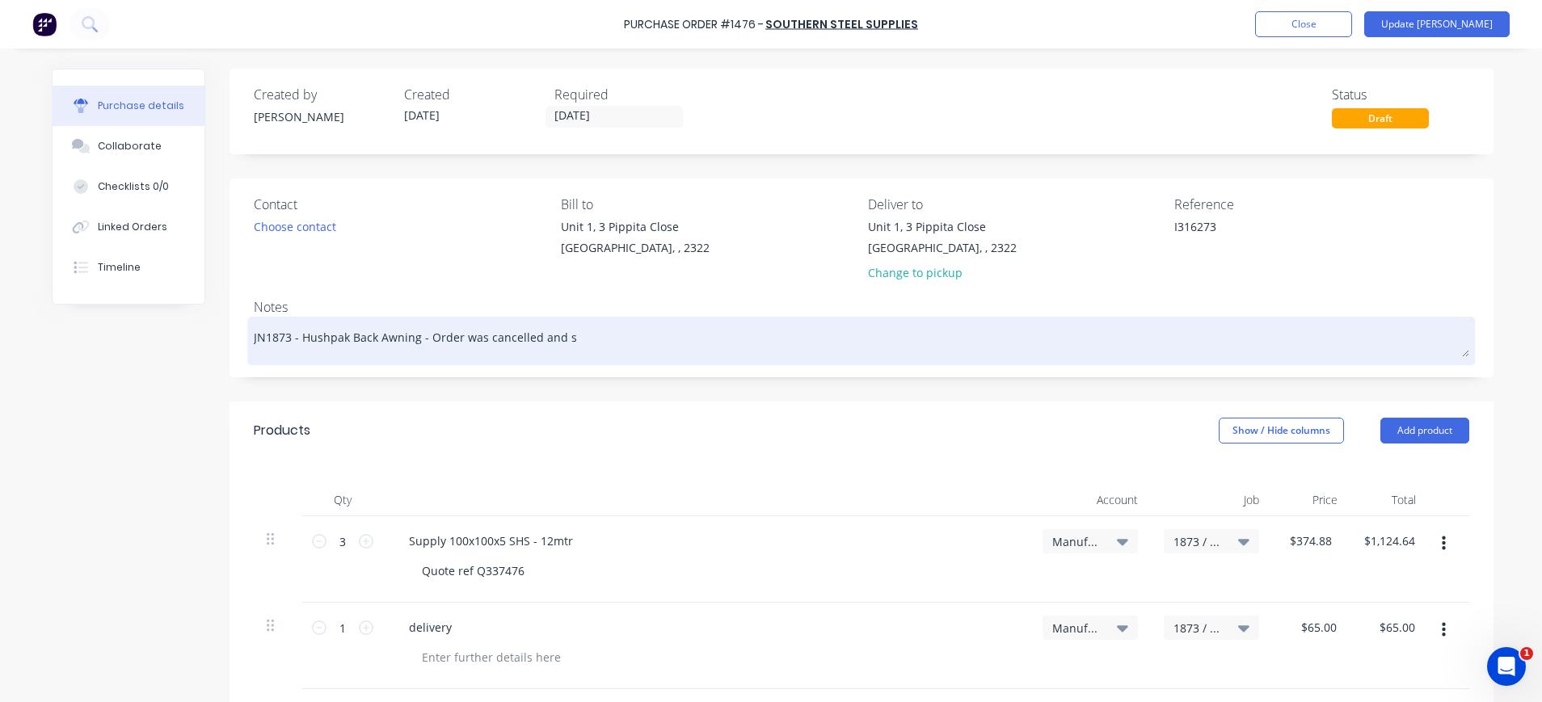
type textarea "JN1873 - Hushpak Back Awning - Order was cancelled and st"
type textarea "x"
type textarea "JN1873 - Hushpak Back Awning - Order was cancelled and sto"
type textarea "x"
type textarea "JN1873 - Hushpak Back Awning - Order was cancelled and stoc"
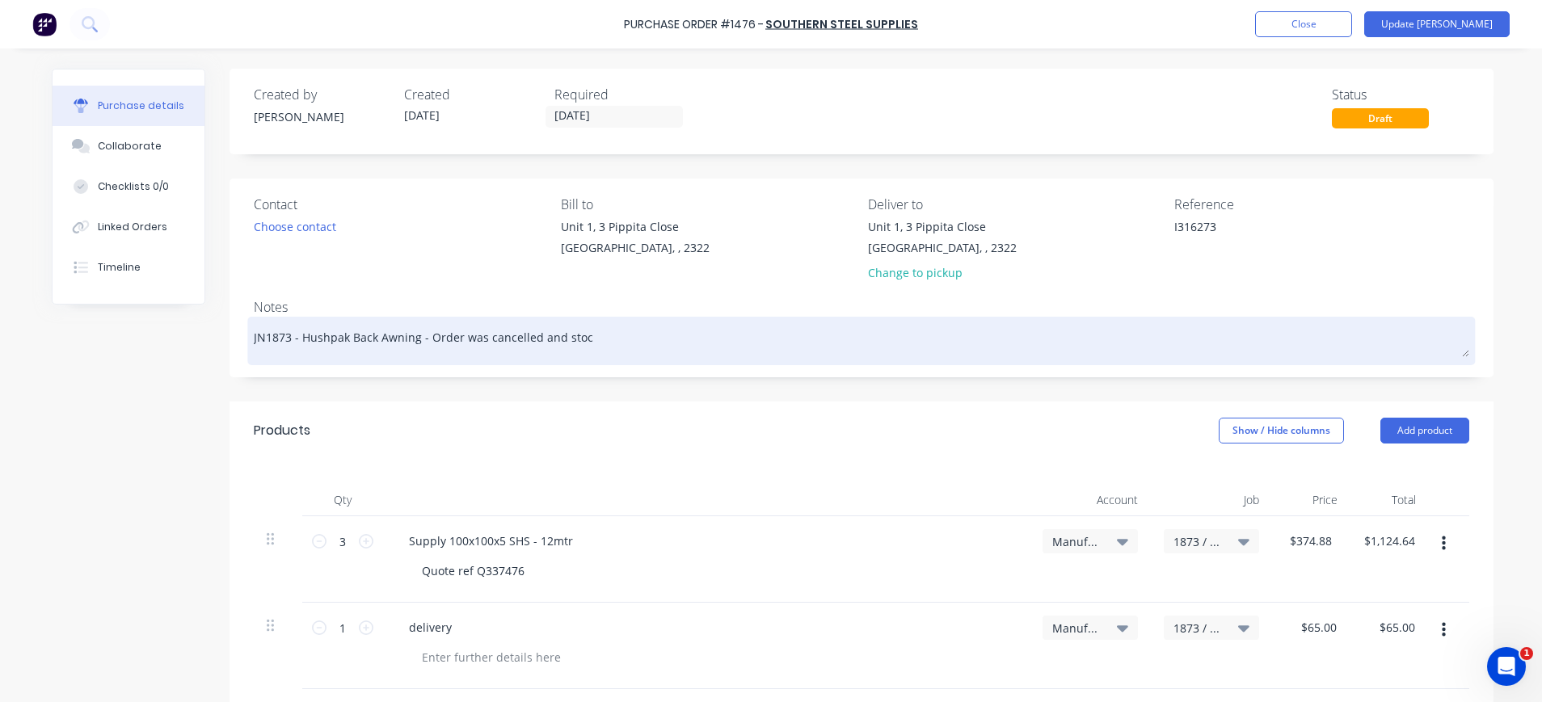
type textarea "x"
type textarea "JN1873 - Hushpak Back Awning - Order was cancelled and stock"
type textarea "x"
type textarea "JN1873 - Hushpak Back Awning - Order was cancelled and stock"
type textarea "x"
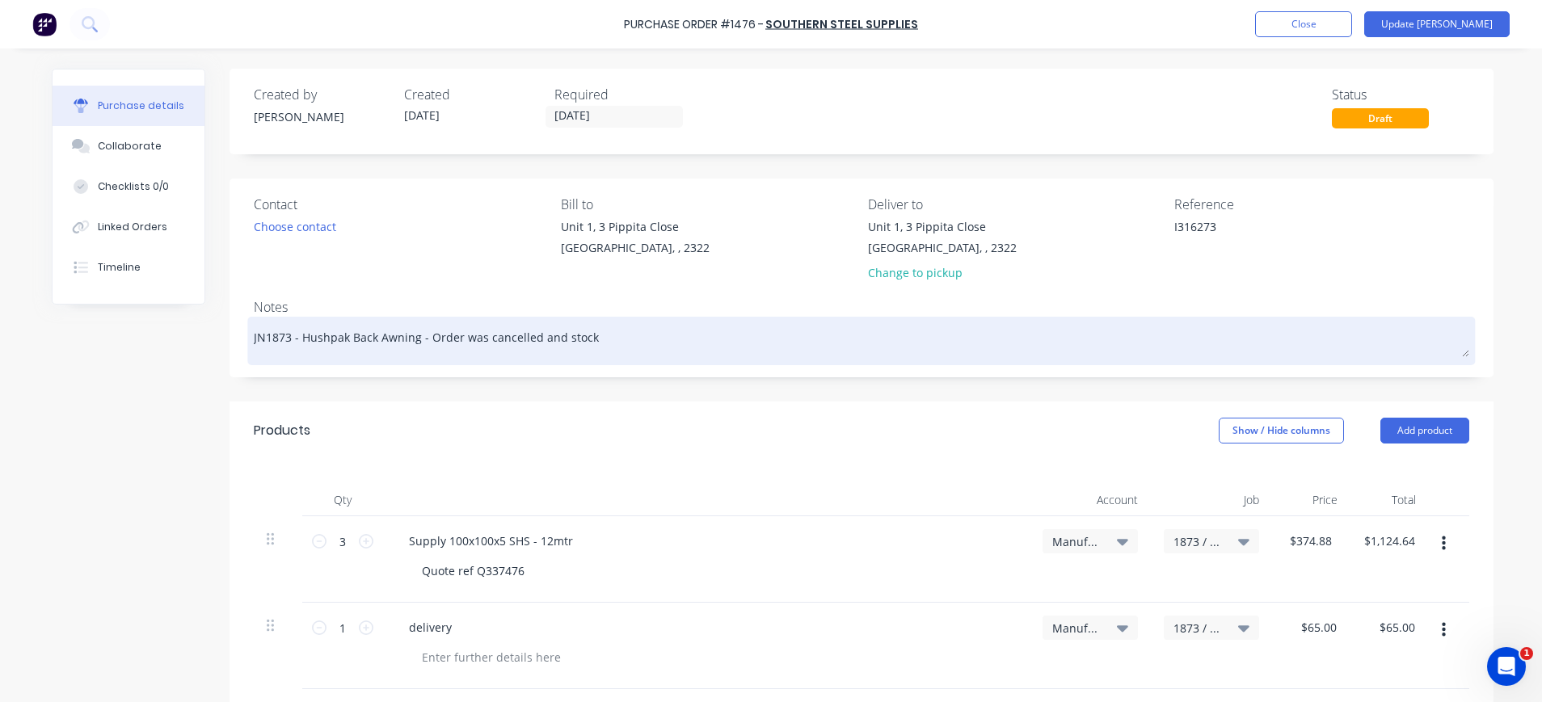
type textarea "JN1873 - Hushpak Back Awning - Order was cancelled and stock s"
type textarea "x"
type textarea "JN1873 - Hushpak Back Awning - Order was cancelled and stock st"
type textarea "x"
type textarea "JN1873 - Hushpak Back Awning - Order was cancelled and stock sti"
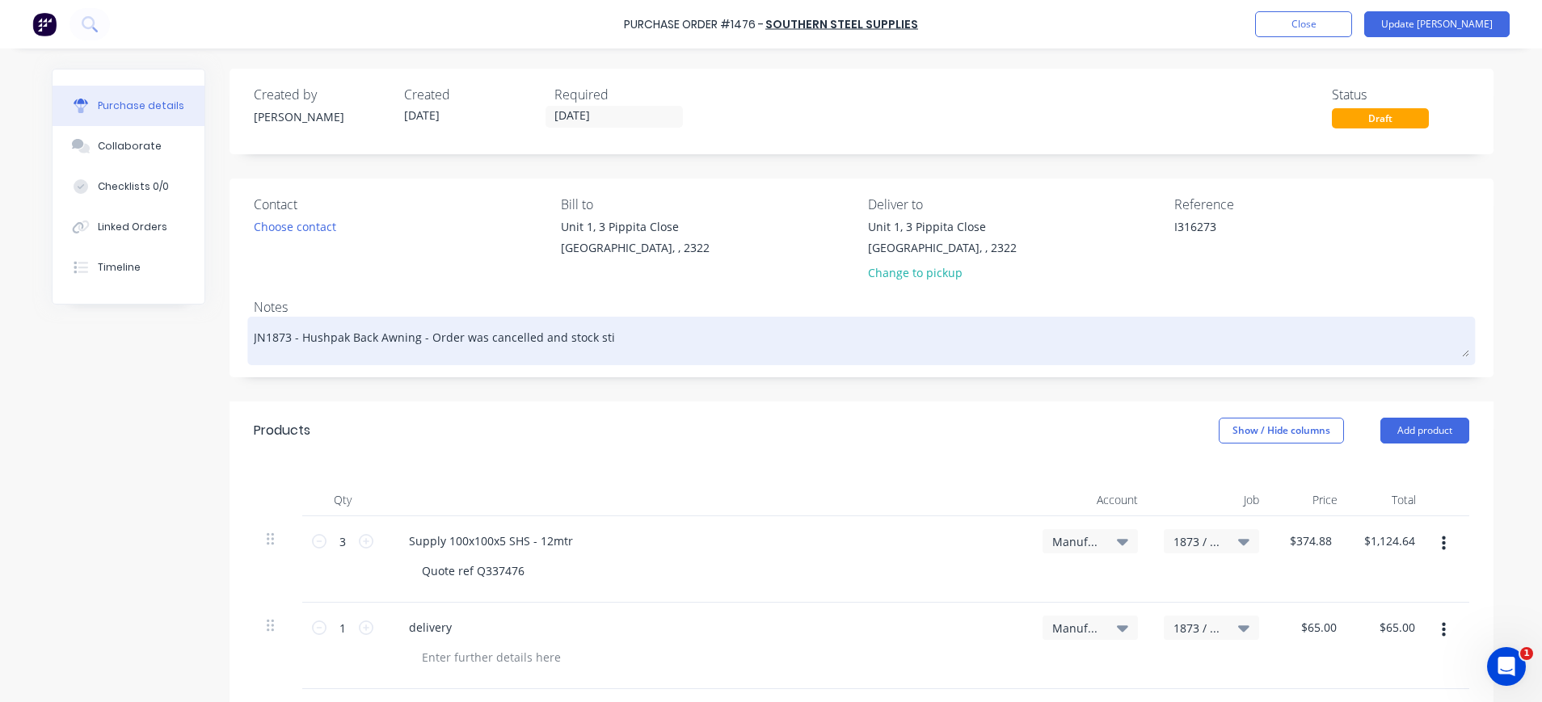
type textarea "x"
type textarea "JN1873 - Hushpak Back Awning - Order was cancelled and stock st"
type textarea "x"
type textarea "JN1873 - Hushpak Back Awning - Order was cancelled and stock sto"
type textarea "x"
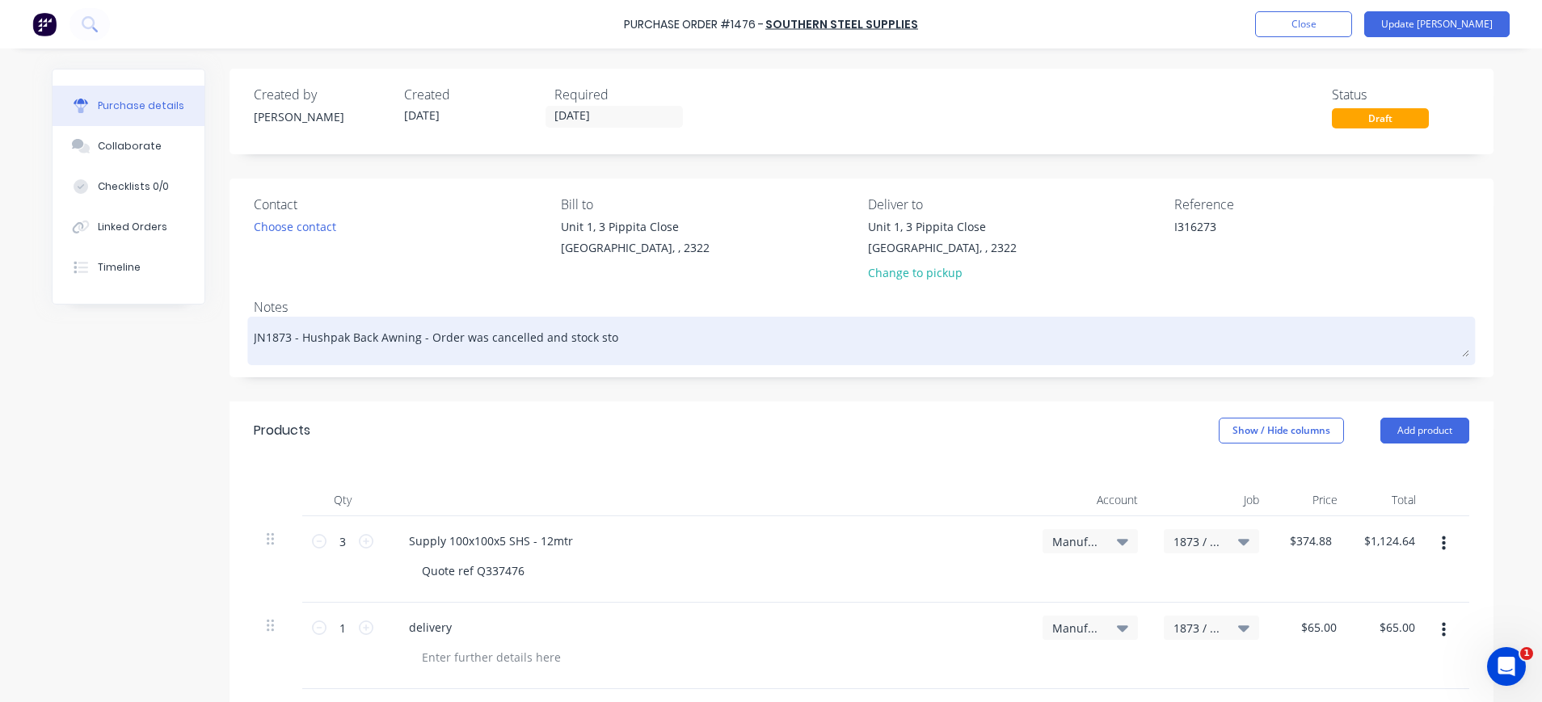
type textarea "JN1873 - Hushpak Back Awning - Order was cancelled and stock stoc"
type textarea "x"
type textarea "JN1873 - Hushpak Back Awning - Order was cancelled and stock stock"
type textarea "x"
type textarea "JN1873 - Hushpak Back Awning - Order was cancelled and stock stoc"
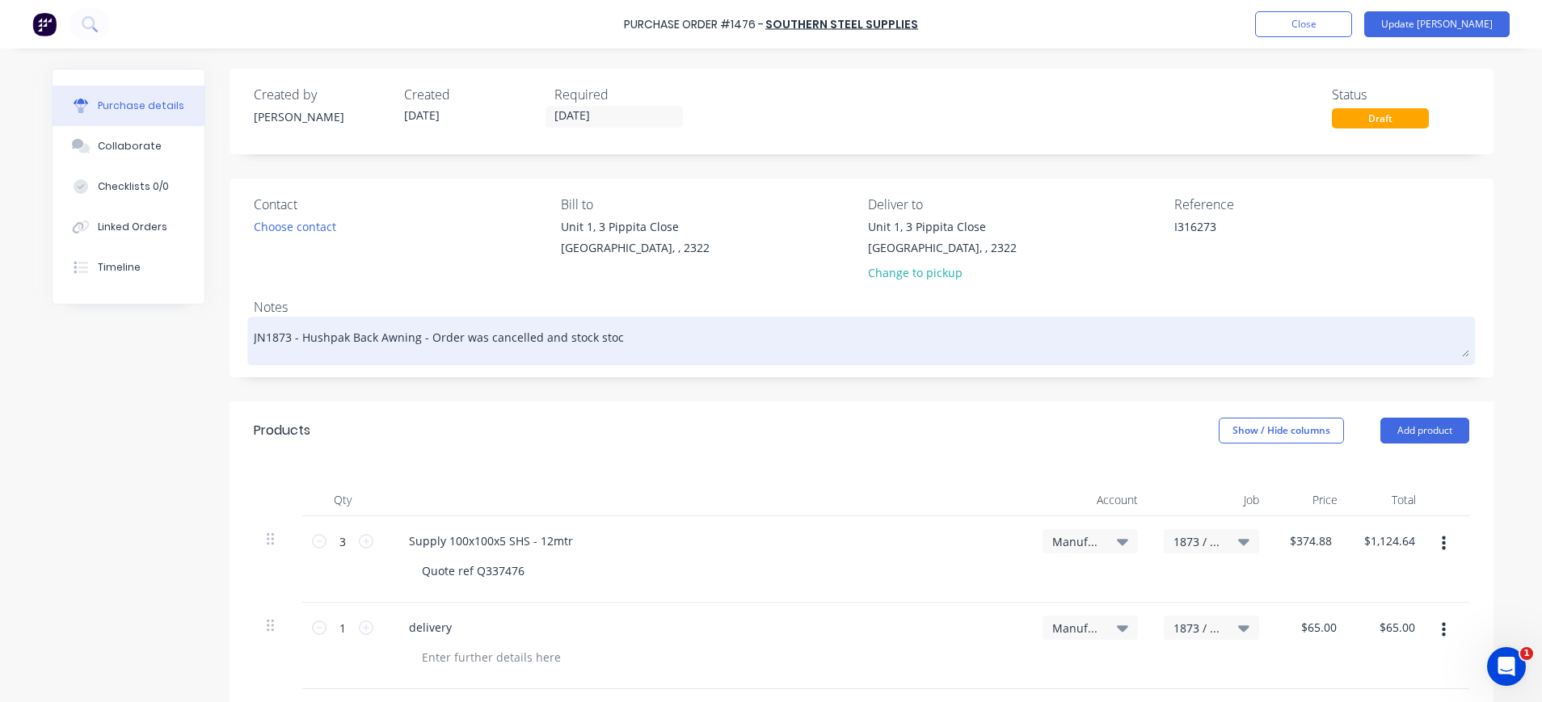
type textarea "x"
type textarea "JN1873 - Hushpak Back Awning - Order was cancelled and stock sto"
type textarea "x"
type textarea "JN1873 - Hushpak Back Awning - Order was cancelled and stock st"
type textarea "x"
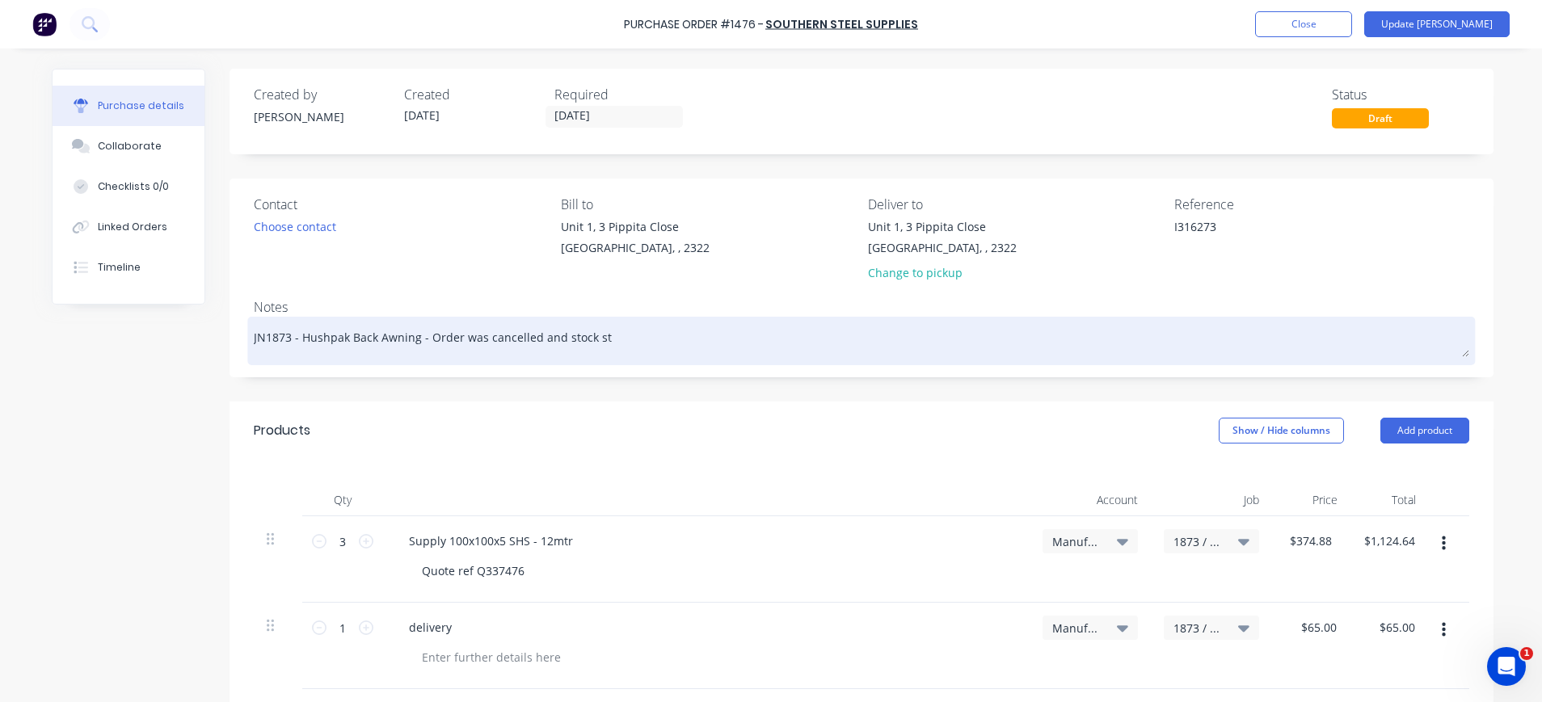
type textarea "JN1873 - Hushpak Back Awning - Order was cancelled and stock s"
type textarea "x"
type textarea "JN1873 - Hushpak Back Awning - Order was cancelled and stock"
type textarea "x"
type textarea "JN1873 - Hushpak Back Awning - Order was cancelled and stock r"
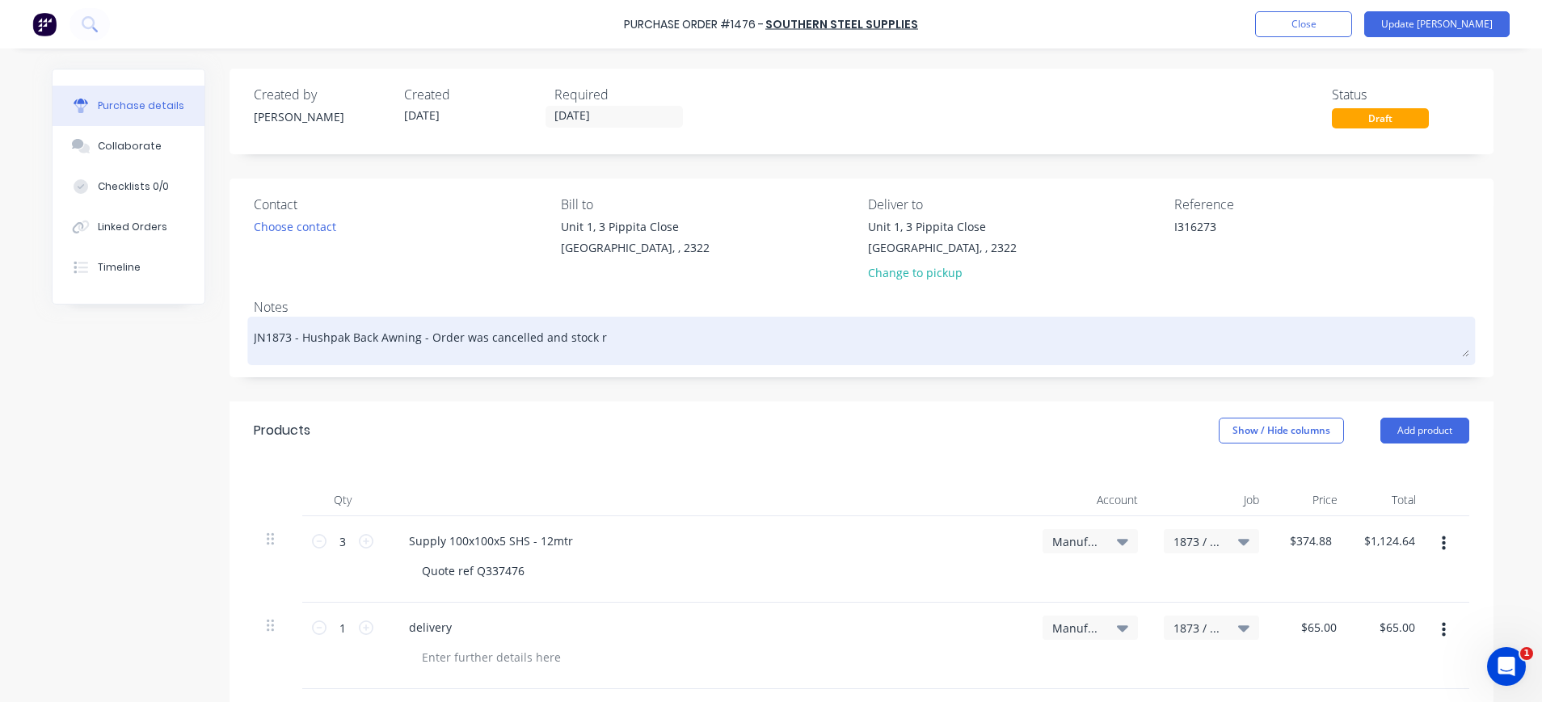
type textarea "x"
type textarea "JN1873 - Hushpak Back Awning - Order was cancelled and stock re"
type textarea "x"
type textarea "JN1873 - Hushpak Back Awning - Order was cancelled and stock ret"
type textarea "x"
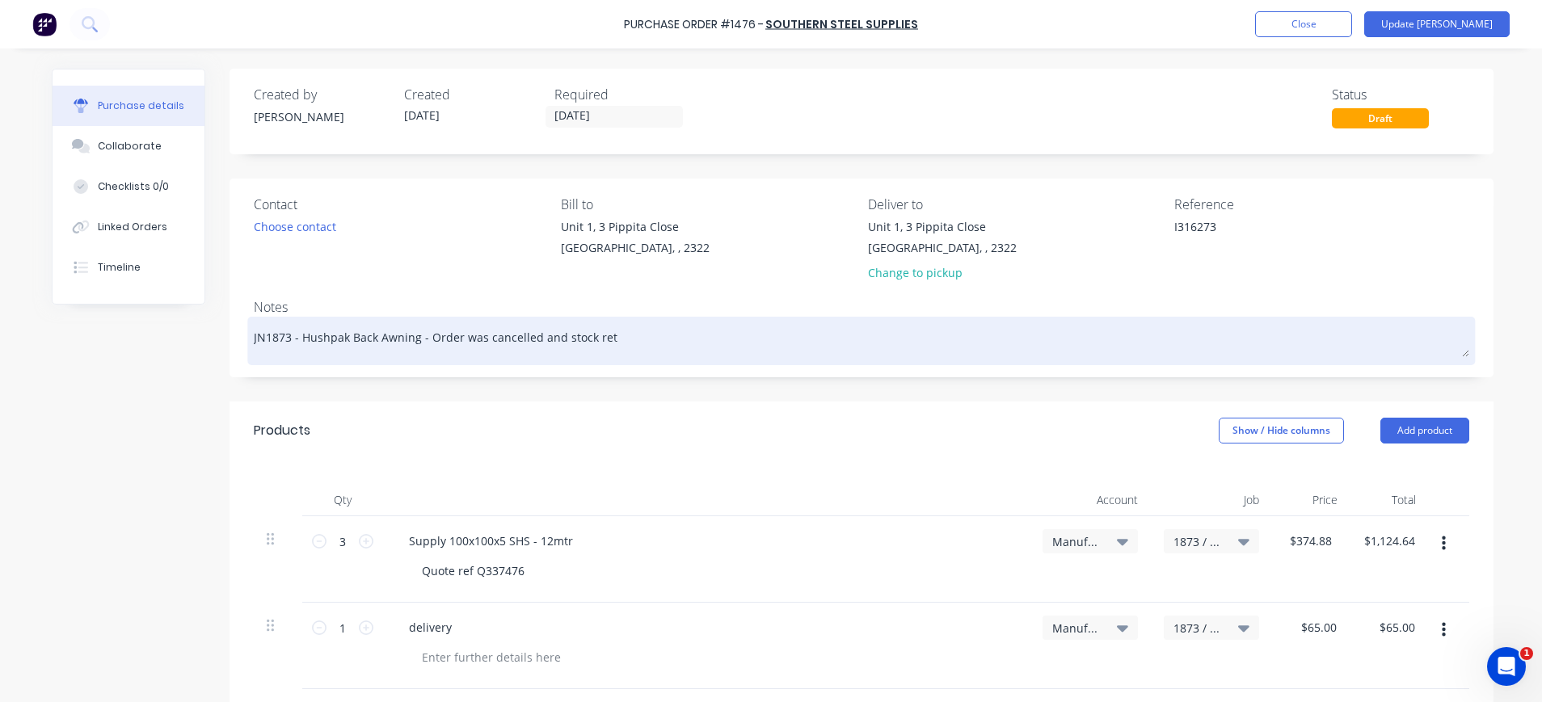
type textarea "JN1873 - Hushpak Back Awning - Order was cancelled and stock retu"
type textarea "x"
type textarea "JN1873 - Hushpak Back Awning - Order was cancelled and stock retur"
type textarea "x"
type textarea "JN1873 - Hushpak Back Awning - Order was cancelled and stock return"
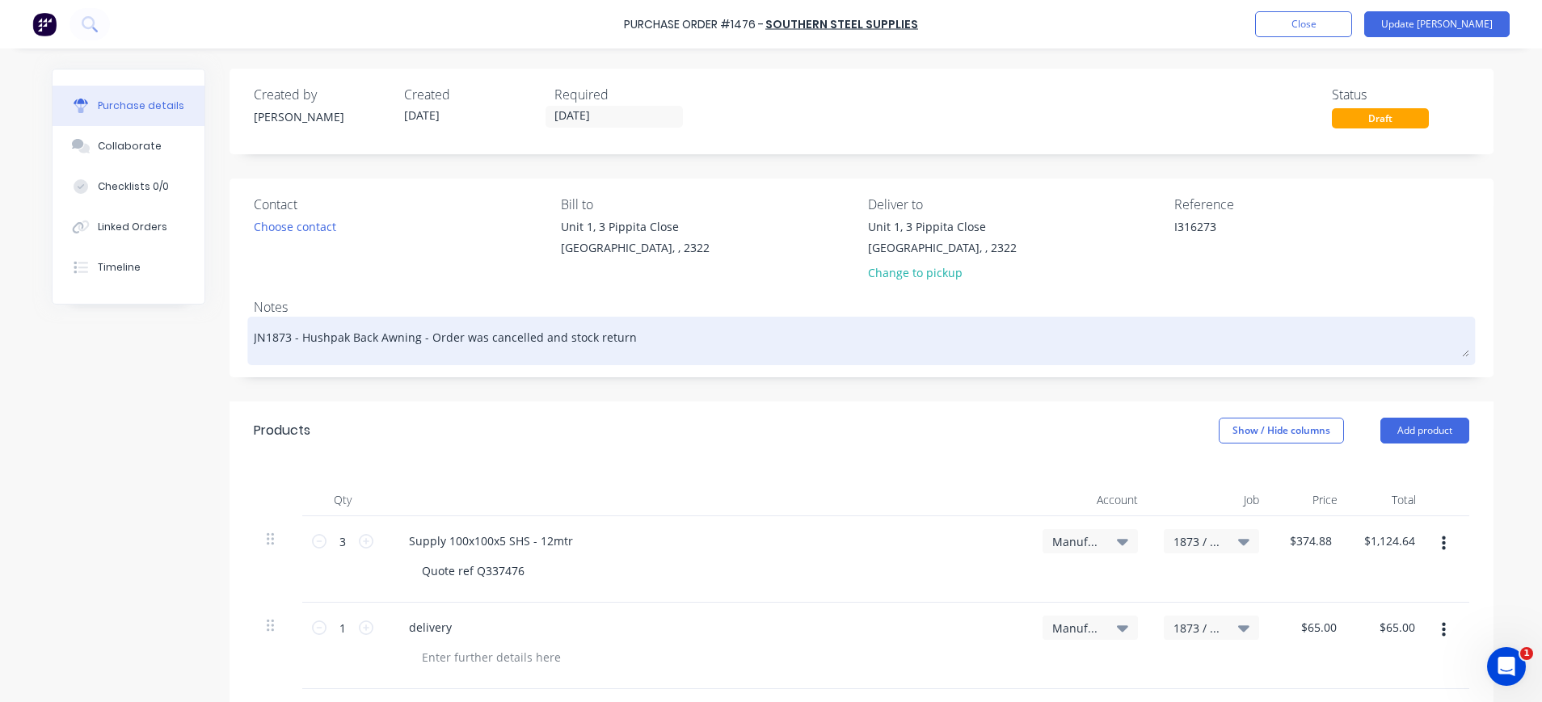
type textarea "x"
type textarea "JN1873 - Hushpak Back Awning - Order was cancelled and stock returne"
type textarea "x"
type textarea "JN1873 - Hushpak Back Awning - Order was cancelled and stock returned"
type textarea "x"
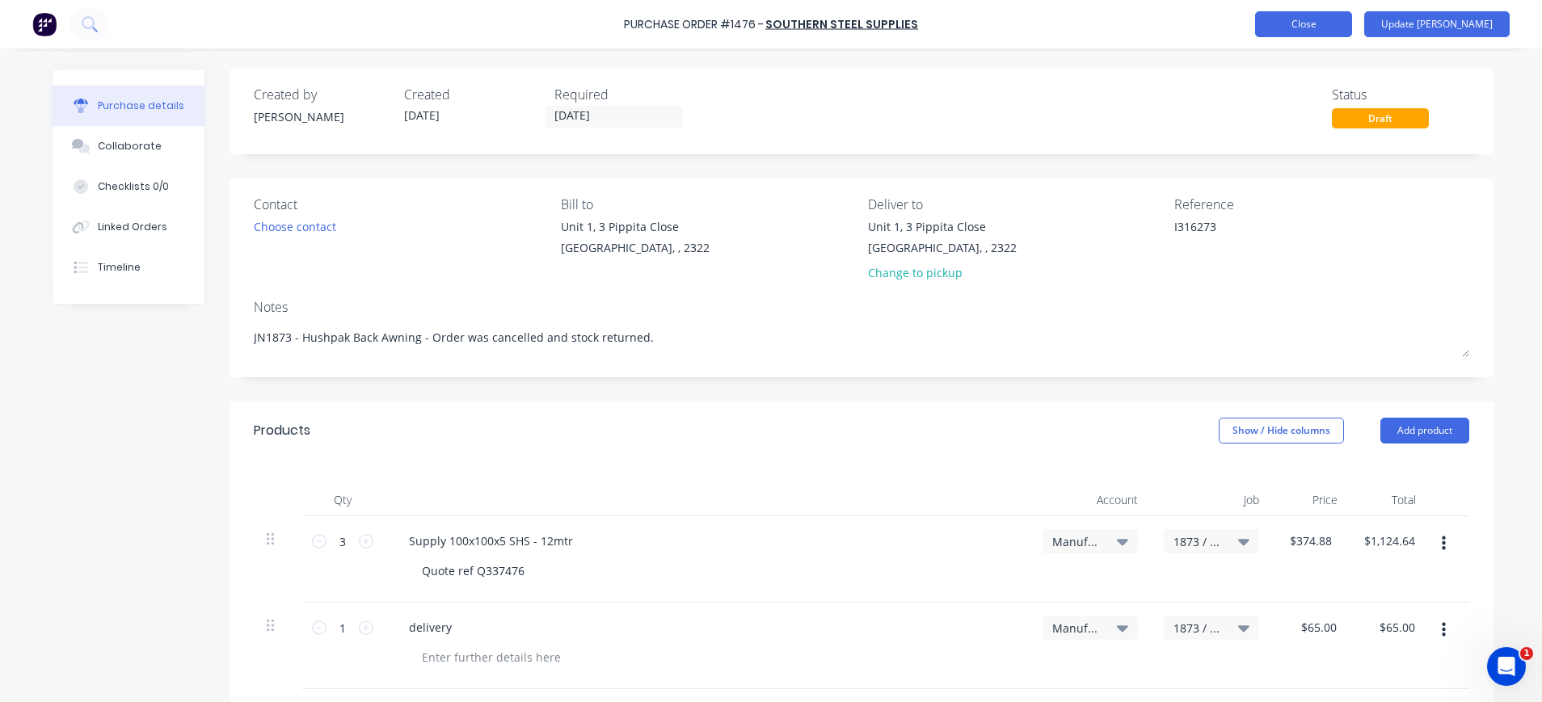
type textarea "JN1873 - Hushpak Back Awning - Order was cancelled and stock returned."
type textarea "x"
type textarea "JN1873 - Hushpak Back Awning - Order was cancelled and stock returned."
click at [1352, 26] on button "Close" at bounding box center [1303, 24] width 97 height 26
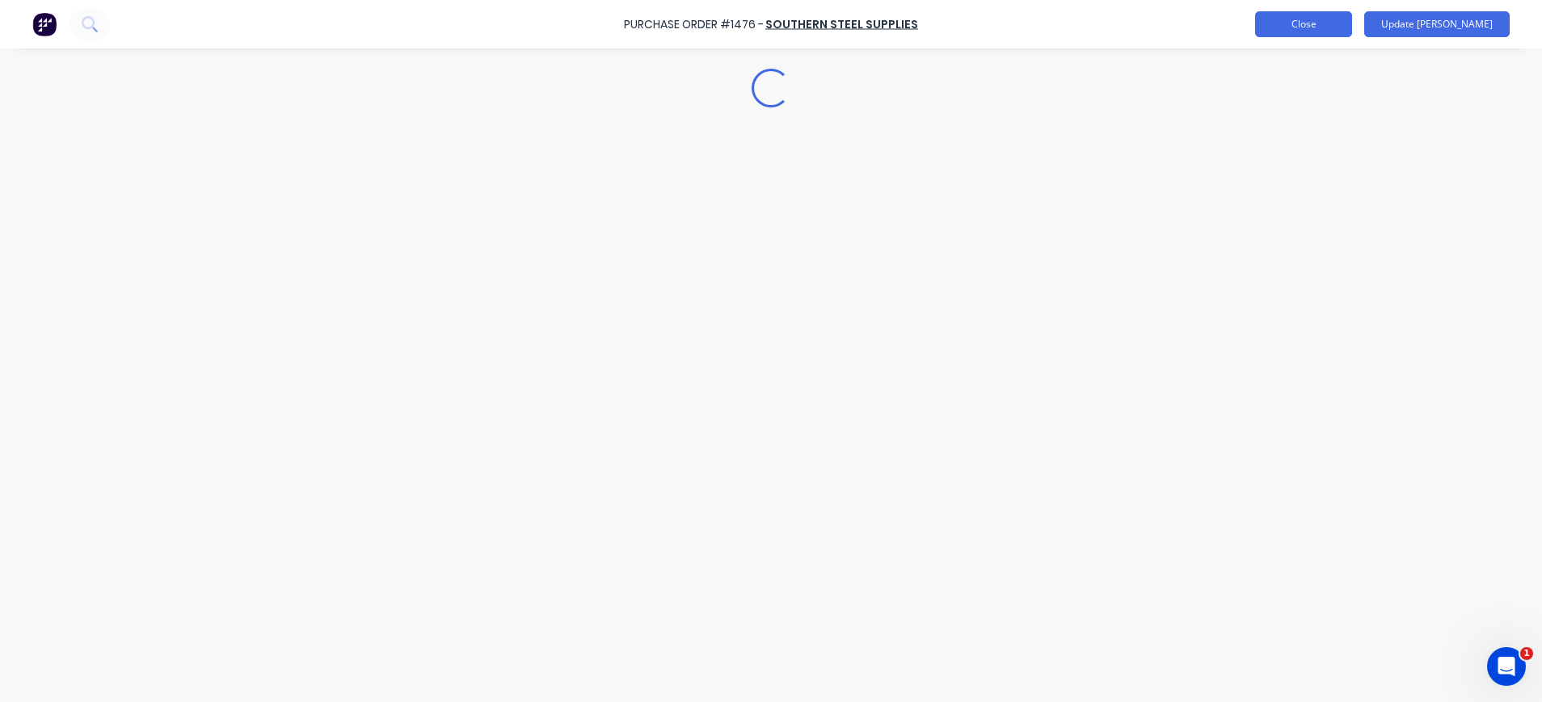
type textarea "x"
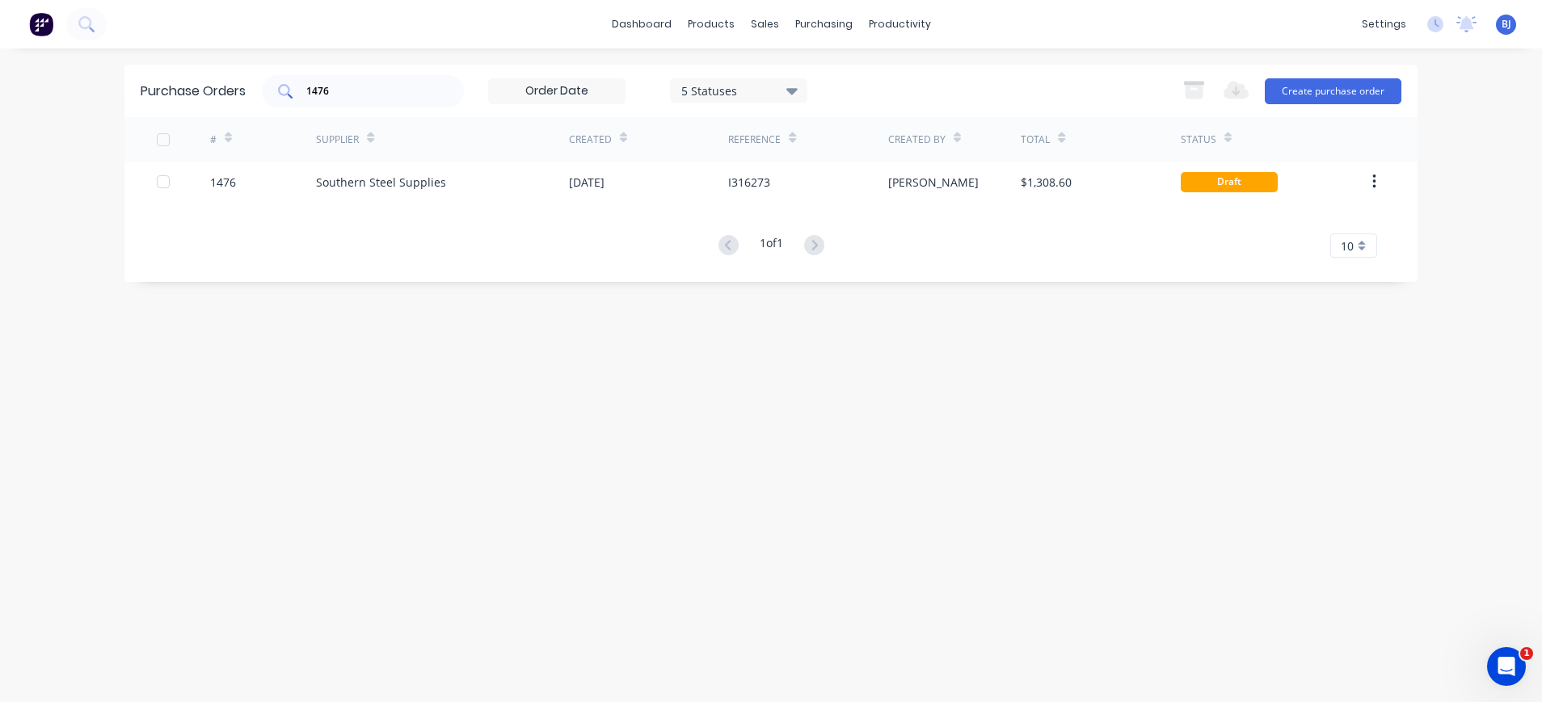
click at [384, 103] on div "1476" at bounding box center [363, 91] width 202 height 32
drag, startPoint x: 325, startPoint y: 96, endPoint x: 271, endPoint y: 95, distance: 54.2
click at [271, 95] on div "1476" at bounding box center [363, 91] width 202 height 32
drag, startPoint x: 366, startPoint y: 87, endPoint x: 298, endPoint y: 74, distance: 69.1
click at [285, 87] on div "1476" at bounding box center [363, 91] width 202 height 32
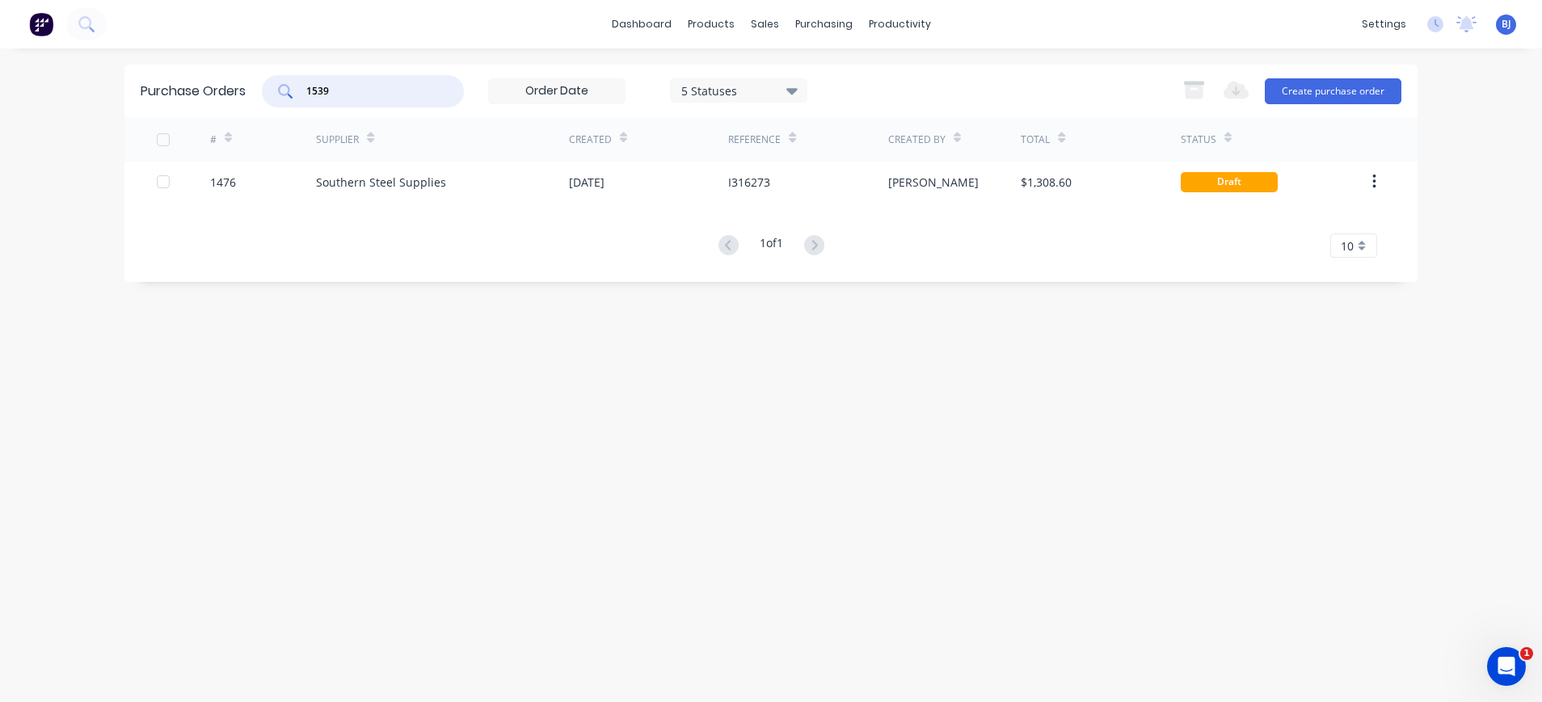
type input "1539"
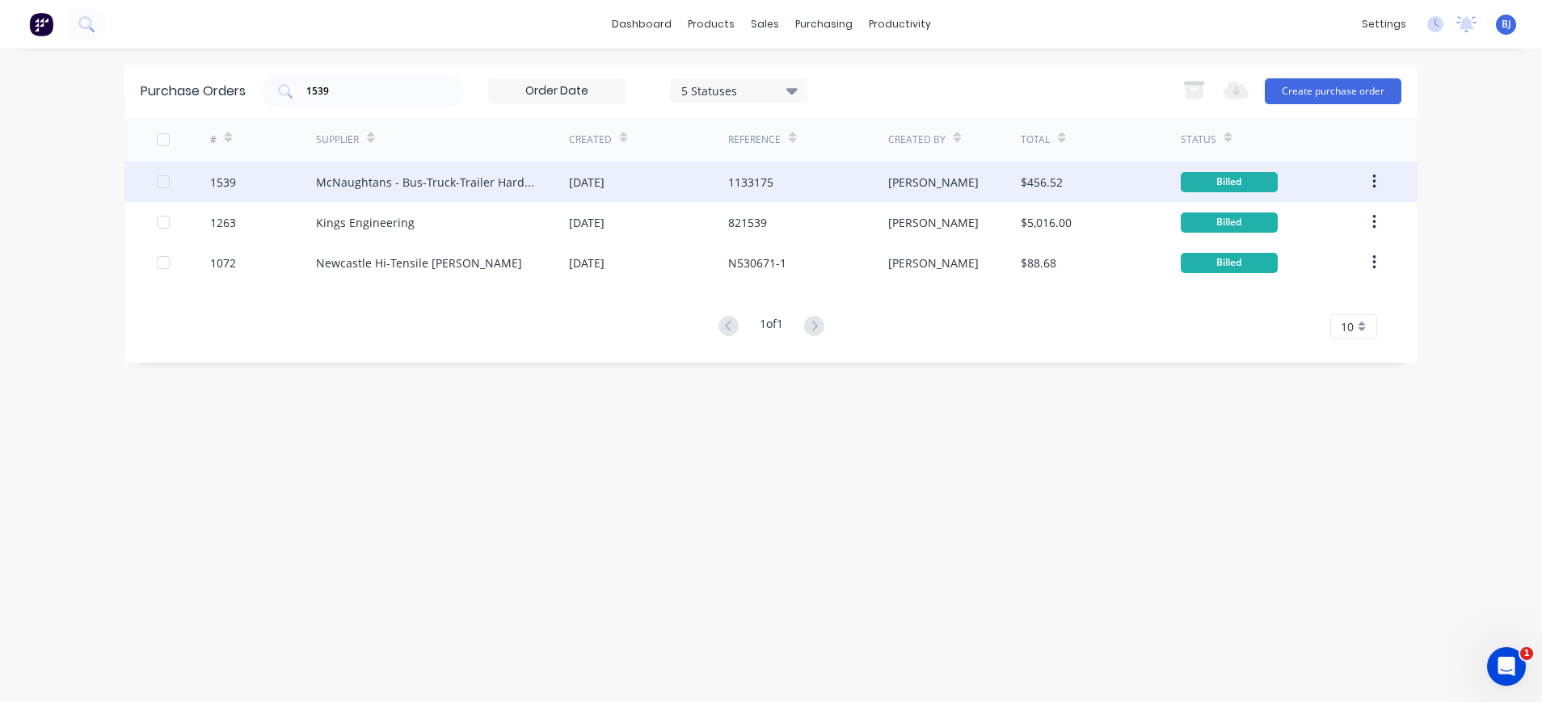
click at [444, 183] on div "McNaughtans - Bus-Truck-Trailer Hardware" at bounding box center [426, 182] width 221 height 17
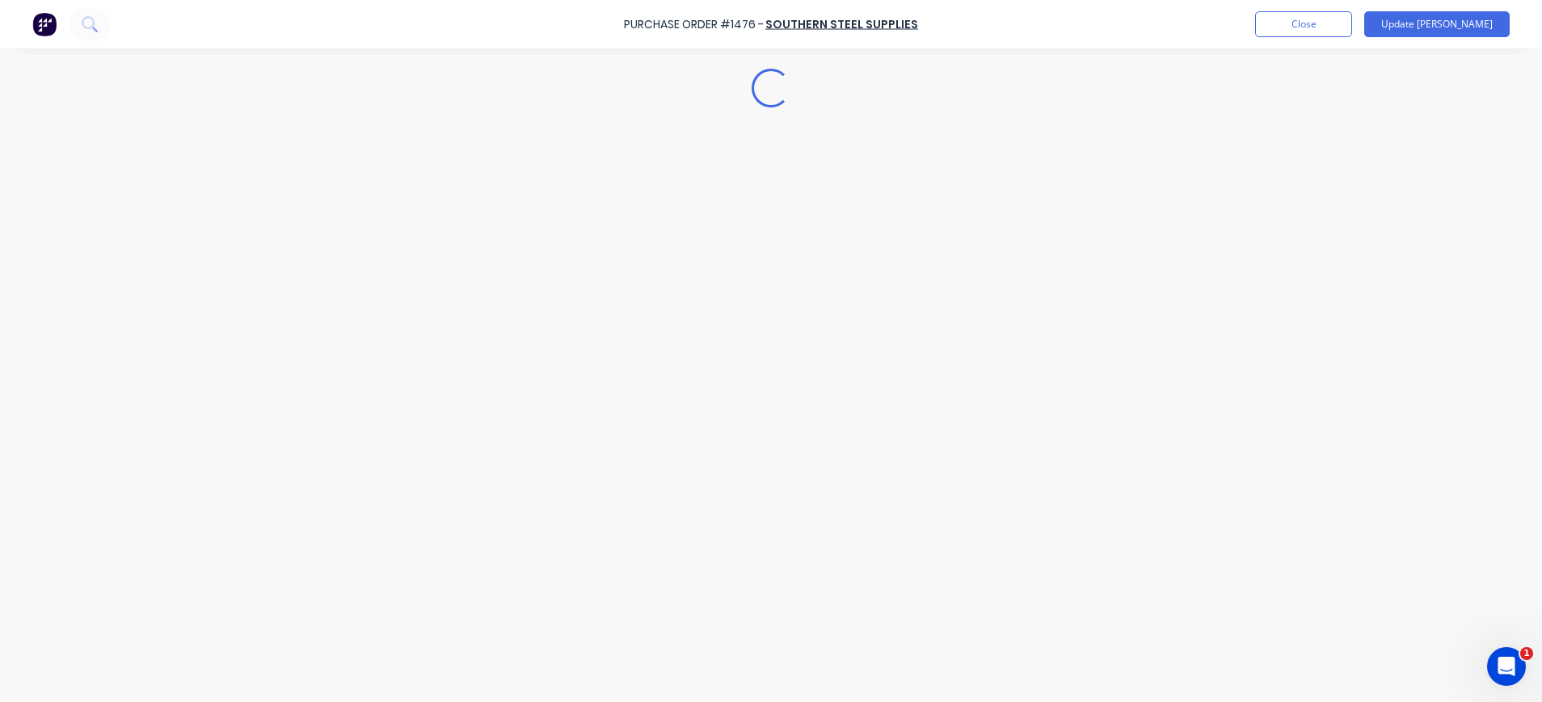
type textarea "x"
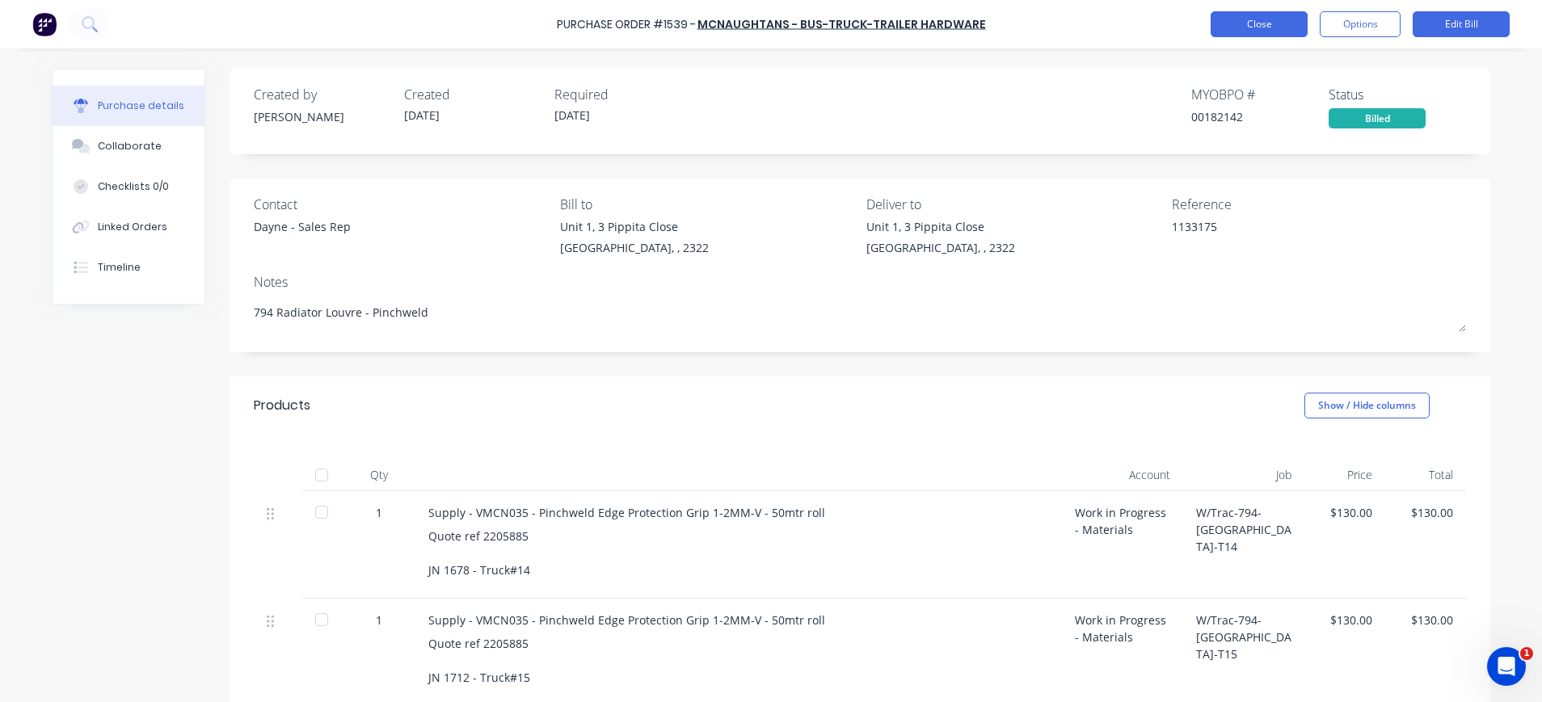
click at [1251, 17] on button "Close" at bounding box center [1258, 24] width 97 height 26
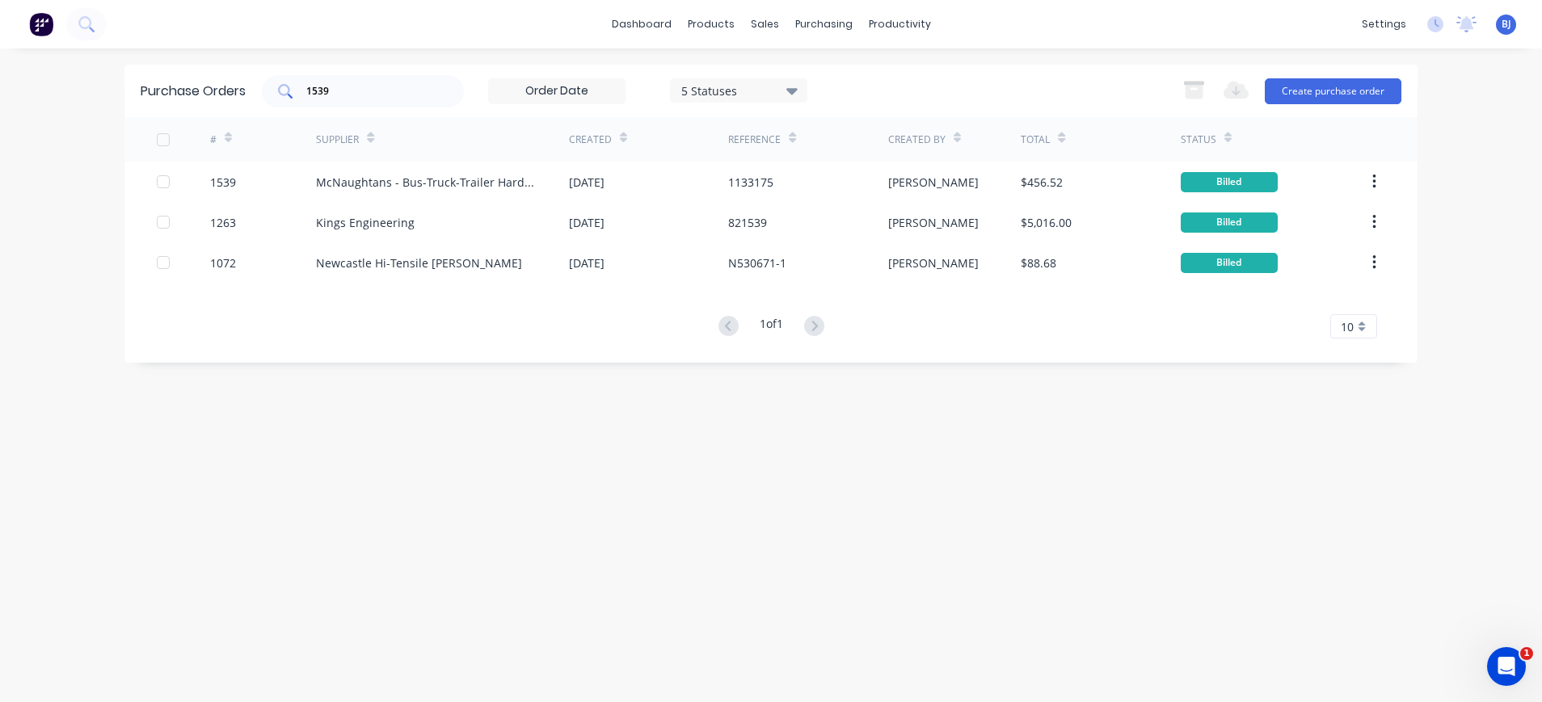
click at [358, 105] on div "1539" at bounding box center [363, 91] width 202 height 32
drag, startPoint x: 342, startPoint y: 96, endPoint x: 286, endPoint y: 90, distance: 56.0
click at [286, 90] on div "1539" at bounding box center [363, 91] width 202 height 32
type input "1379"
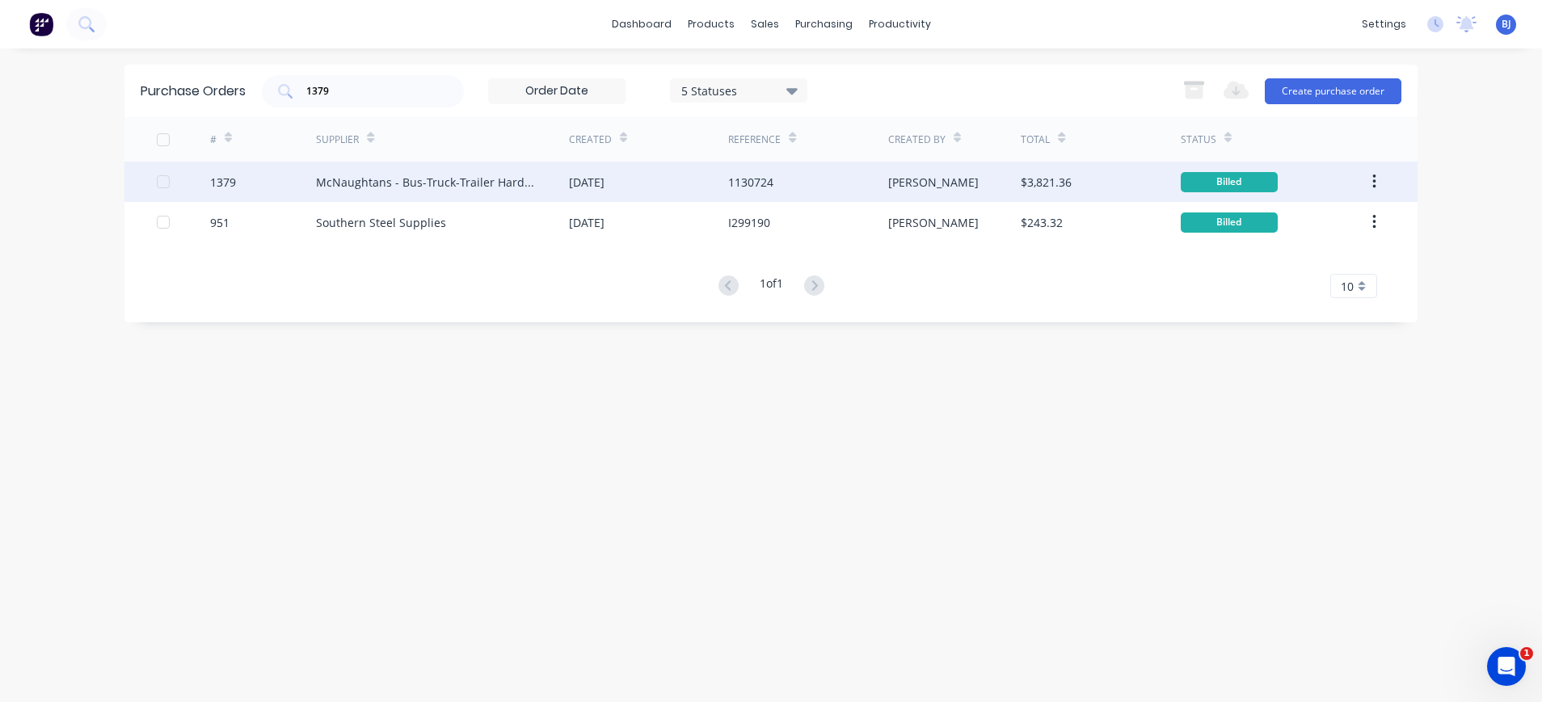
click at [410, 185] on div "McNaughtans - Bus-Truck-Trailer Hardware" at bounding box center [426, 182] width 221 height 17
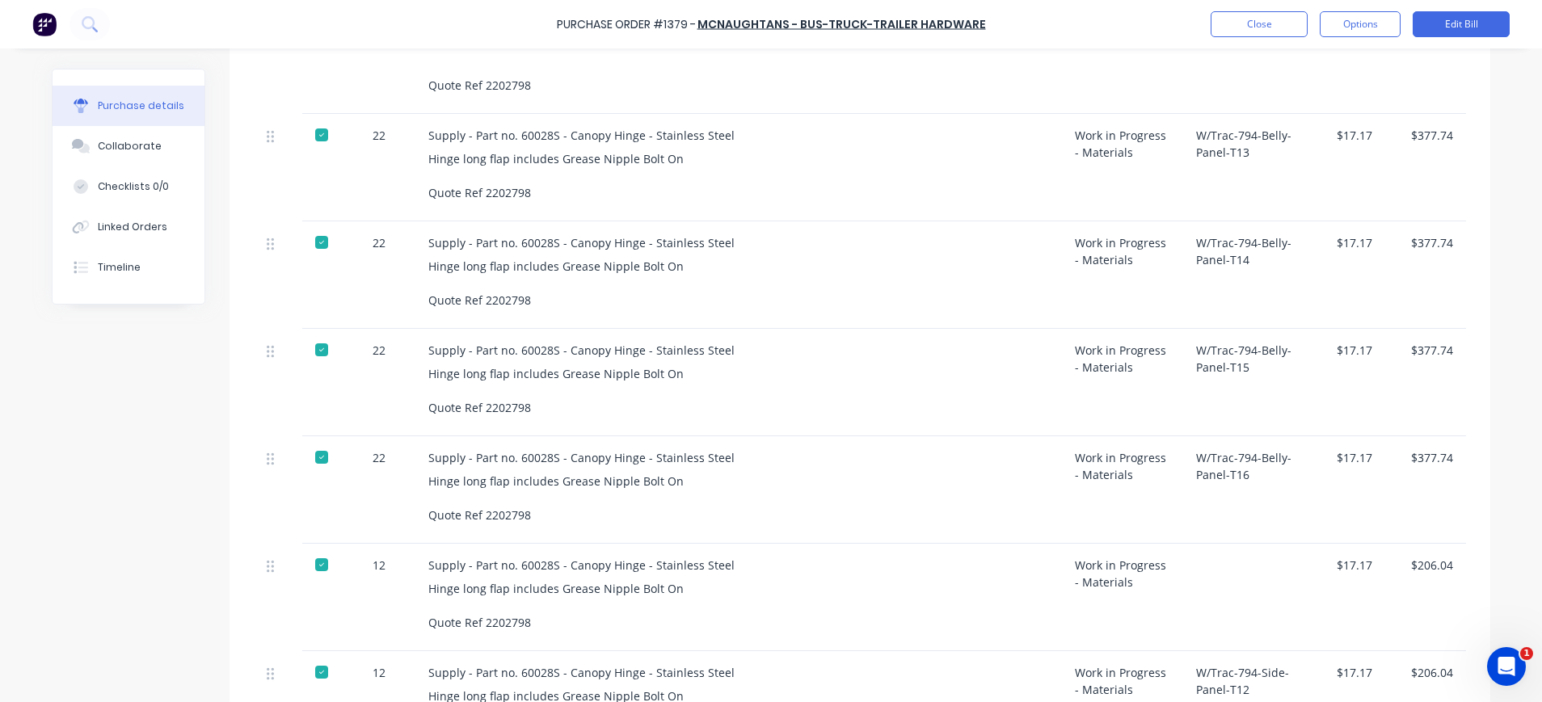
scroll to position [646, 0]
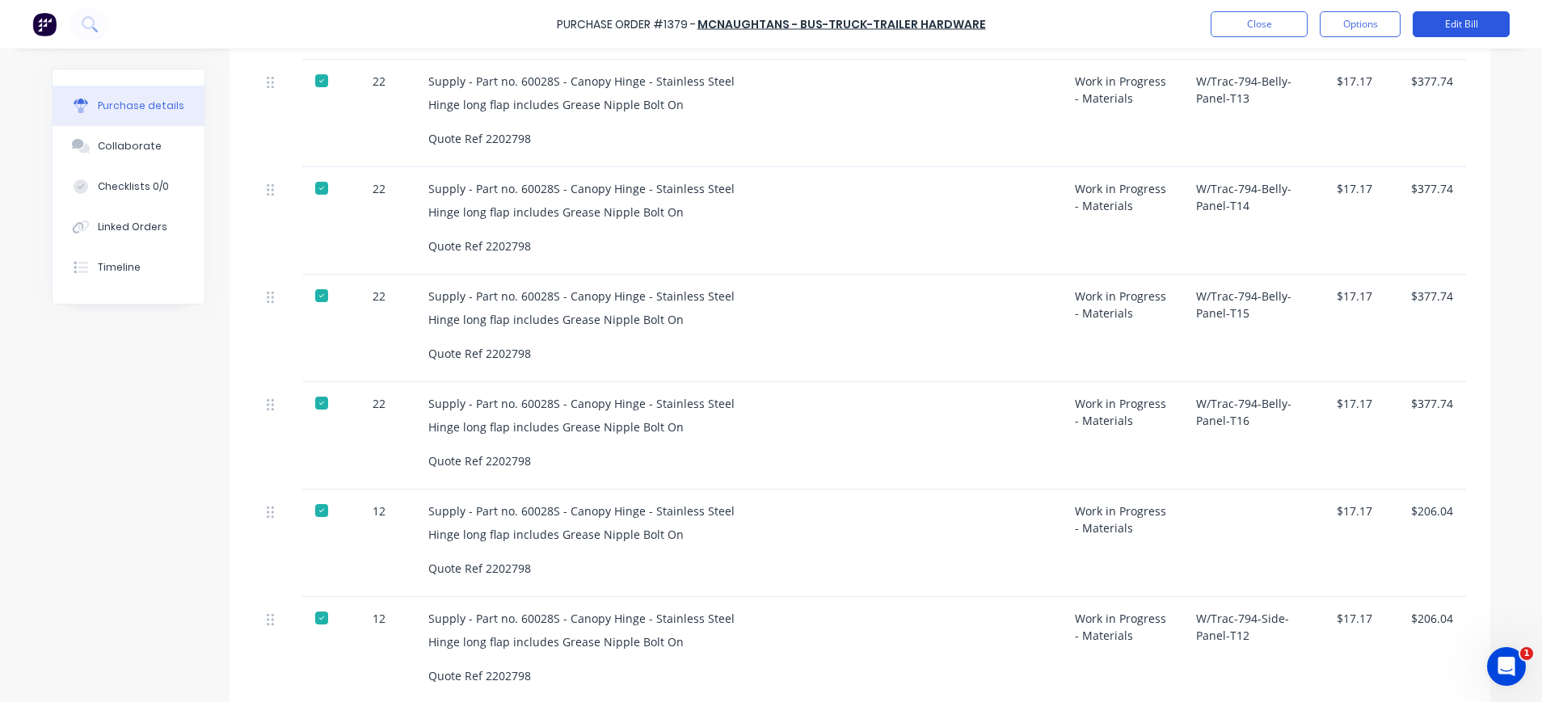
click at [1434, 23] on button "Edit Bill" at bounding box center [1460, 24] width 97 height 26
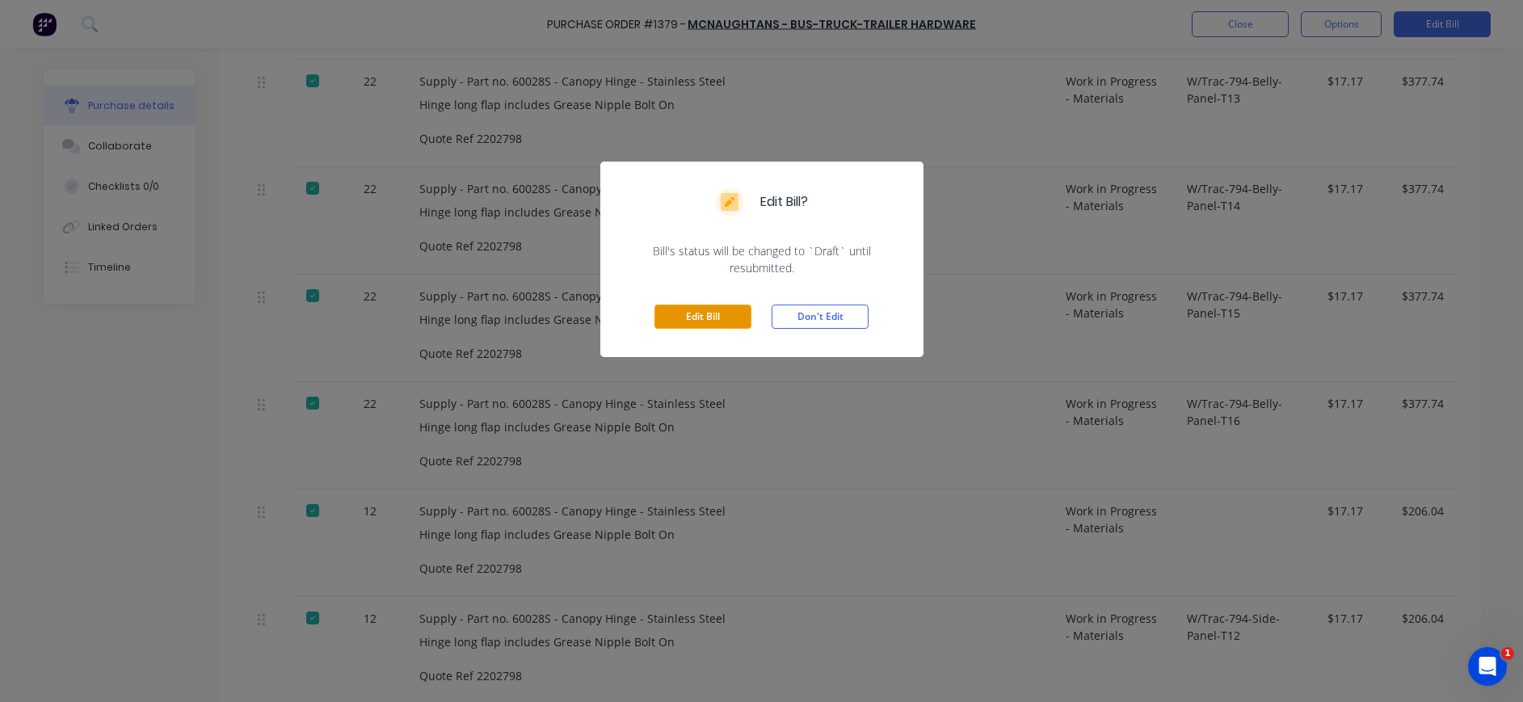
click at [694, 320] on button "Edit Bill" at bounding box center [702, 317] width 97 height 24
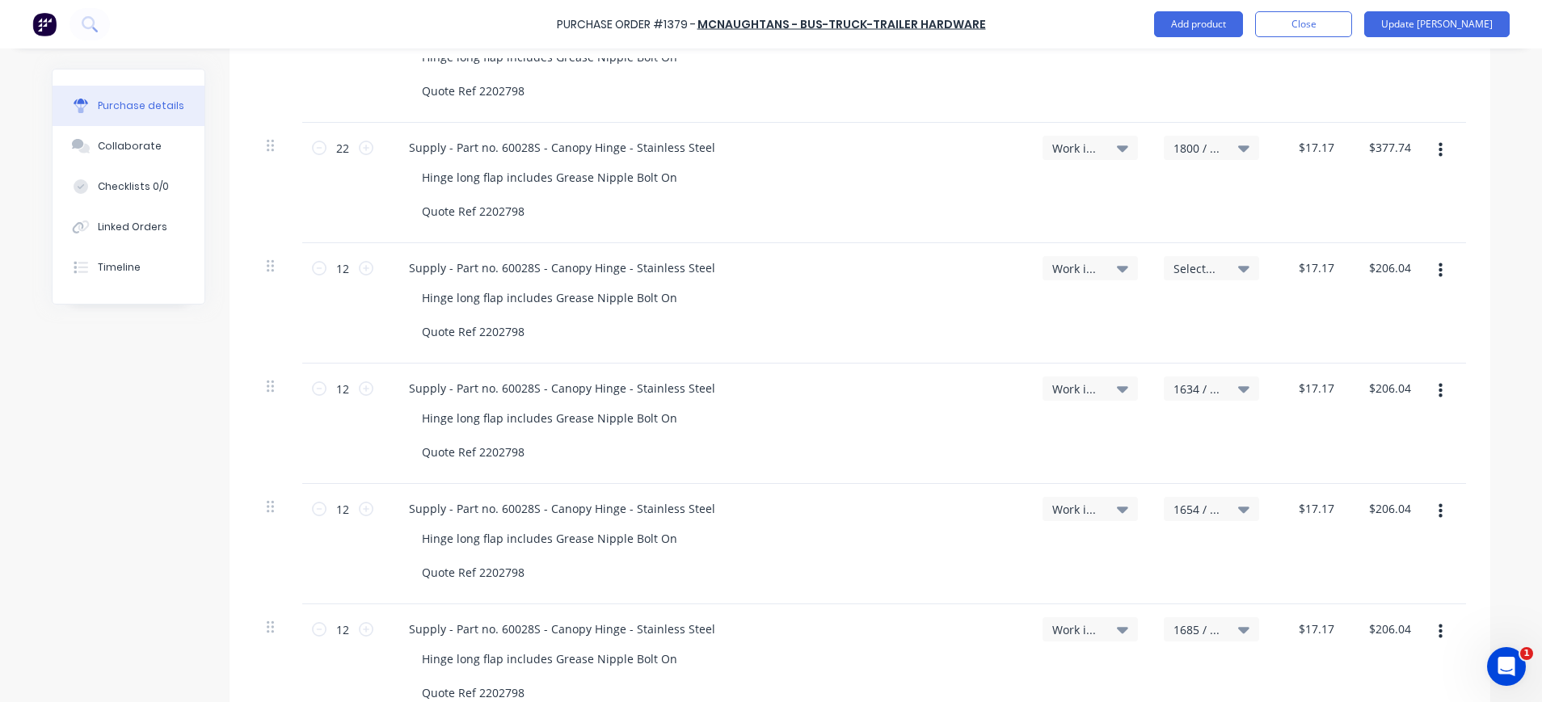
scroll to position [995, 0]
click at [1195, 263] on span "Select..." at bounding box center [1197, 269] width 48 height 17
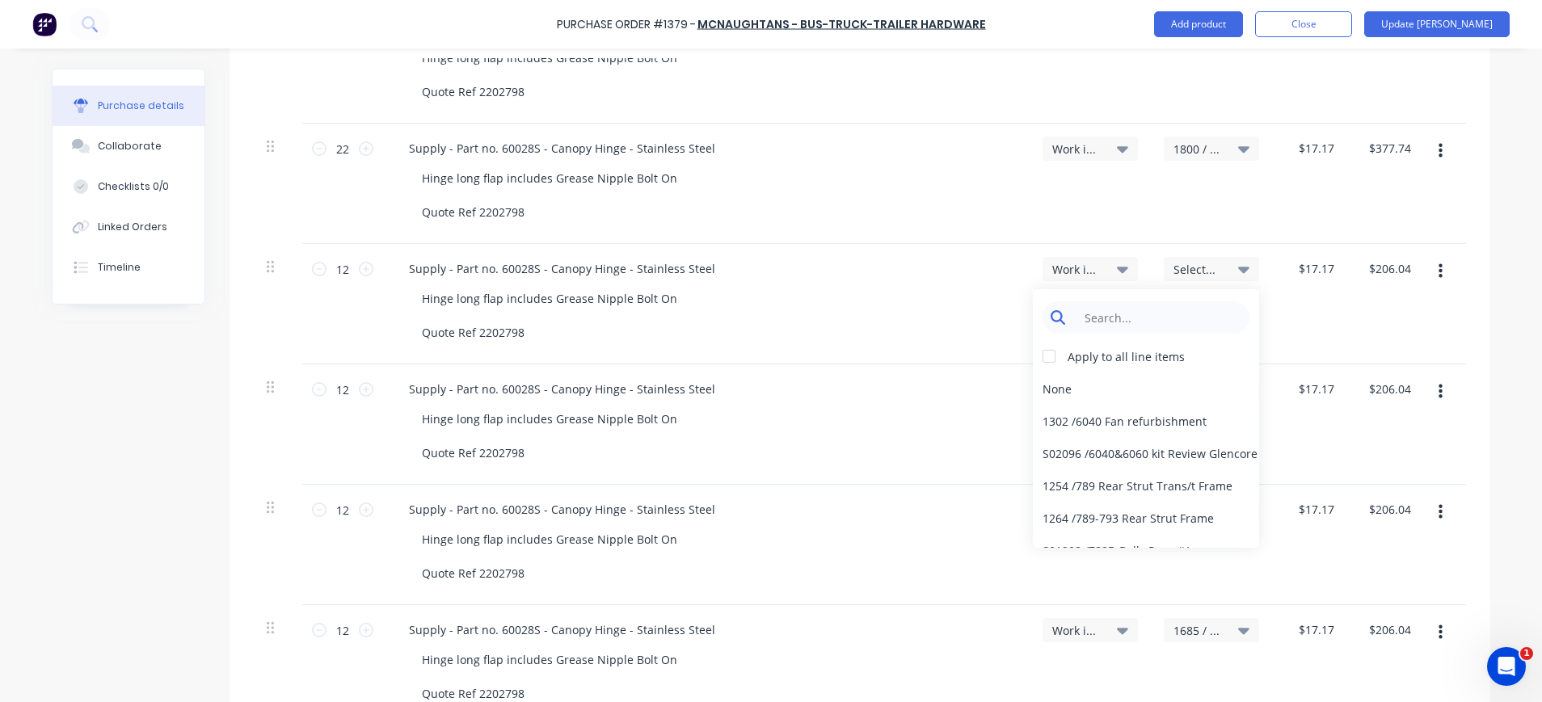
type textarea "x"
click at [1090, 321] on input at bounding box center [1158, 317] width 166 height 32
type input "1719"
click at [1159, 388] on div "1719 / W/Trac-794-Side-Panel-T15" at bounding box center [1146, 388] width 226 height 32
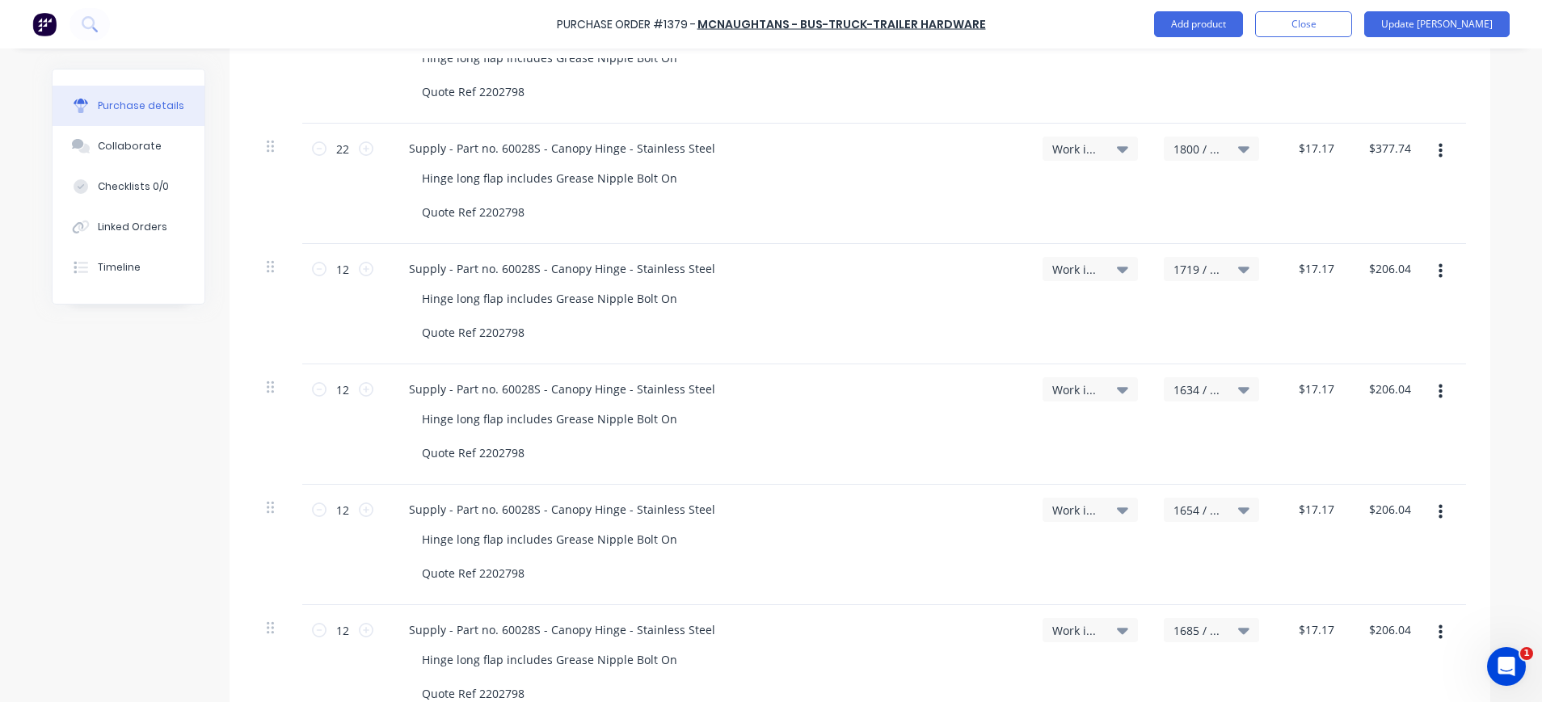
click at [1289, 298] on div "$17.17 $17.17" at bounding box center [1310, 304] width 77 height 120
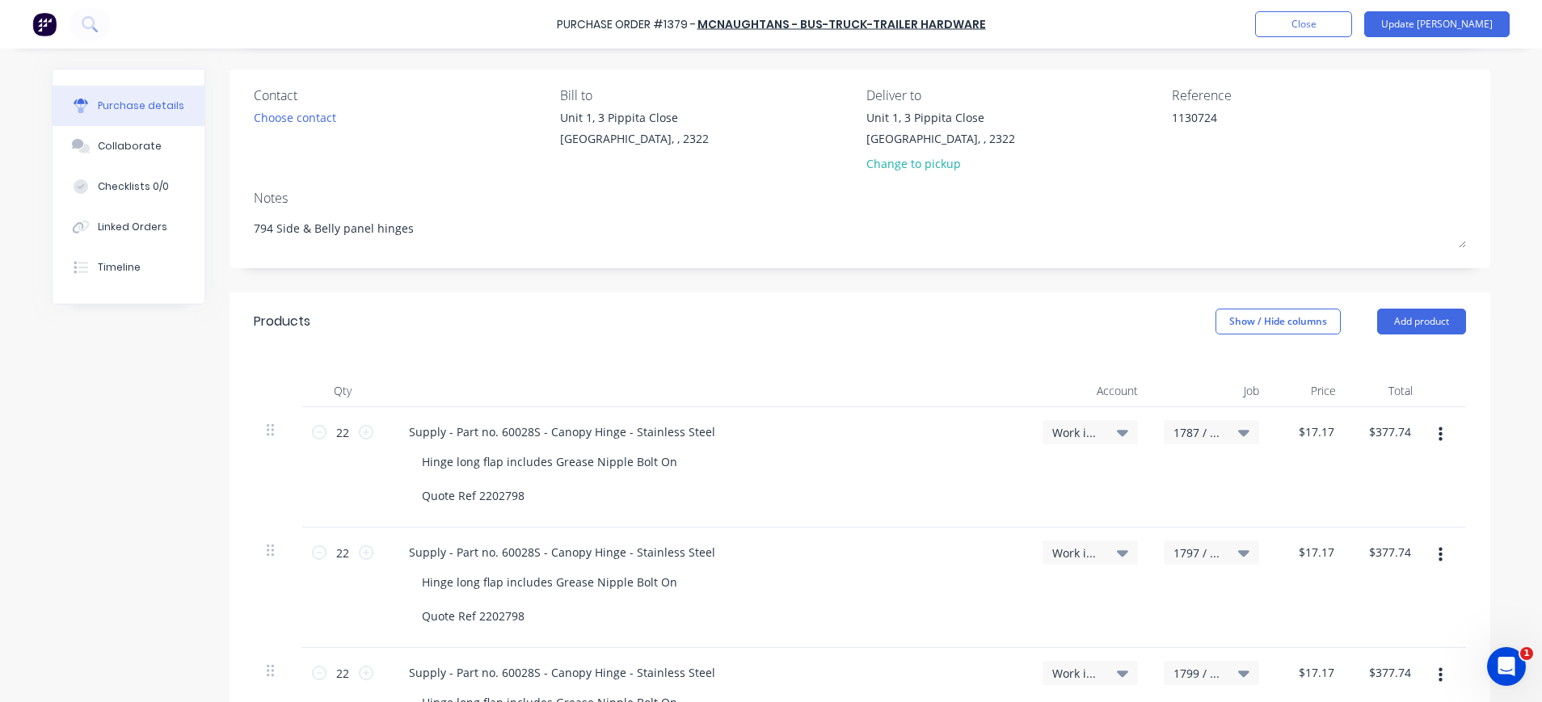
scroll to position [0, 0]
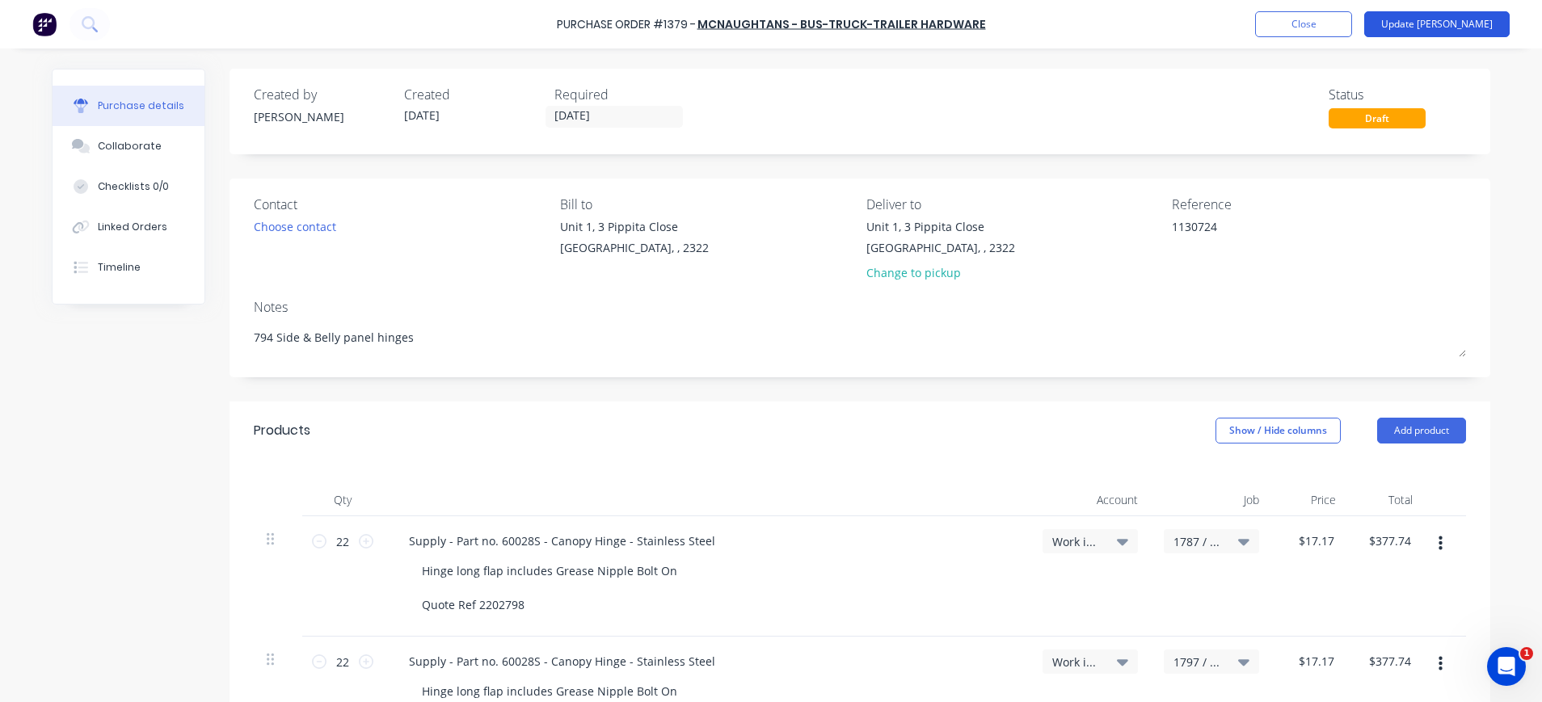
click at [1449, 28] on button "Update Bill" at bounding box center [1436, 24] width 145 height 26
click at [1445, 25] on button "Update Bill" at bounding box center [1436, 24] width 145 height 26
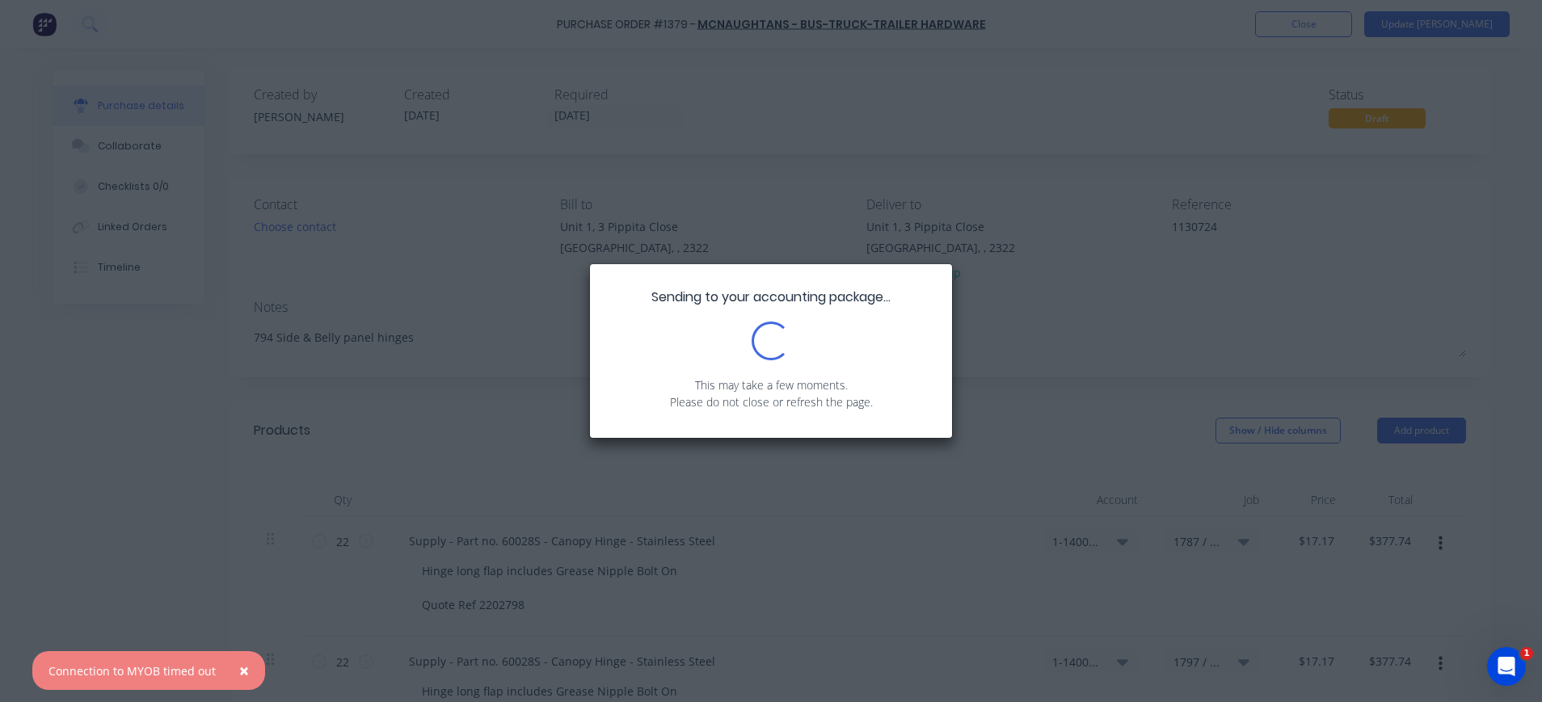
click at [239, 671] on span "×" at bounding box center [244, 670] width 10 height 23
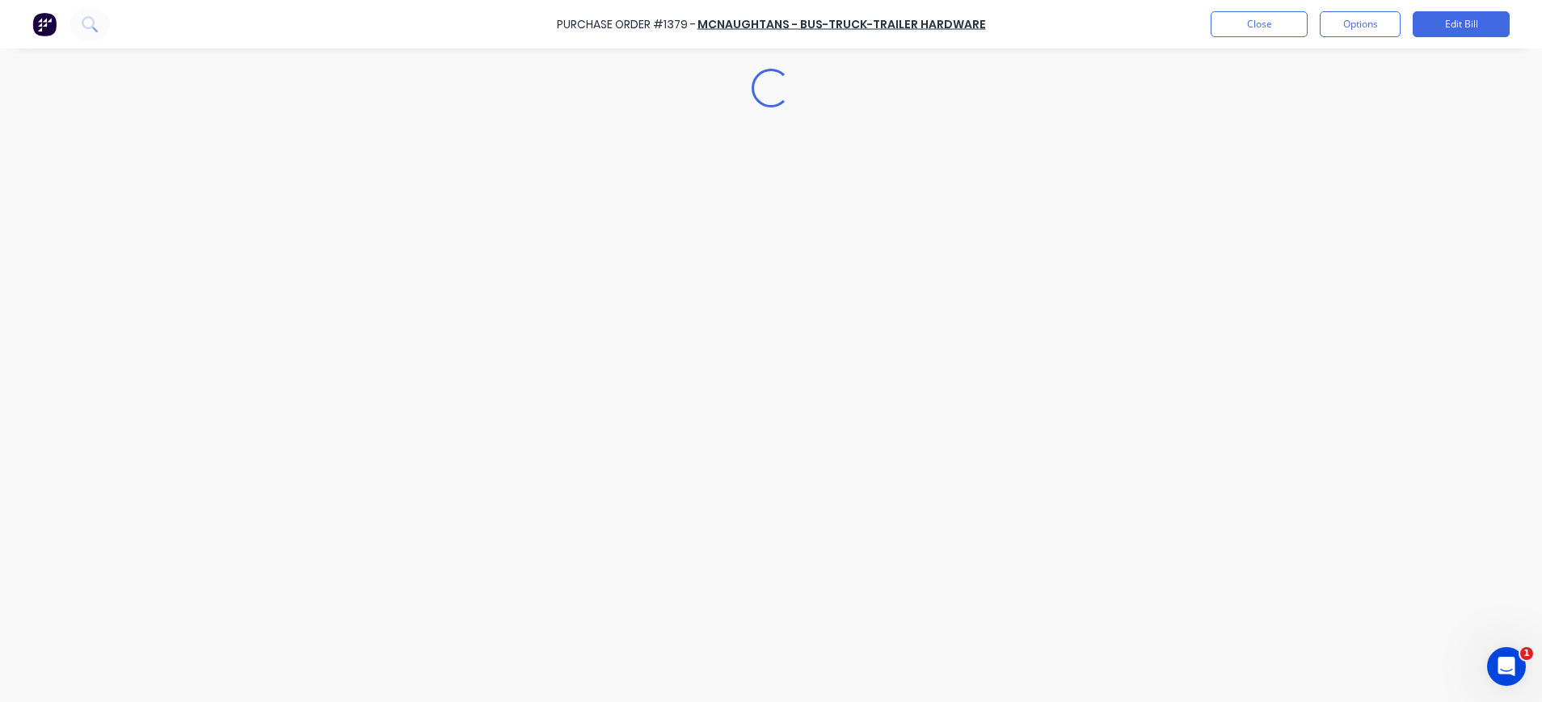
type textarea "x"
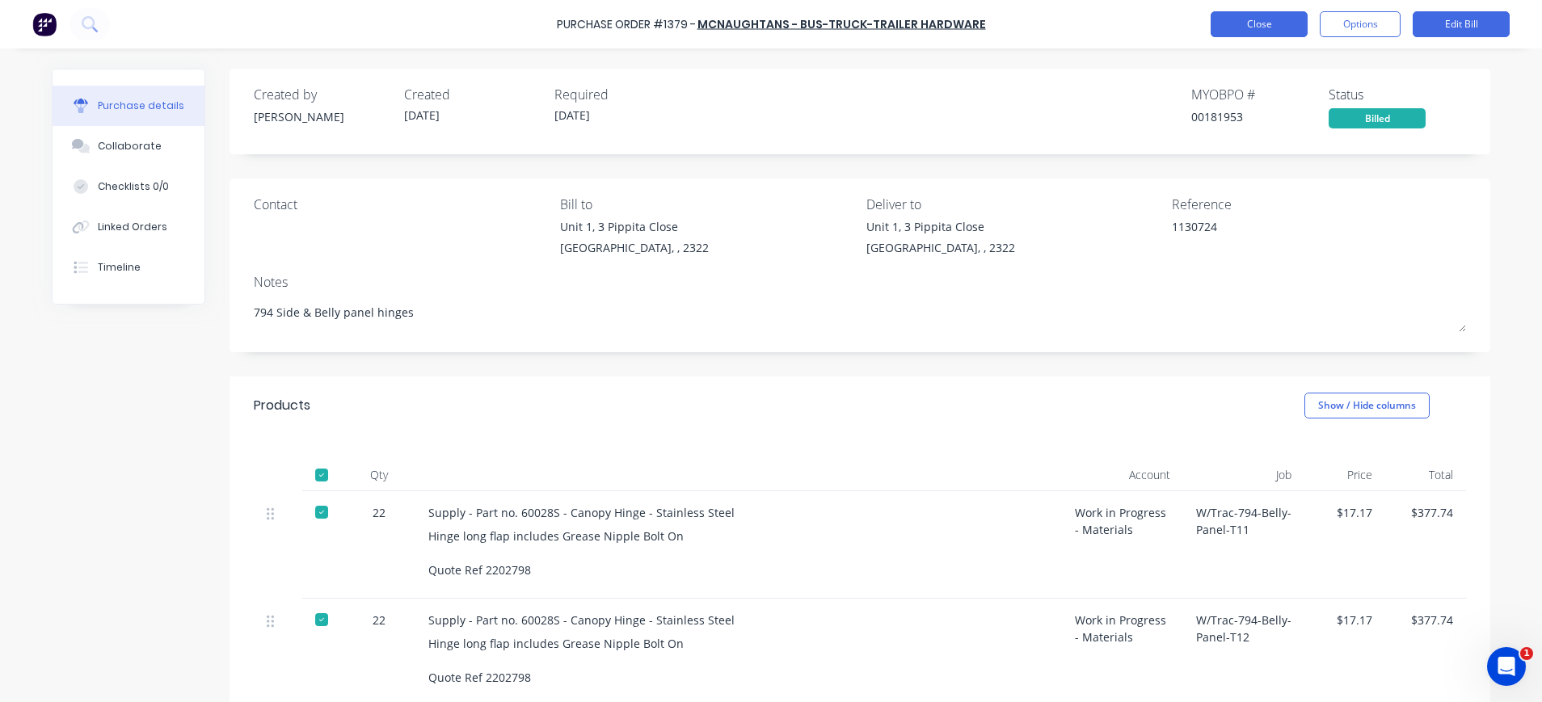
click at [1255, 27] on button "Close" at bounding box center [1258, 24] width 97 height 26
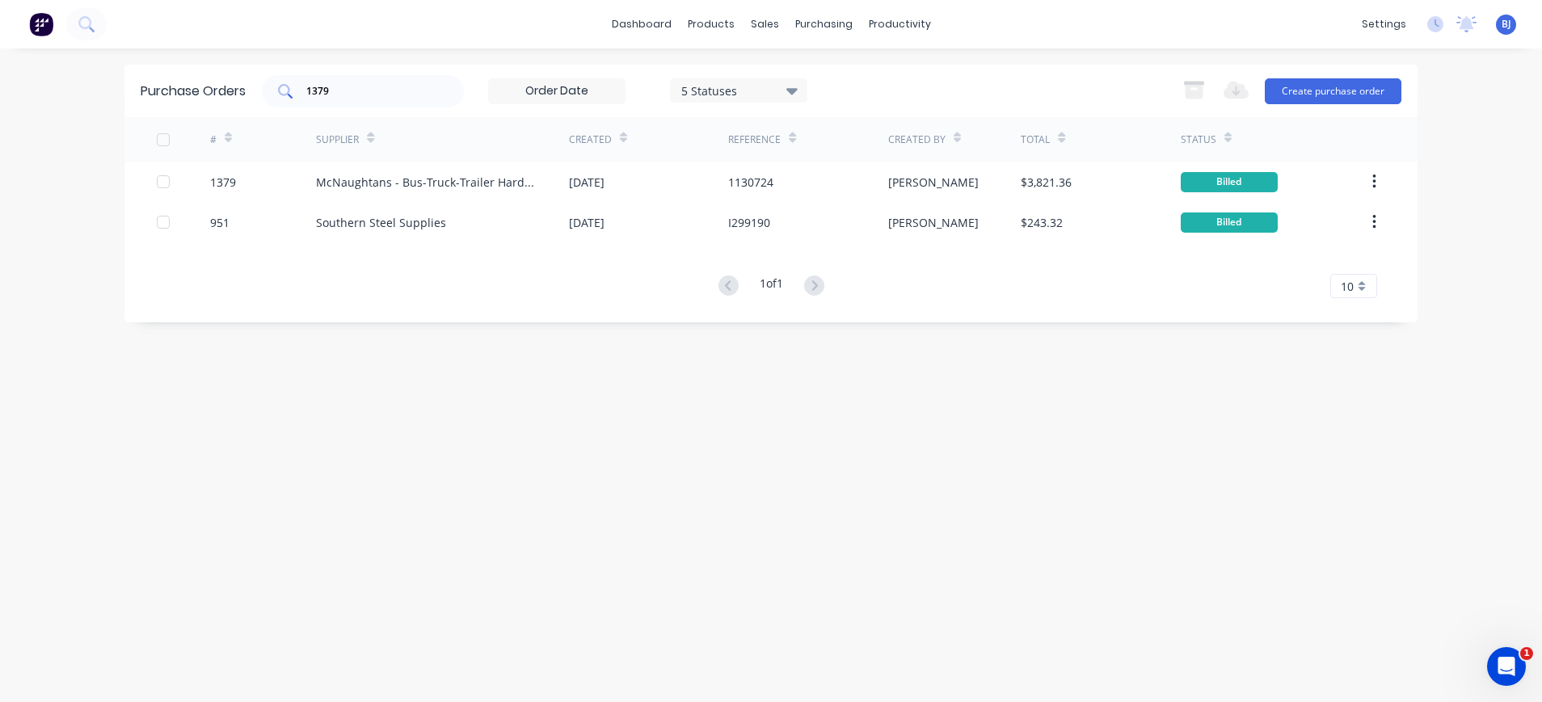
click at [349, 89] on input "1379" at bounding box center [372, 91] width 134 height 16
drag, startPoint x: 327, startPoint y: 88, endPoint x: 286, endPoint y: 88, distance: 41.2
click at [286, 88] on div "1379" at bounding box center [363, 91] width 202 height 32
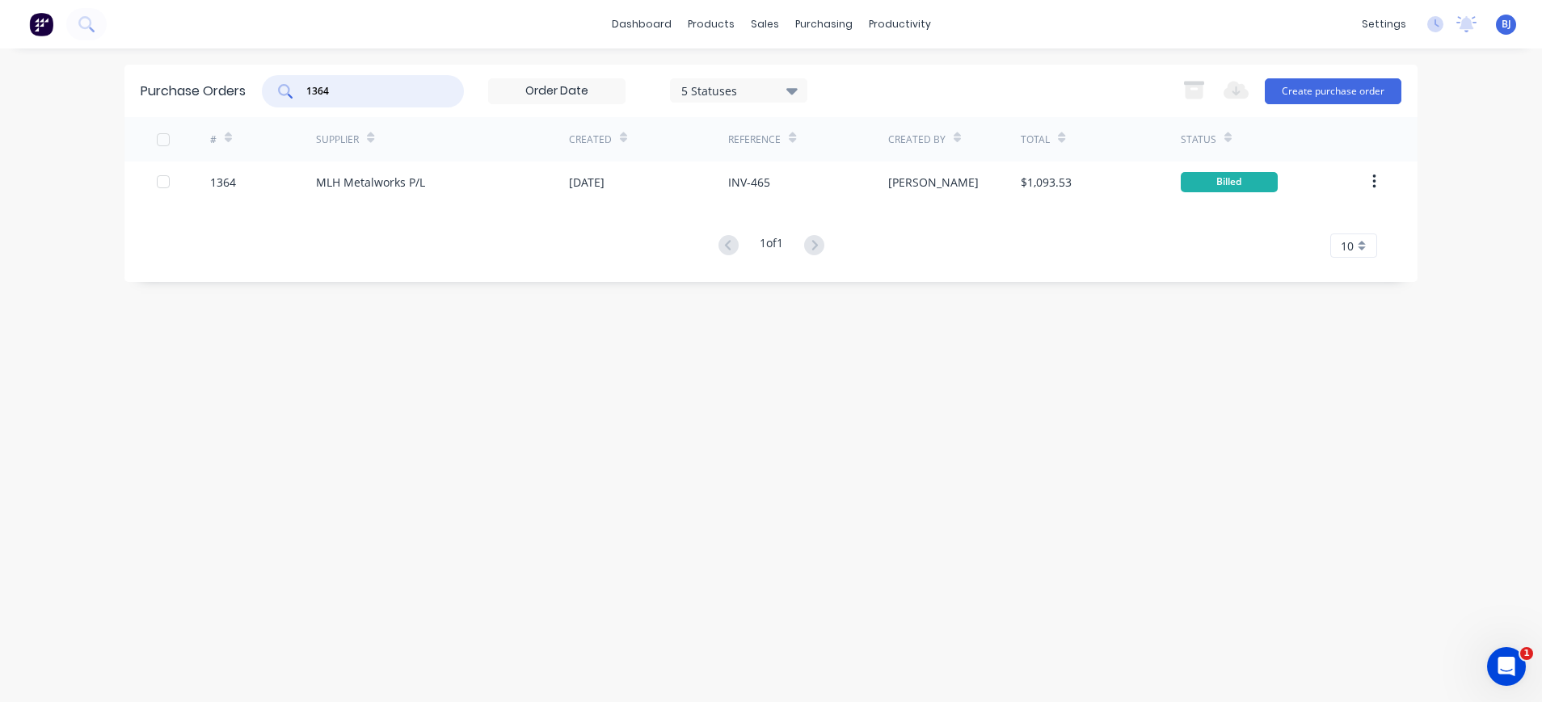
drag, startPoint x: 347, startPoint y: 89, endPoint x: 275, endPoint y: 98, distance: 72.5
click at [275, 97] on div "1364" at bounding box center [363, 91] width 202 height 32
type input "1549"
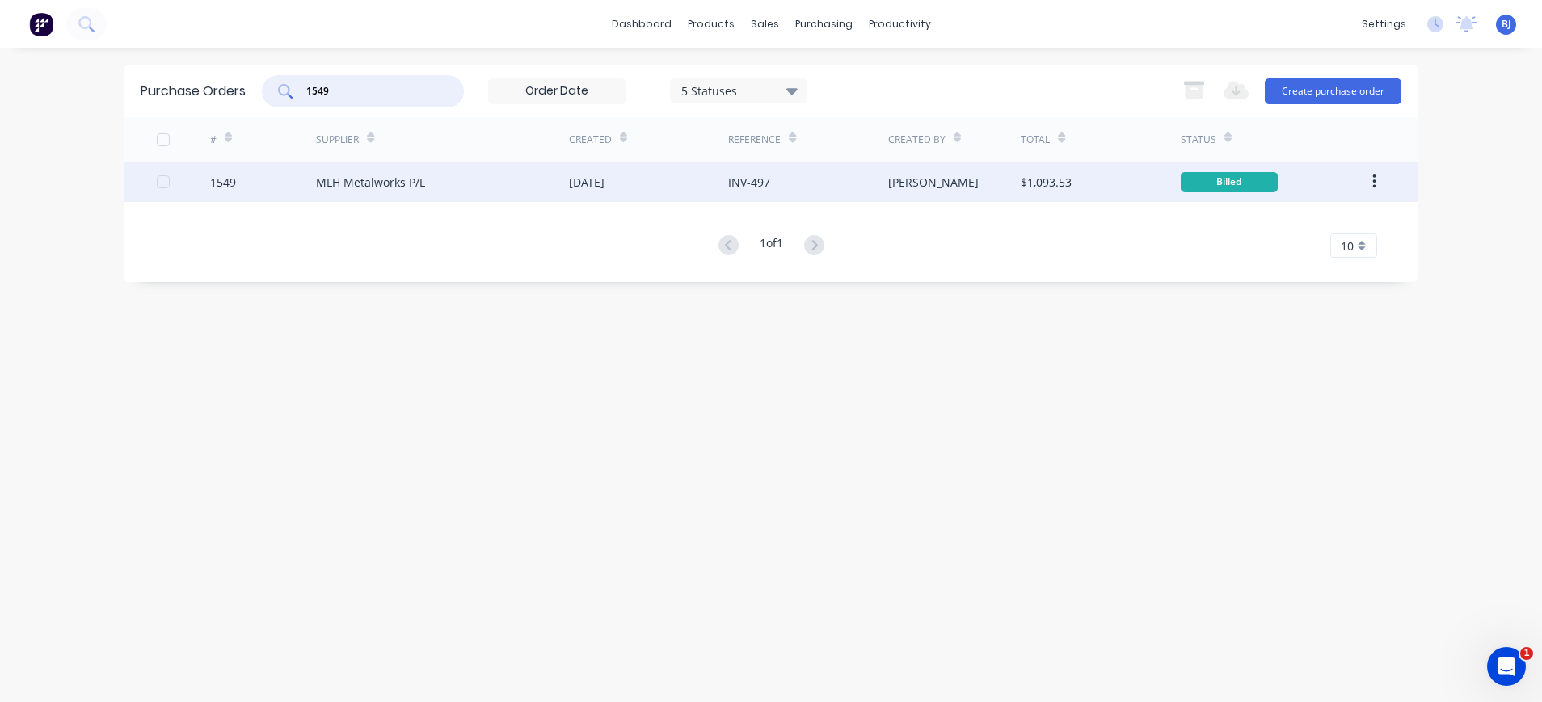
click at [368, 177] on div "MLH Metalworks P/L" at bounding box center [370, 182] width 109 height 17
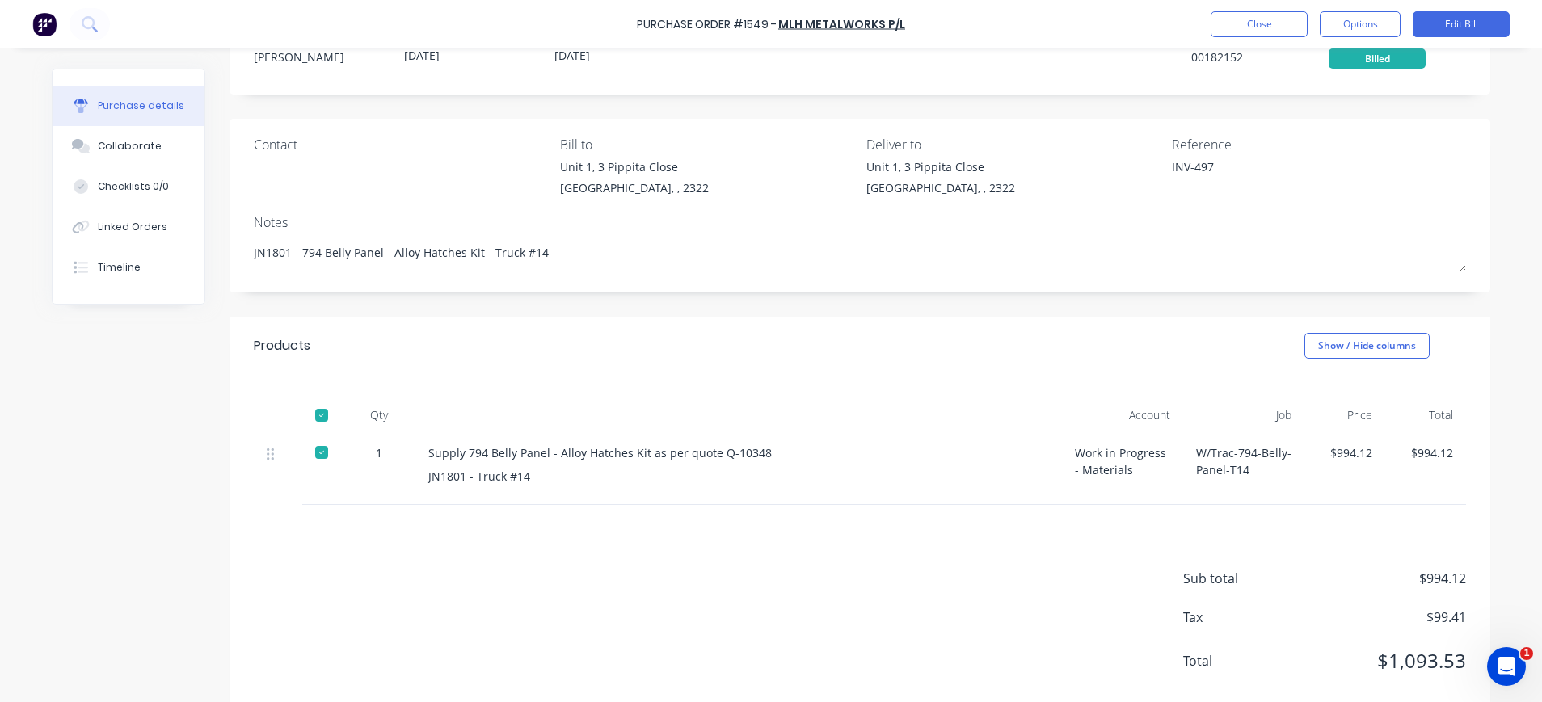
scroll to position [93, 0]
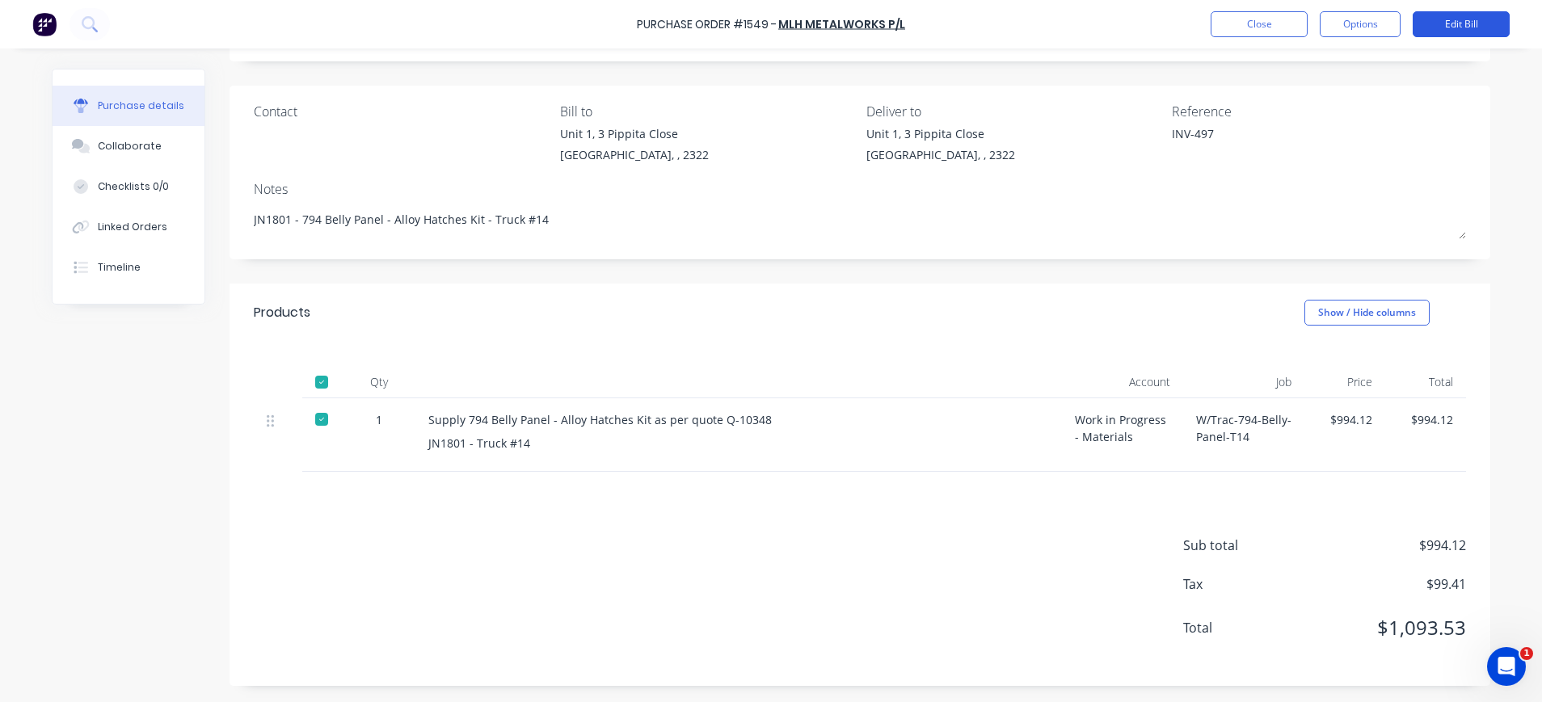
click at [1466, 21] on button "Edit Bill" at bounding box center [1460, 24] width 97 height 26
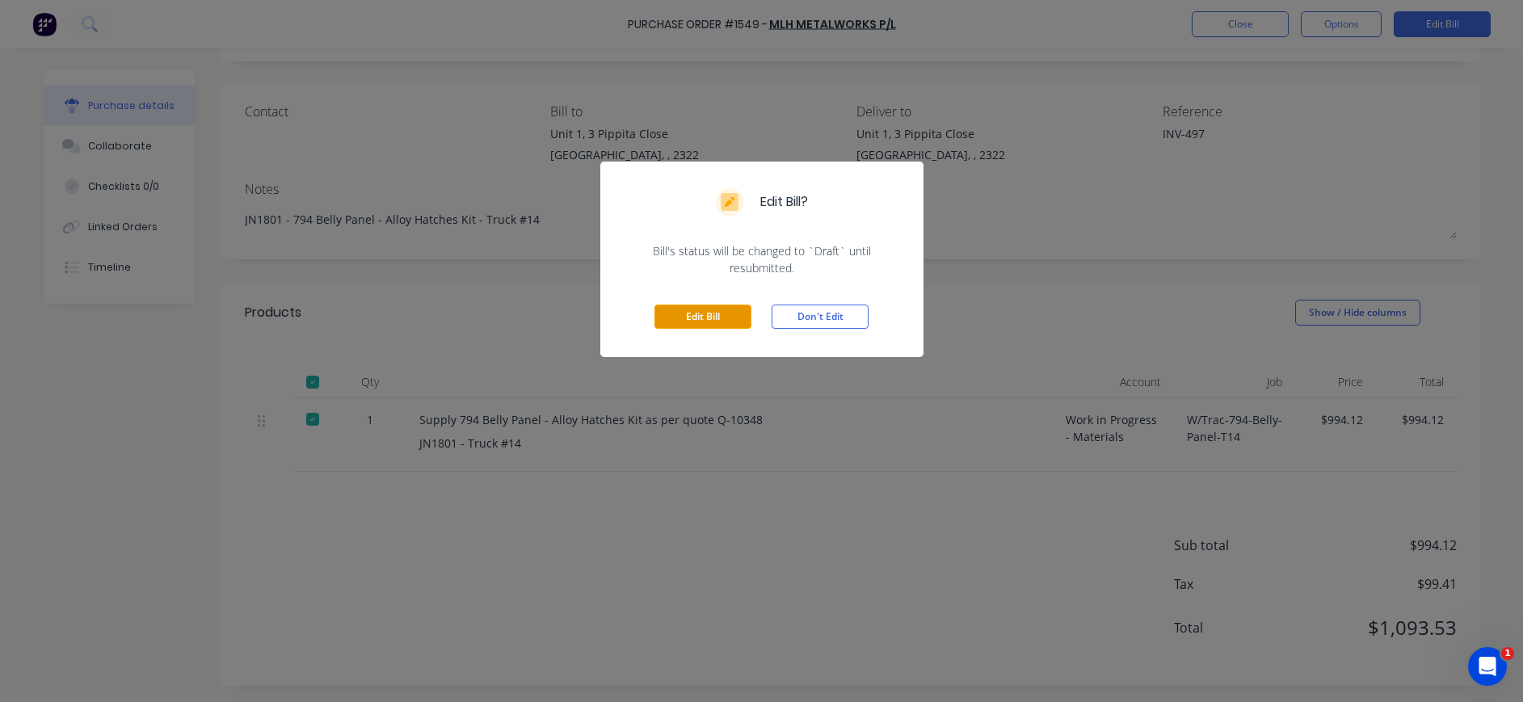
click at [679, 319] on button "Edit Bill" at bounding box center [702, 317] width 97 height 24
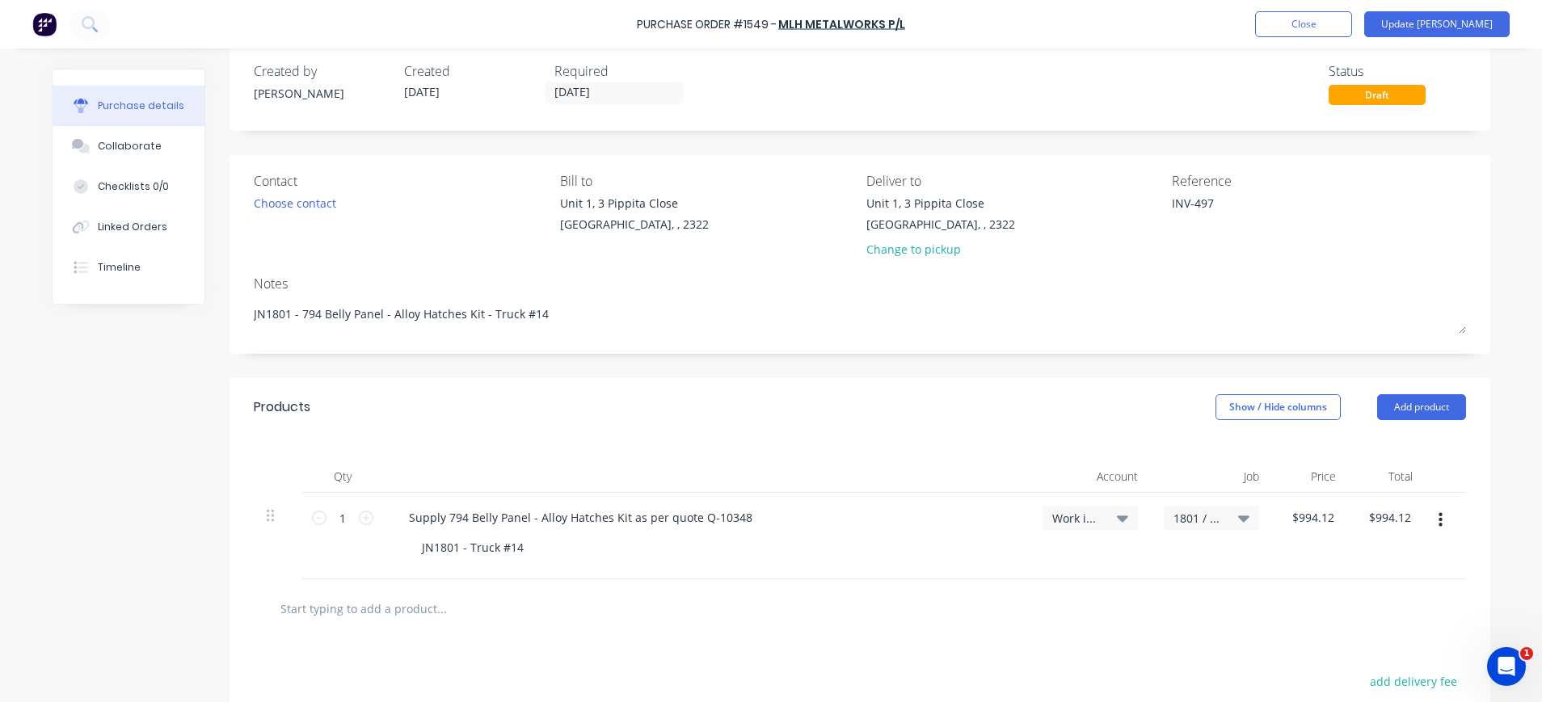
scroll to position [0, 0]
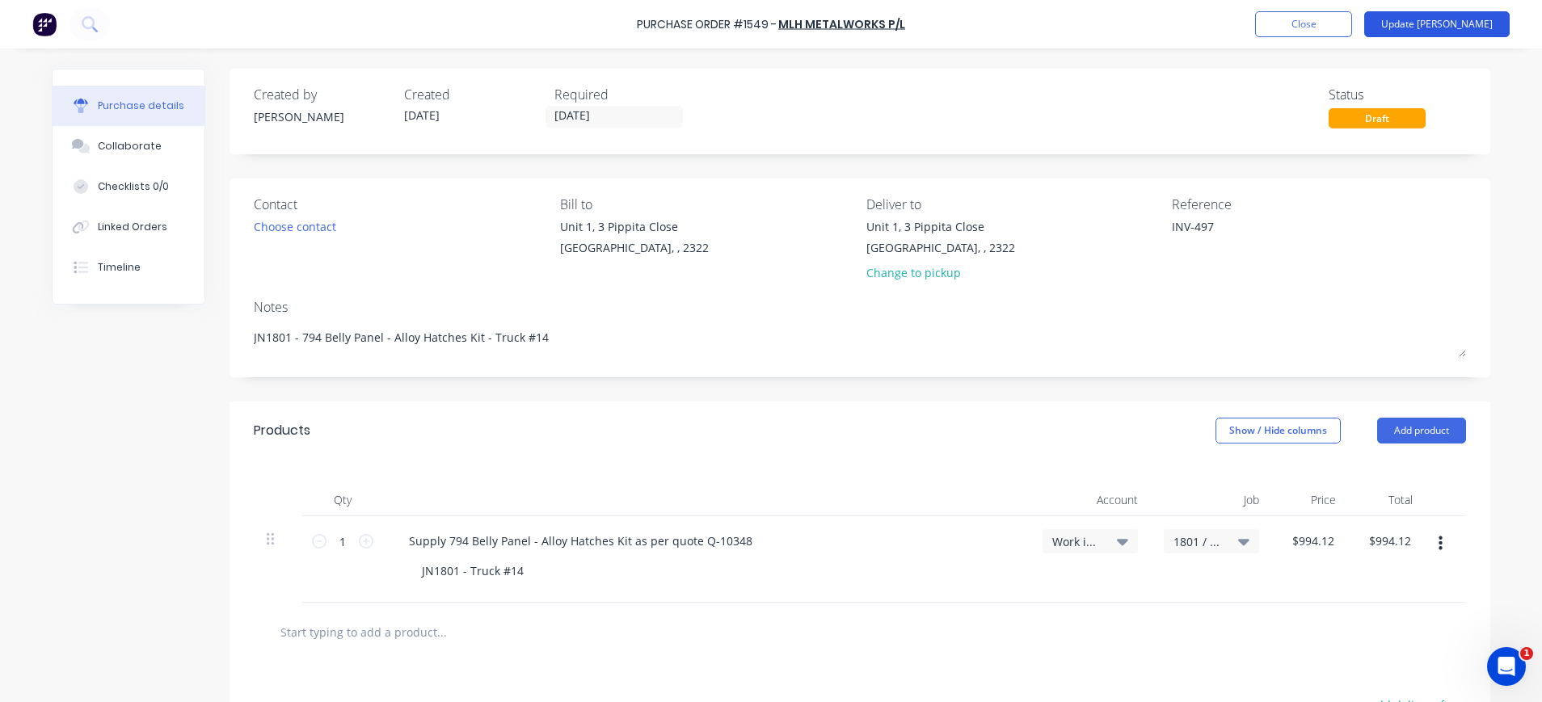
click at [1453, 23] on button "Update Bill" at bounding box center [1436, 24] width 145 height 26
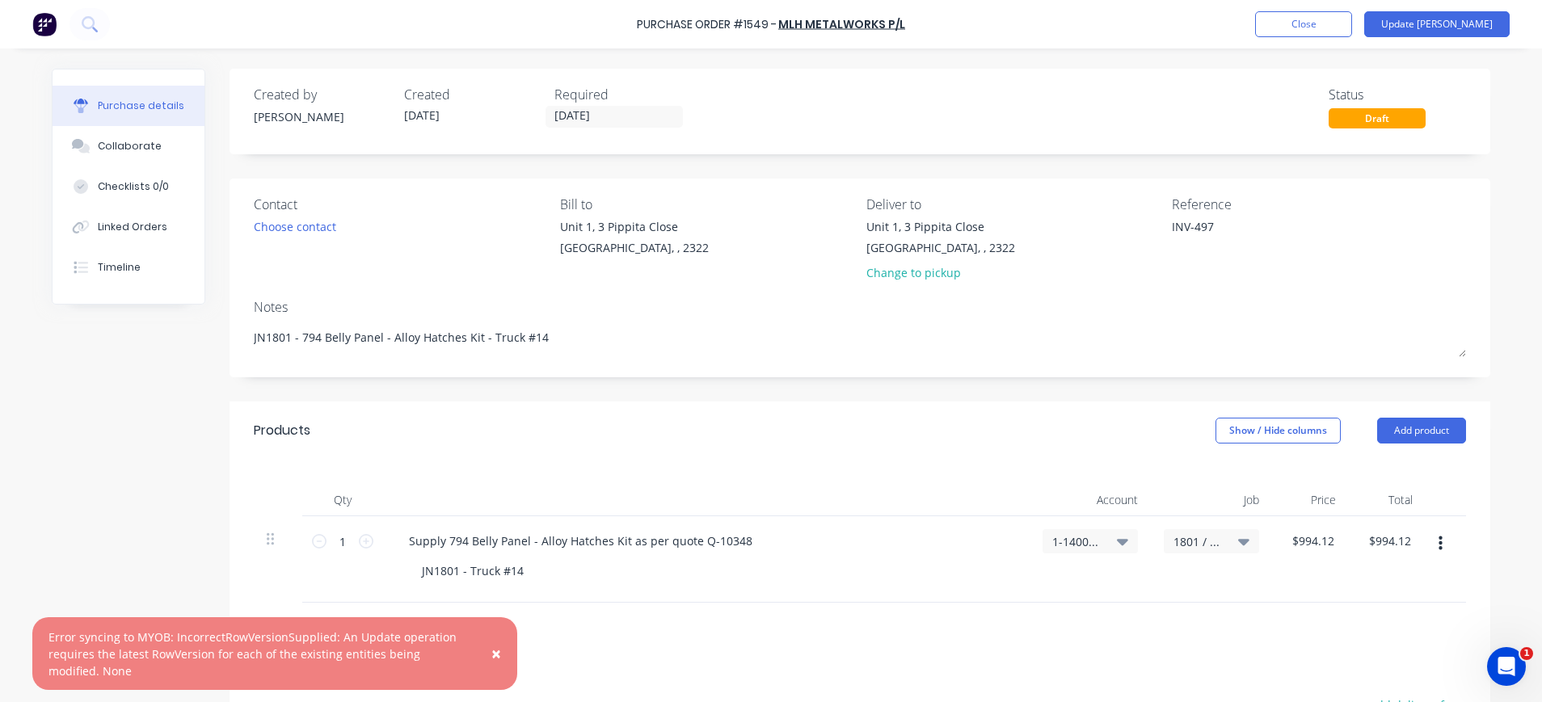
drag, startPoint x: 491, startPoint y: 653, endPoint x: 520, endPoint y: 655, distance: 29.2
click at [497, 654] on span "×" at bounding box center [496, 653] width 10 height 23
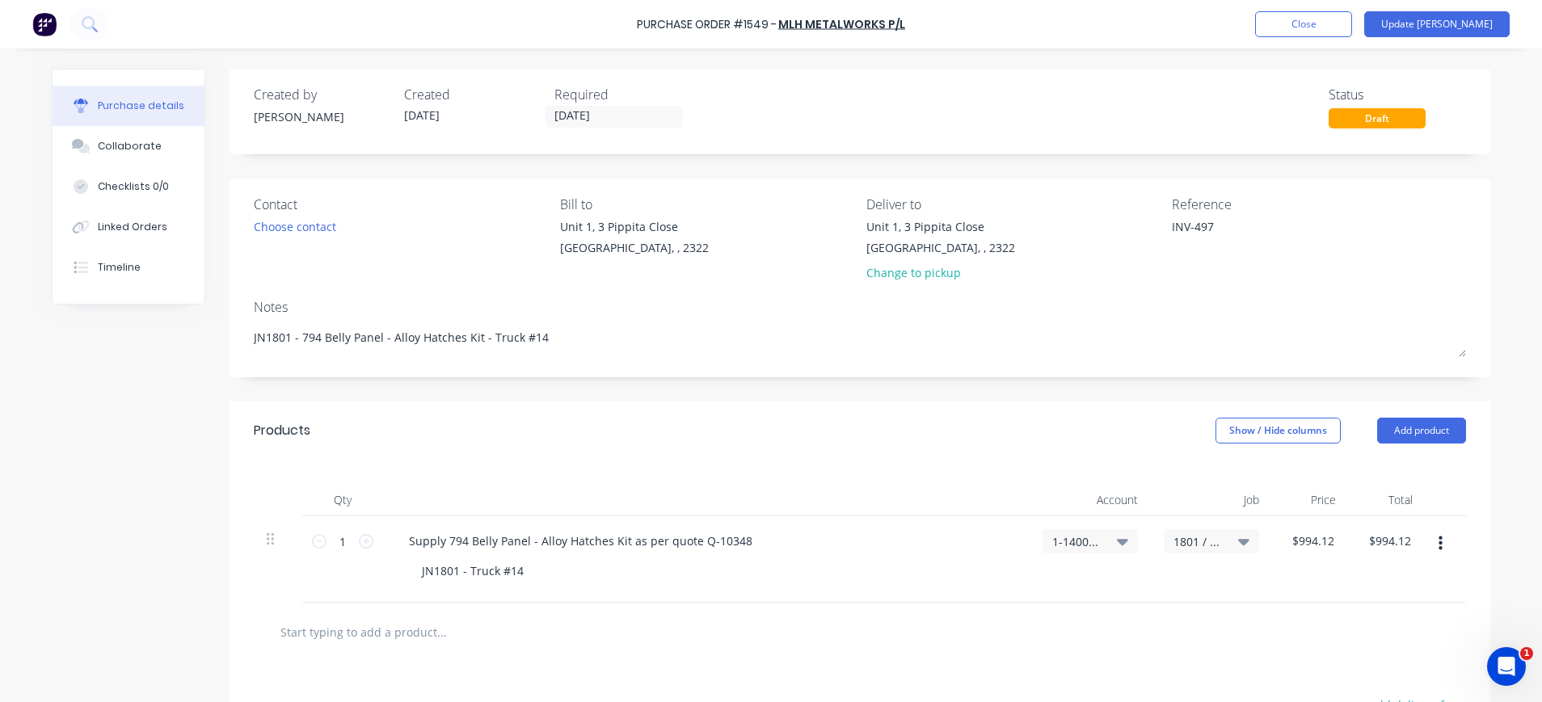
click at [1077, 534] on span "1-1400 / Work in Progress - Materials" at bounding box center [1076, 541] width 48 height 17
type textarea "x"
click at [1054, 587] on input at bounding box center [1037, 590] width 166 height 32
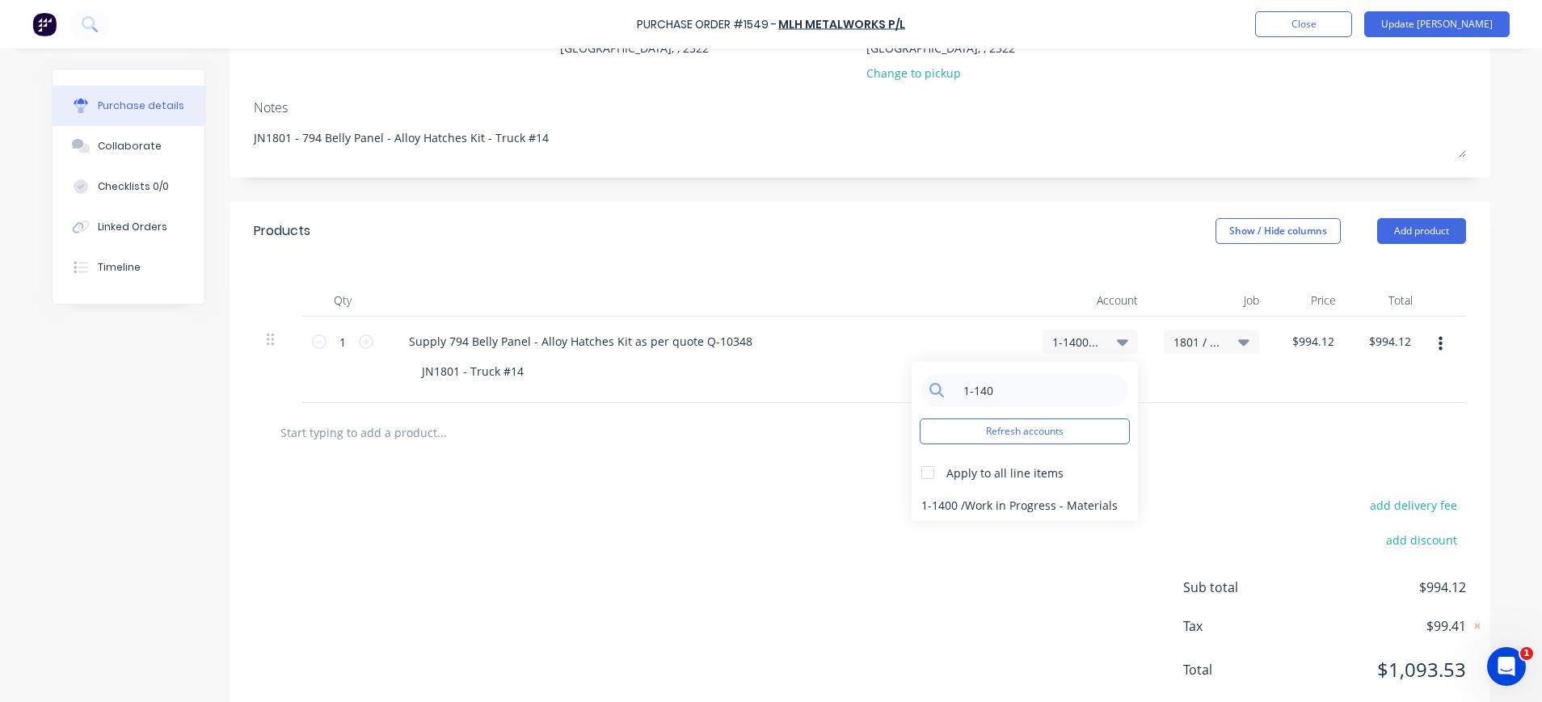
scroll to position [242, 0]
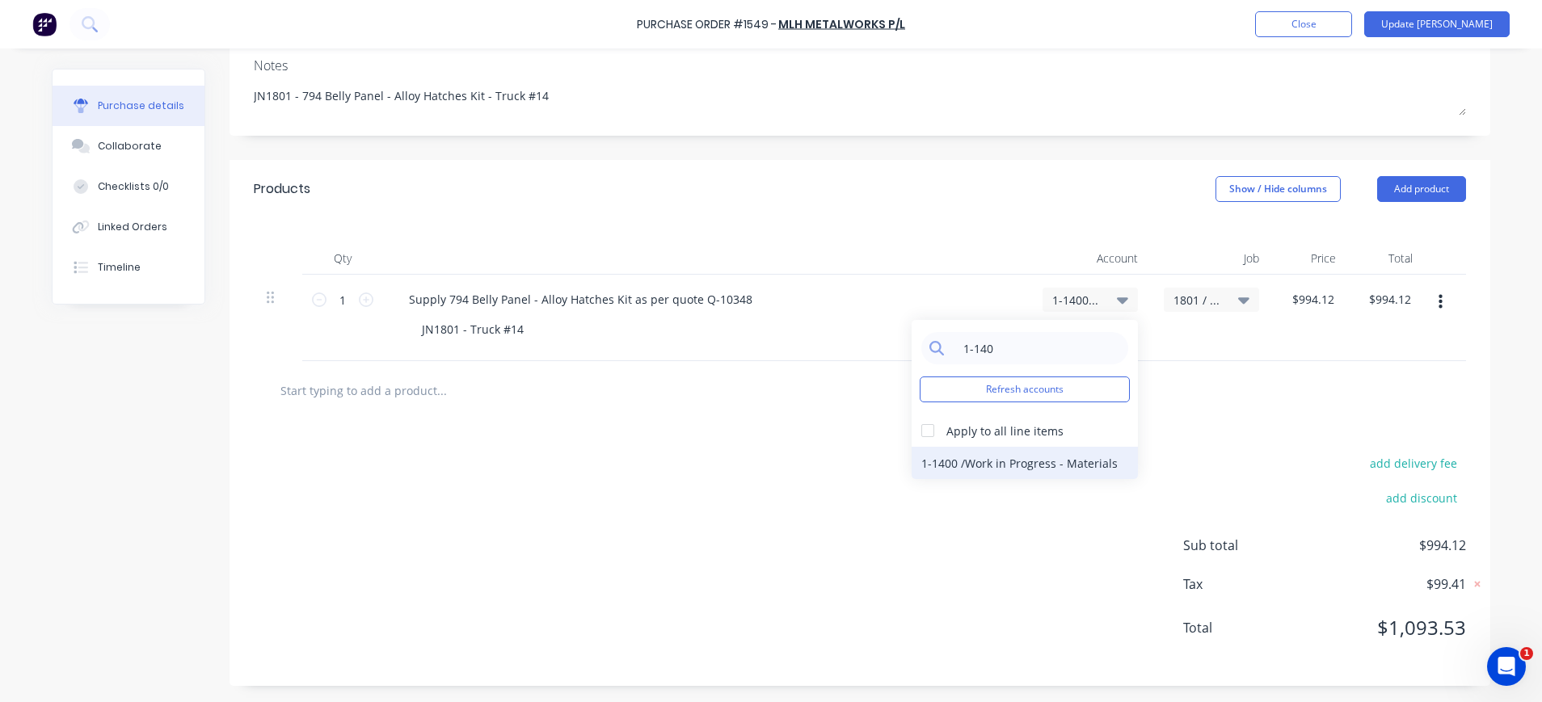
type input "1-140"
click at [990, 464] on div "1-1400 / Work in Progress - Materials" at bounding box center [1024, 463] width 226 height 32
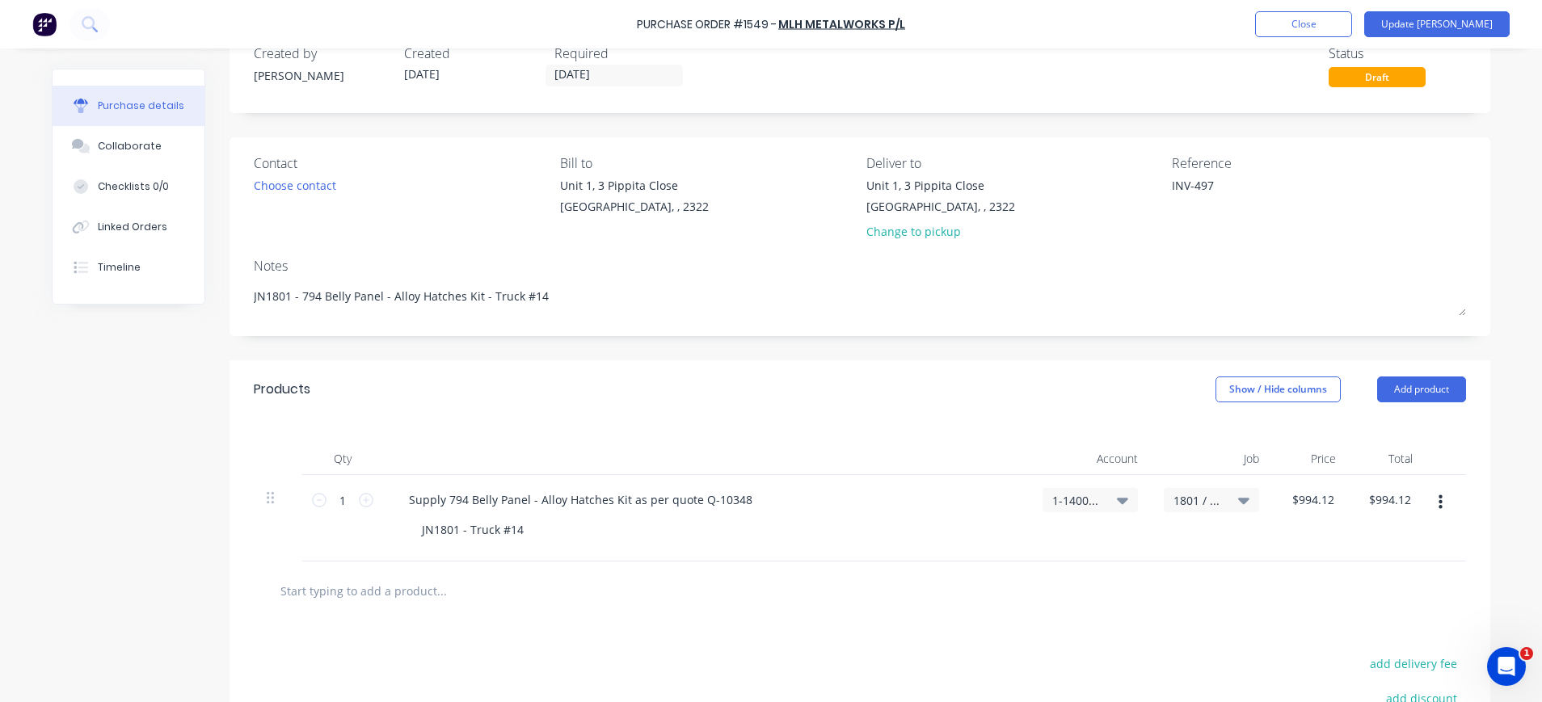
scroll to position [0, 0]
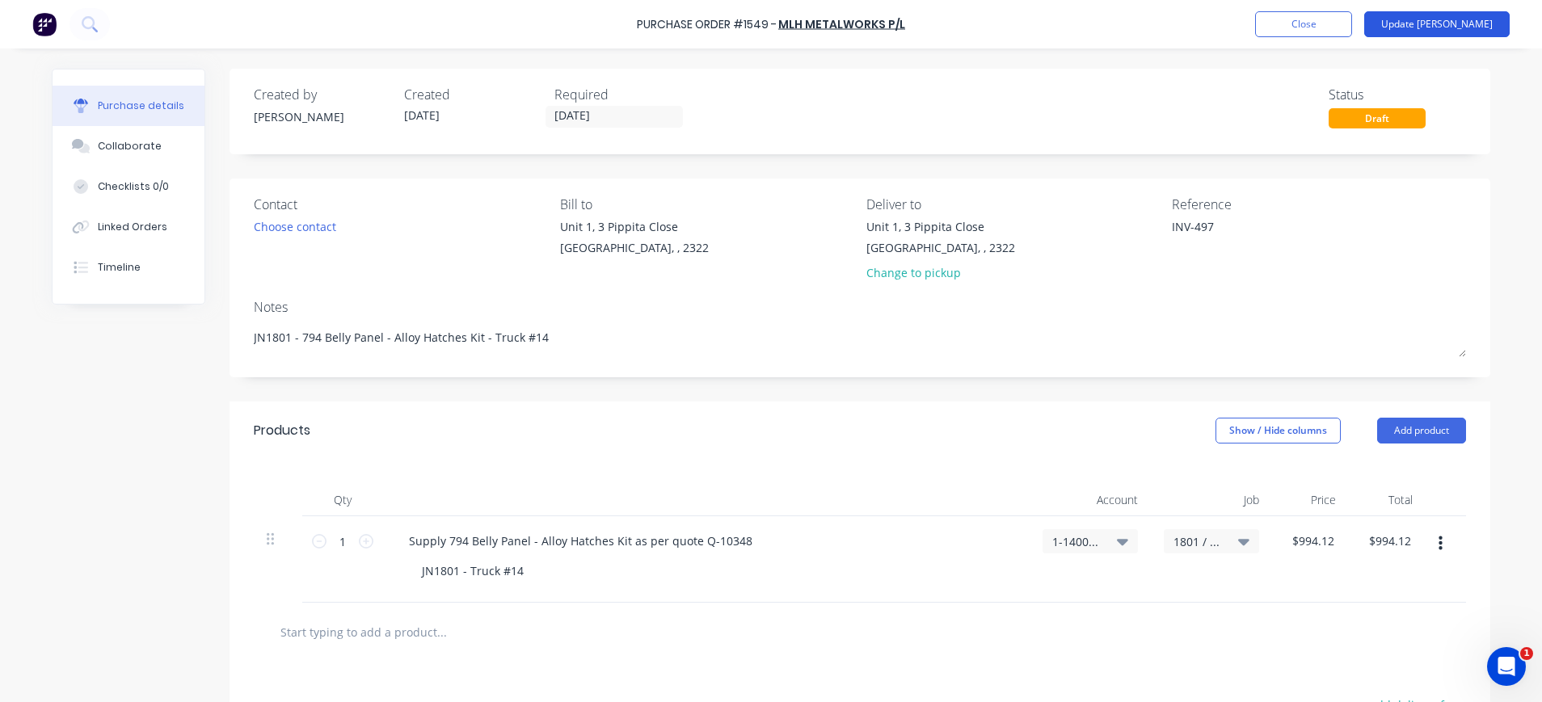
click at [1456, 21] on button "Update Bill" at bounding box center [1436, 24] width 145 height 26
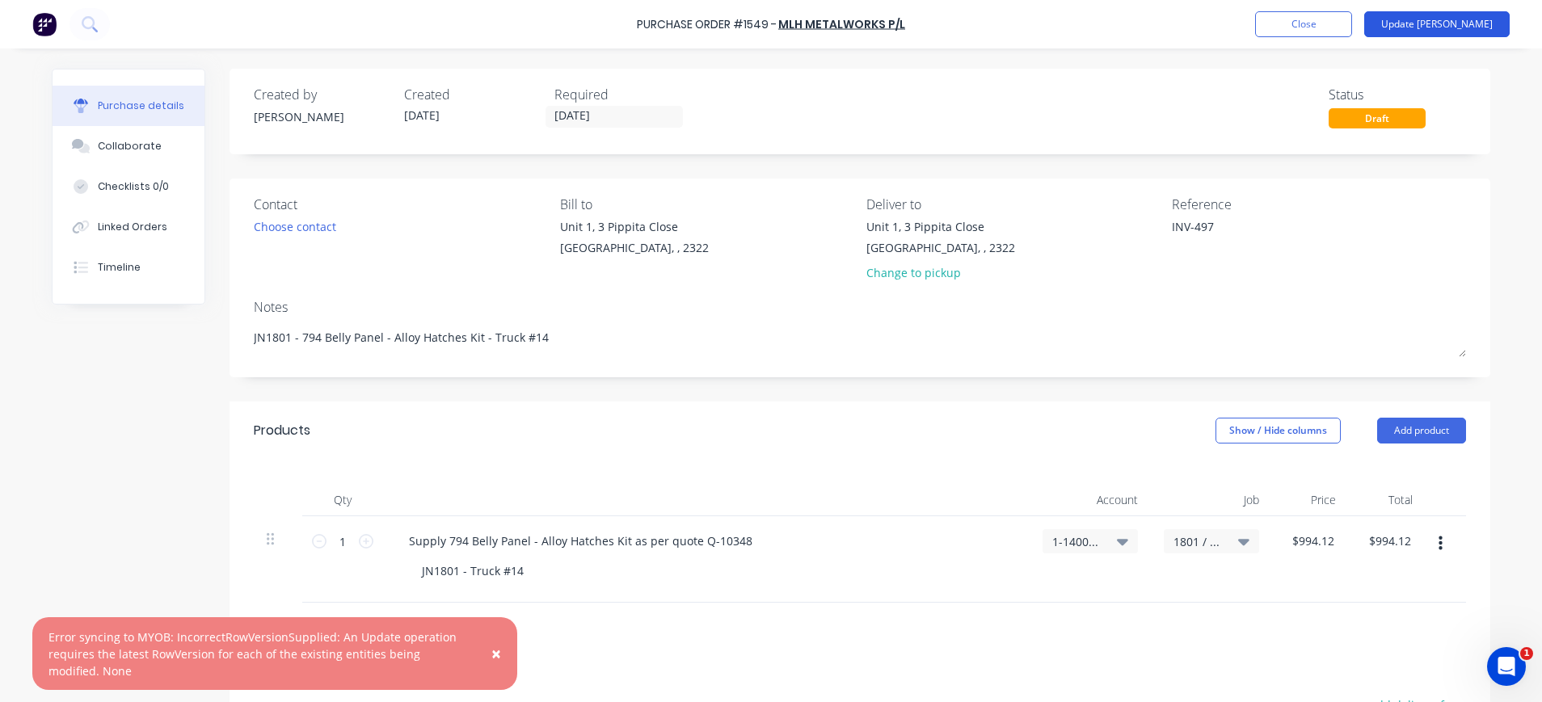
click at [1445, 29] on button "Update Bill" at bounding box center [1436, 24] width 145 height 26
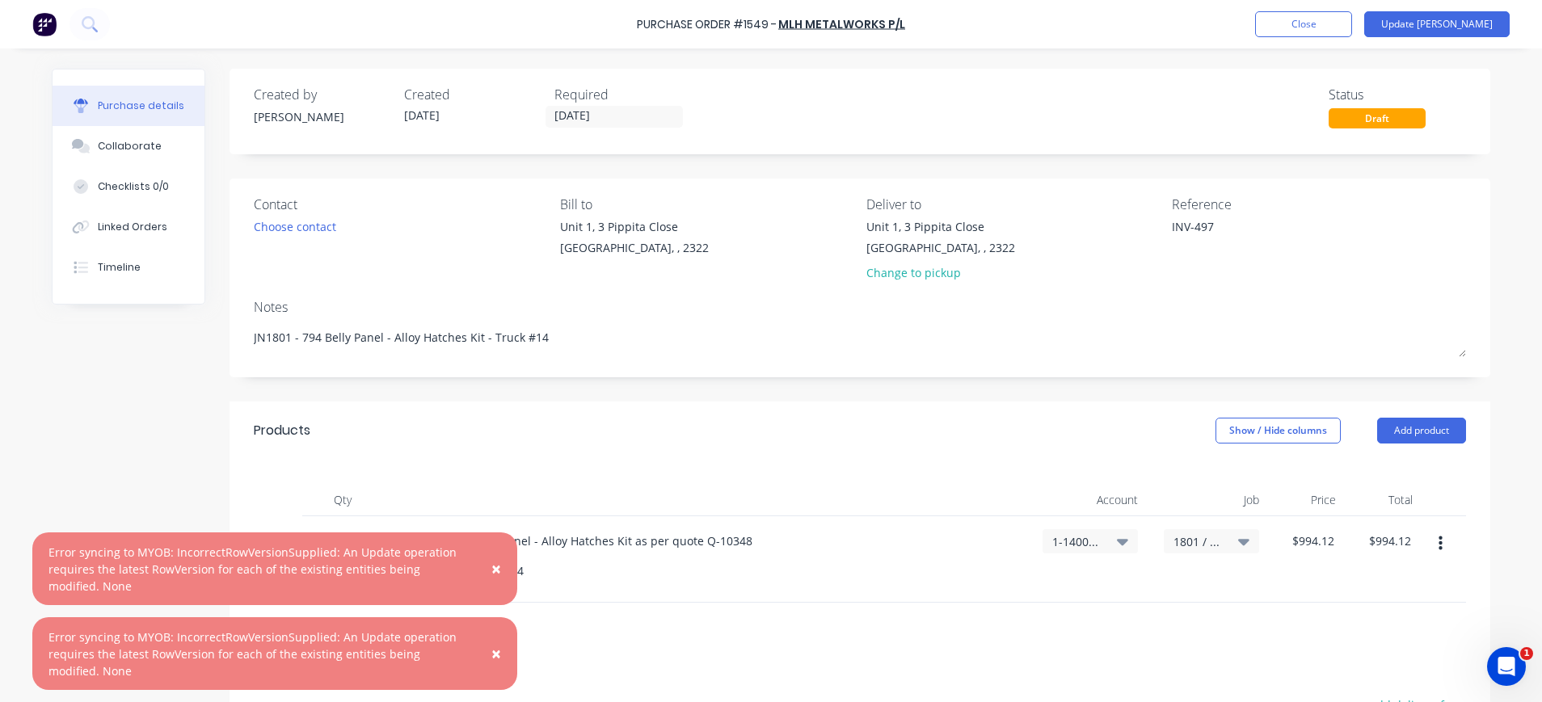
click at [498, 654] on span "×" at bounding box center [496, 653] width 10 height 23
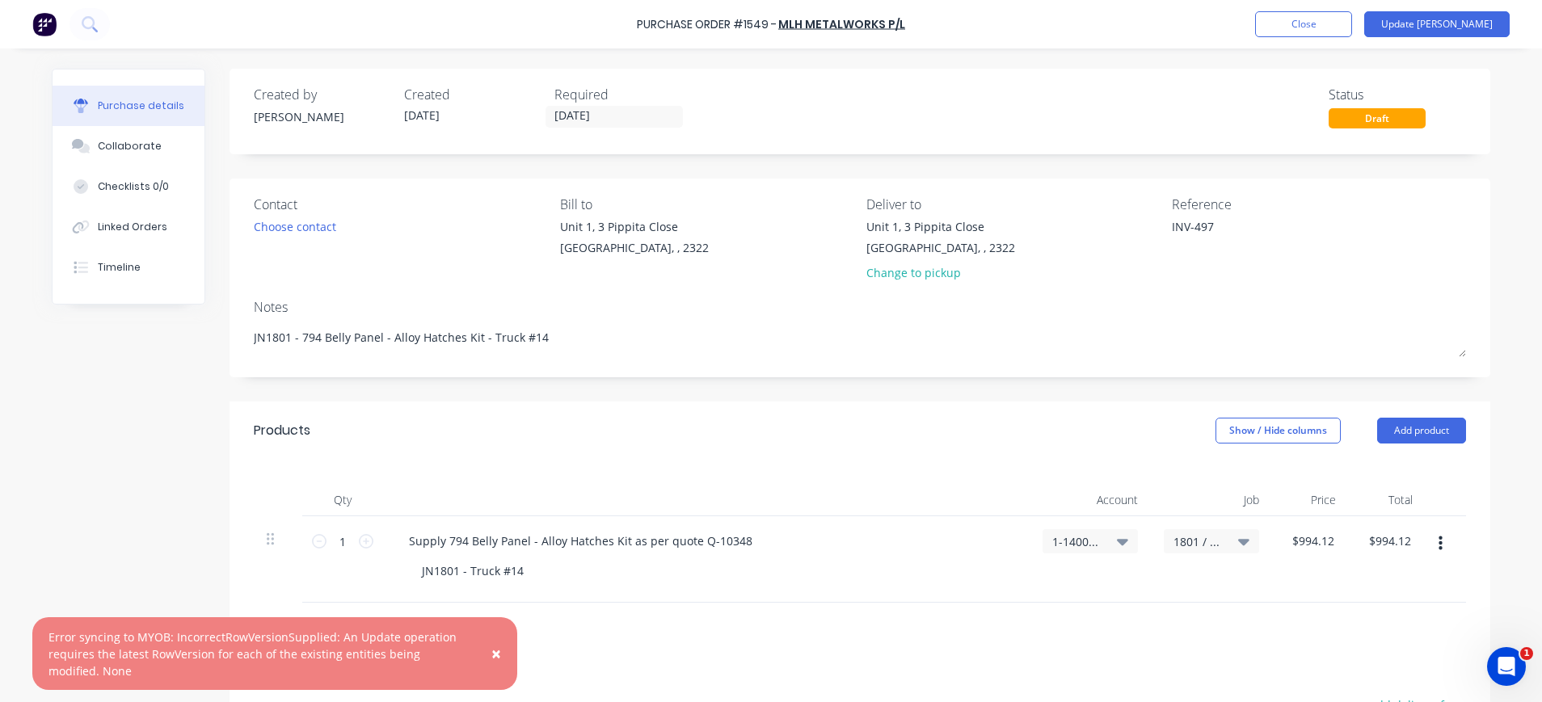
click at [493, 650] on span "×" at bounding box center [496, 653] width 10 height 23
type textarea "x"
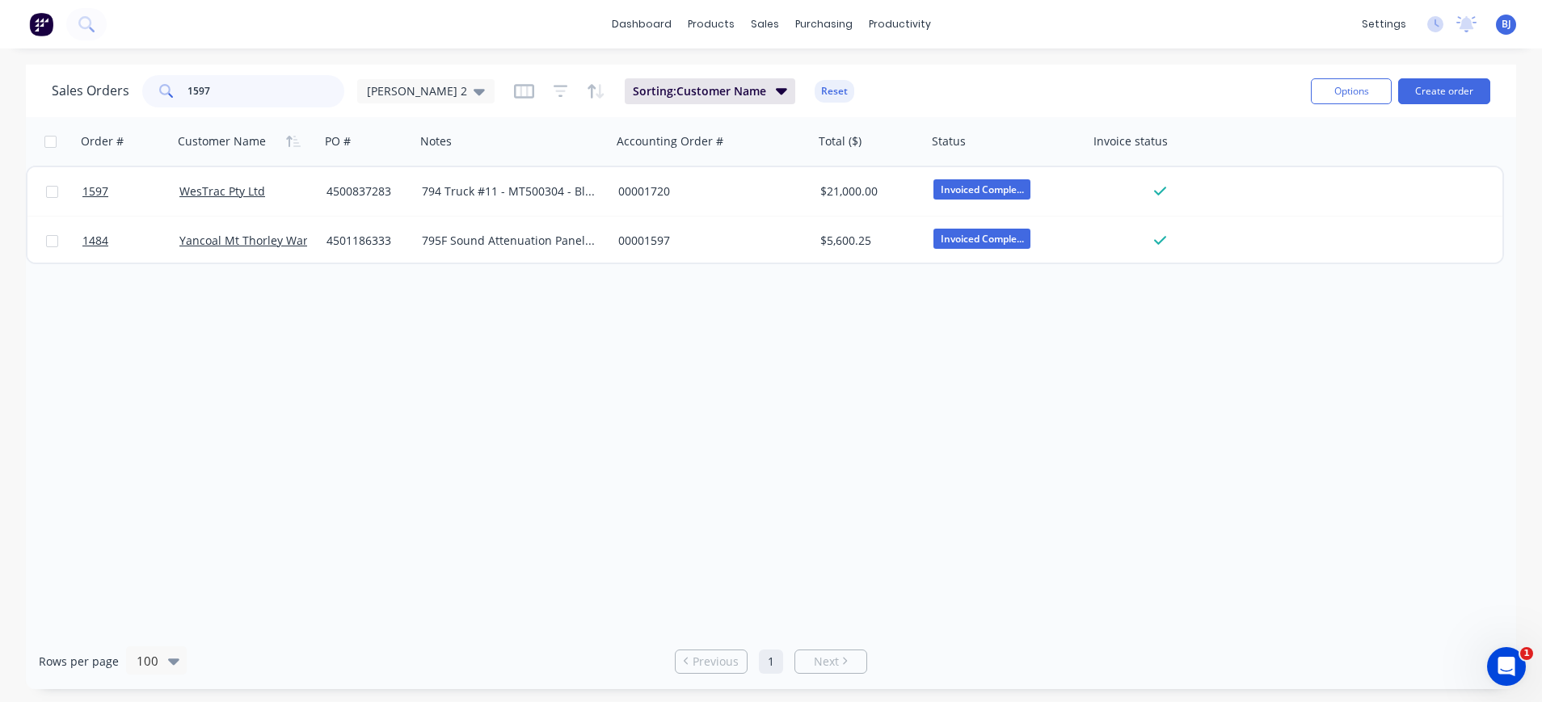
click at [251, 80] on input "1597" at bounding box center [266, 91] width 158 height 32
drag, startPoint x: 242, startPoint y: 83, endPoint x: 149, endPoint y: 83, distance: 92.9
click at [149, 82] on div "1597" at bounding box center [243, 91] width 202 height 32
type input "1801"
